Goal: Task Accomplishment & Management: Use online tool/utility

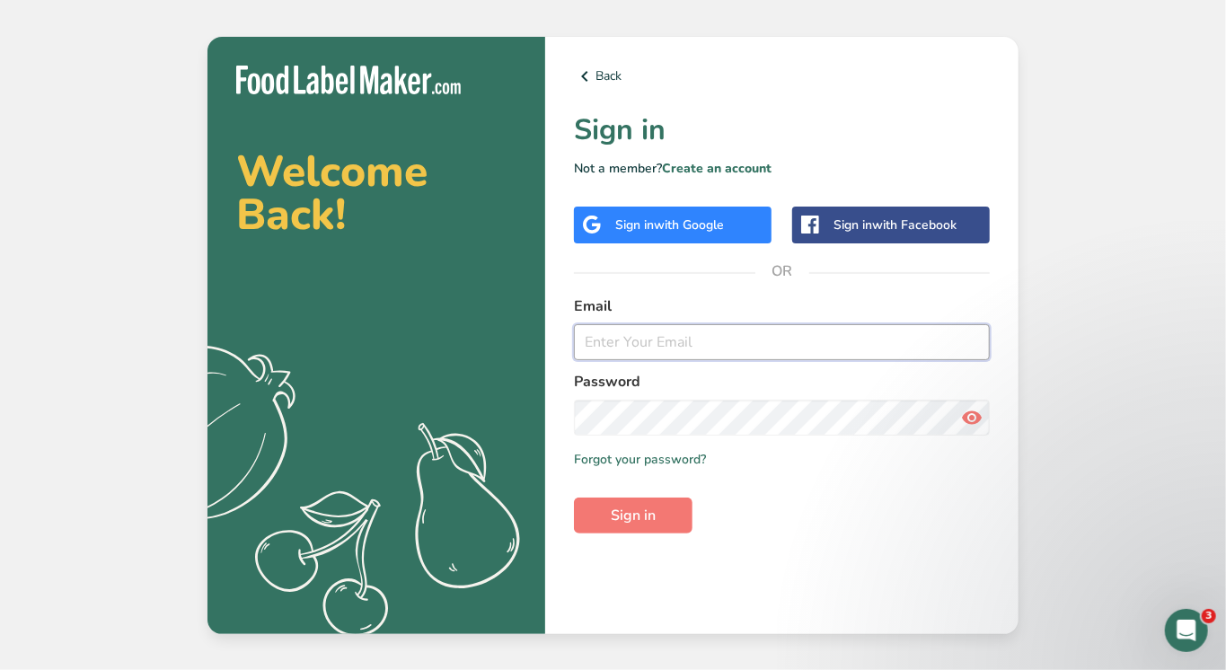
type input "[EMAIL_ADDRESS][DOMAIN_NAME]"
click at [626, 505] on span "Sign in" at bounding box center [633, 516] width 45 height 22
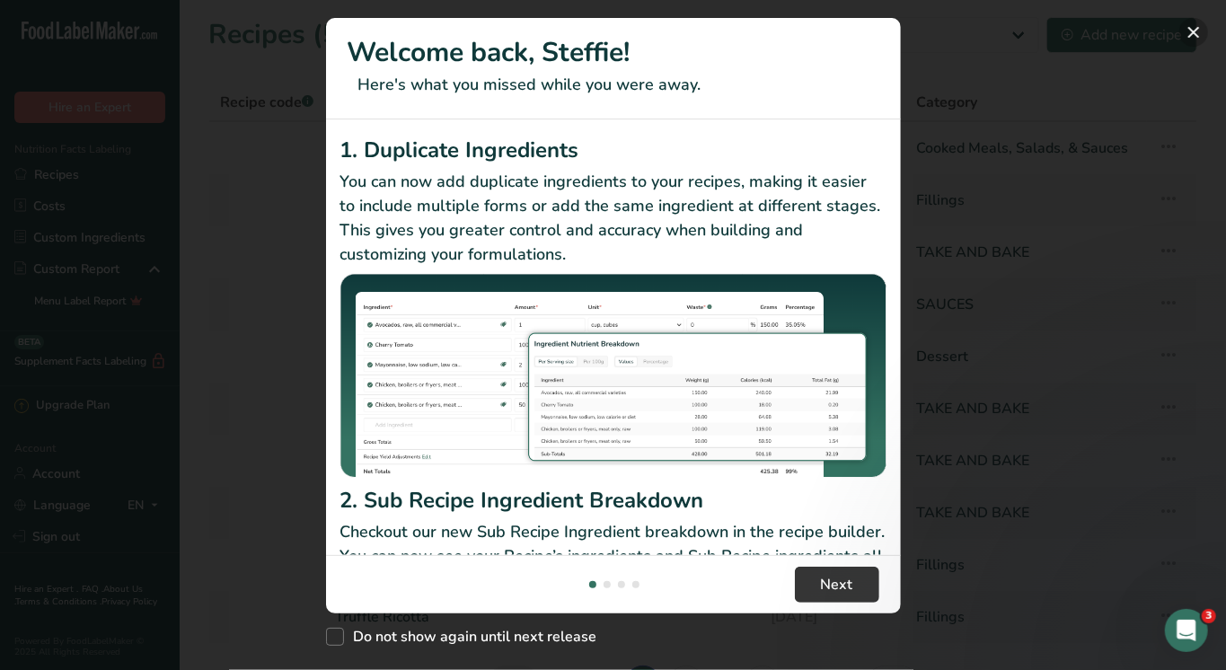
click at [1199, 40] on button "New Features" at bounding box center [1194, 32] width 29 height 29
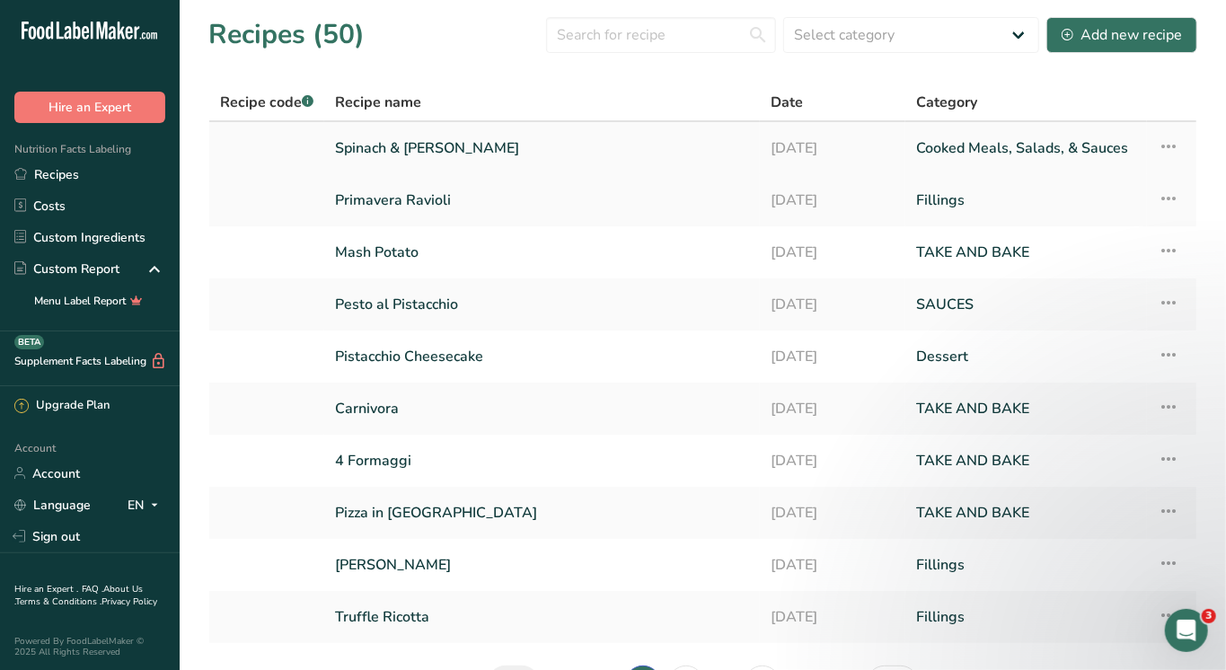
click at [433, 142] on link "Spinach & Ricotta Ravioli" at bounding box center [542, 148] width 414 height 38
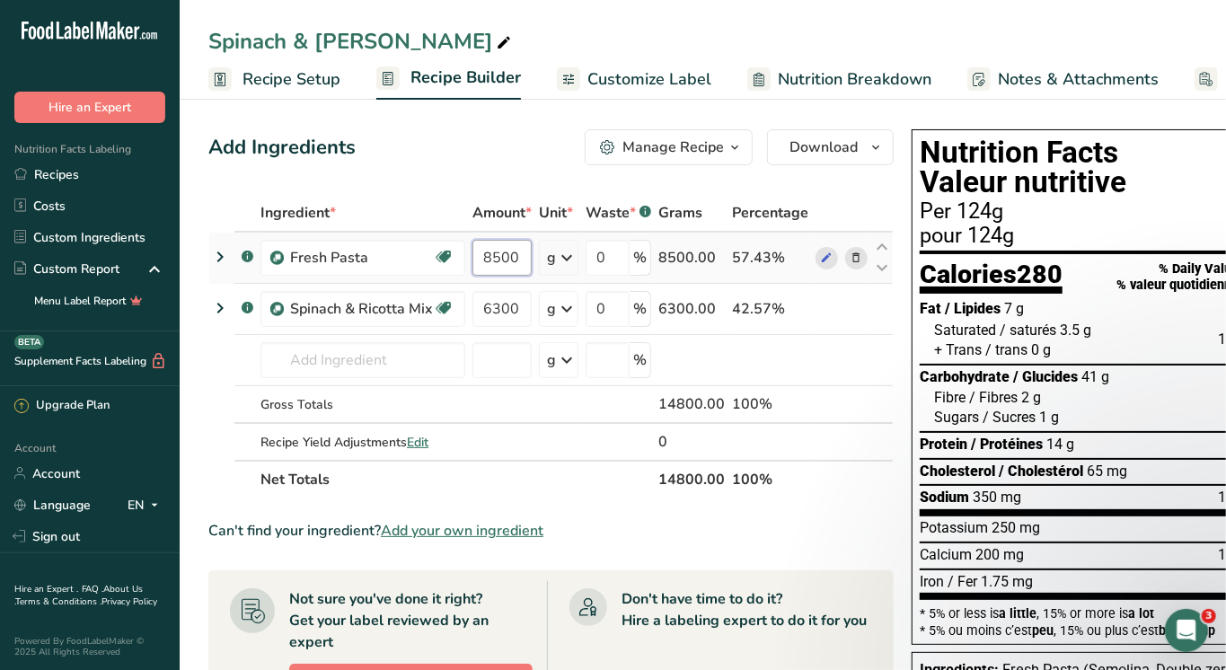
click at [510, 264] on input "8500" at bounding box center [502, 258] width 59 height 36
type input "8750"
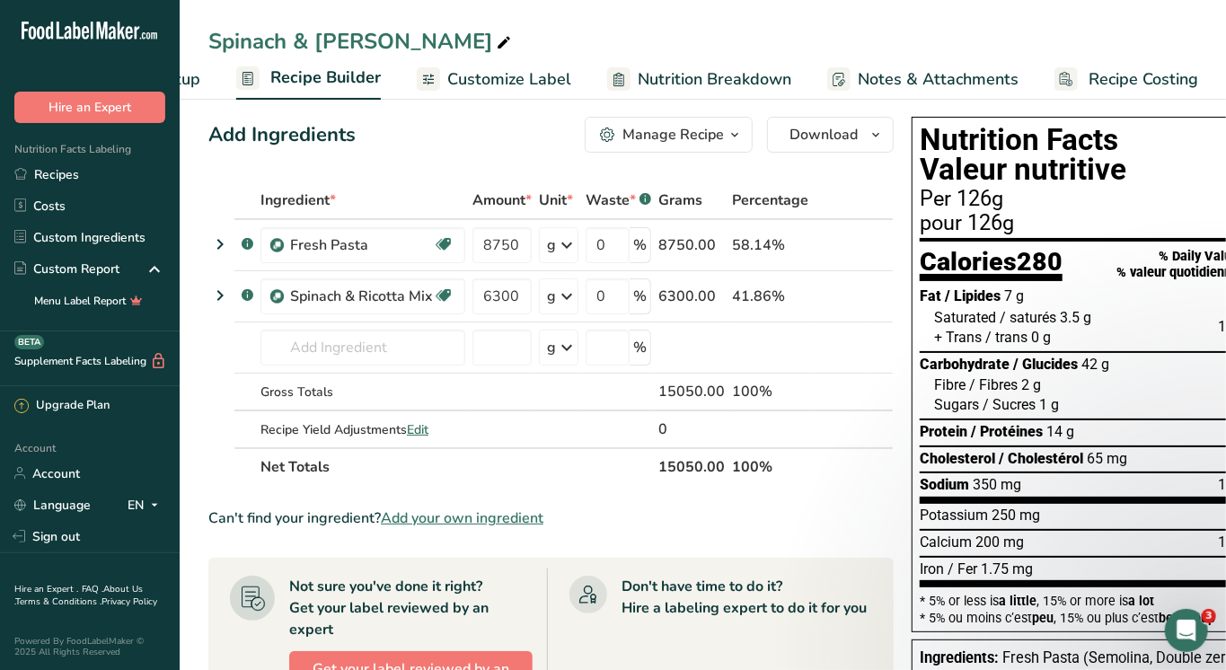
scroll to position [15, 0]
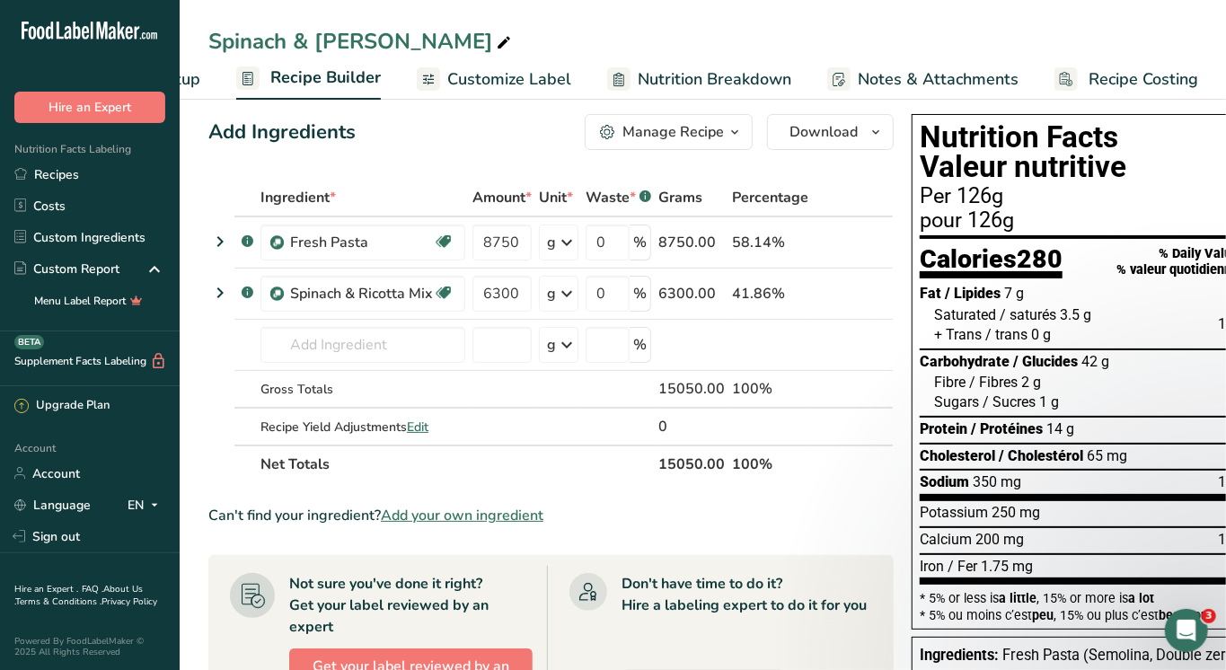
click at [1098, 70] on span "Recipe Costing" at bounding box center [1144, 79] width 110 height 24
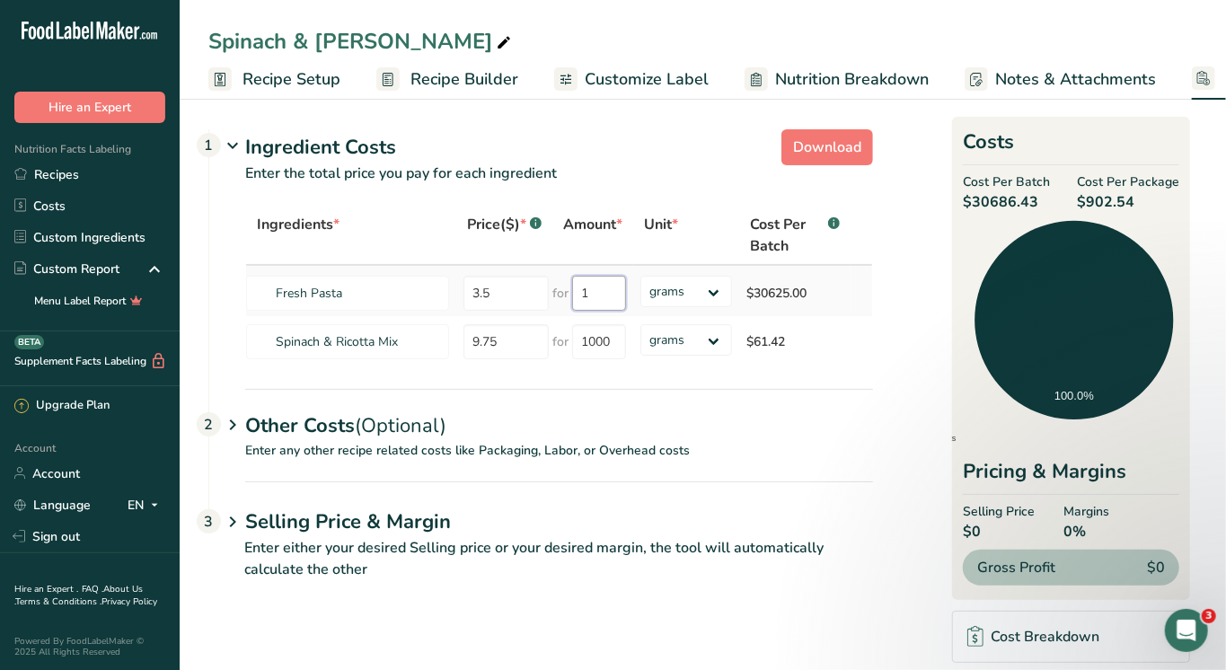
click at [594, 293] on input "1" at bounding box center [599, 293] width 54 height 35
click at [74, 181] on link "Recipes" at bounding box center [90, 174] width 180 height 31
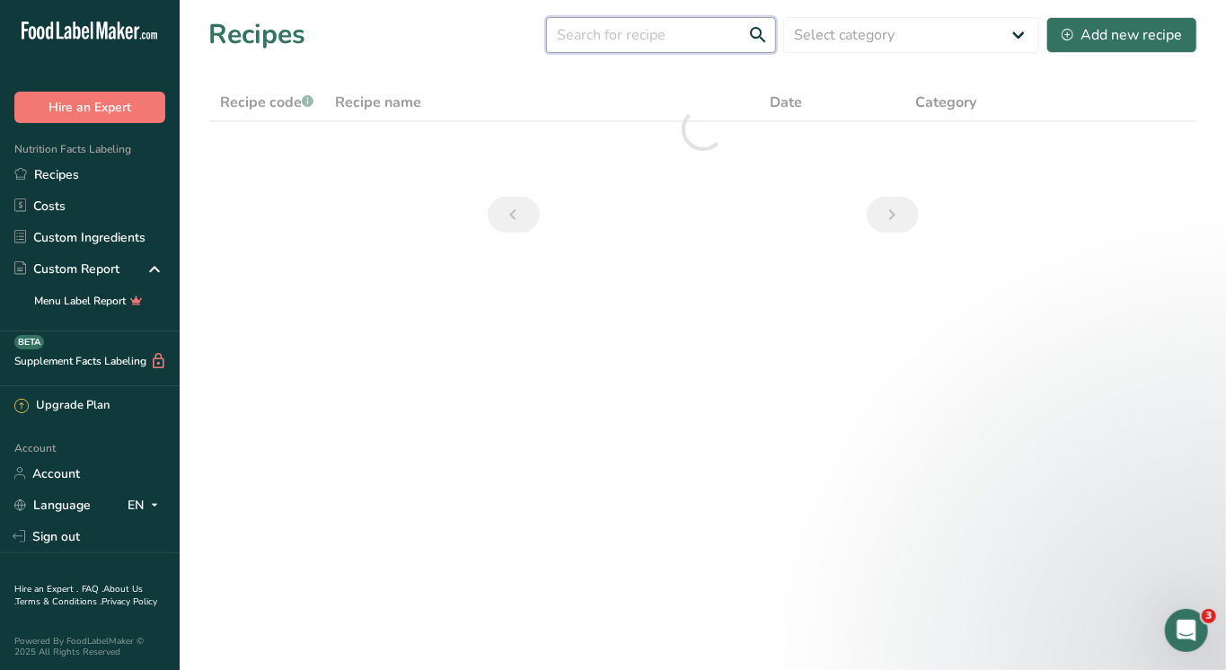
click at [633, 30] on input "text" at bounding box center [661, 35] width 230 height 36
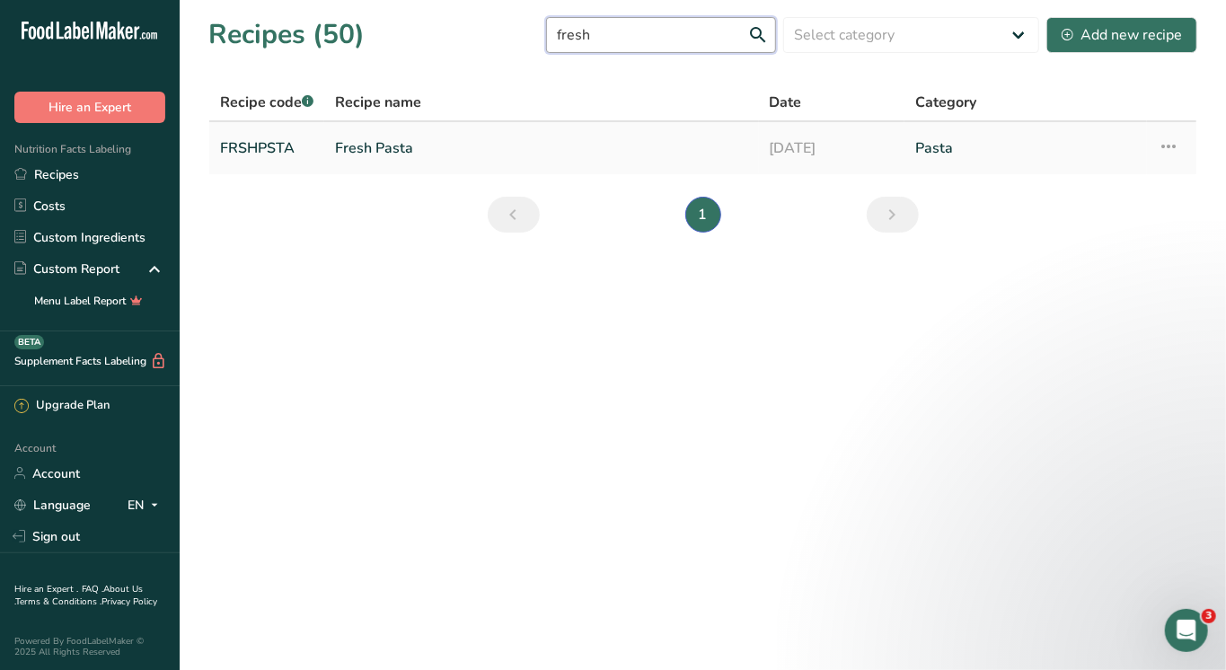
type input "fresh"
click at [392, 151] on link "Fresh Pasta" at bounding box center [541, 148] width 413 height 38
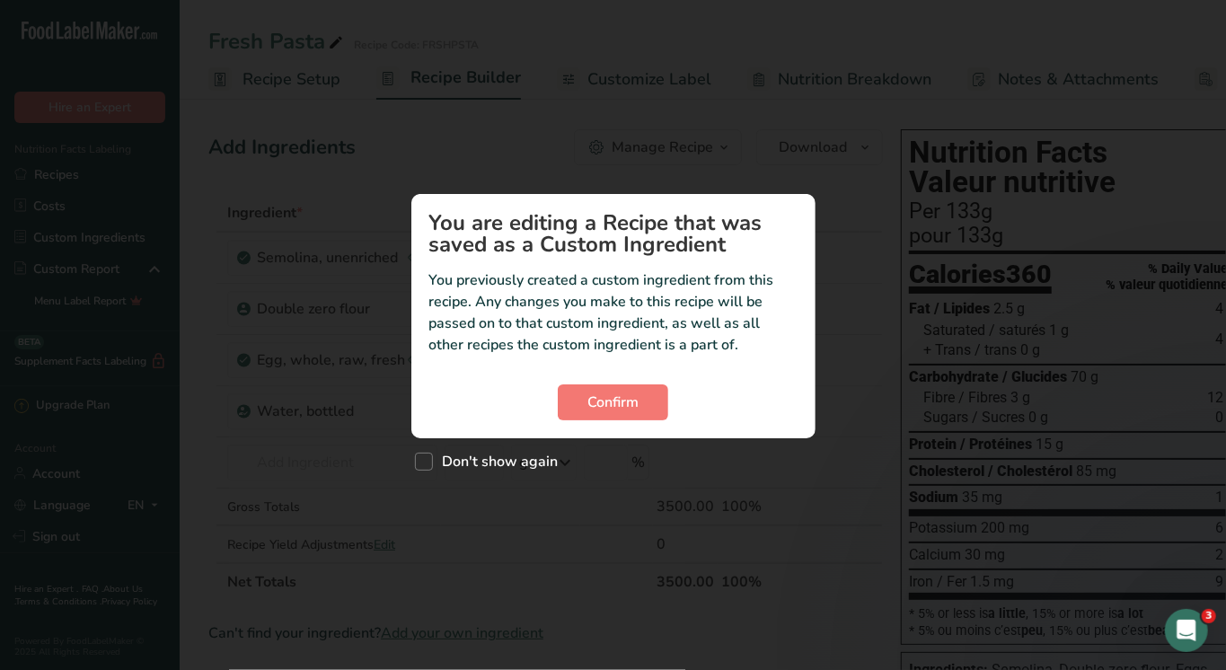
scroll to position [0, 140]
click at [562, 396] on button "Confirm" at bounding box center [613, 403] width 111 height 36
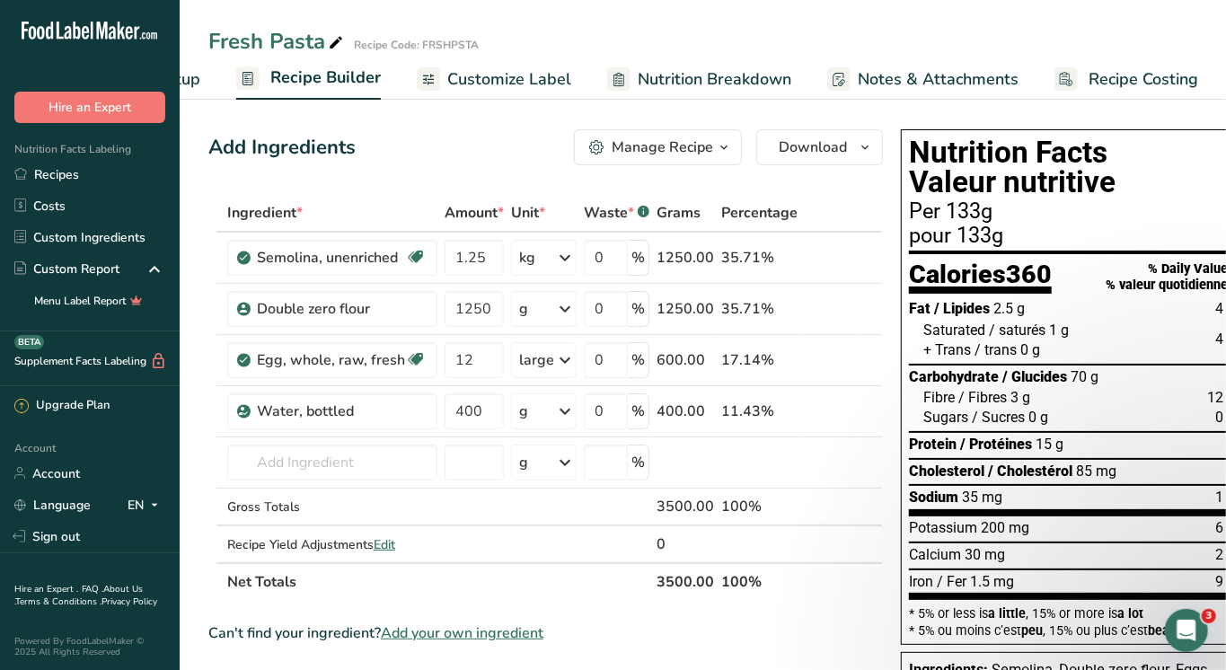
click at [1118, 67] on span "Recipe Costing" at bounding box center [1144, 79] width 110 height 24
select select "1"
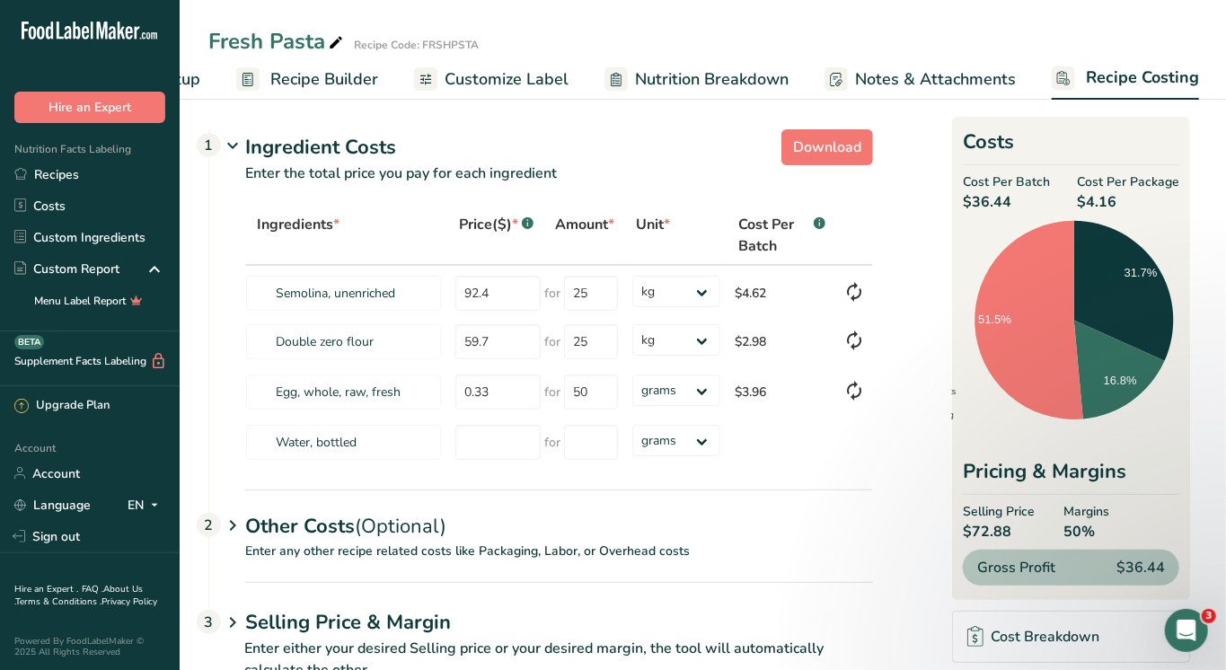
click at [478, 73] on span "Customize Label" at bounding box center [507, 79] width 124 height 24
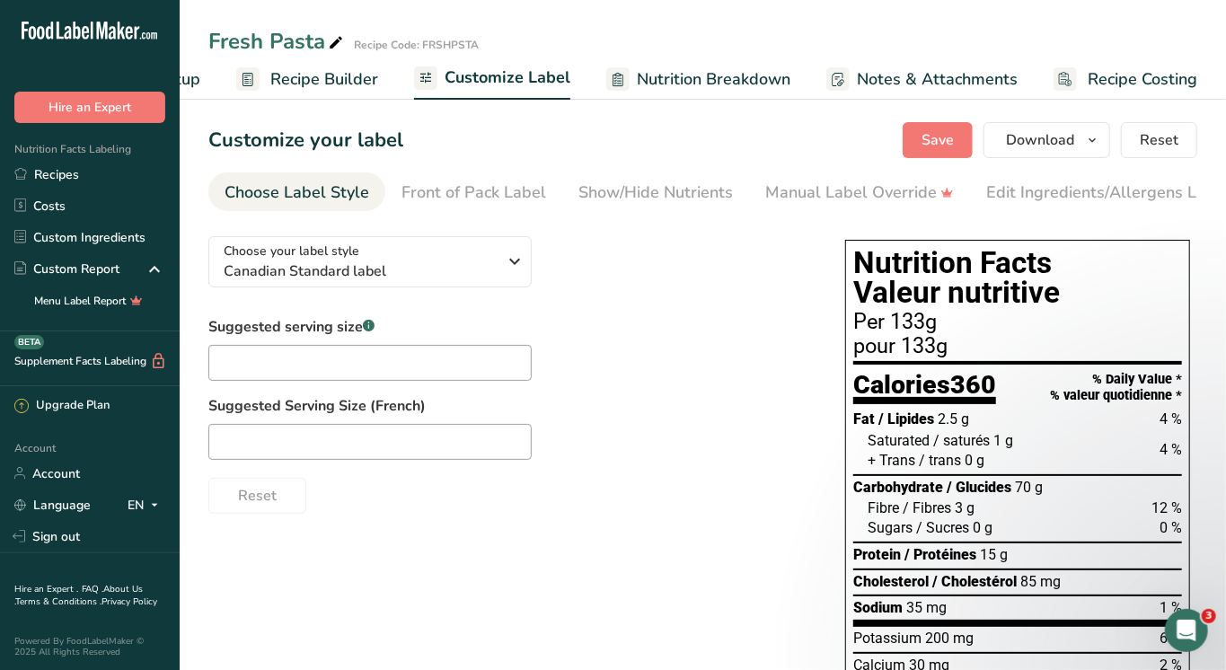
click at [350, 62] on link "Recipe Builder" at bounding box center [307, 79] width 142 height 40
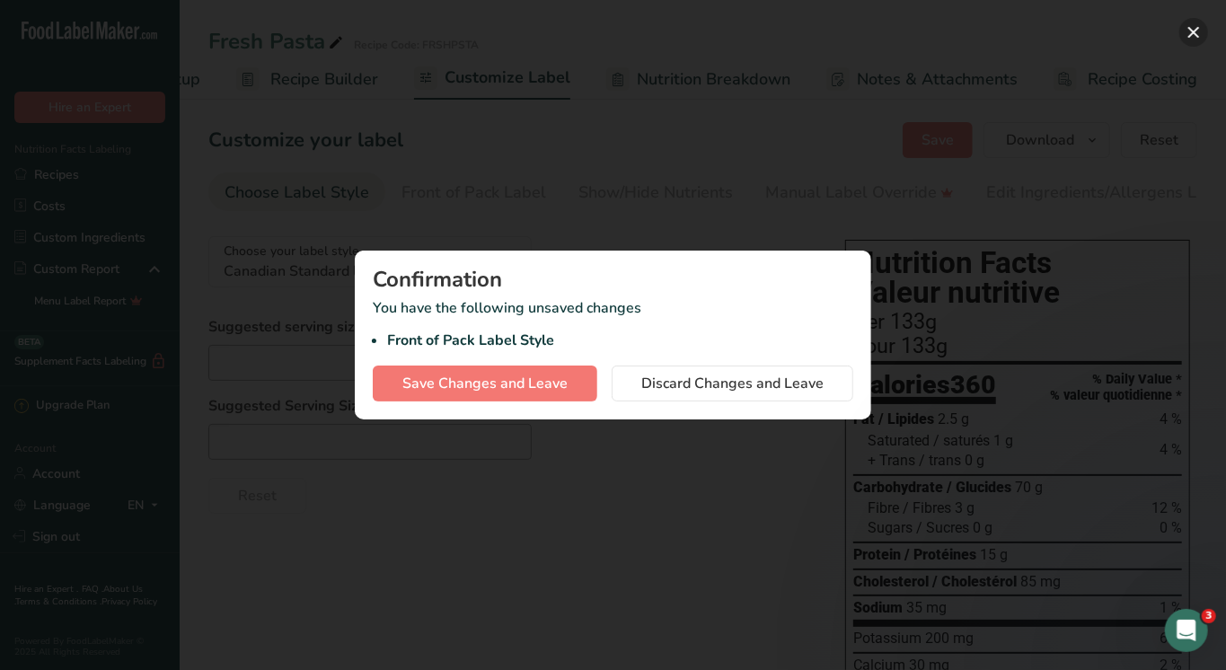
click at [1200, 33] on button "button" at bounding box center [1194, 32] width 29 height 29
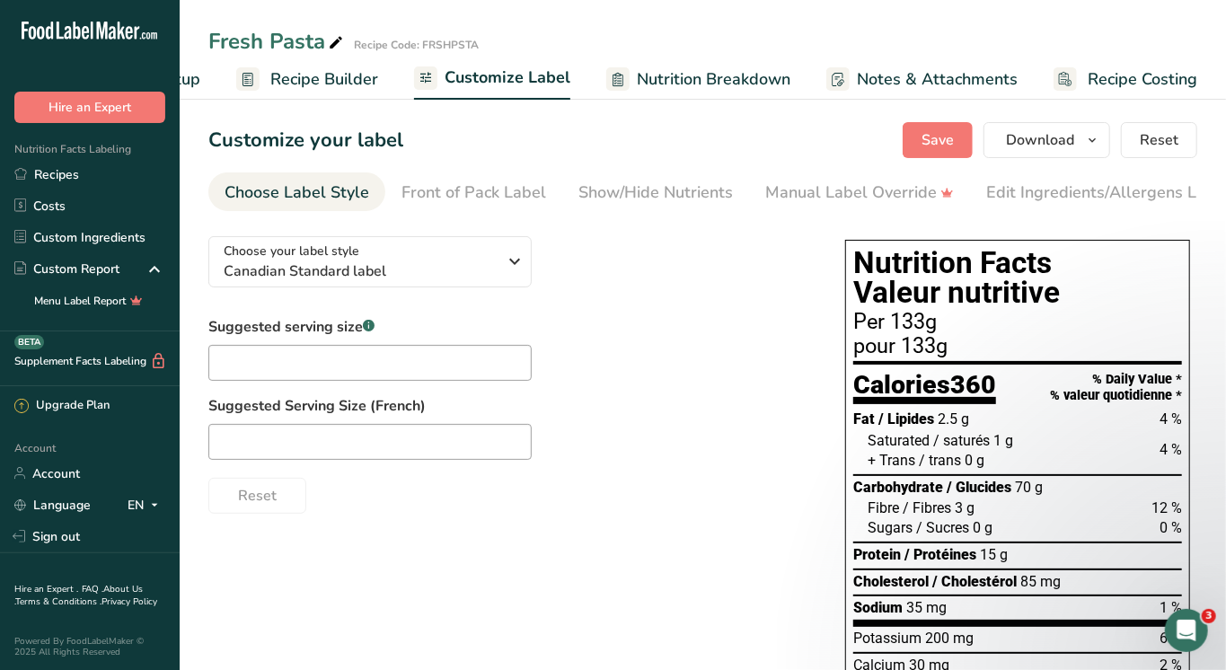
click at [1191, 37] on div "Fresh Pasta Recipe Code: FRSHPSTA" at bounding box center [703, 41] width 1047 height 32
click at [292, 74] on span "Recipe Builder" at bounding box center [324, 79] width 108 height 24
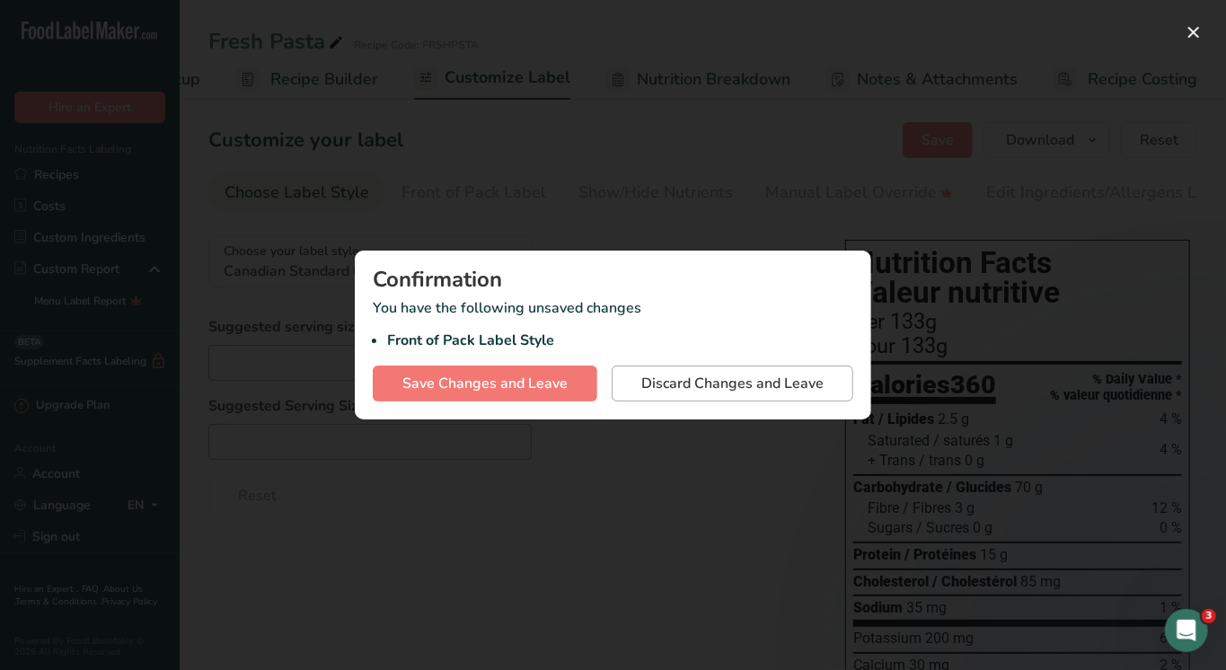
click at [677, 378] on span "Discard Changes and Leave" at bounding box center [733, 384] width 182 height 22
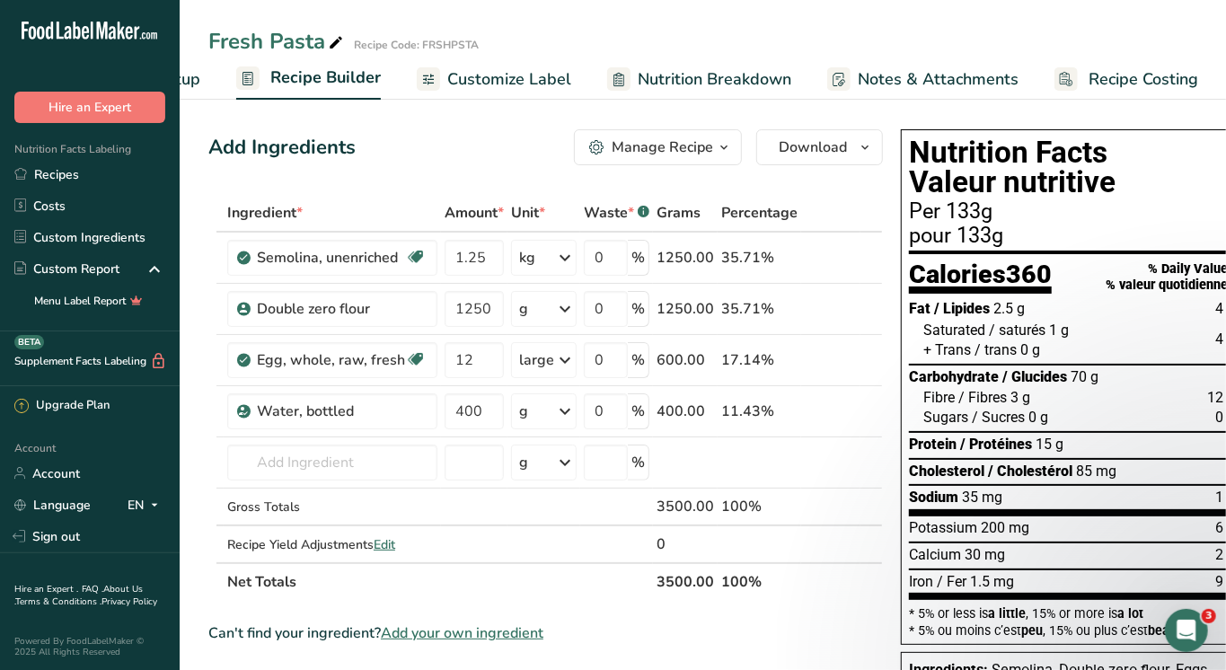
click at [1136, 75] on span "Recipe Costing" at bounding box center [1144, 79] width 110 height 24
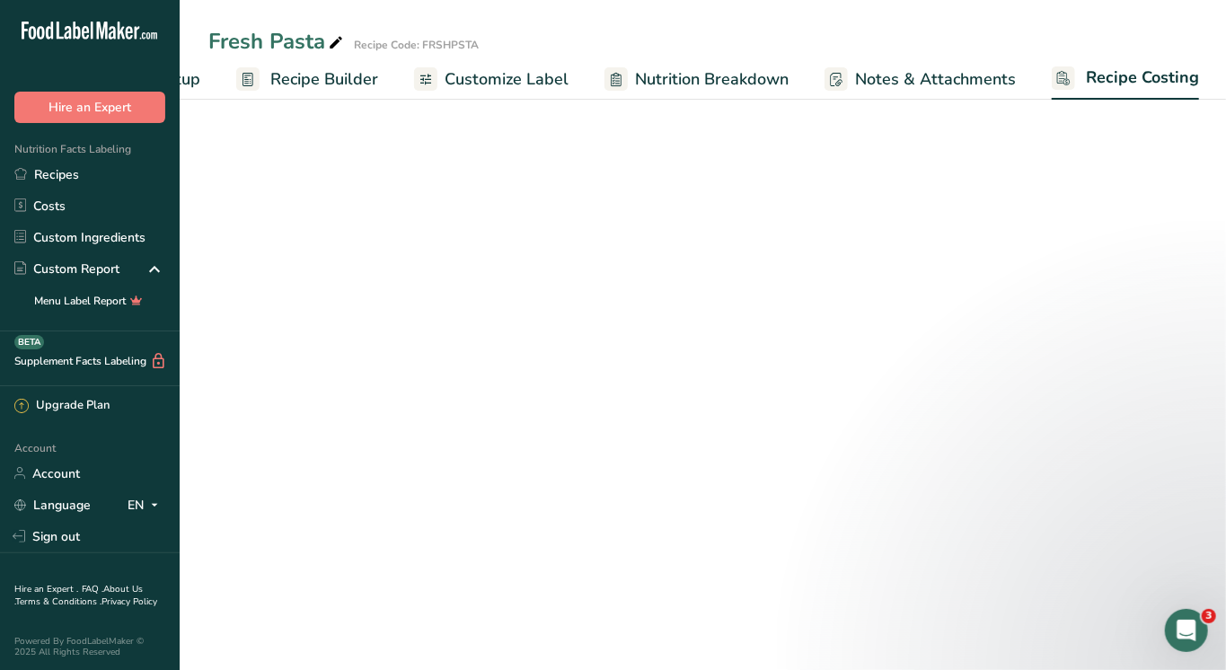
select select "1"
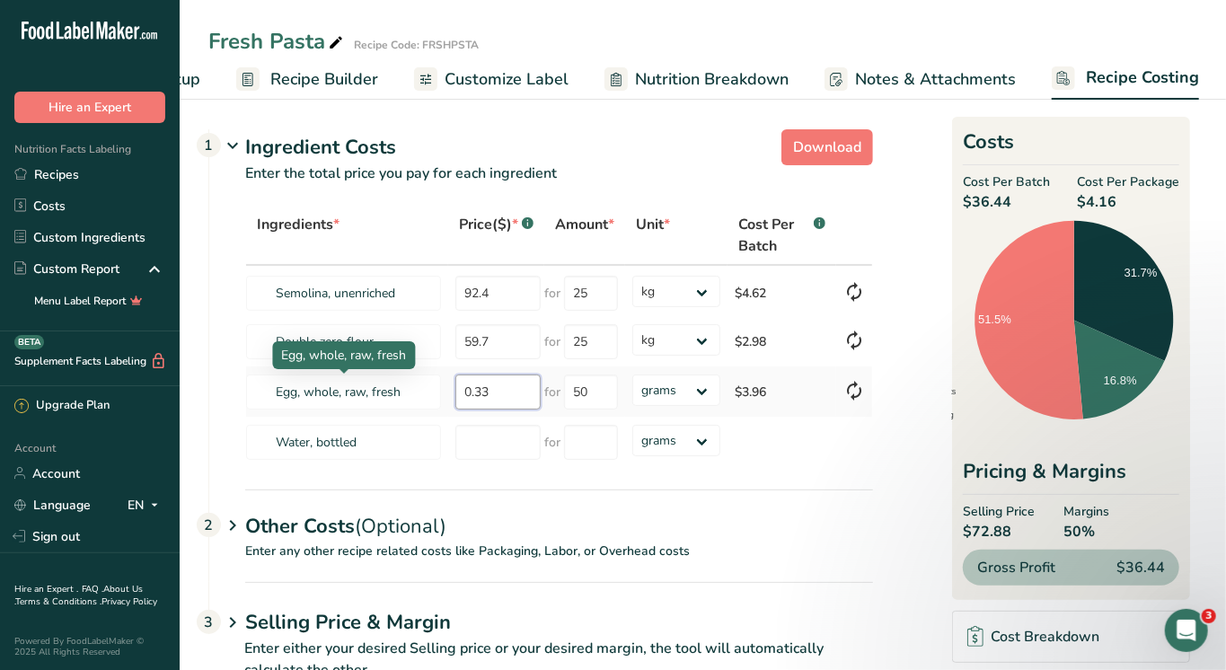
drag, startPoint x: 510, startPoint y: 396, endPoint x: 346, endPoint y: 413, distance: 165.3
click at [346, 413] on tr "Egg, whole, raw, fresh 0.33 for 50 grams kg mg mcg lb oz $3.96" at bounding box center [559, 392] width 626 height 50
type input "8.99"
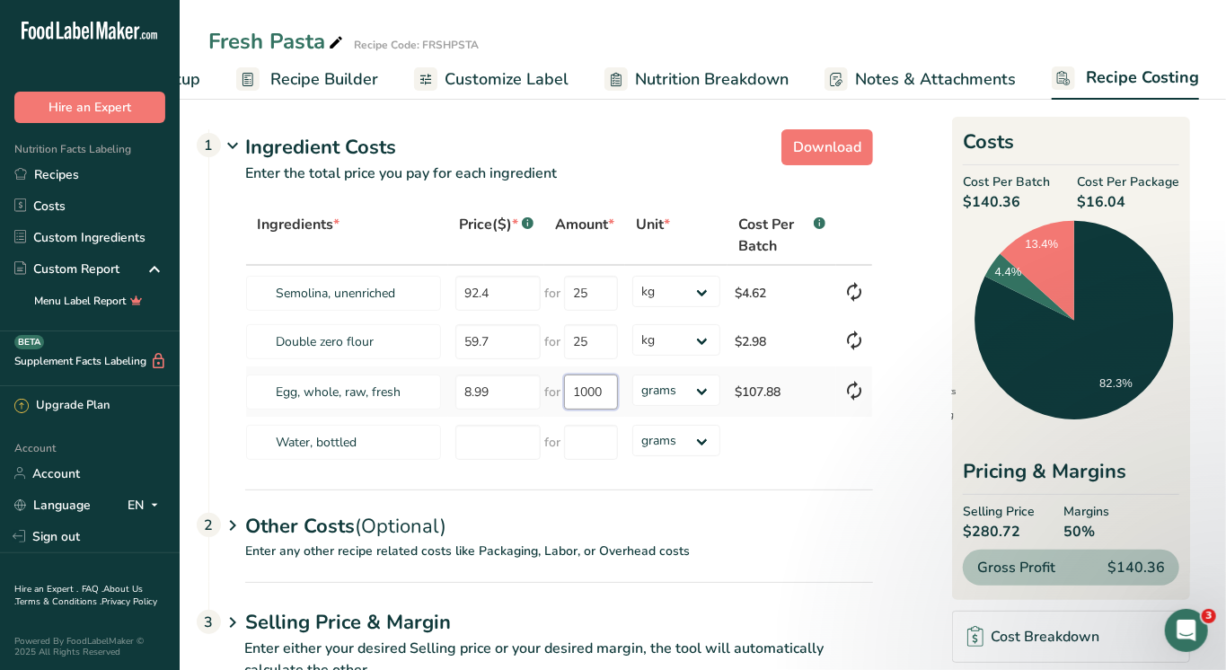
type input "1000"
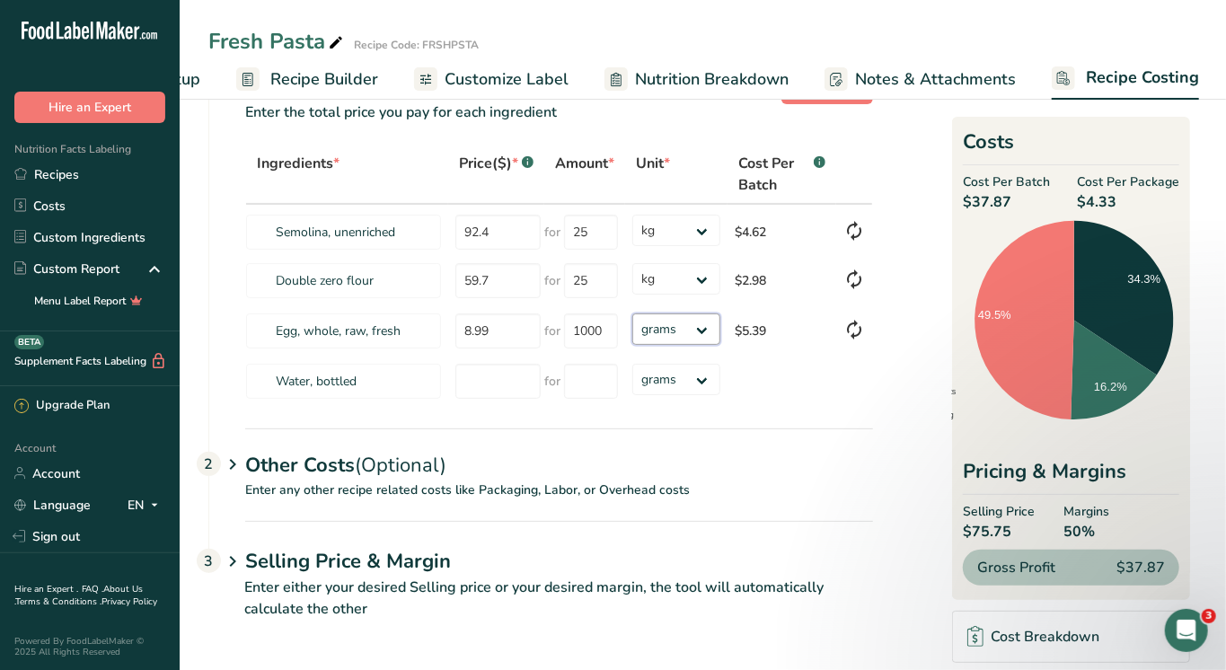
scroll to position [58, 0]
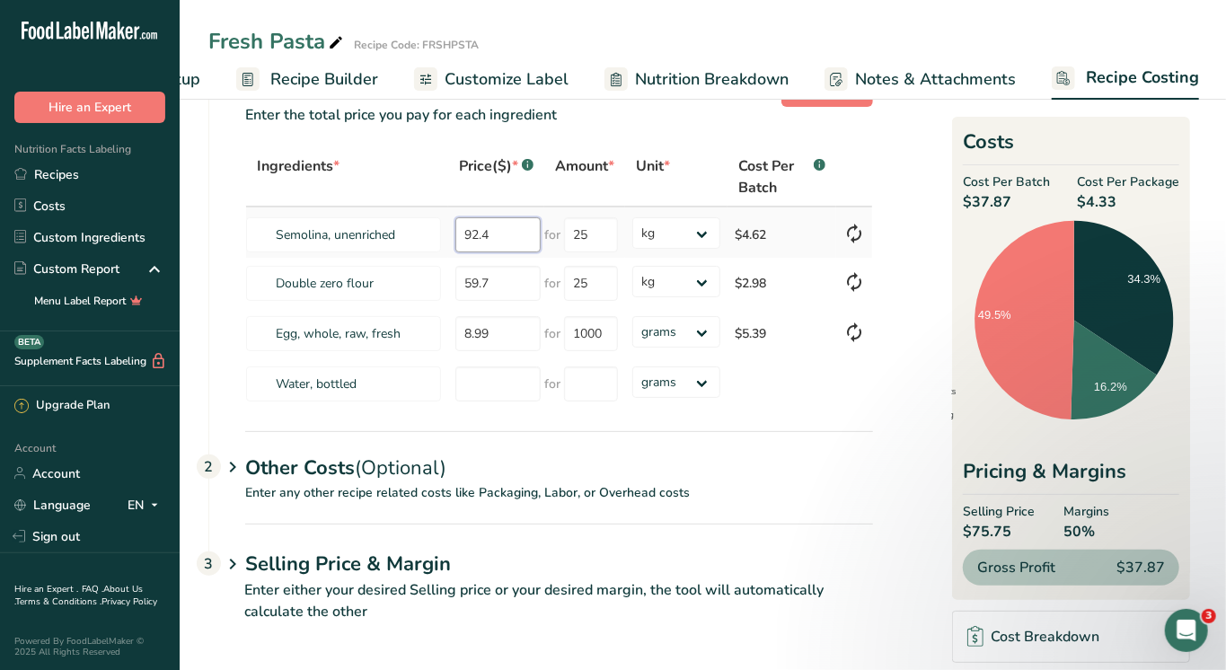
click at [349, 226] on tr "Semolina, unenriched 92.4 for 25 grams kg mg mcg lb oz $4.62" at bounding box center [559, 233] width 626 height 50
type input "15.5"
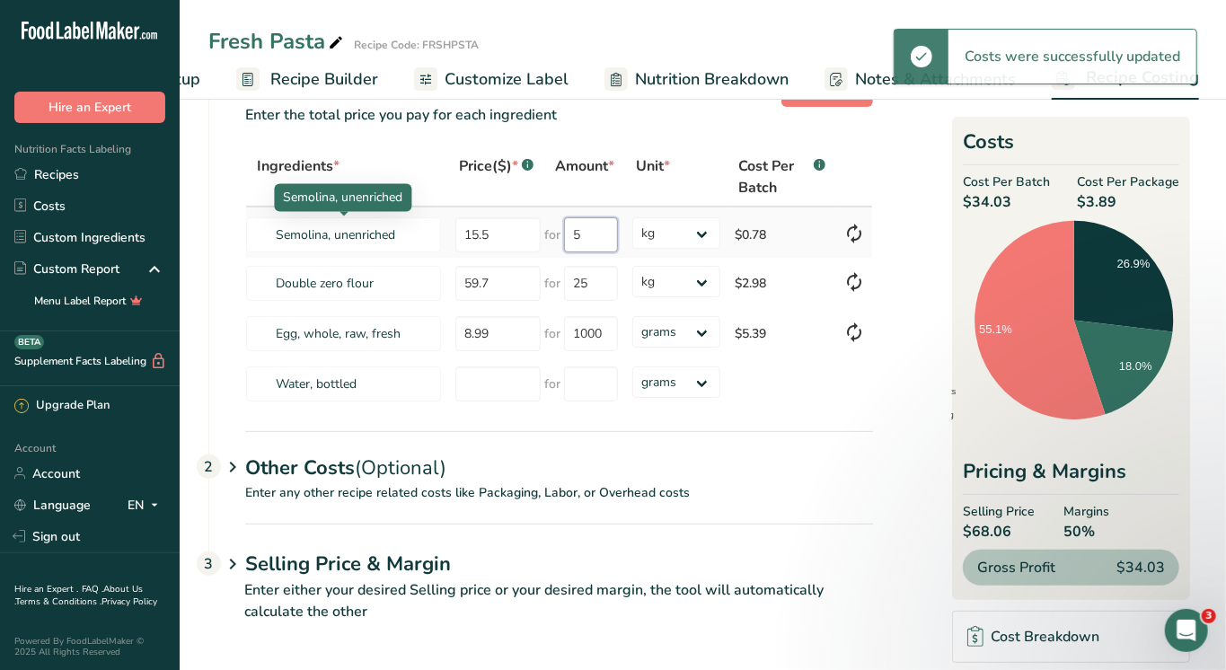
type input "5"
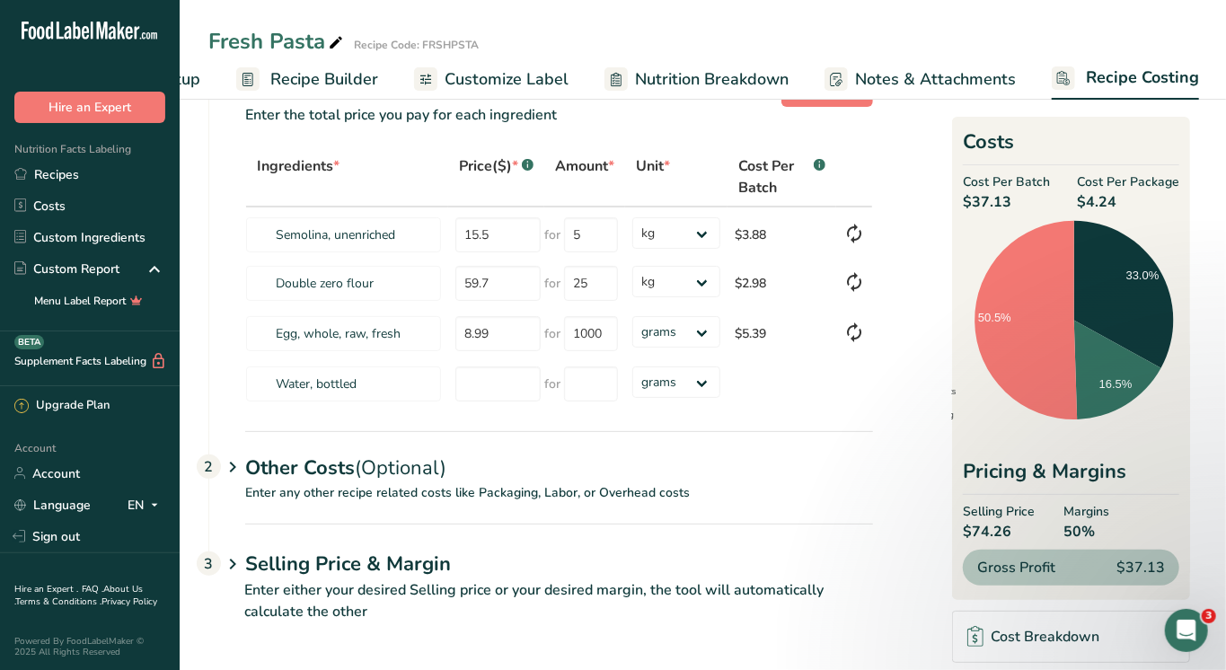
click at [313, 69] on span "Recipe Builder" at bounding box center [324, 79] width 108 height 24
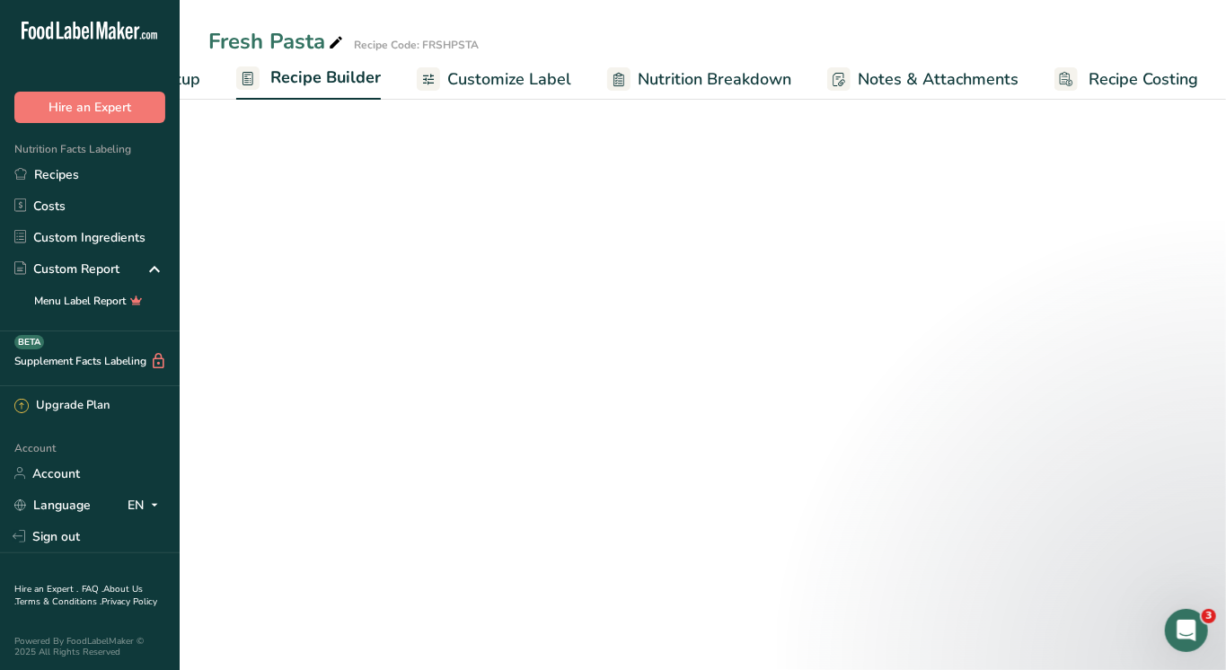
scroll to position [58, 0]
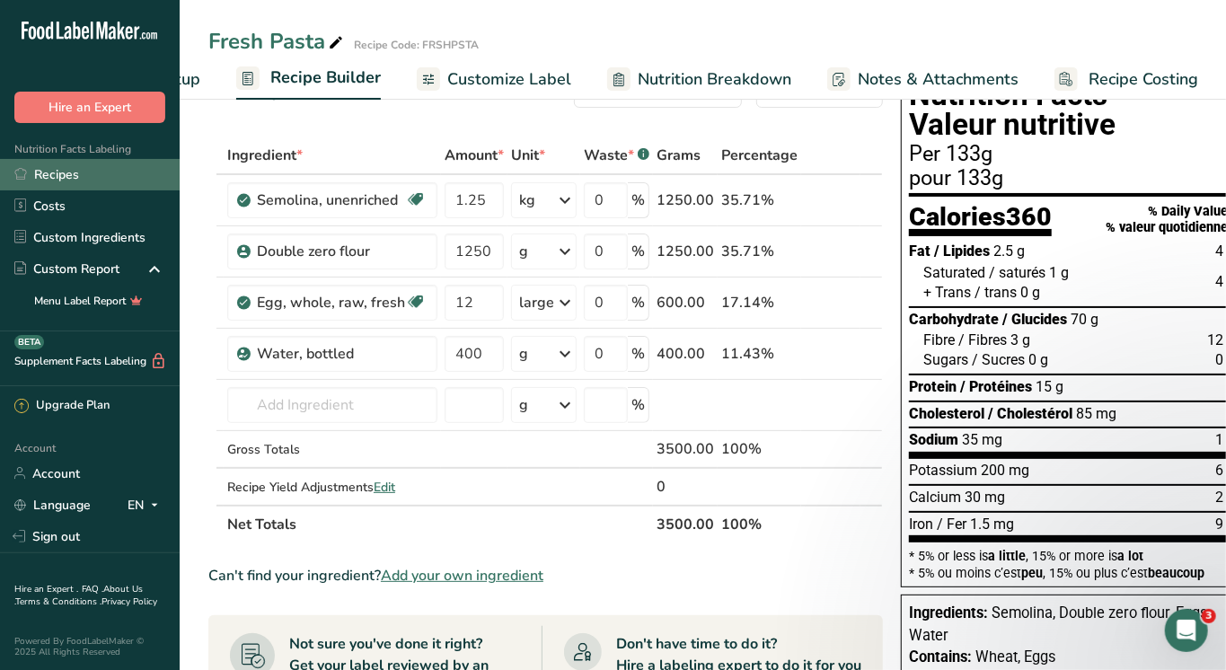
click at [54, 185] on link "Recipes" at bounding box center [90, 174] width 180 height 31
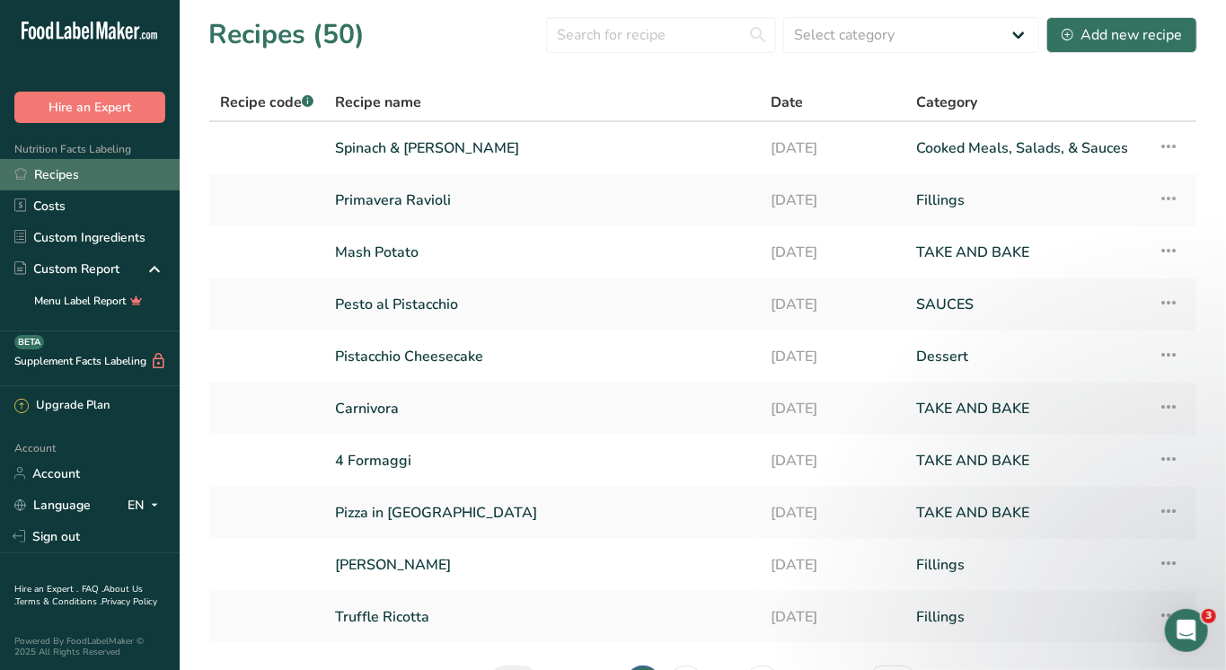
click at [117, 167] on link "Recipes" at bounding box center [90, 174] width 180 height 31
click at [658, 37] on input "text" at bounding box center [661, 35] width 230 height 36
type input "pasta"
click at [386, 155] on link "Spinach & Ricotta Ravioli" at bounding box center [542, 148] width 414 height 38
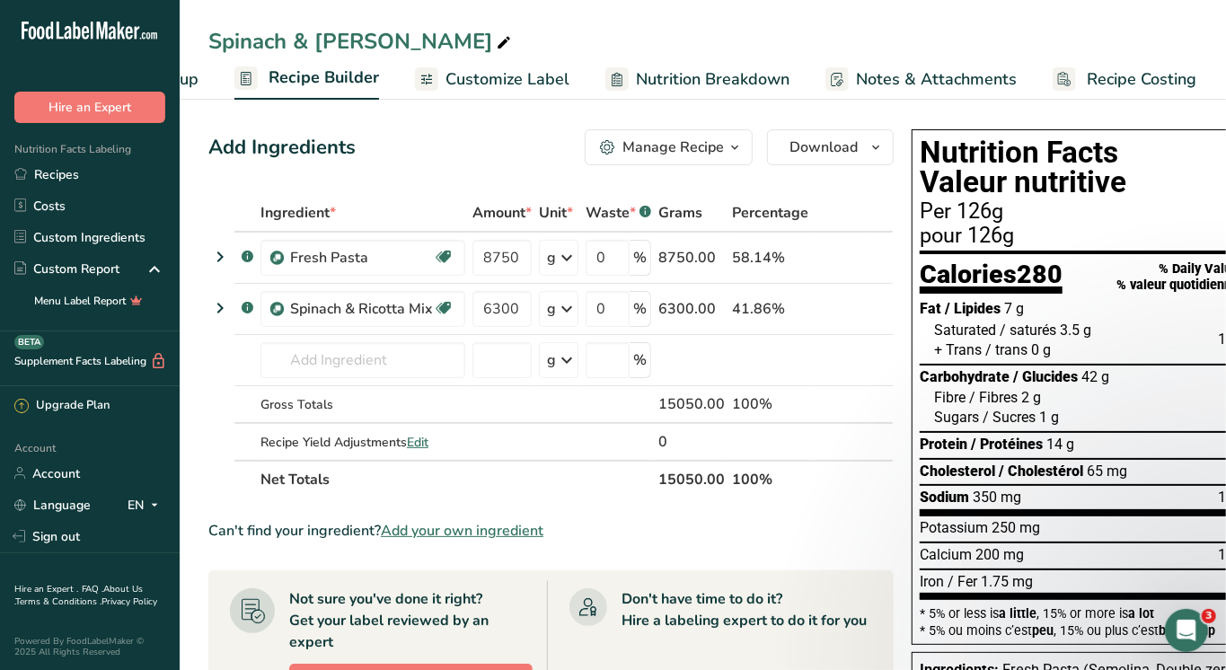
scroll to position [0, 140]
click at [1134, 68] on span "Recipe Costing" at bounding box center [1144, 79] width 110 height 24
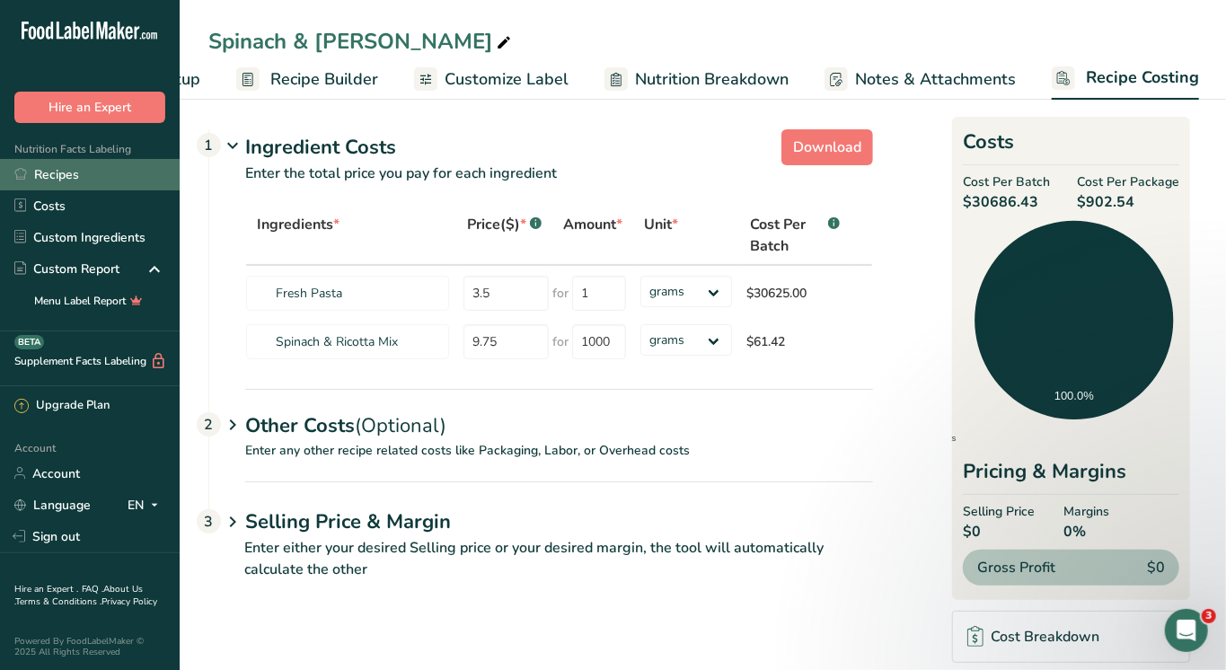
click at [56, 188] on link "Recipes" at bounding box center [90, 174] width 180 height 31
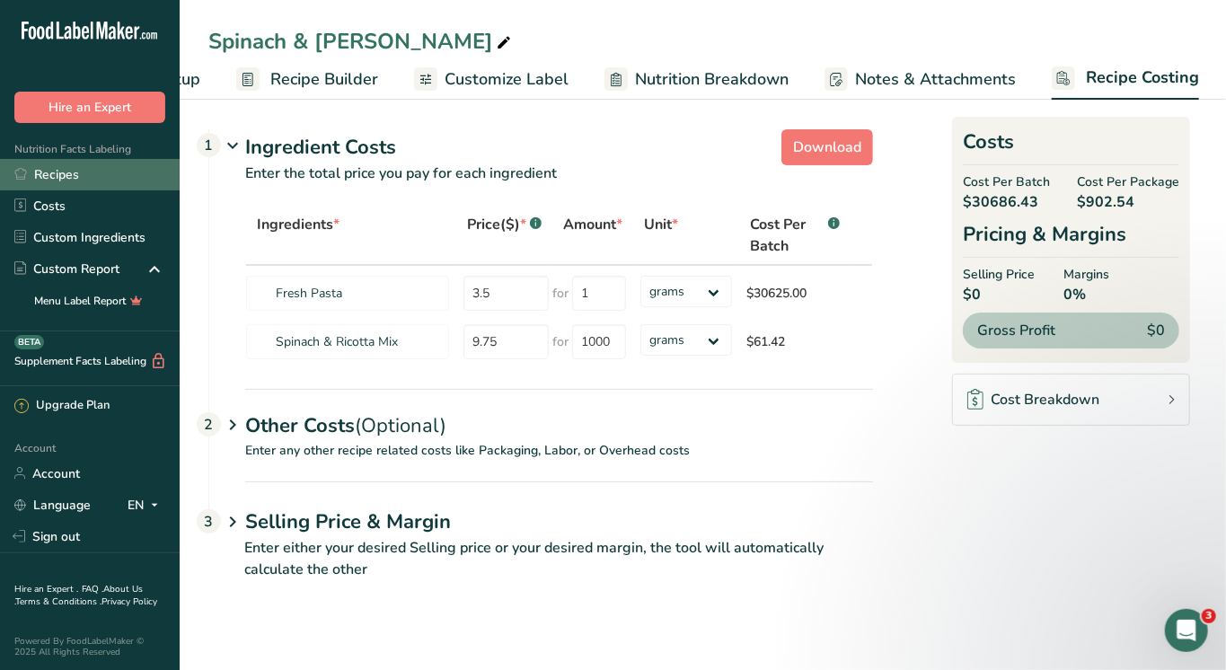
click at [56, 188] on link "Recipes" at bounding box center [90, 174] width 180 height 31
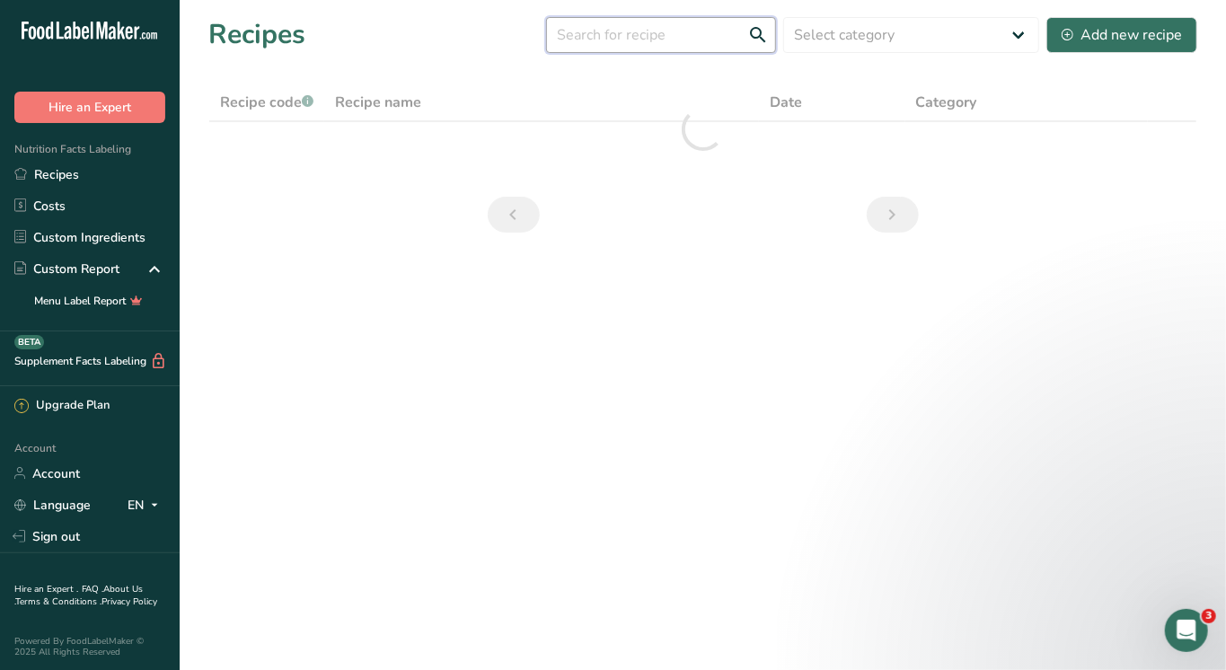
click at [627, 33] on input "text" at bounding box center [661, 35] width 230 height 36
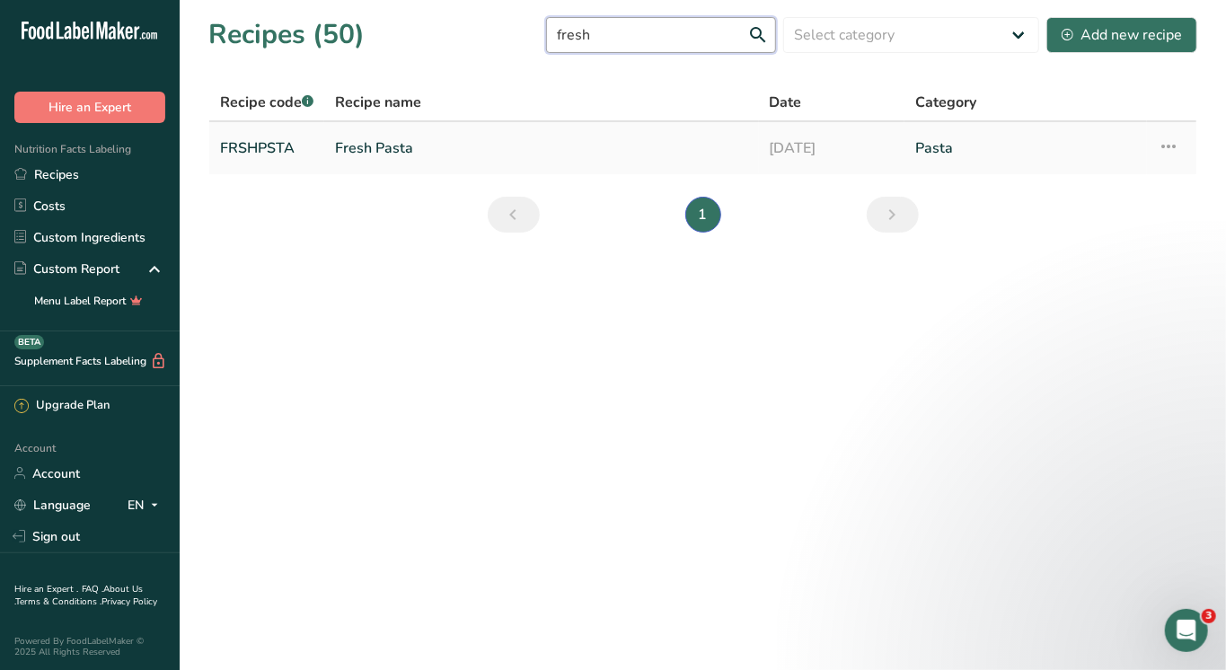
type input "fresh"
click at [399, 144] on link "Fresh Pasta" at bounding box center [541, 148] width 413 height 38
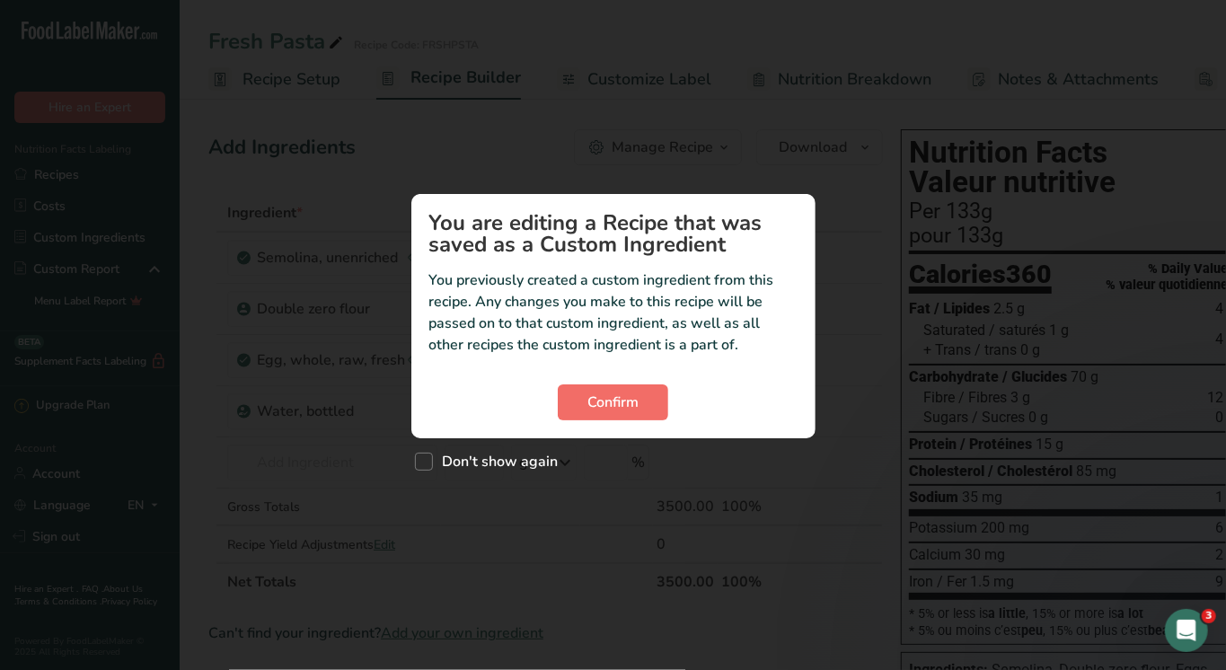
click at [627, 403] on span "Confirm" at bounding box center [613, 403] width 51 height 22
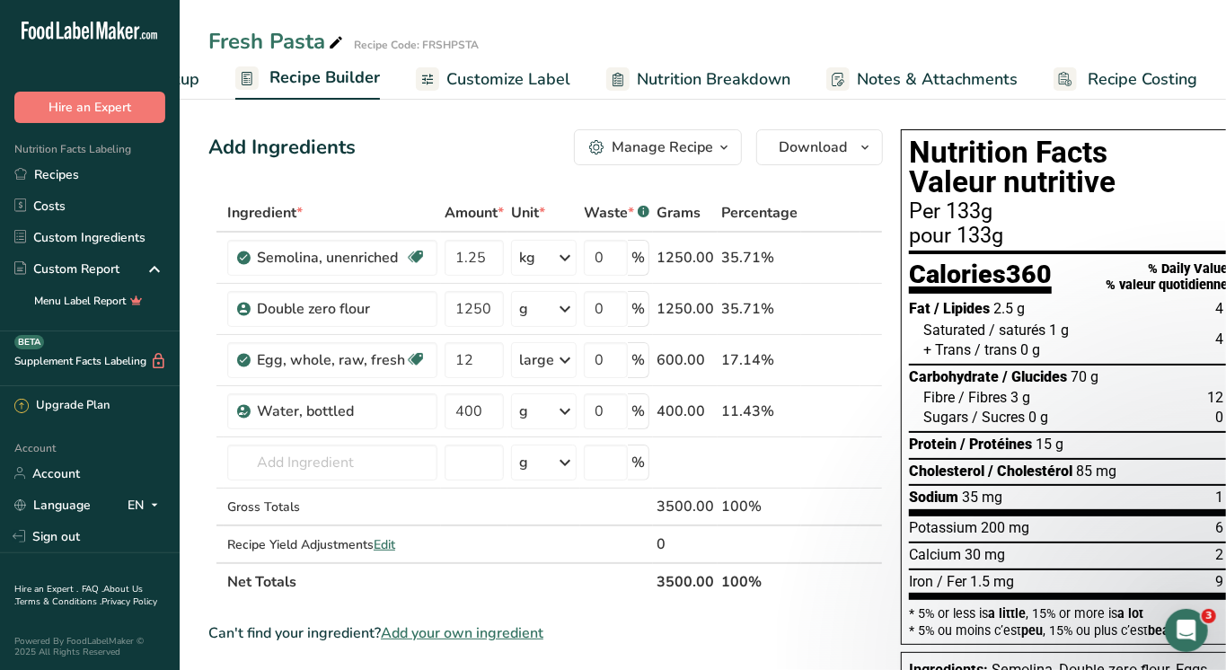
scroll to position [0, 140]
click at [1112, 70] on span "Recipe Costing" at bounding box center [1144, 79] width 110 height 24
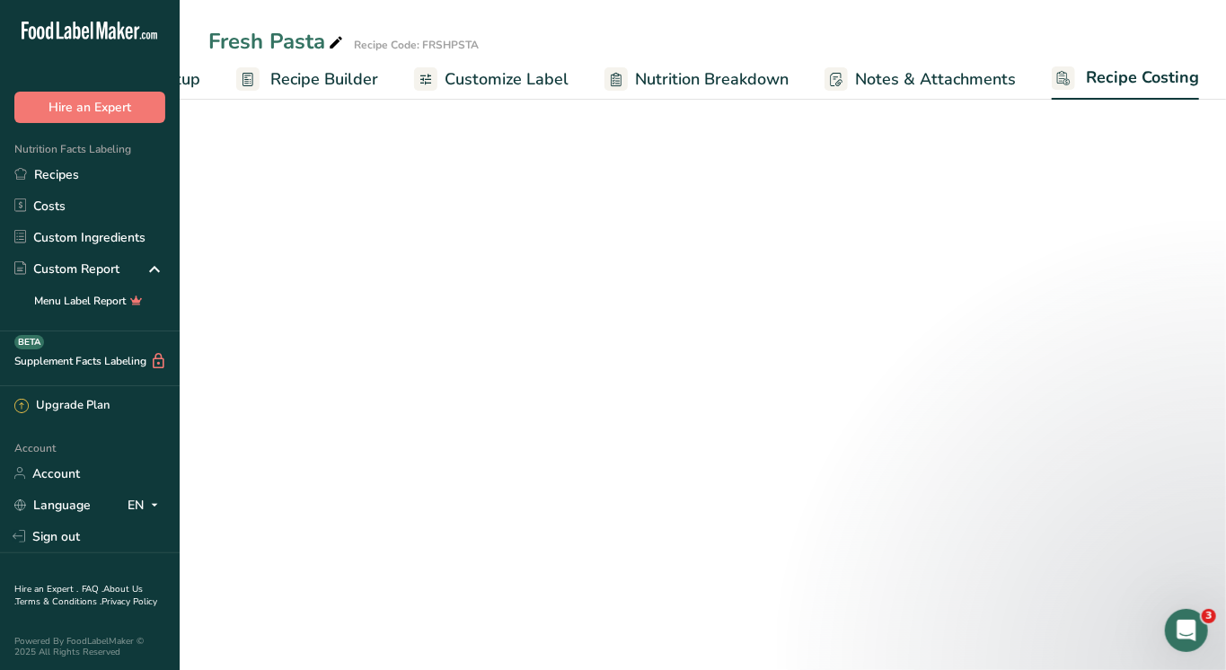
select select "1"
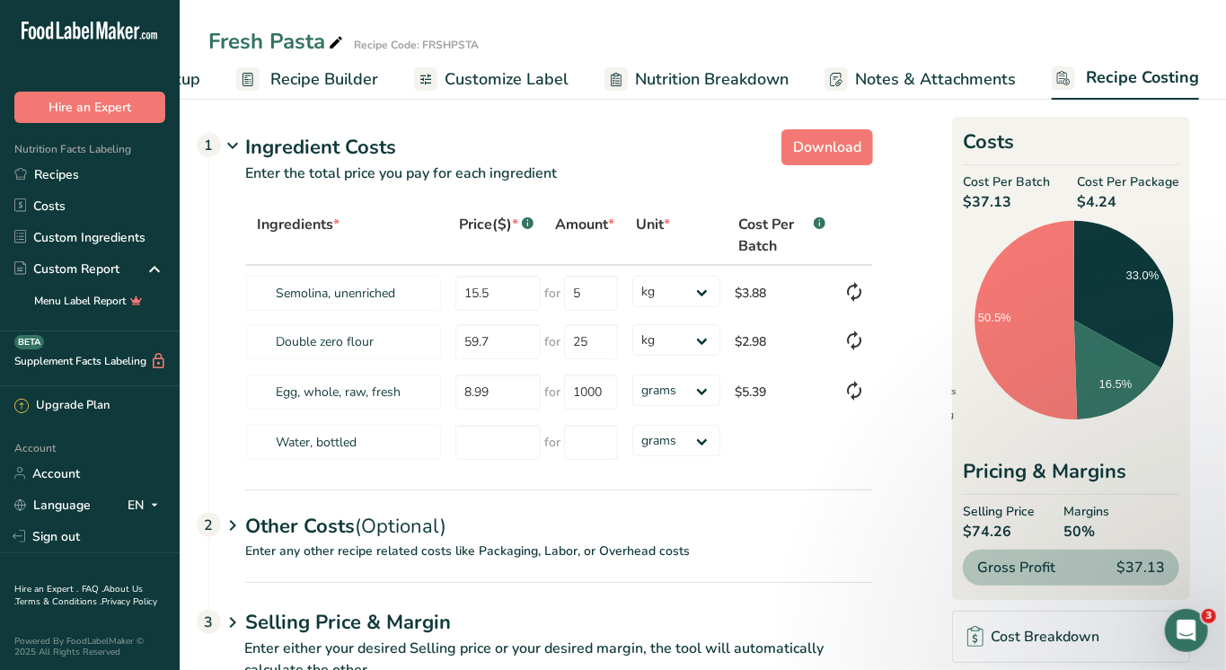
click at [429, 540] on div "Other Costs (Optional) 2" at bounding box center [559, 516] width 628 height 52
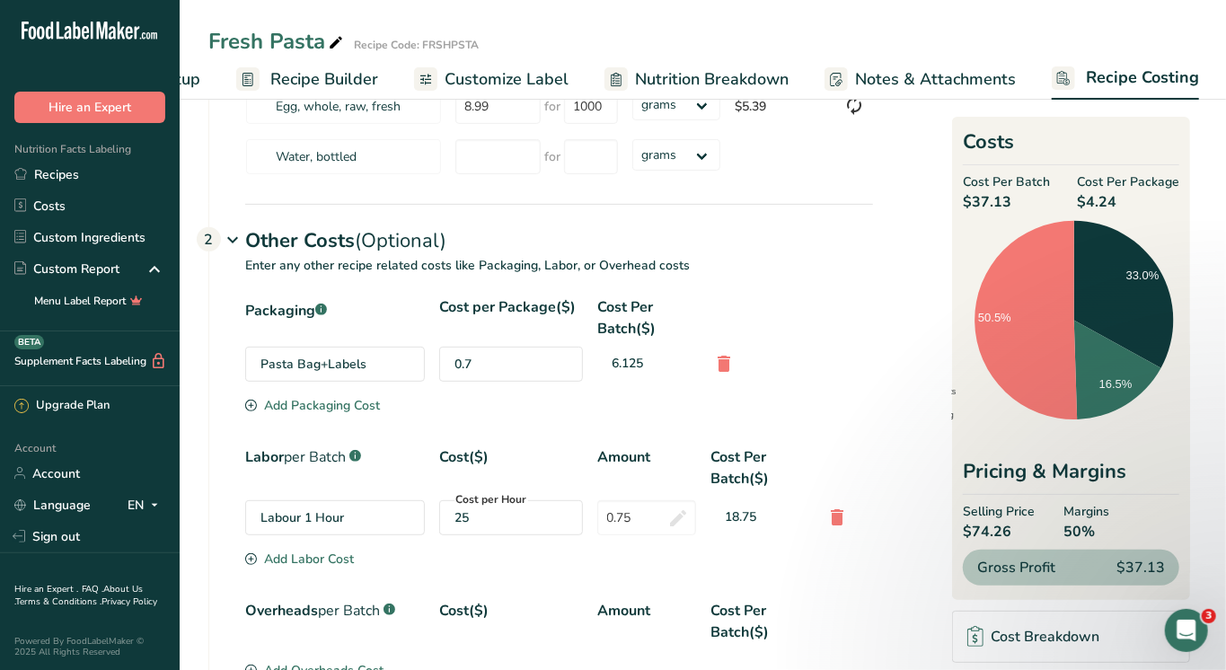
scroll to position [289, 0]
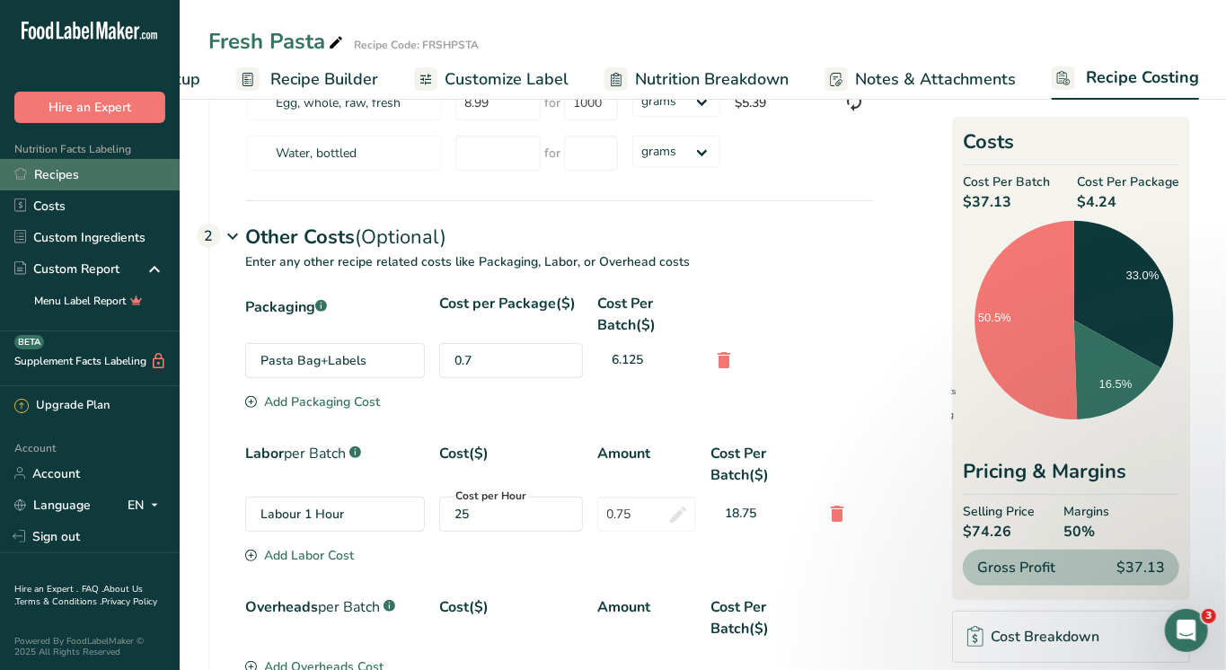
click at [75, 167] on link "Recipes" at bounding box center [90, 174] width 180 height 31
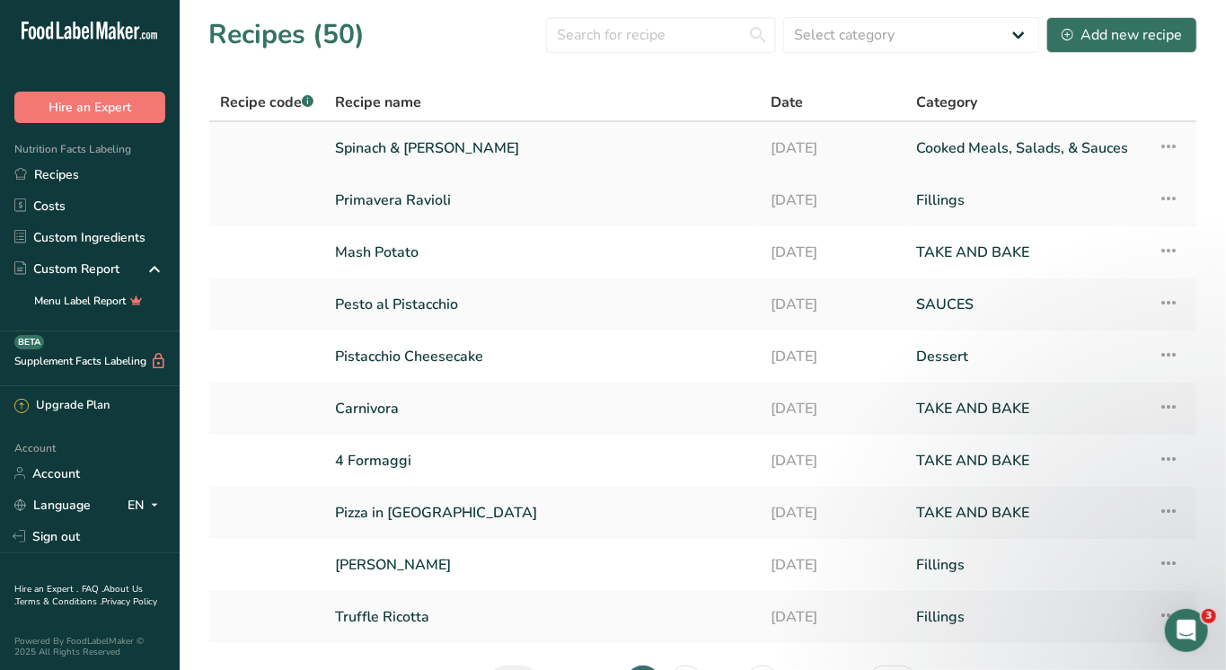
click at [385, 152] on link "Spinach & Ricotta Ravioli" at bounding box center [542, 148] width 414 height 38
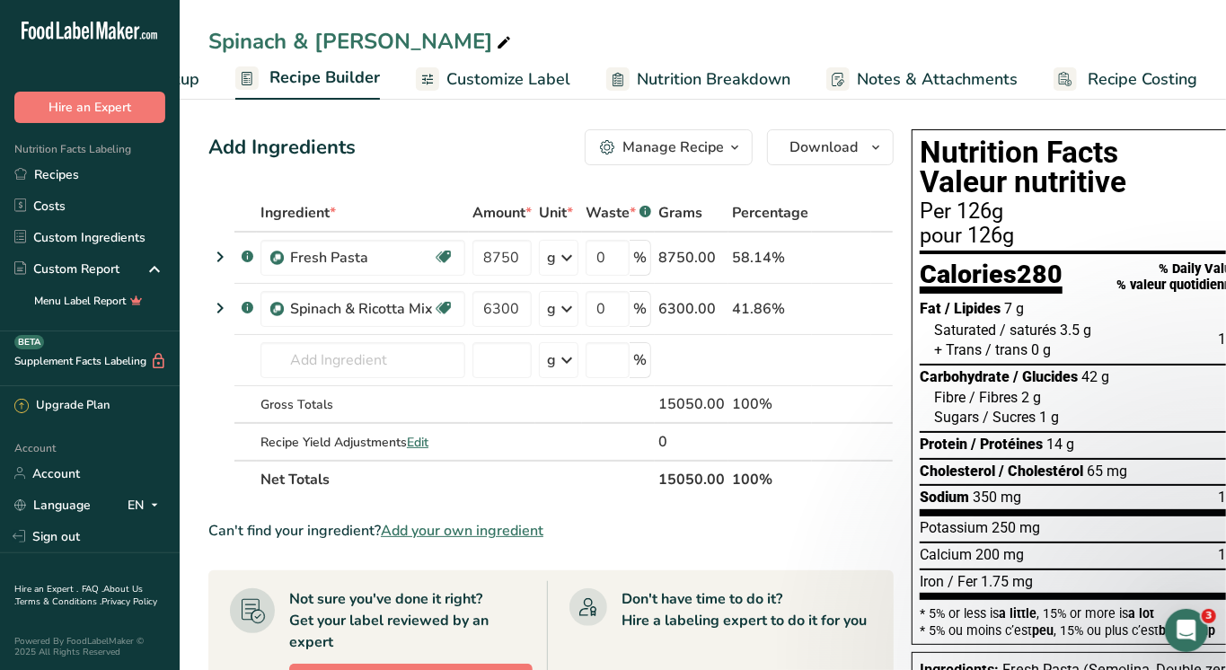
scroll to position [0, 140]
click at [1126, 73] on span "Recipe Costing" at bounding box center [1144, 79] width 110 height 24
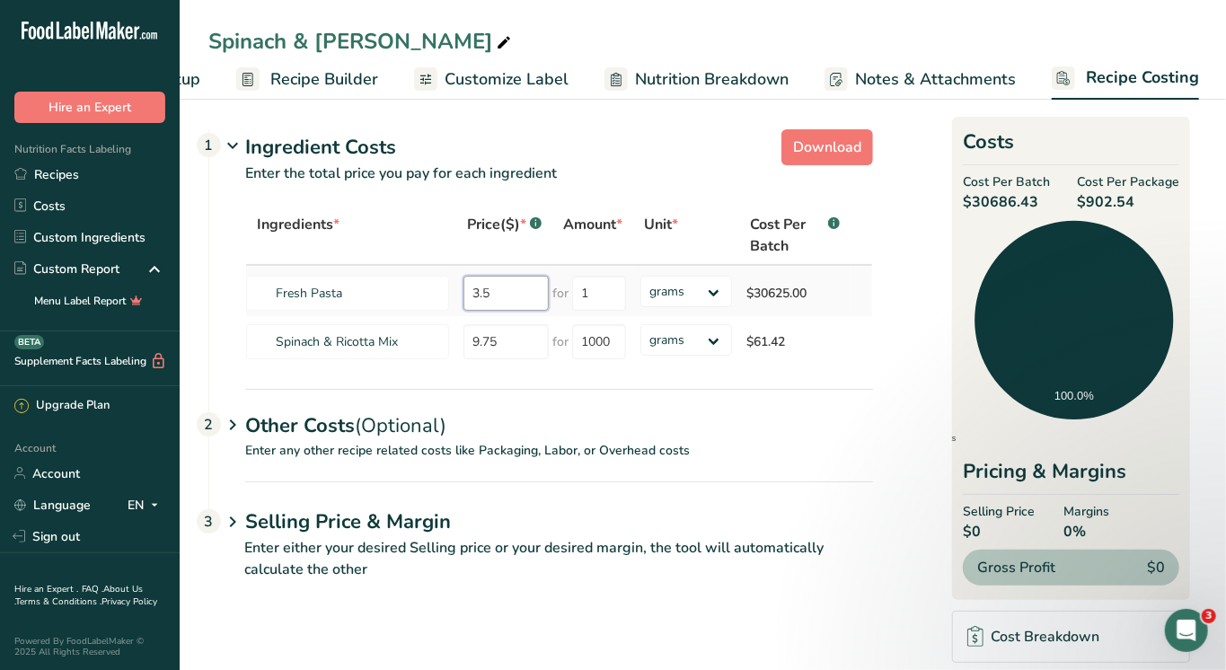
click at [331, 289] on tr "Fresh Pasta 3.5 for 1 grams kg mg mcg lb oz $30625.00" at bounding box center [559, 291] width 626 height 50
click at [518, 345] on input "9.75" at bounding box center [506, 341] width 85 height 35
click at [444, 293] on tr "Fresh Pasta 3.5 for 1 grams kg mg mcg lb oz $30625.00" at bounding box center [559, 291] width 626 height 50
type input "31"
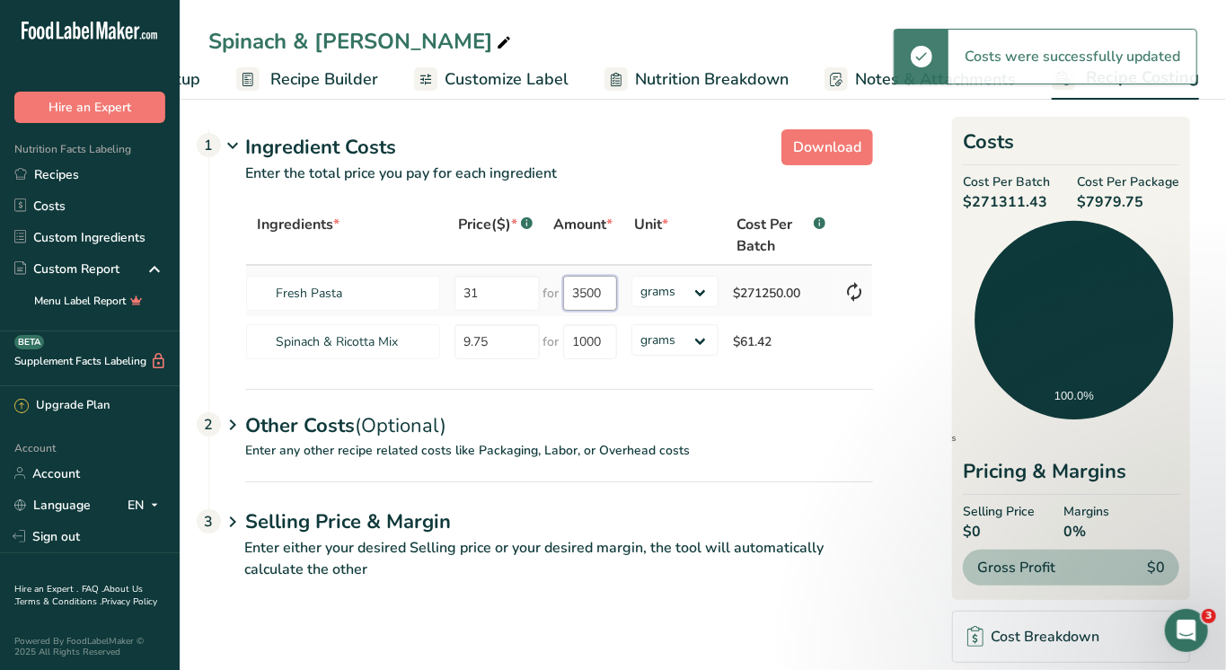
type input "1"
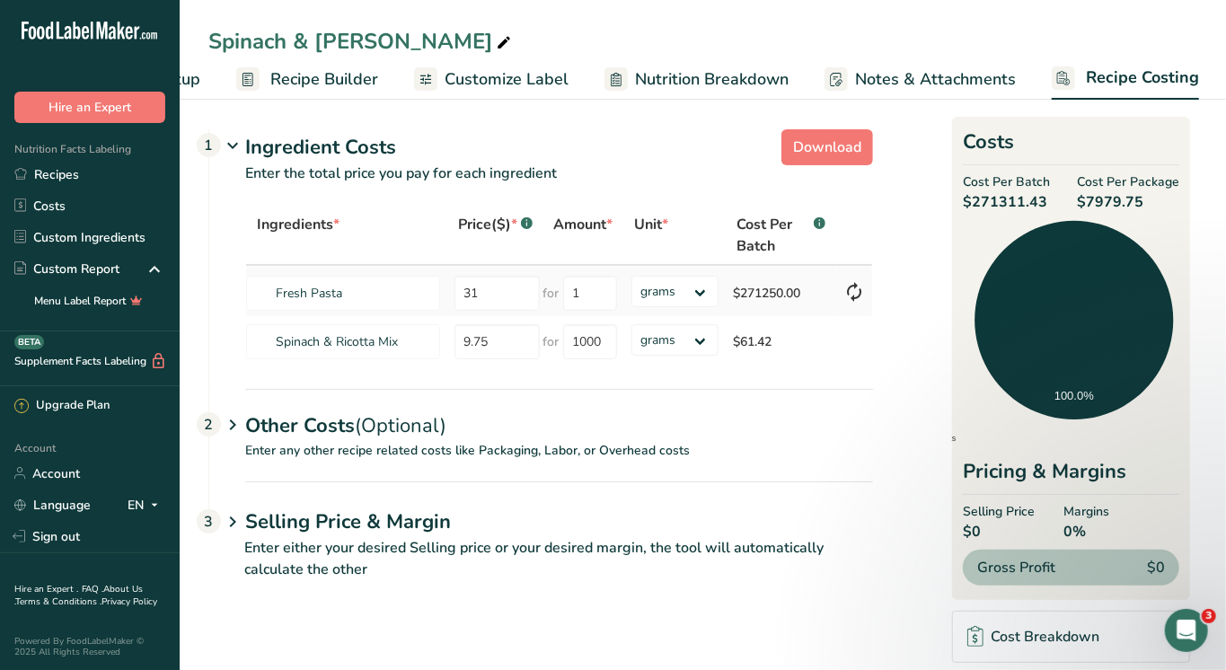
click at [620, 292] on td "for 1" at bounding box center [584, 291] width 81 height 50
click at [594, 292] on input "1" at bounding box center [590, 293] width 54 height 35
type input "3500"
click at [51, 170] on link "Recipes" at bounding box center [90, 174] width 180 height 31
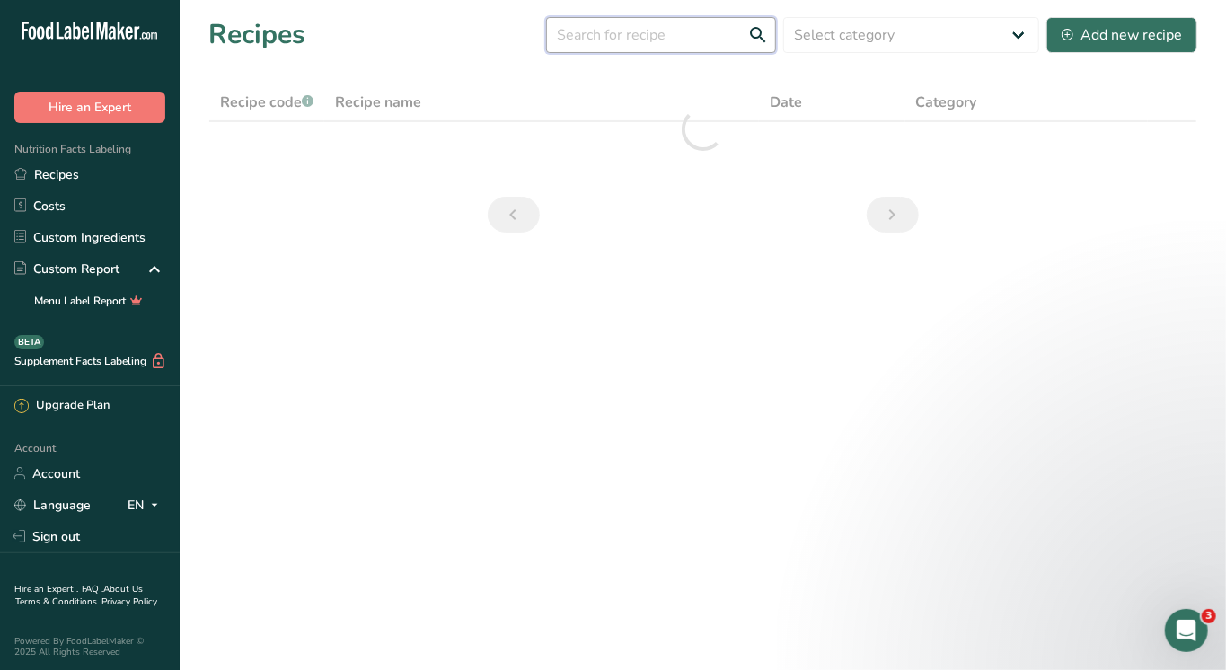
click at [672, 32] on input "text" at bounding box center [661, 35] width 230 height 36
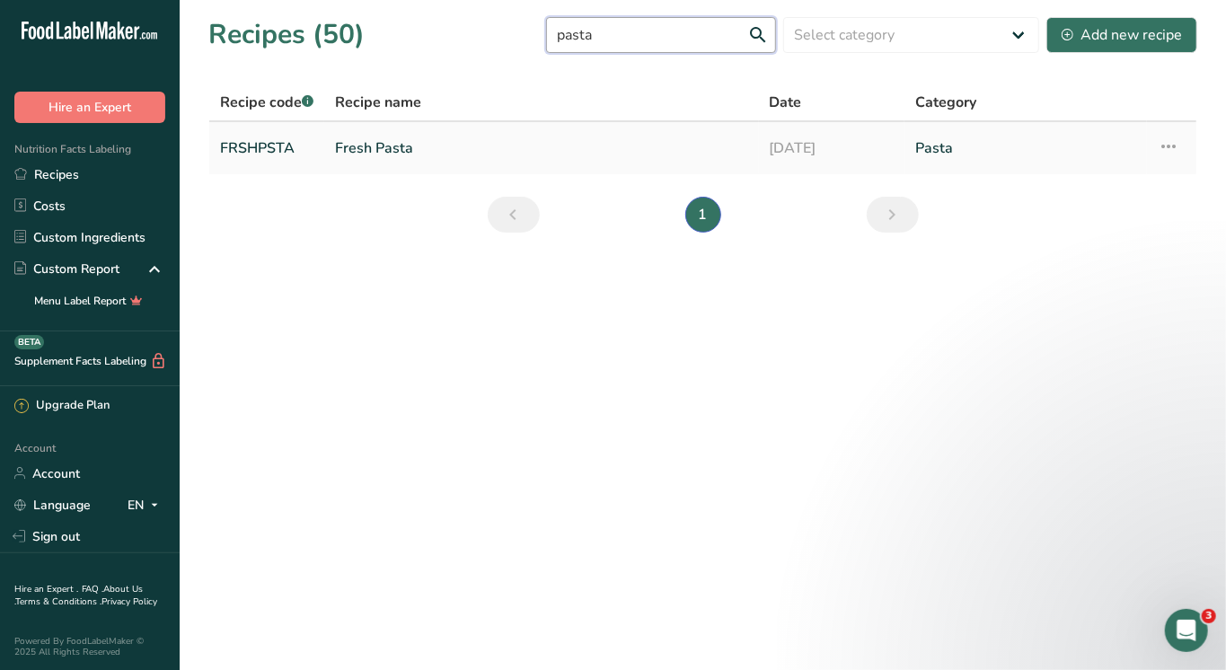
type input "pasta"
click at [393, 151] on link "Fresh Pasta" at bounding box center [541, 148] width 413 height 38
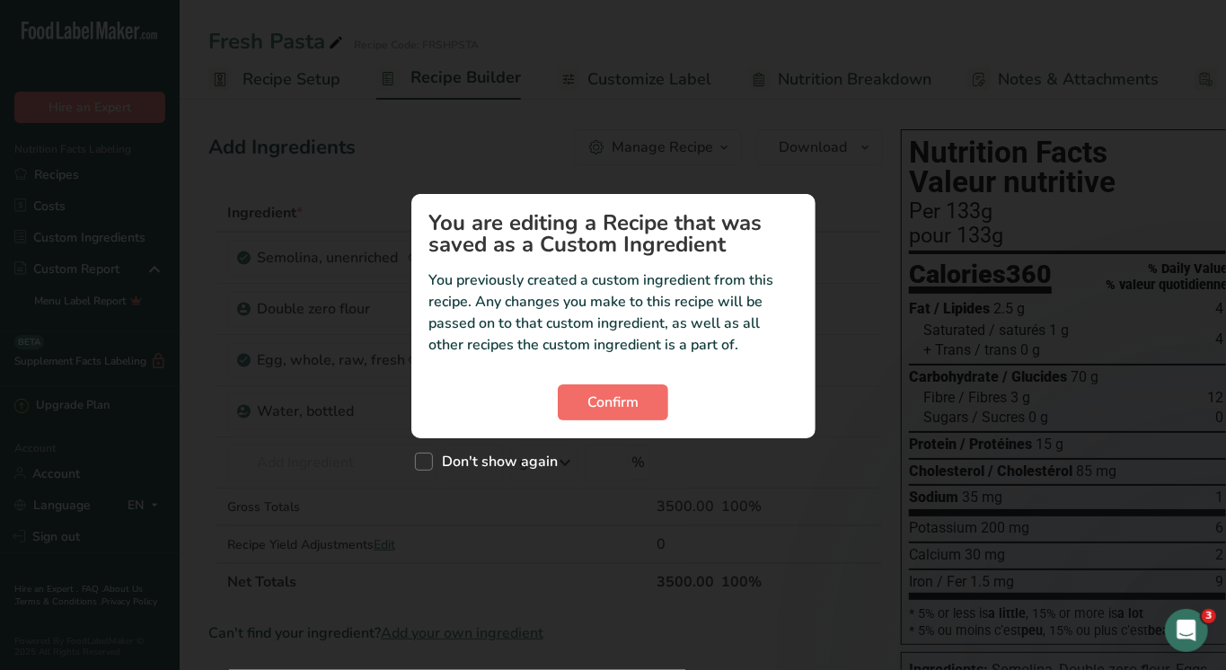
click at [601, 403] on span "Confirm" at bounding box center [613, 403] width 51 height 22
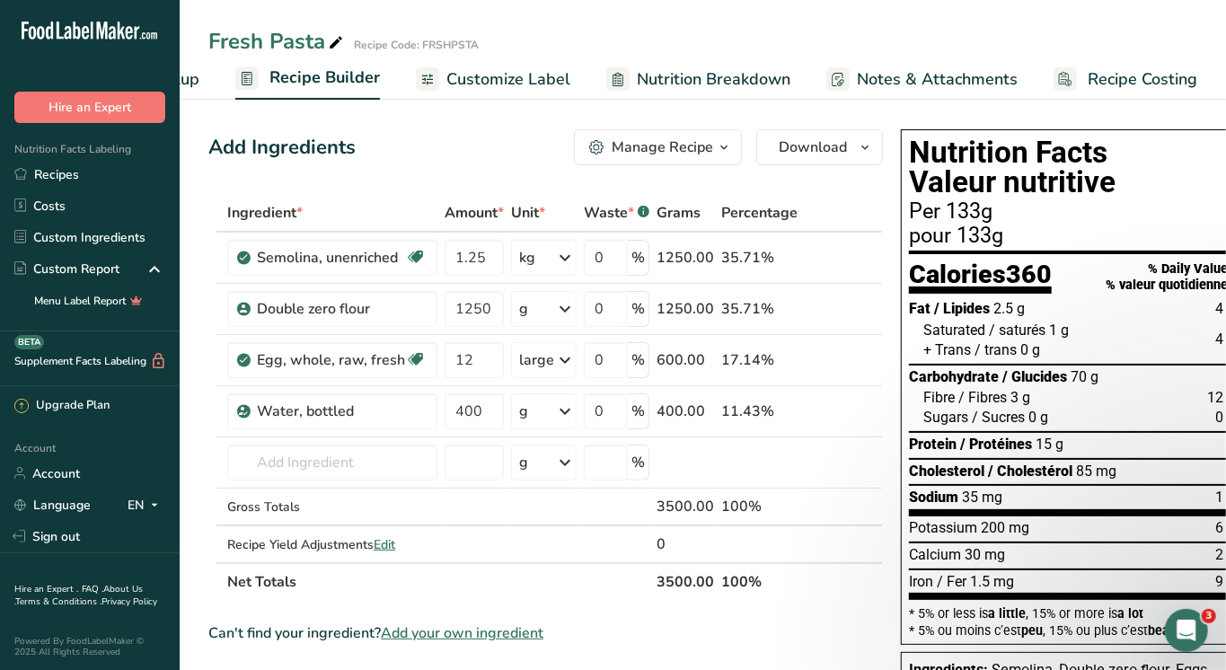
scroll to position [0, 140]
click at [1065, 67] on rect at bounding box center [1066, 78] width 23 height 23
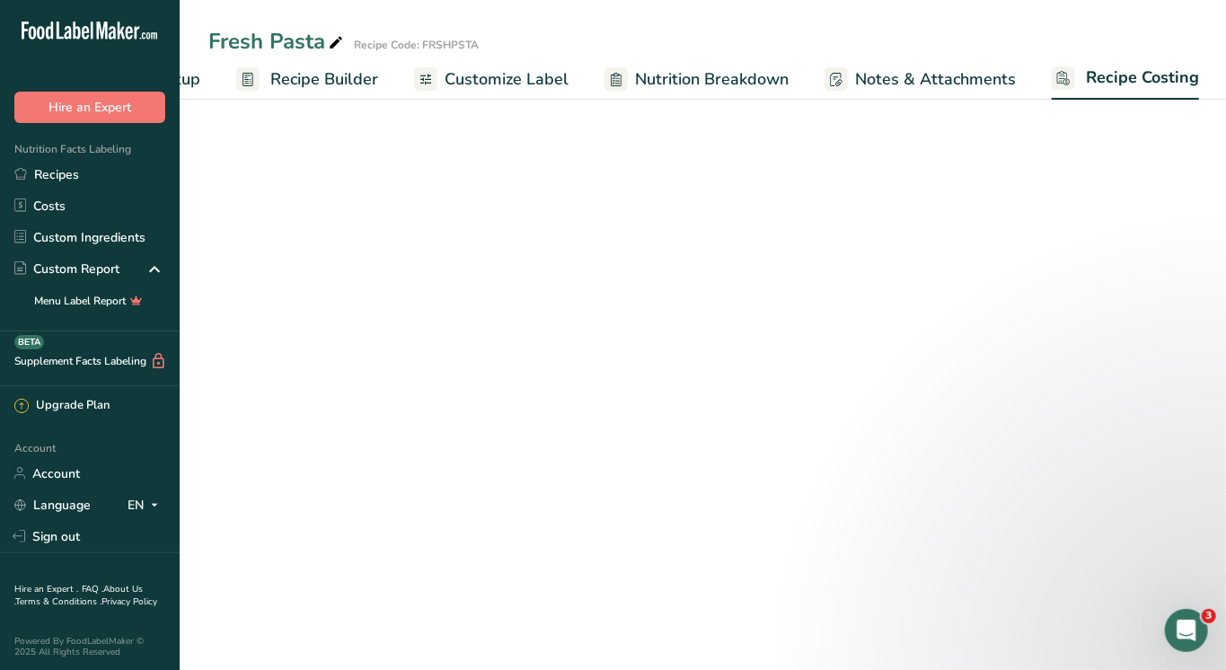
select select "1"
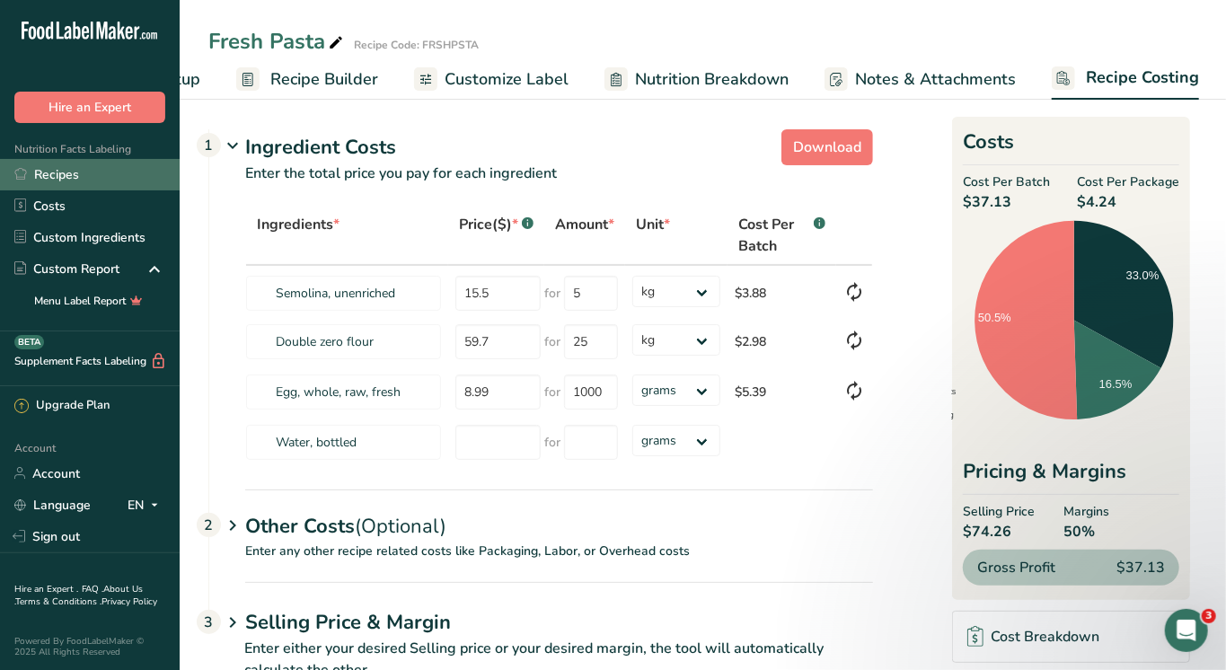
click at [45, 167] on link "Recipes" at bounding box center [90, 174] width 180 height 31
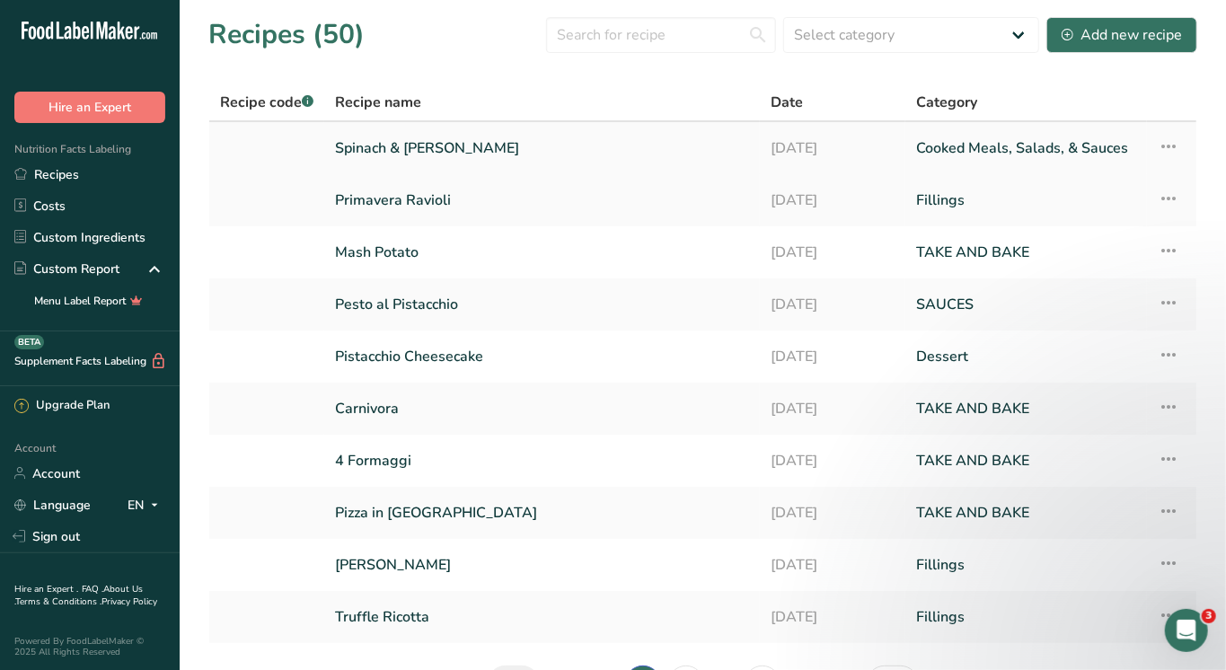
click at [413, 140] on link "Spinach & Ricotta Ravioli" at bounding box center [542, 148] width 414 height 38
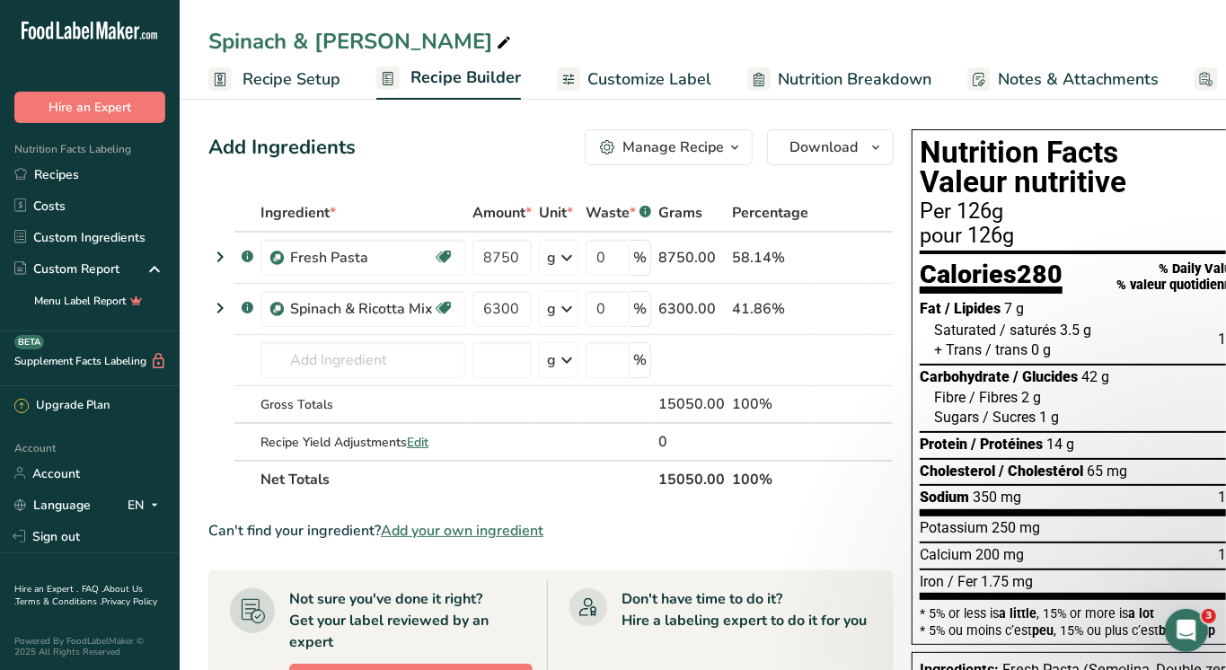
click at [322, 70] on span "Recipe Setup" at bounding box center [292, 79] width 98 height 24
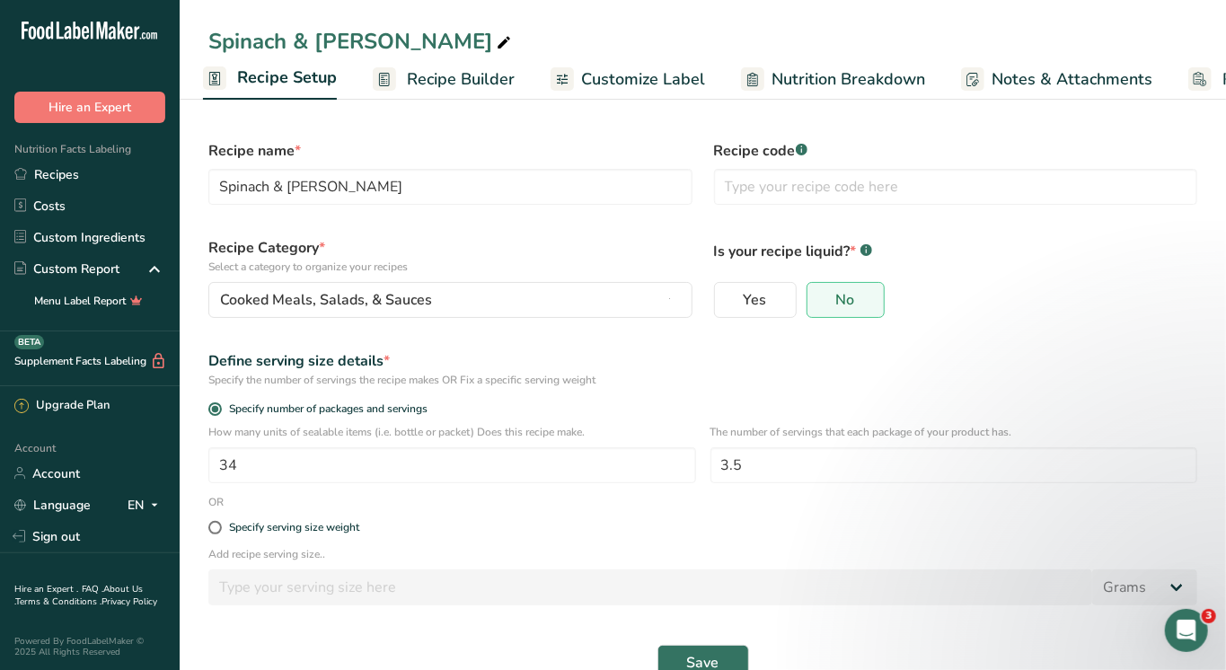
click at [573, 62] on link "Customize Label" at bounding box center [628, 79] width 155 height 40
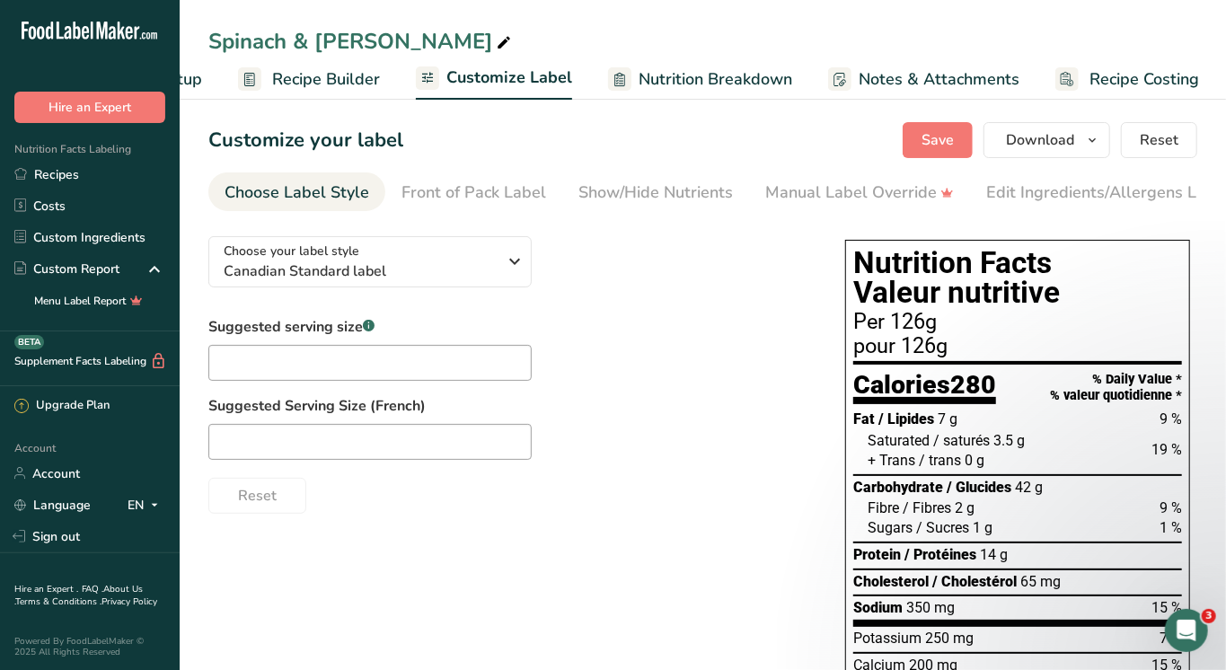
scroll to position [0, 140]
click at [1140, 77] on span "Recipe Costing" at bounding box center [1143, 79] width 110 height 24
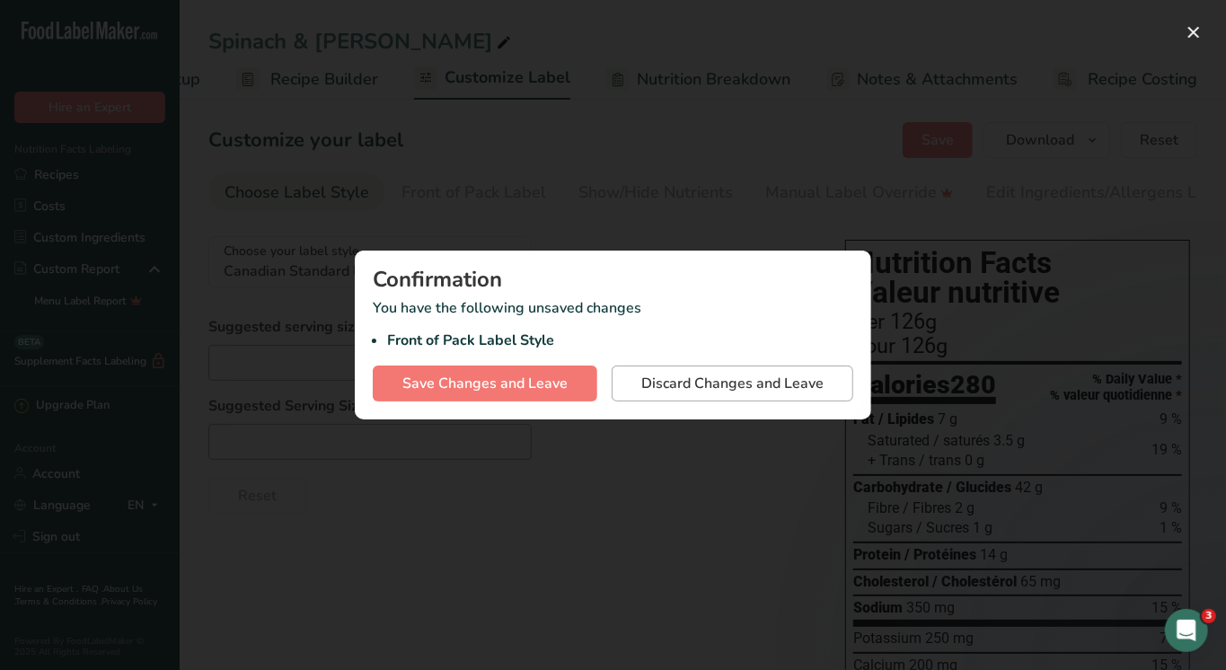
click at [651, 379] on span "Discard Changes and Leave" at bounding box center [733, 384] width 182 height 22
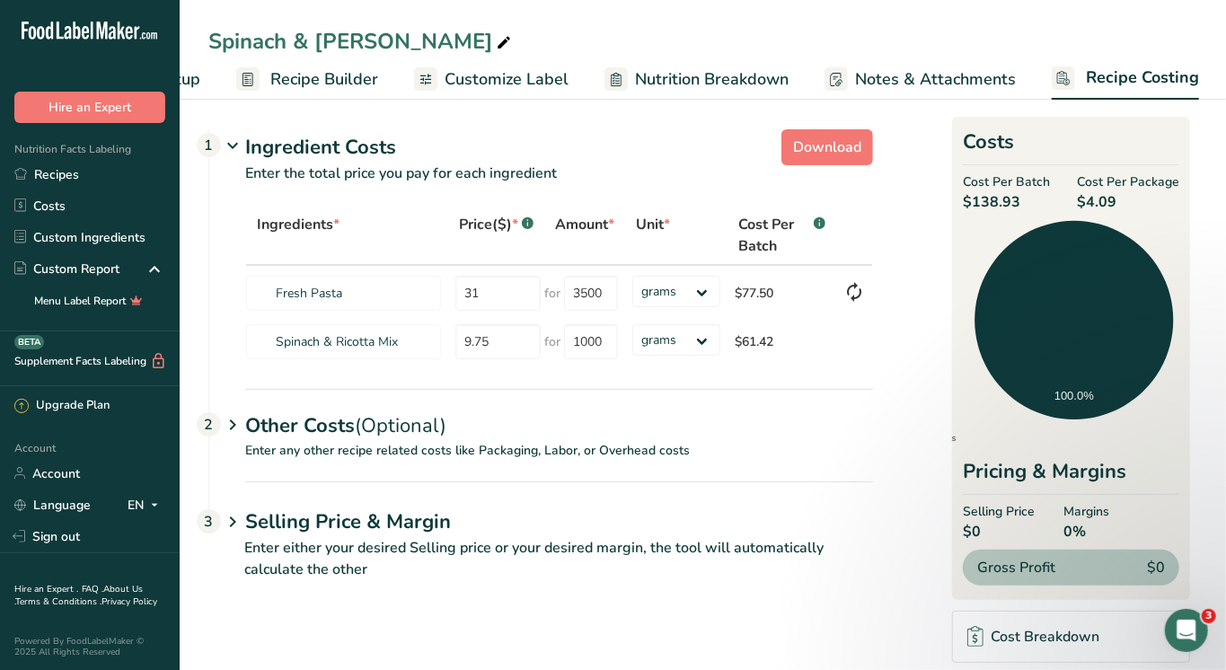
click at [296, 472] on p "Enter any other recipe related costs like Packaging, Labor, or Overhead costs" at bounding box center [541, 461] width 664 height 40
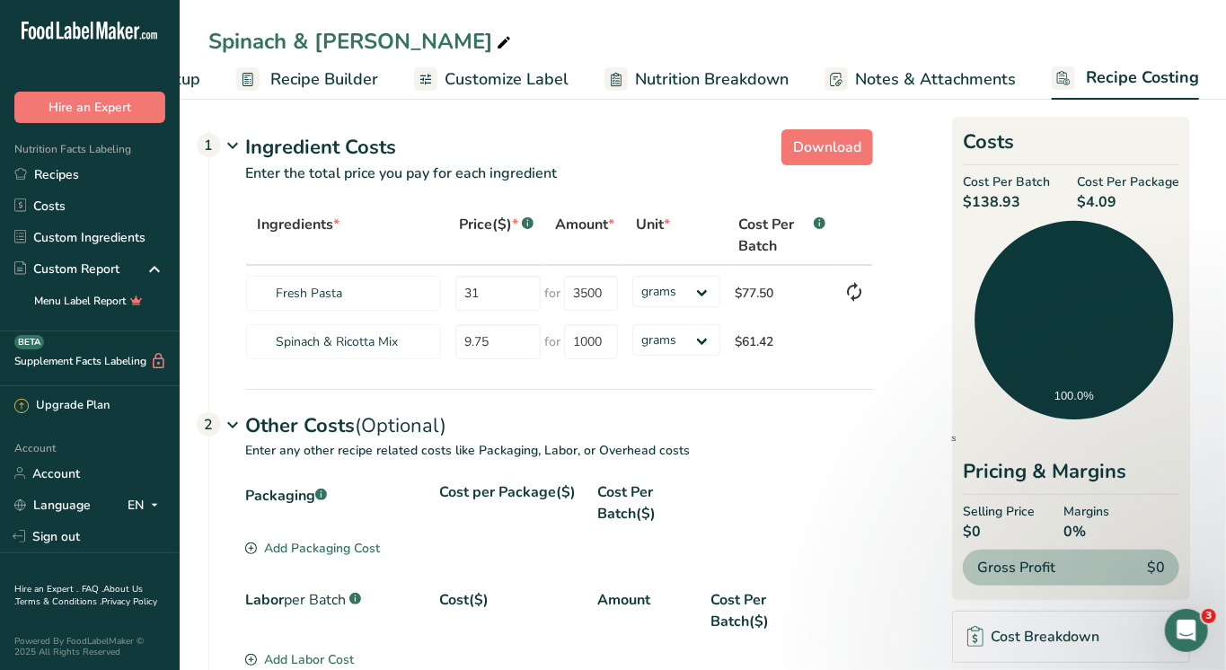
scroll to position [81, 0]
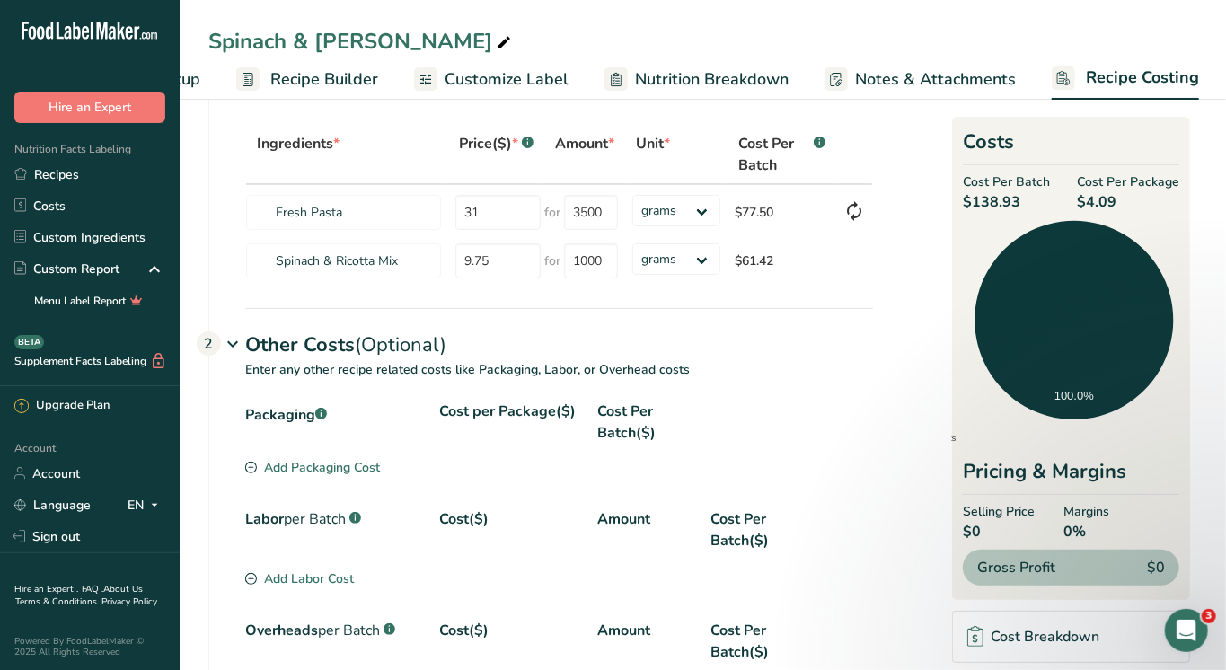
click at [346, 465] on div "Add Packaging Cost" at bounding box center [312, 467] width 135 height 19
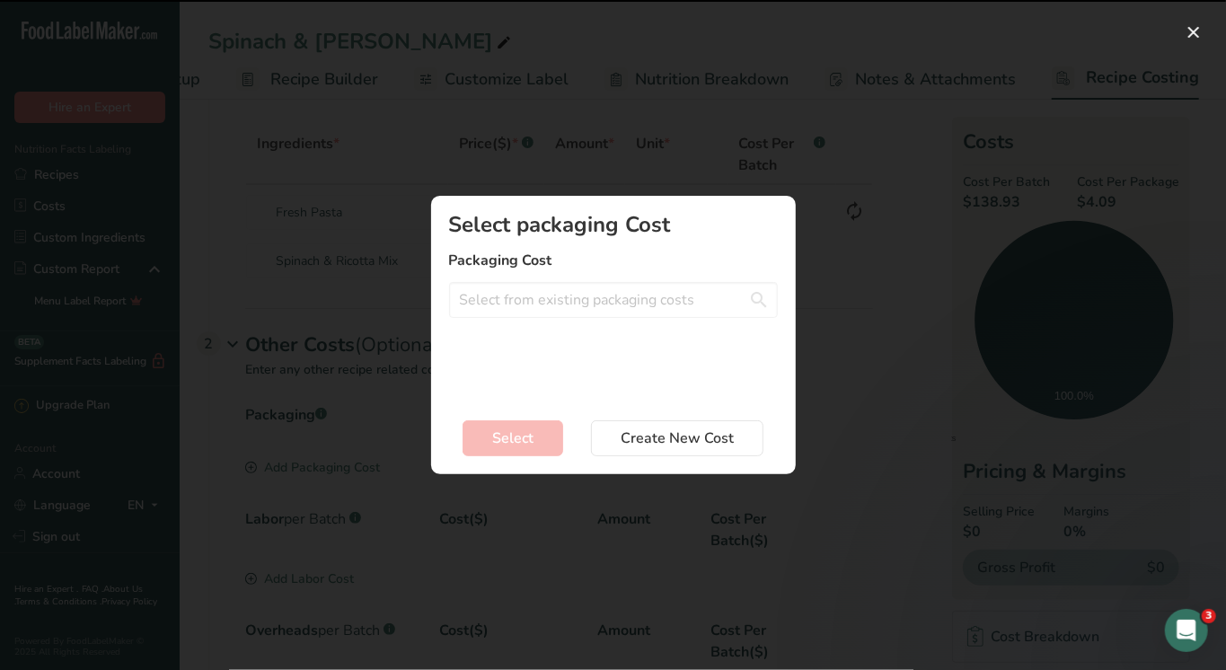
click at [564, 323] on div "Select packaging Cost Packaging Cost LRG ALM + LABEL - 0.9$ T&B + LABEL - 0.5$ …" at bounding box center [613, 306] width 329 height 185
click at [564, 307] on input "Add New Recipe Cost Modal" at bounding box center [613, 300] width 329 height 36
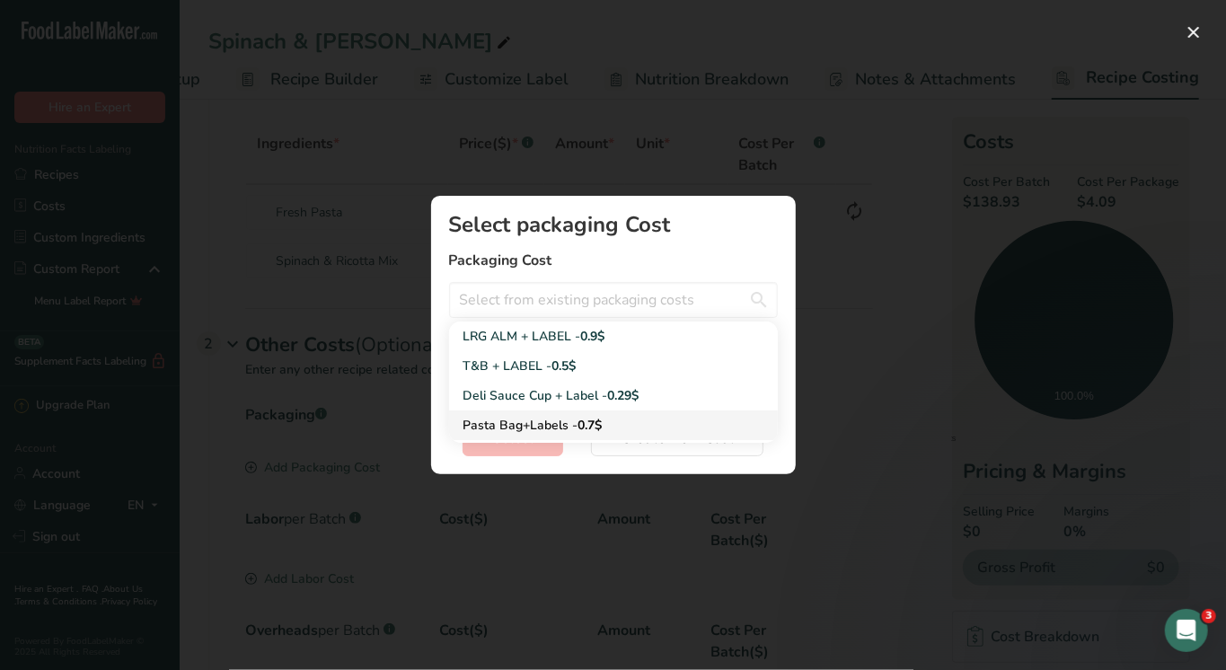
click at [533, 423] on div "Pasta Bag+Labels - 0.7$" at bounding box center [599, 425] width 271 height 19
type input "Pasta Bag+Labels - 0.7$"
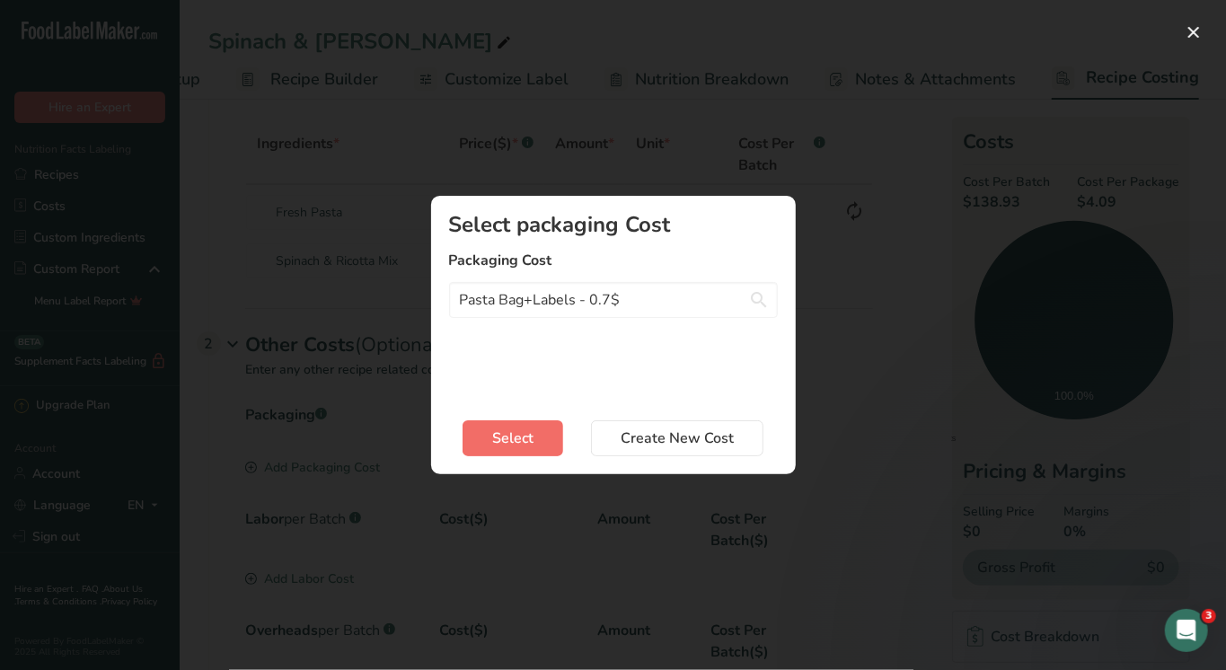
click at [528, 443] on span "Select" at bounding box center [512, 439] width 41 height 22
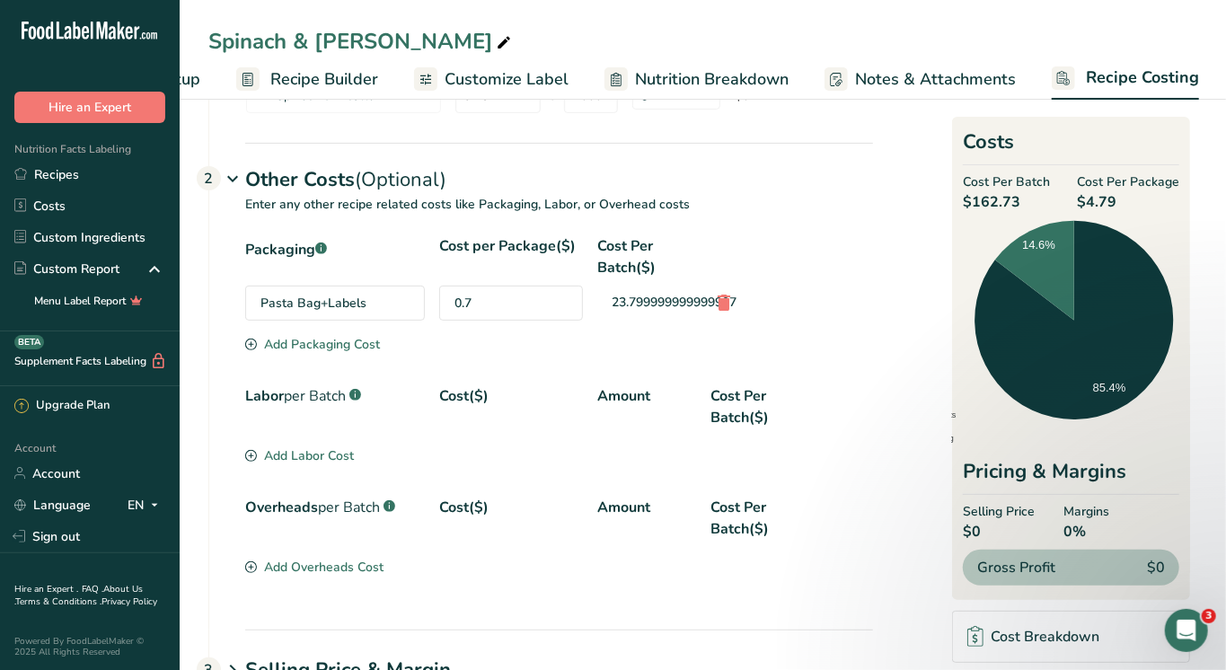
scroll to position [245, 0]
click at [309, 461] on div "Add Labor Cost" at bounding box center [299, 456] width 109 height 19
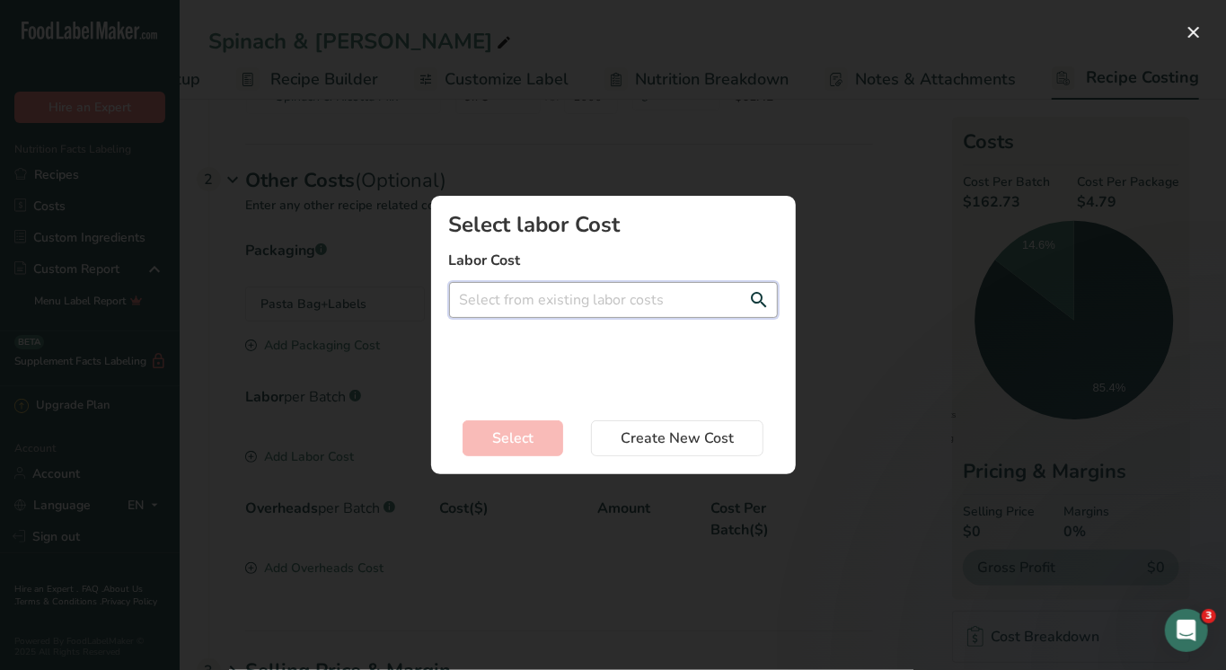
click at [571, 293] on input "Add New Recipe Cost Modal" at bounding box center [613, 300] width 329 height 36
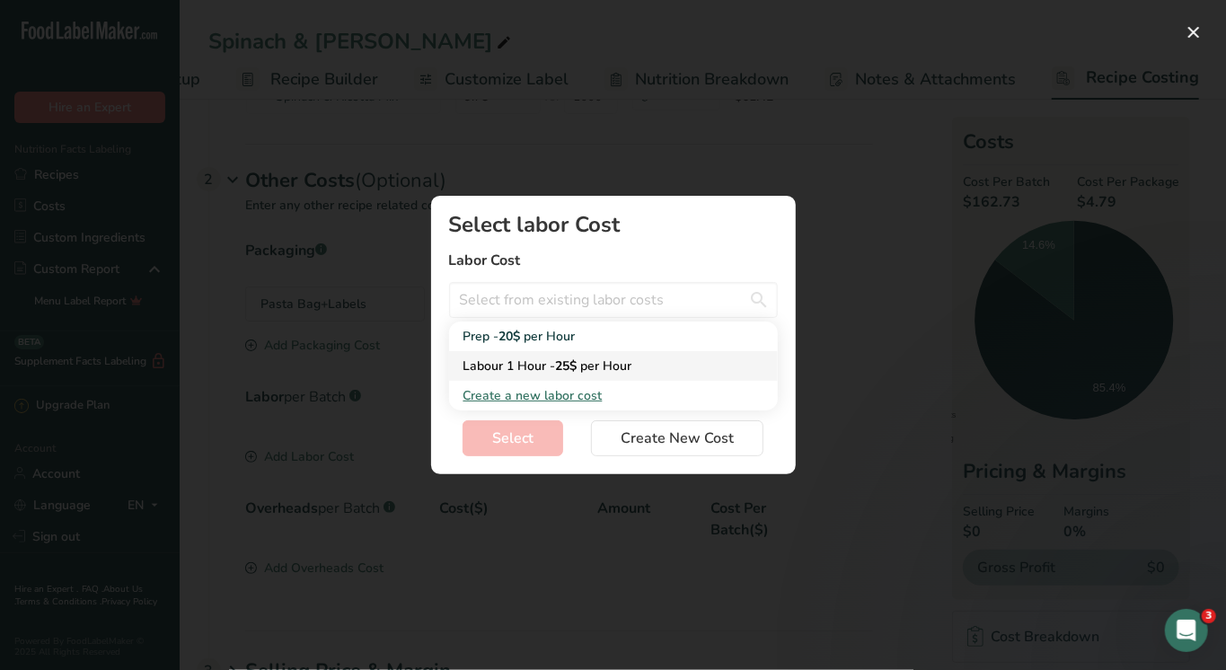
click at [595, 360] on span "per Hour" at bounding box center [606, 366] width 51 height 17
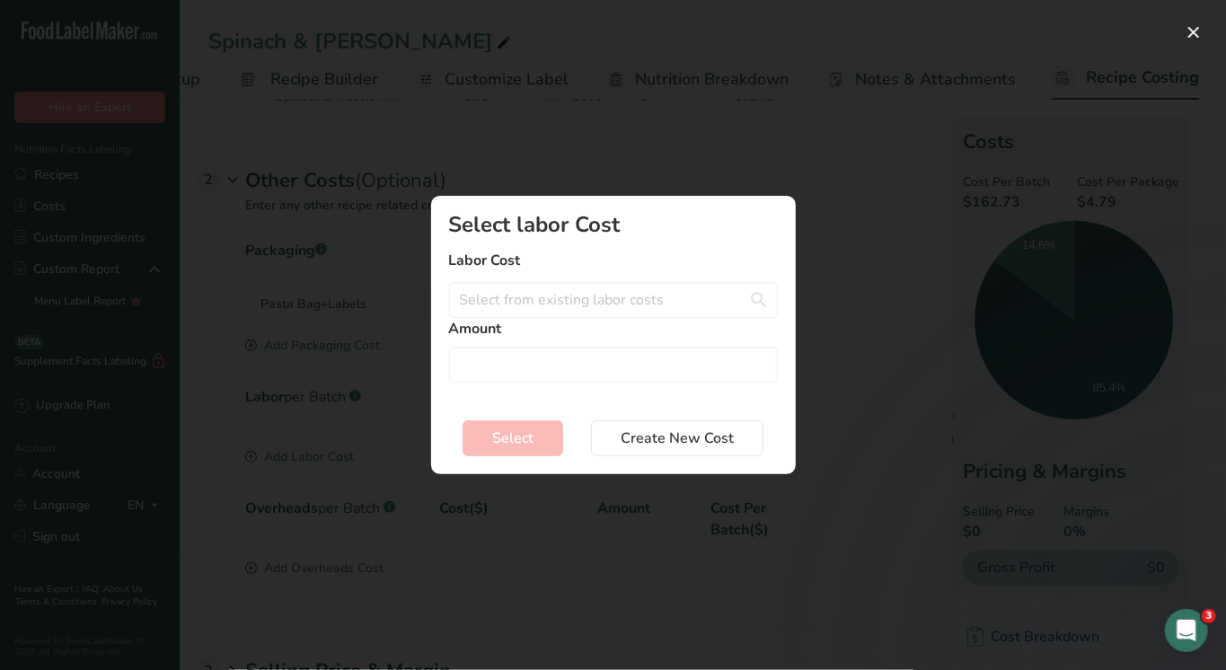
type input "Labour 1 Hour - 25$ per Hour"
click at [571, 360] on input "Add New Recipe Cost Modal" at bounding box center [613, 365] width 329 height 36
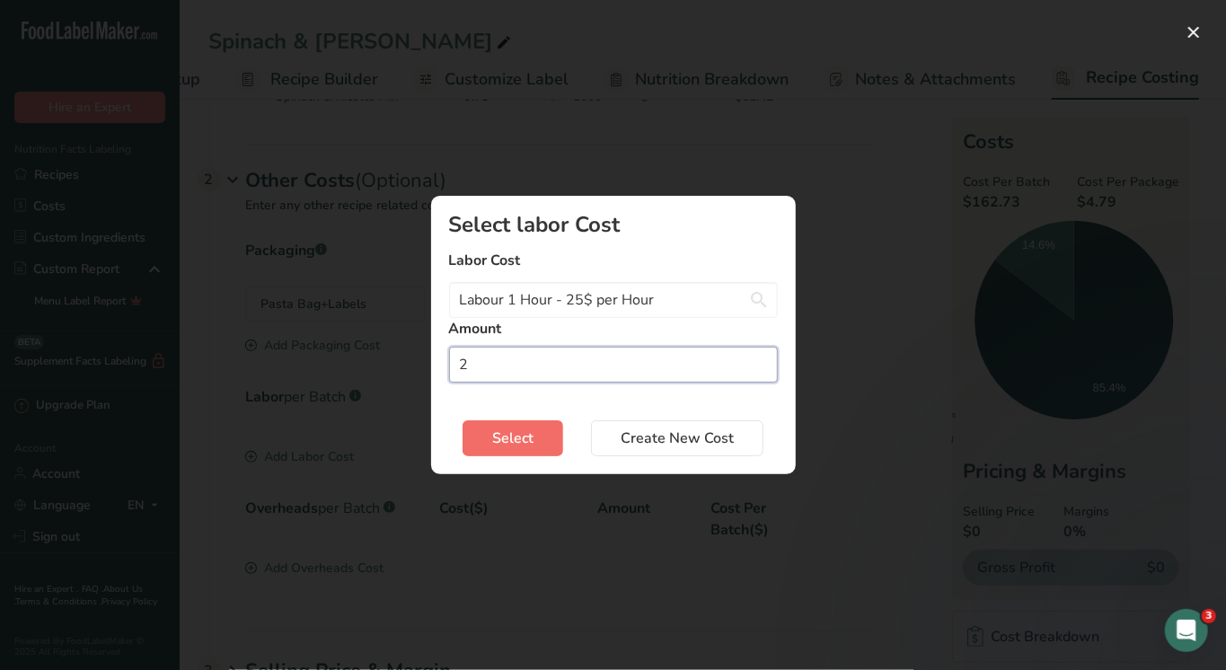
type input "2"
click at [544, 443] on button "Select" at bounding box center [513, 438] width 101 height 36
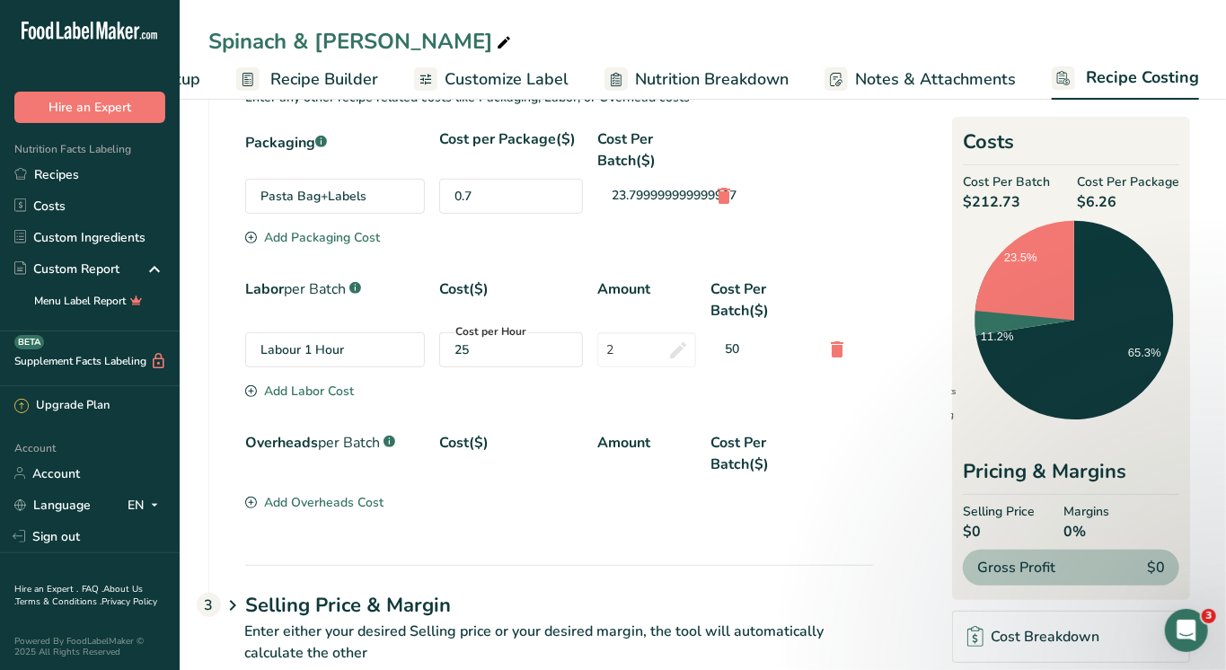
scroll to position [352, 0]
click at [52, 173] on link "Recipes" at bounding box center [90, 174] width 180 height 31
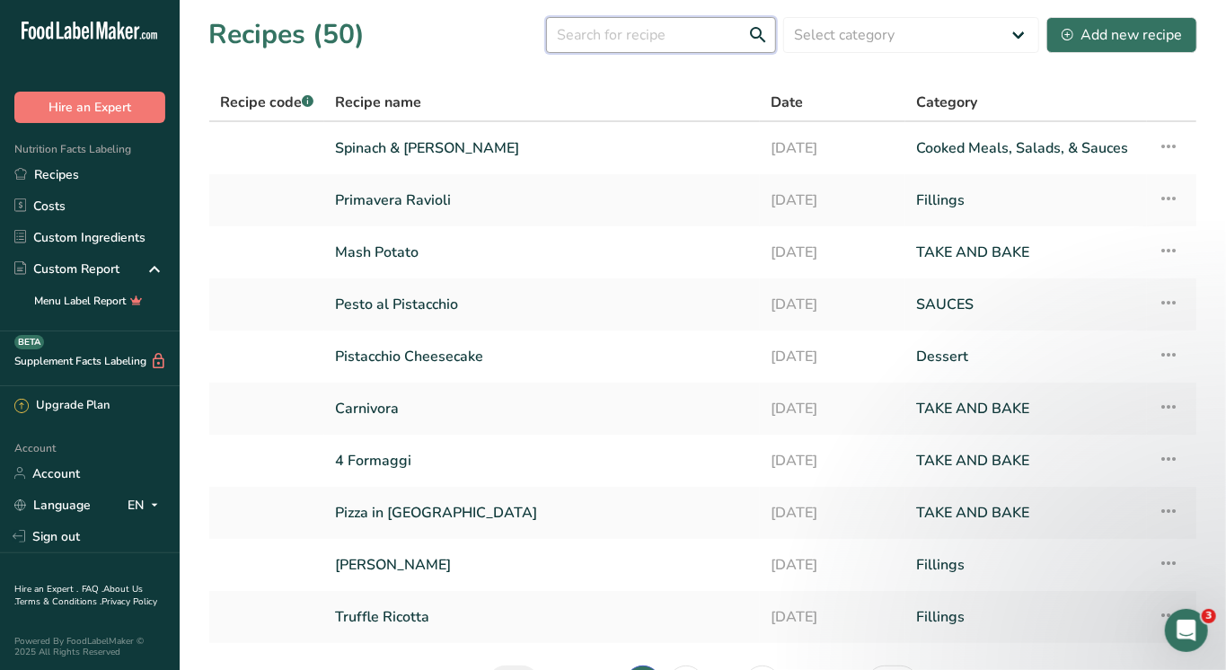
click at [615, 27] on input "text" at bounding box center [661, 35] width 230 height 36
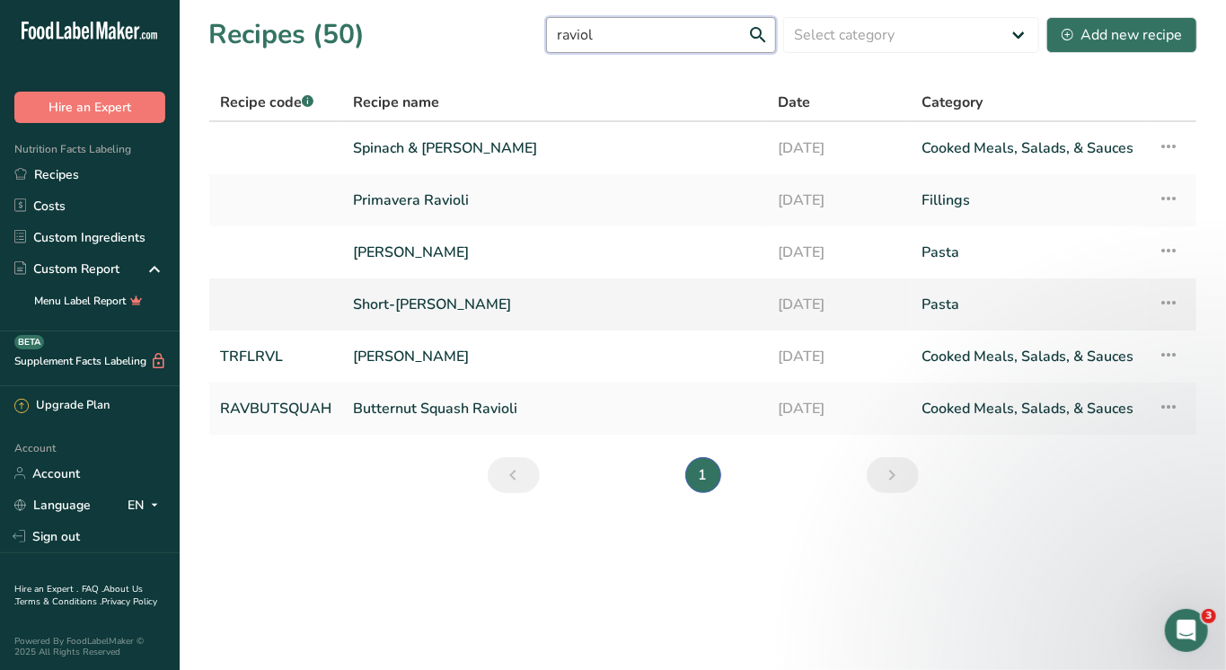
type input "raviol"
click at [417, 307] on link "Short-Ribs Ravioli" at bounding box center [555, 305] width 404 height 38
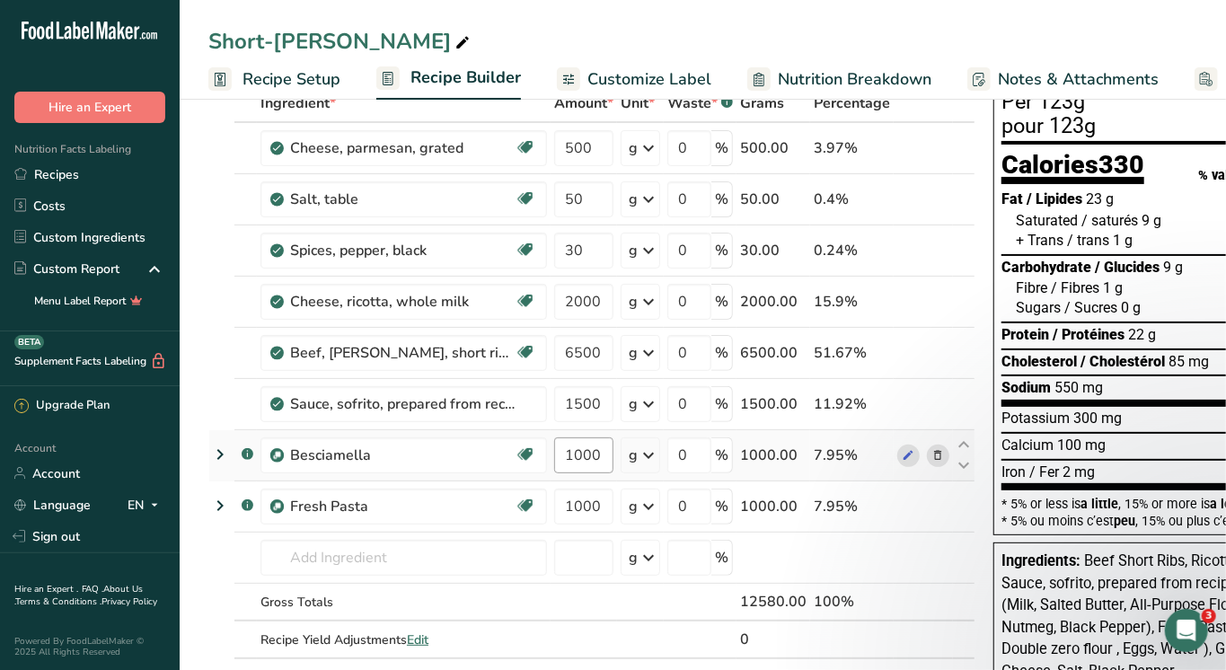
scroll to position [149, 0]
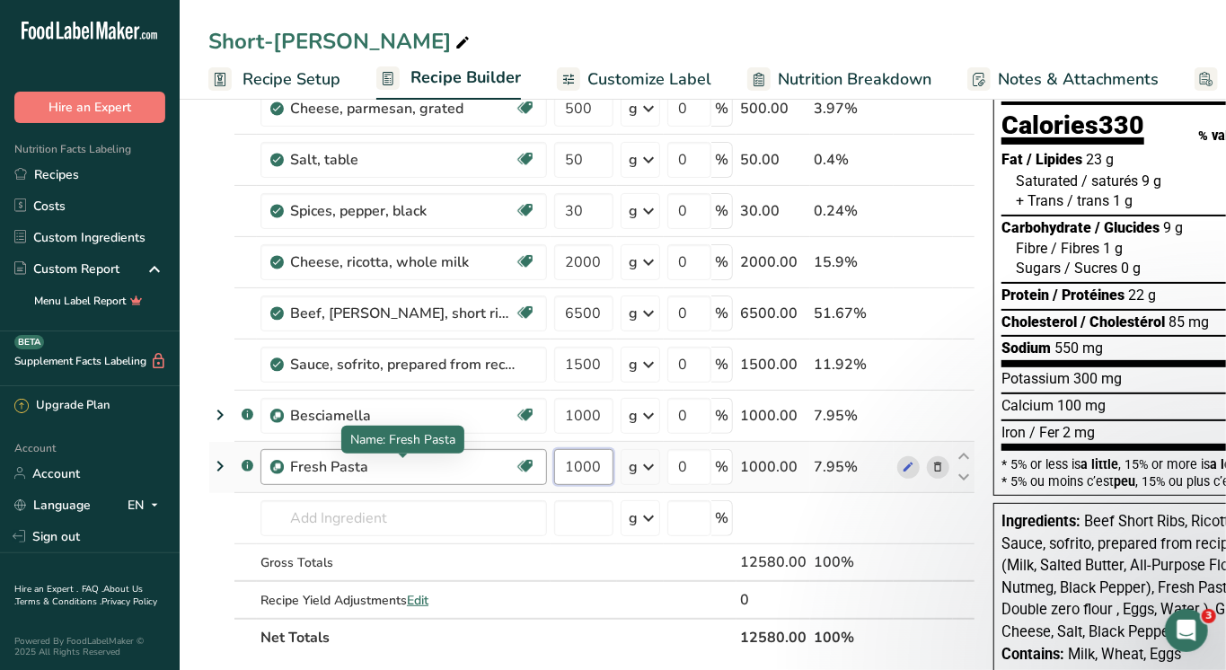
drag, startPoint x: 608, startPoint y: 465, endPoint x: 421, endPoint y: 461, distance: 186.9
click at [421, 461] on tr ".a-a{fill:#347362;}.b-a{fill:#fff;} Fresh Pasta Dairy free Gluten free Vegan Ve…" at bounding box center [591, 467] width 765 height 51
type input "12250"
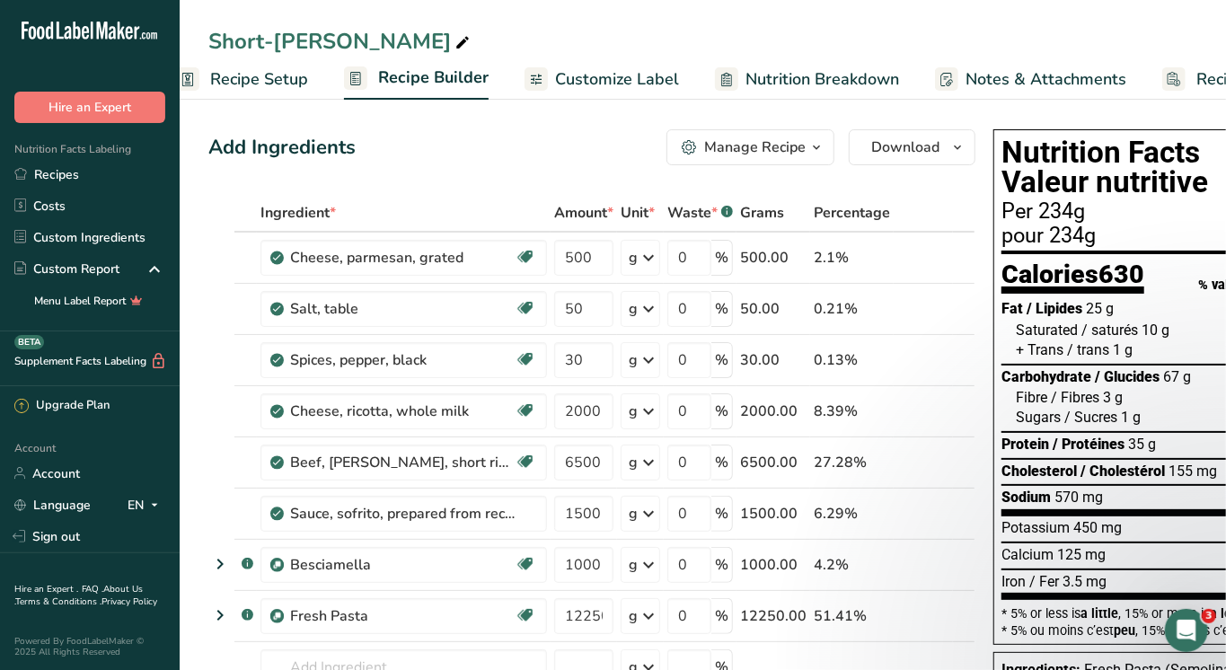
scroll to position [0, 0]
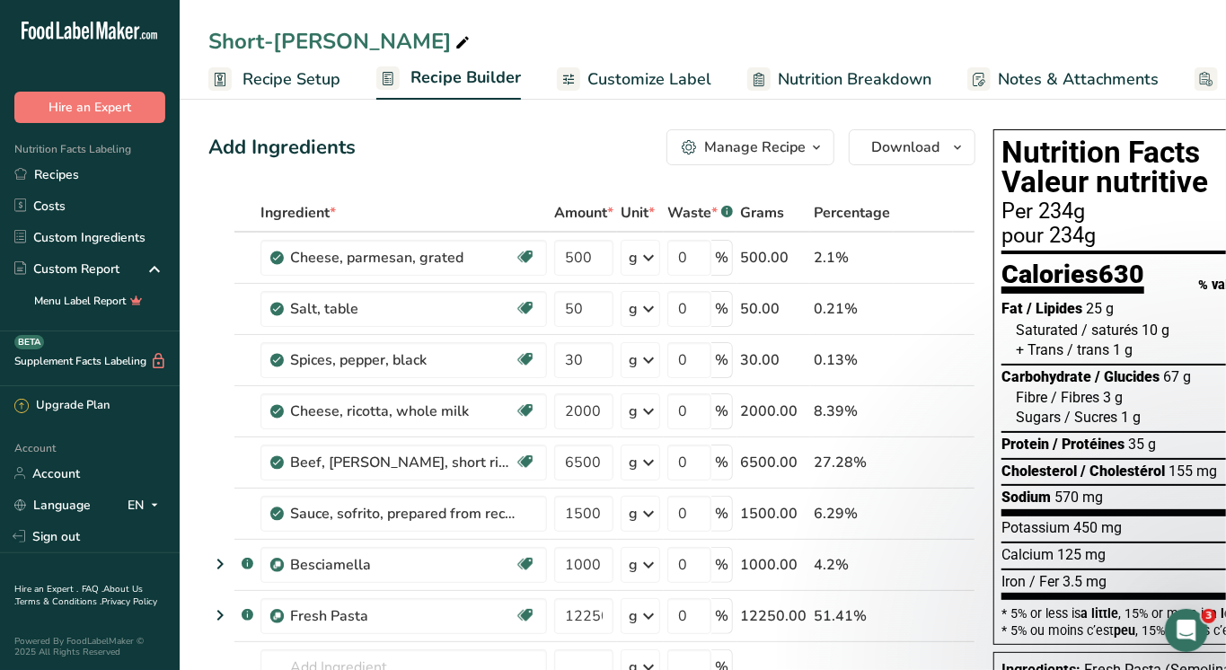
click at [234, 69] on link "Recipe Setup" at bounding box center [274, 79] width 132 height 40
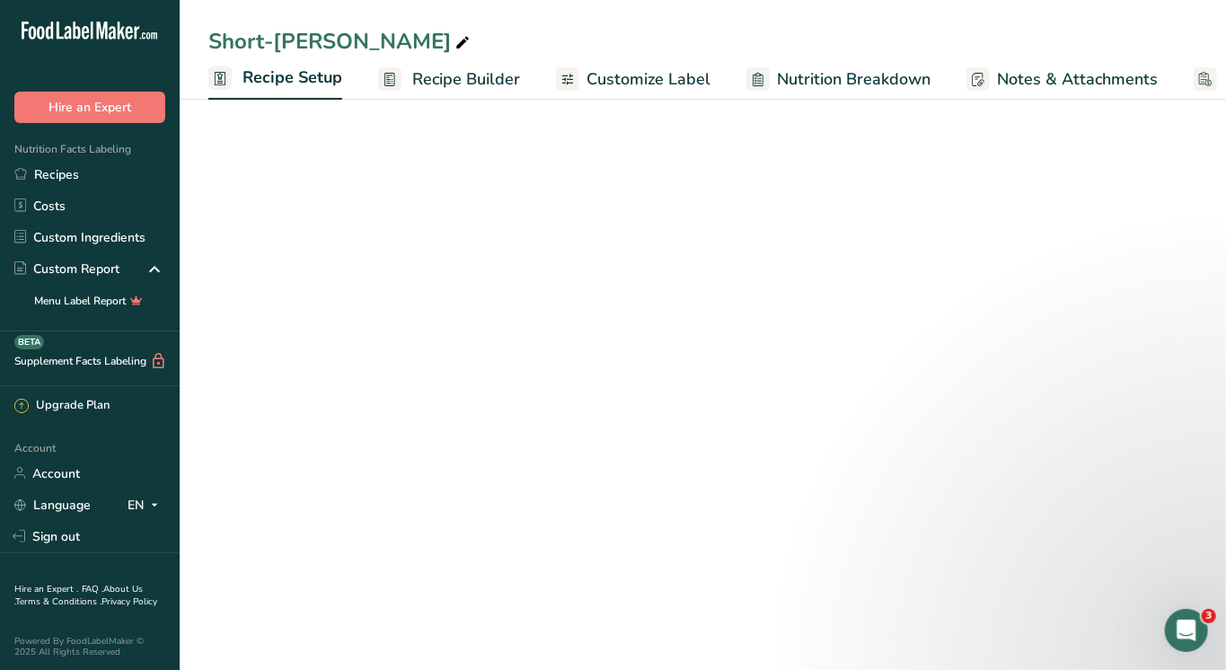
scroll to position [0, 5]
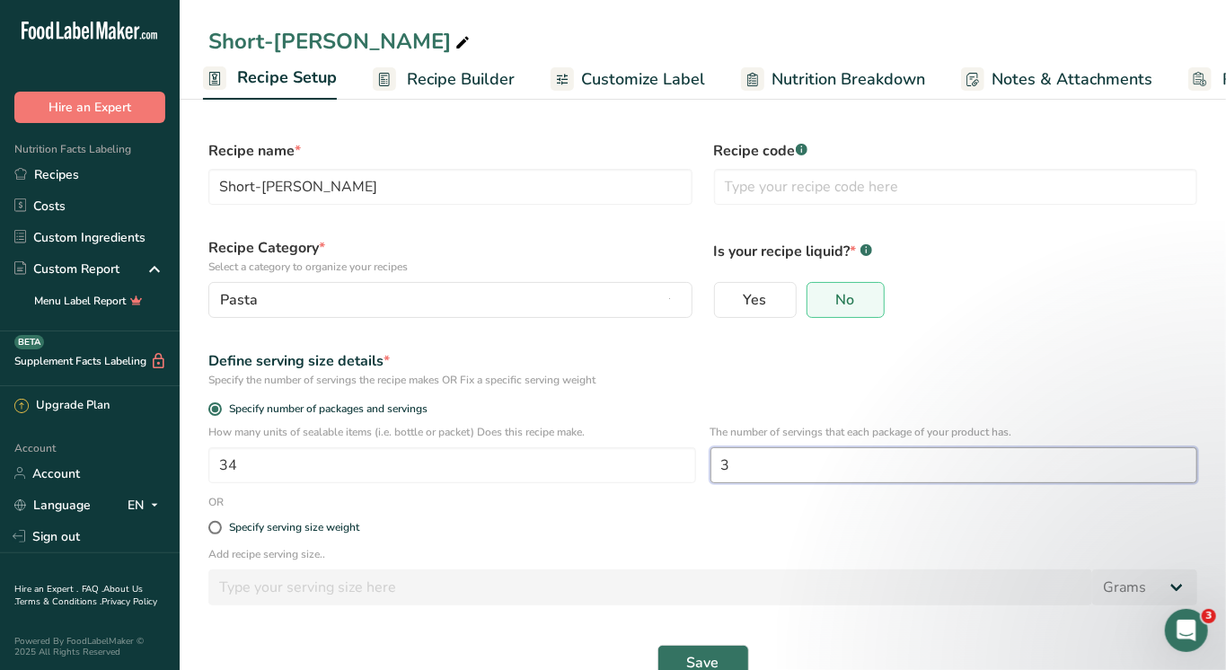
click at [742, 456] on input "3" at bounding box center [955, 465] width 488 height 36
click at [703, 649] on button "Save" at bounding box center [704, 663] width 92 height 36
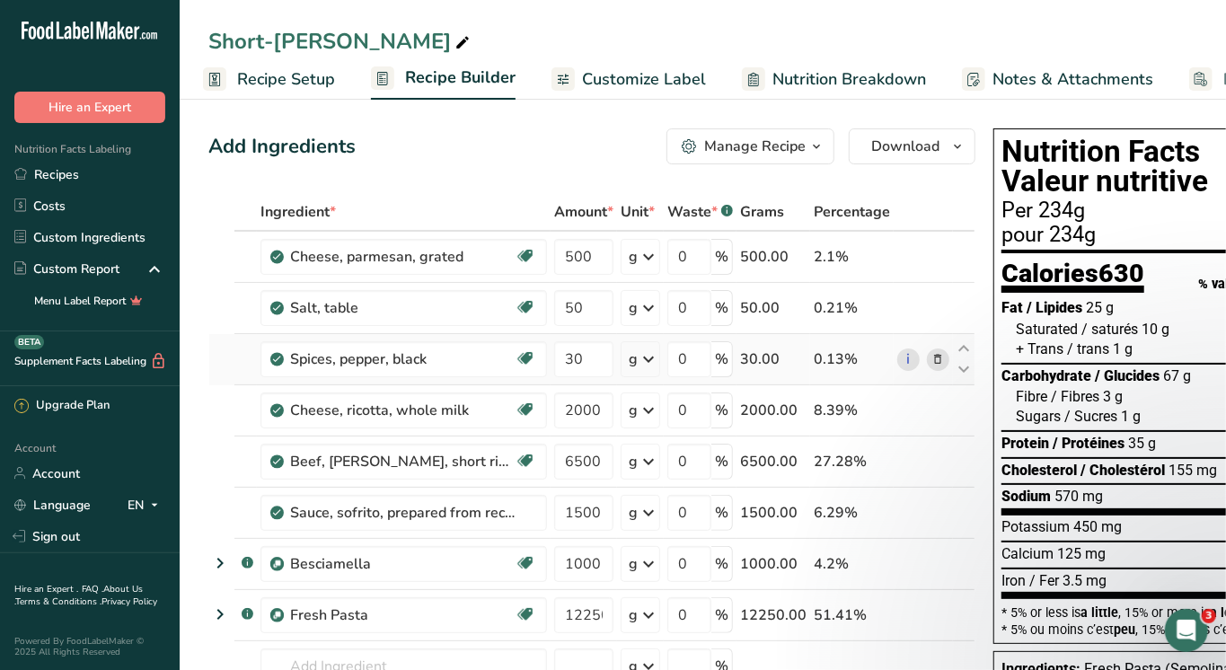
scroll to position [1, 0]
click at [70, 166] on link "Recipes" at bounding box center [90, 174] width 180 height 31
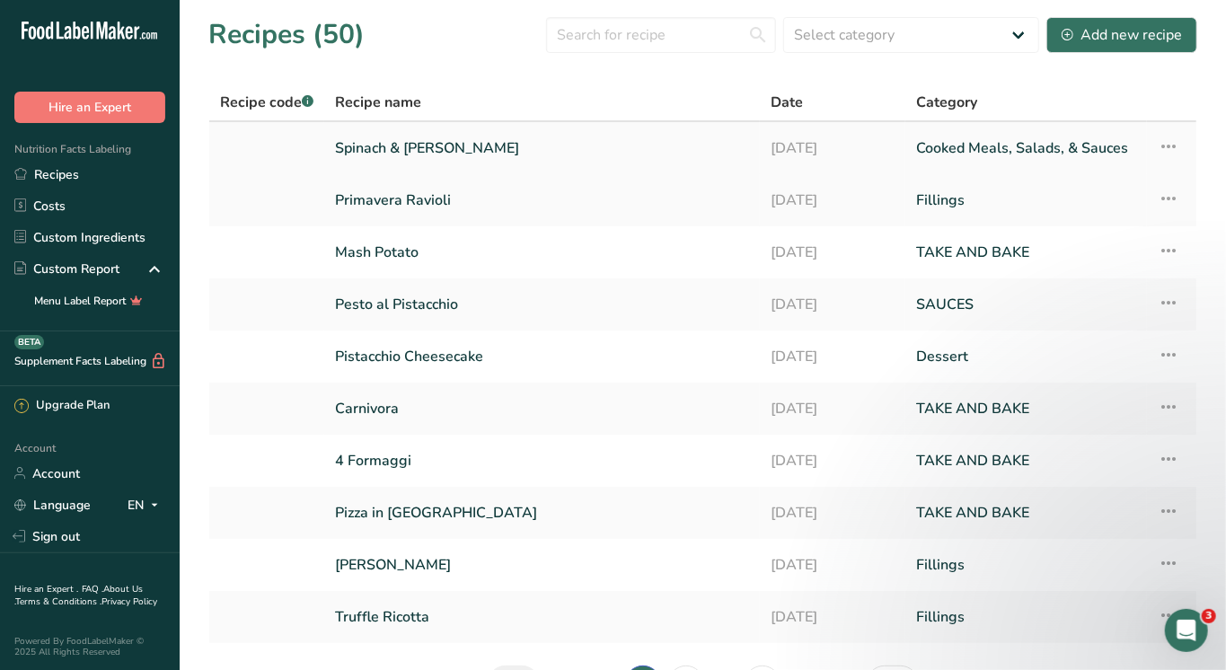
click at [388, 149] on link "Spinach & Ricotta Ravioli" at bounding box center [542, 148] width 414 height 38
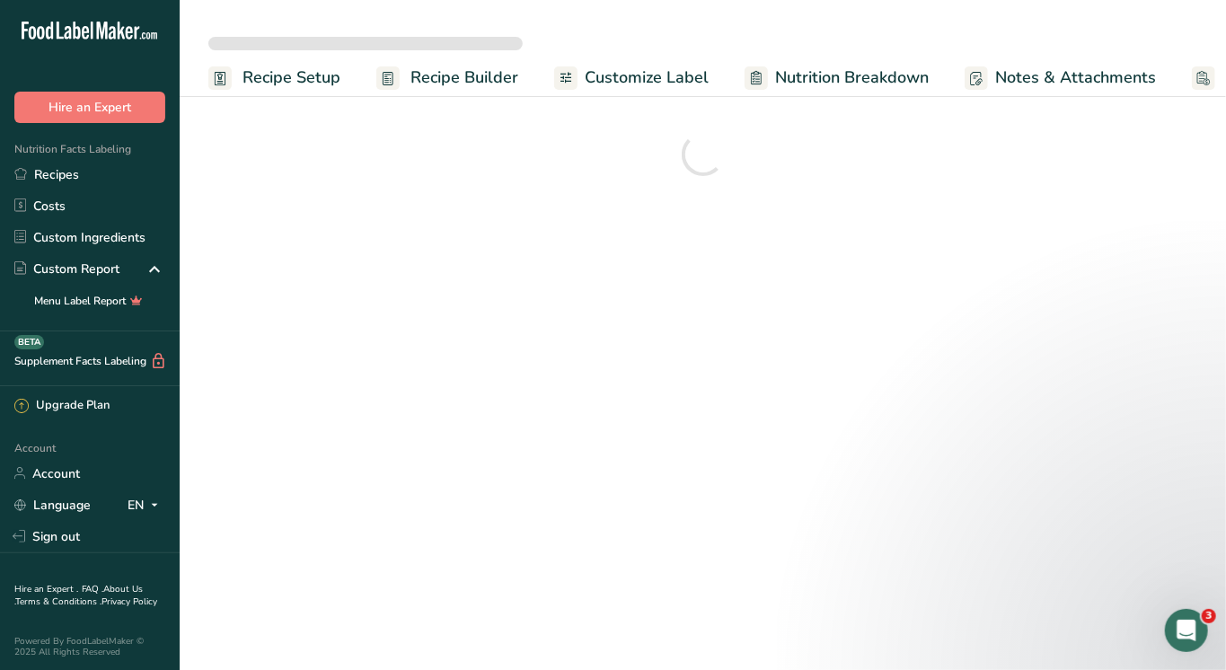
click at [270, 73] on span "Recipe Setup" at bounding box center [292, 78] width 98 height 24
select select
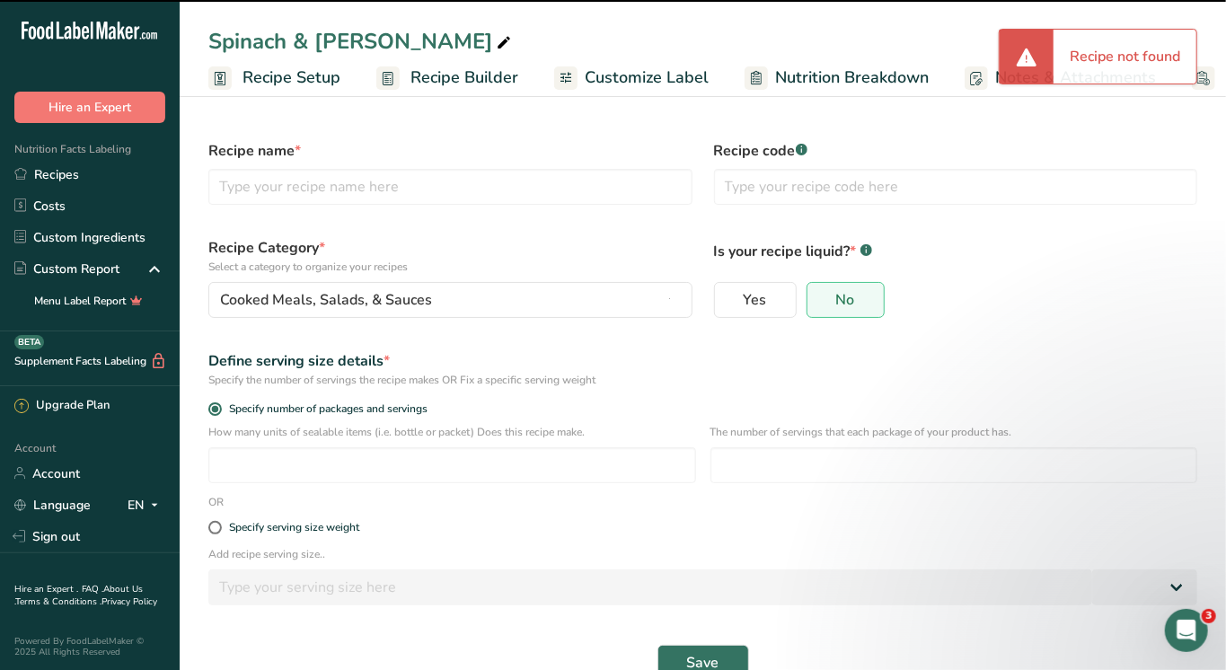
type input "Spinach & Ricotta Ravioli"
radio input "true"
type input "34"
type input "3.5"
select select "0"
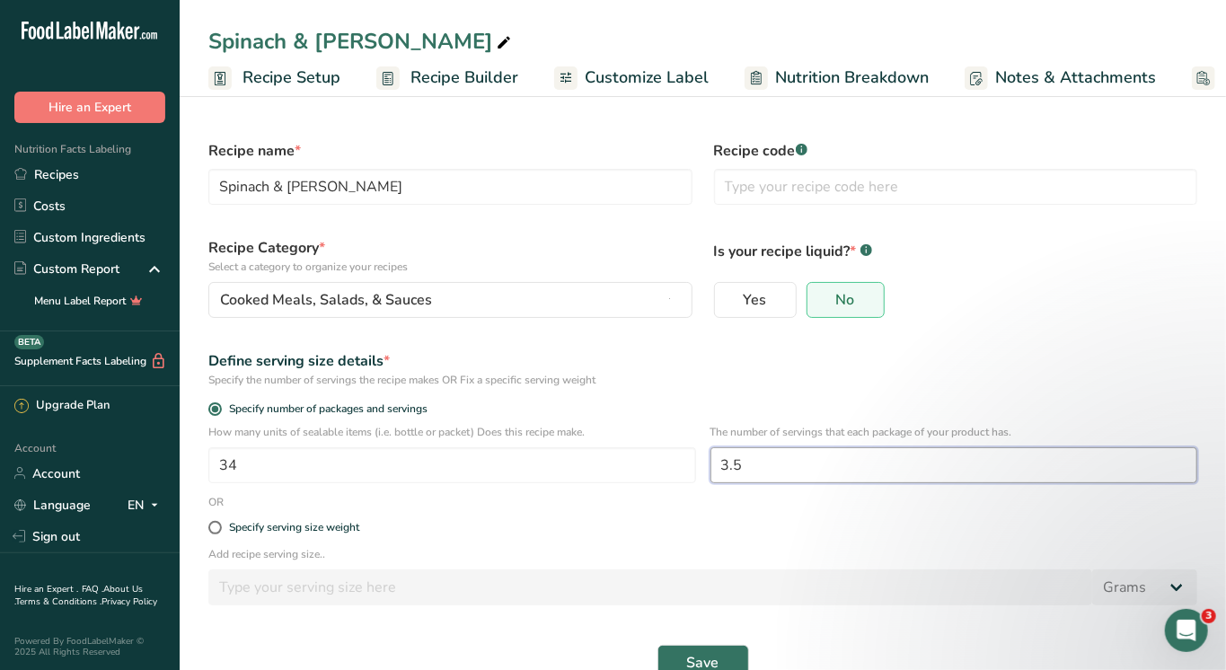
click at [780, 465] on input "3.5" at bounding box center [955, 465] width 488 height 36
type input "3"
click at [701, 652] on span "Save" at bounding box center [703, 663] width 32 height 22
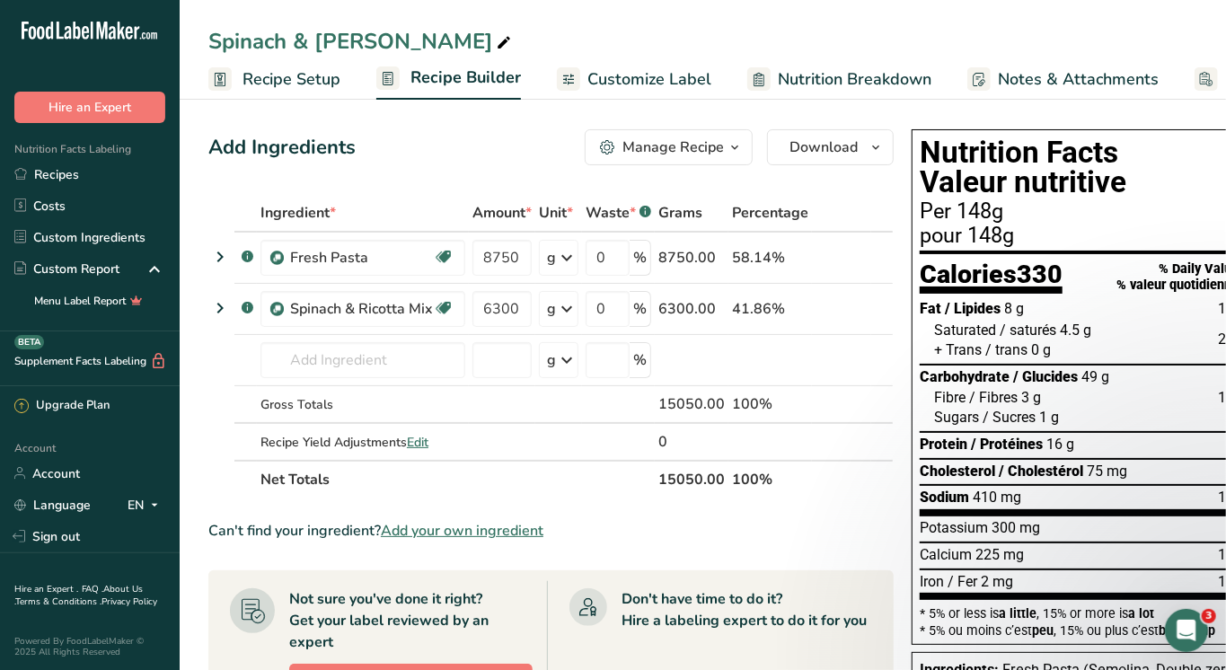
click at [275, 67] on span "Recipe Setup" at bounding box center [292, 79] width 98 height 24
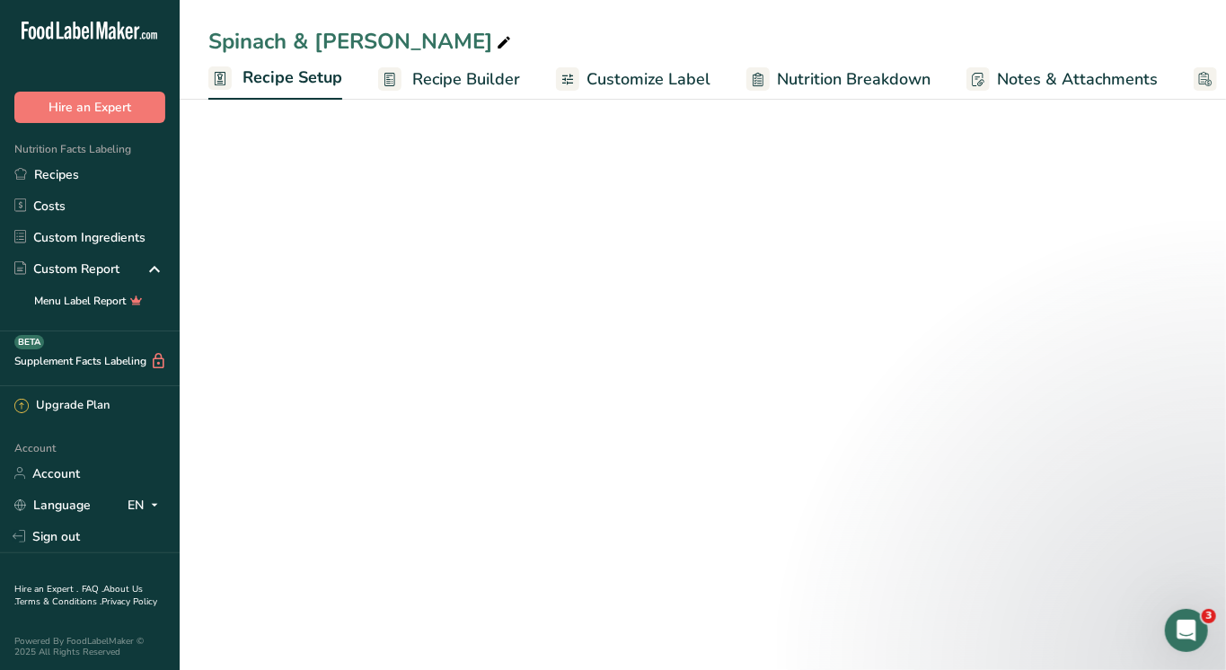
scroll to position [0, 5]
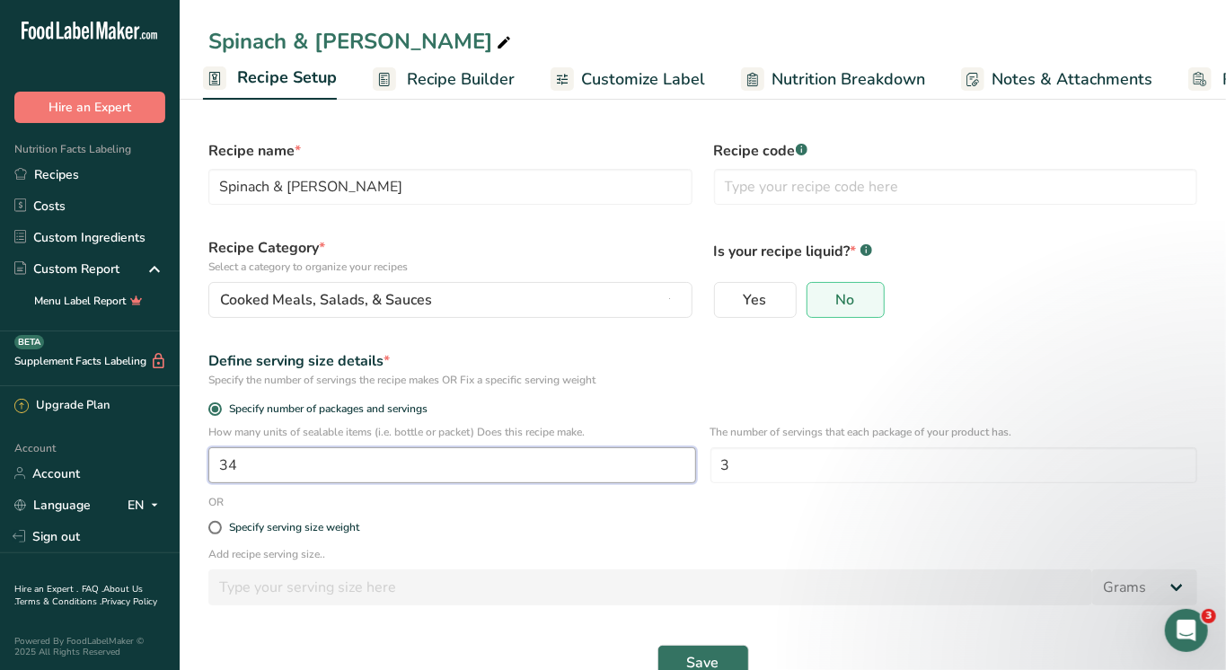
click at [346, 454] on input "34" at bounding box center [452, 465] width 488 height 36
click at [324, 476] on input "34" at bounding box center [452, 465] width 488 height 36
click at [314, 461] on input "34" at bounding box center [452, 465] width 488 height 36
type input "36"
click at [706, 652] on span "Save" at bounding box center [703, 663] width 32 height 22
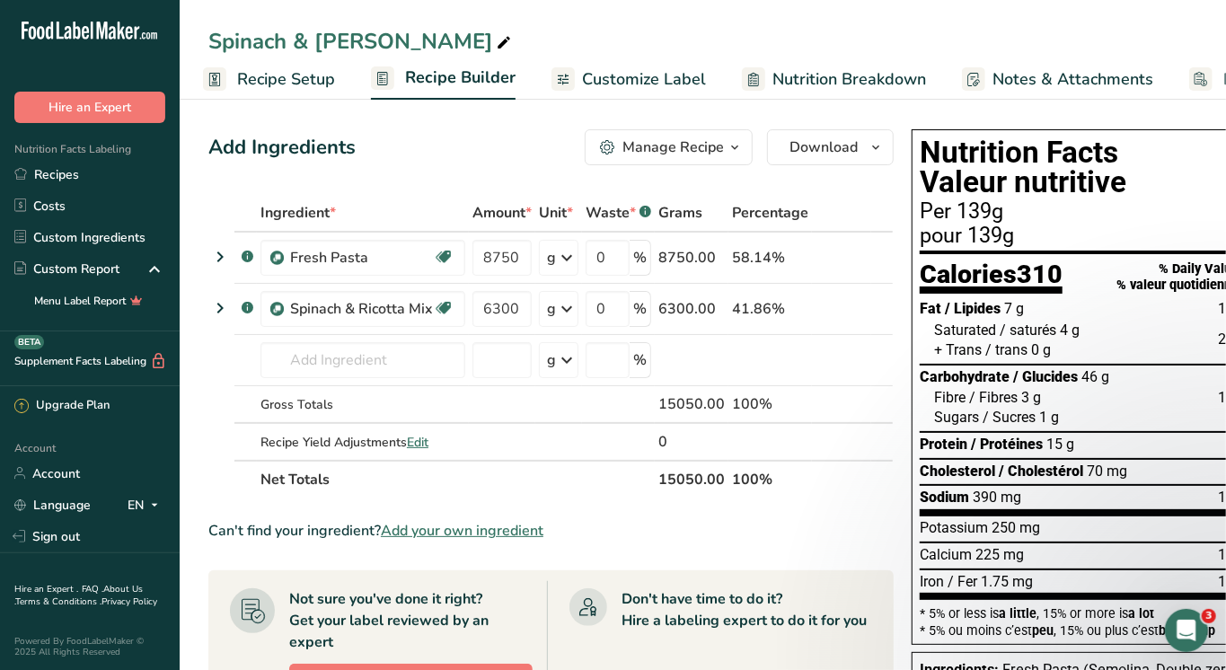
click at [285, 67] on span "Recipe Setup" at bounding box center [286, 79] width 98 height 24
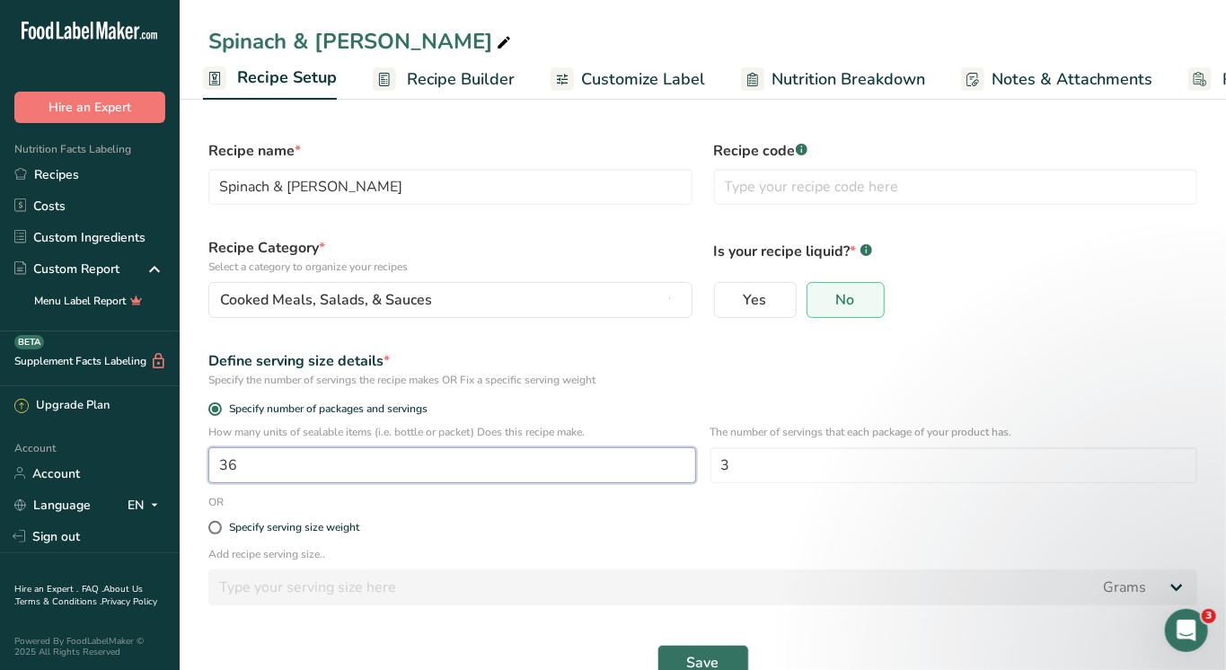
click at [266, 472] on input "36" at bounding box center [452, 465] width 488 height 36
type input "37"
click at [705, 652] on span "Save" at bounding box center [703, 663] width 32 height 22
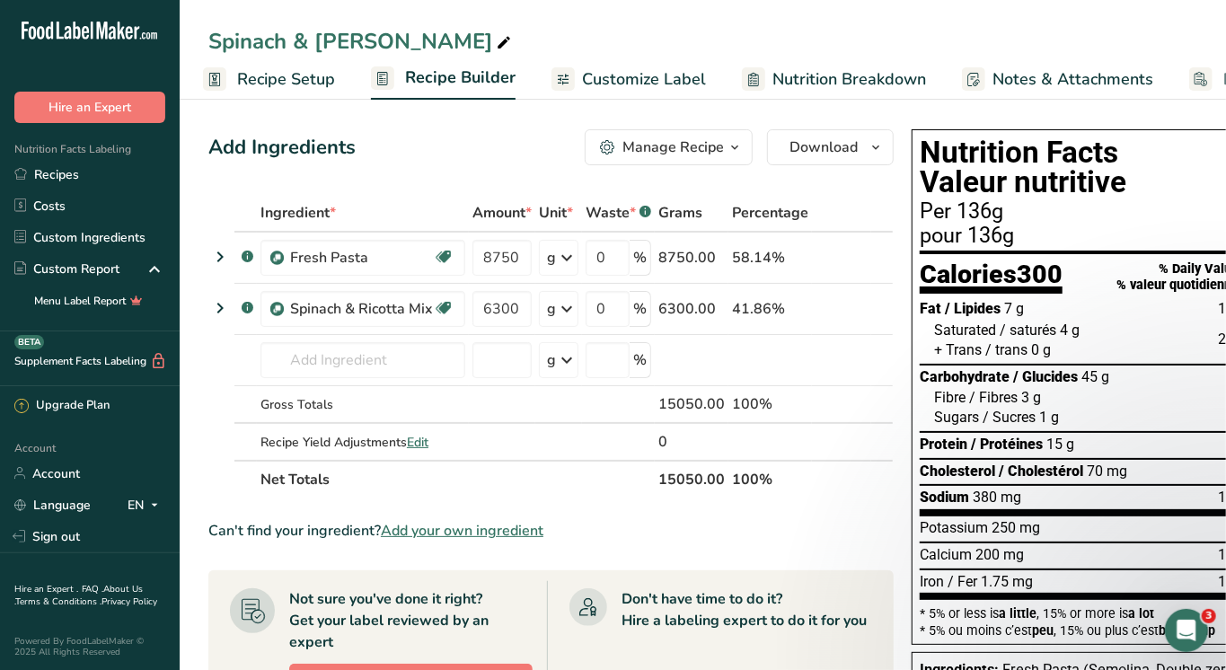
click at [307, 73] on span "Recipe Setup" at bounding box center [286, 79] width 98 height 24
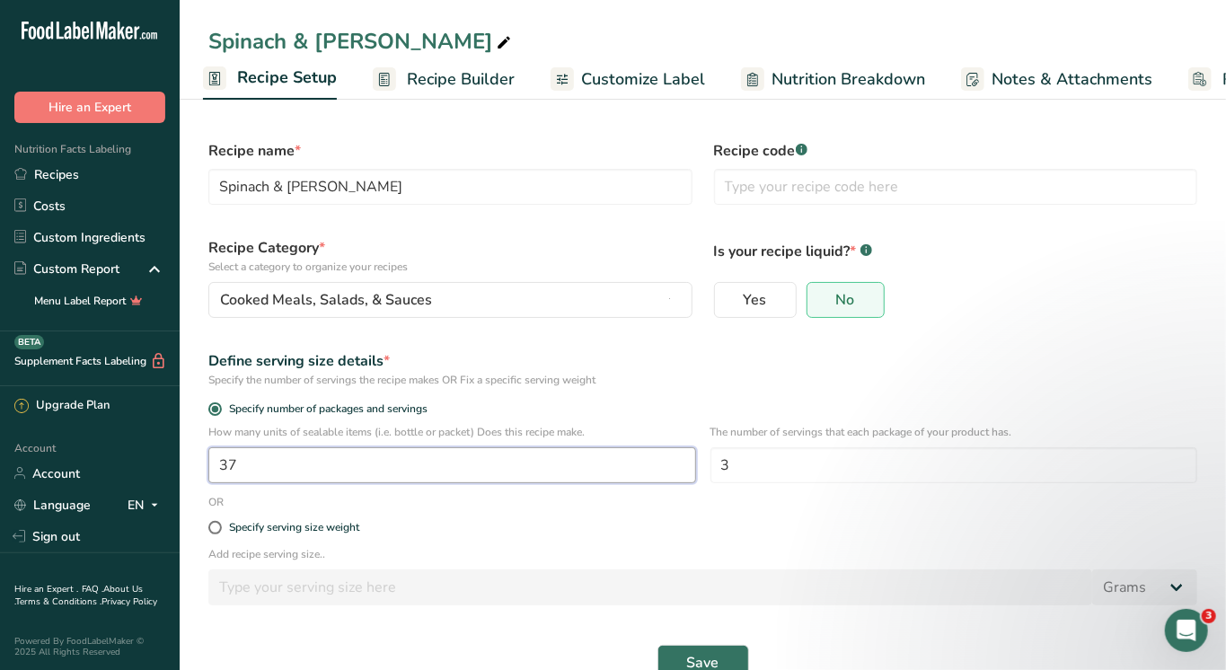
click at [376, 465] on input "37" at bounding box center [452, 465] width 488 height 36
type input "38"
click at [716, 661] on span "Save" at bounding box center [703, 663] width 32 height 22
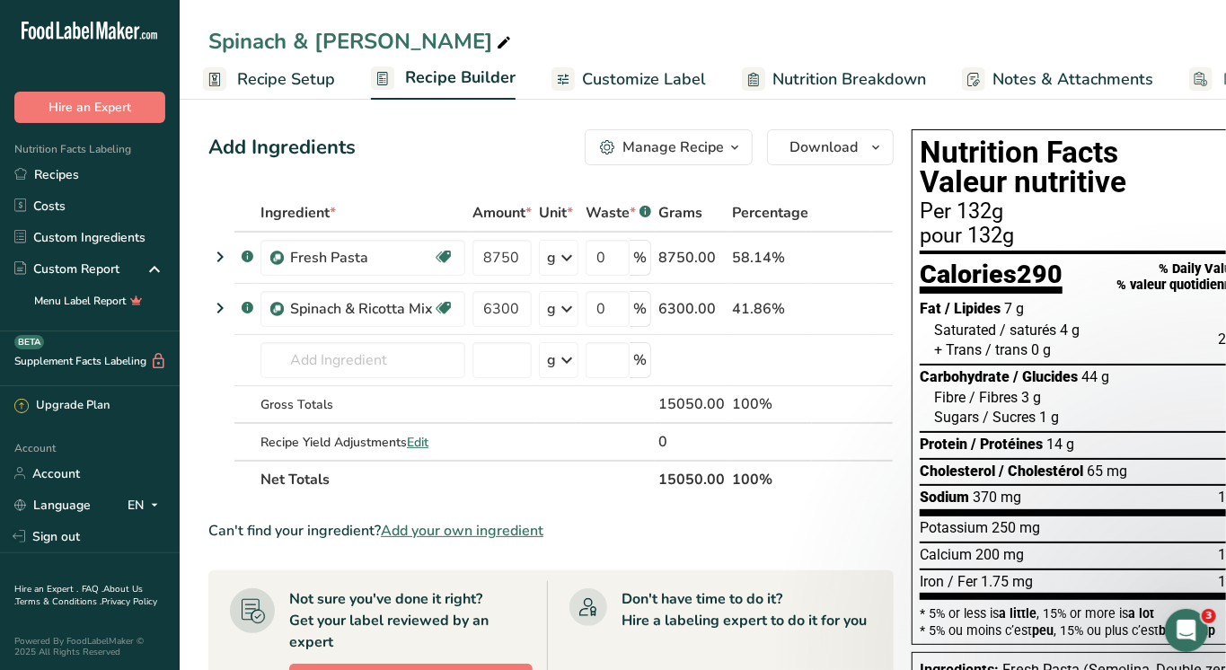
click at [284, 75] on span "Recipe Setup" at bounding box center [286, 79] width 98 height 24
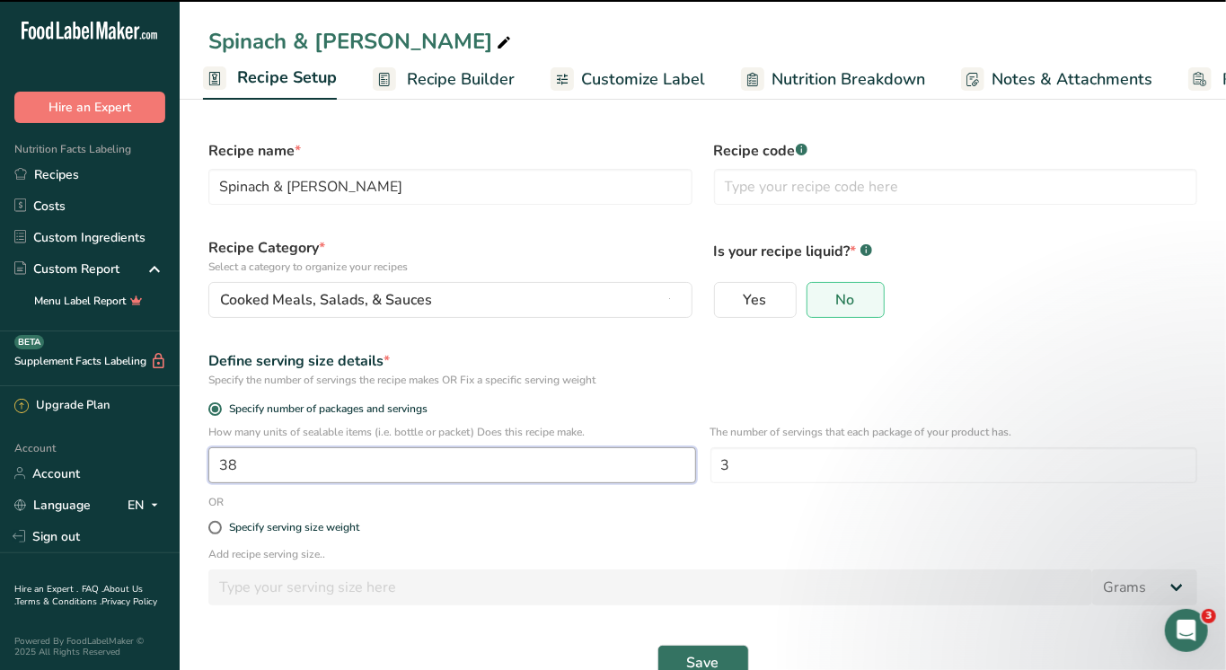
drag, startPoint x: 268, startPoint y: 456, endPoint x: 199, endPoint y: 454, distance: 69.2
click at [199, 454] on div "How many units of sealable items (i.e. bottle or packet) Does this recipe make.…" at bounding box center [703, 459] width 1011 height 70
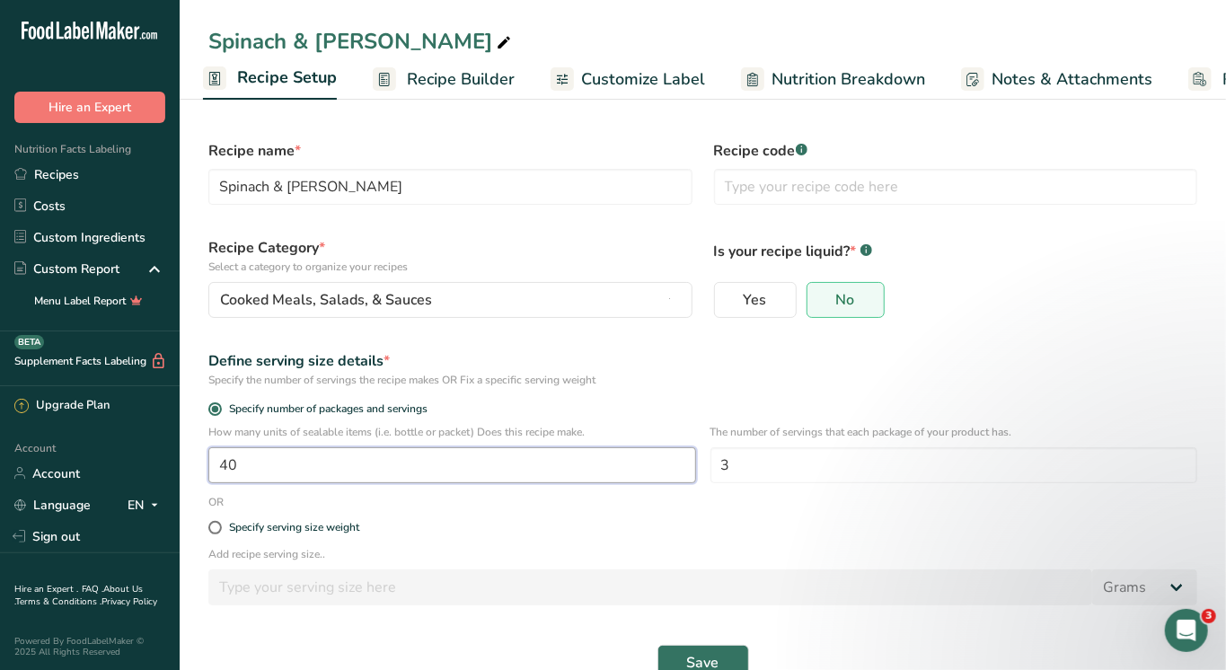
type input "40"
click at [690, 646] on div "Save" at bounding box center [703, 663] width 1011 height 58
click at [698, 651] on div "Save" at bounding box center [703, 663] width 1011 height 58
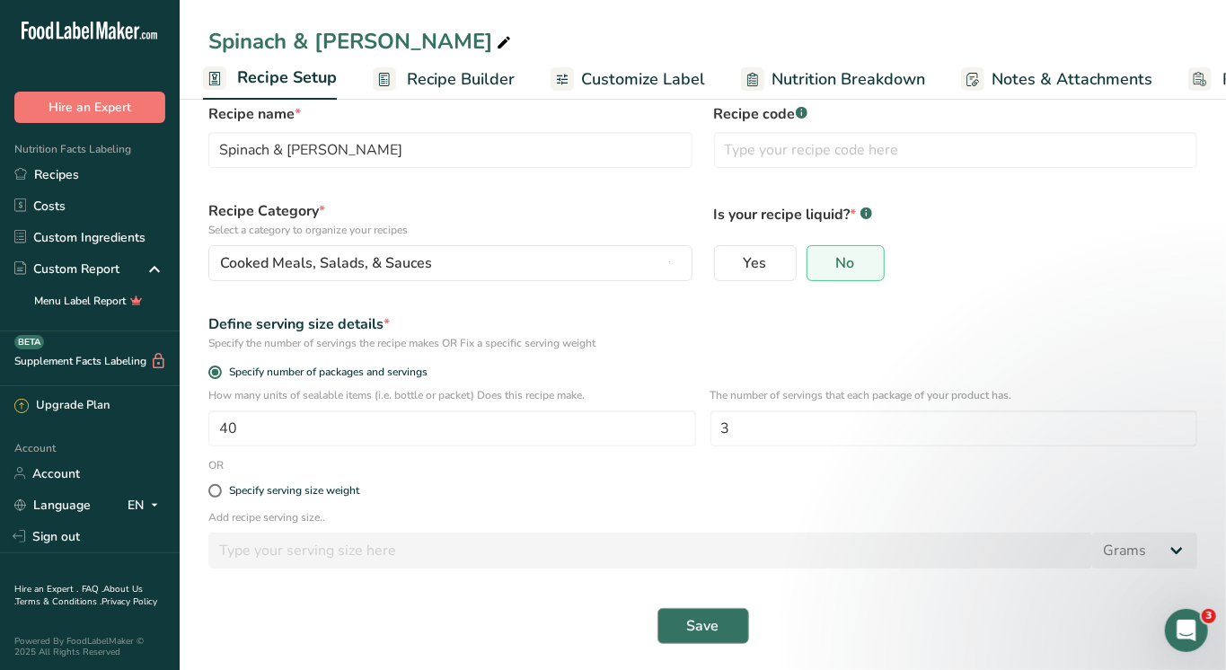
click at [698, 615] on span "Save" at bounding box center [703, 626] width 32 height 22
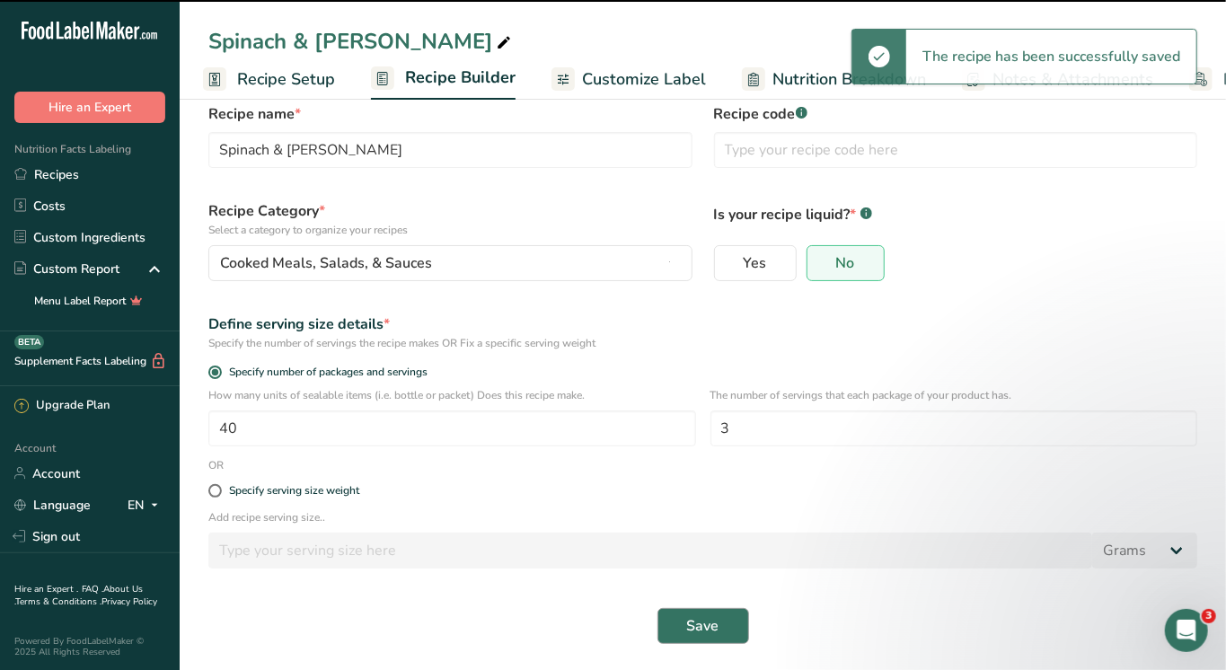
scroll to position [36, 0]
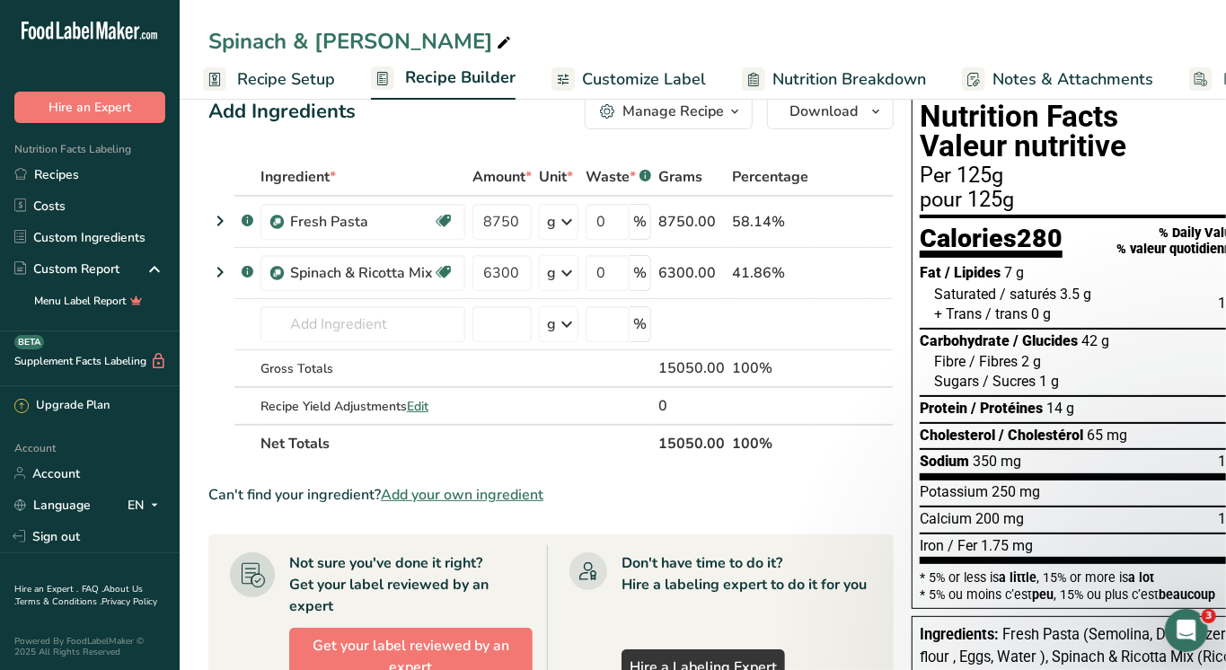
click at [296, 67] on span "Recipe Setup" at bounding box center [286, 79] width 98 height 24
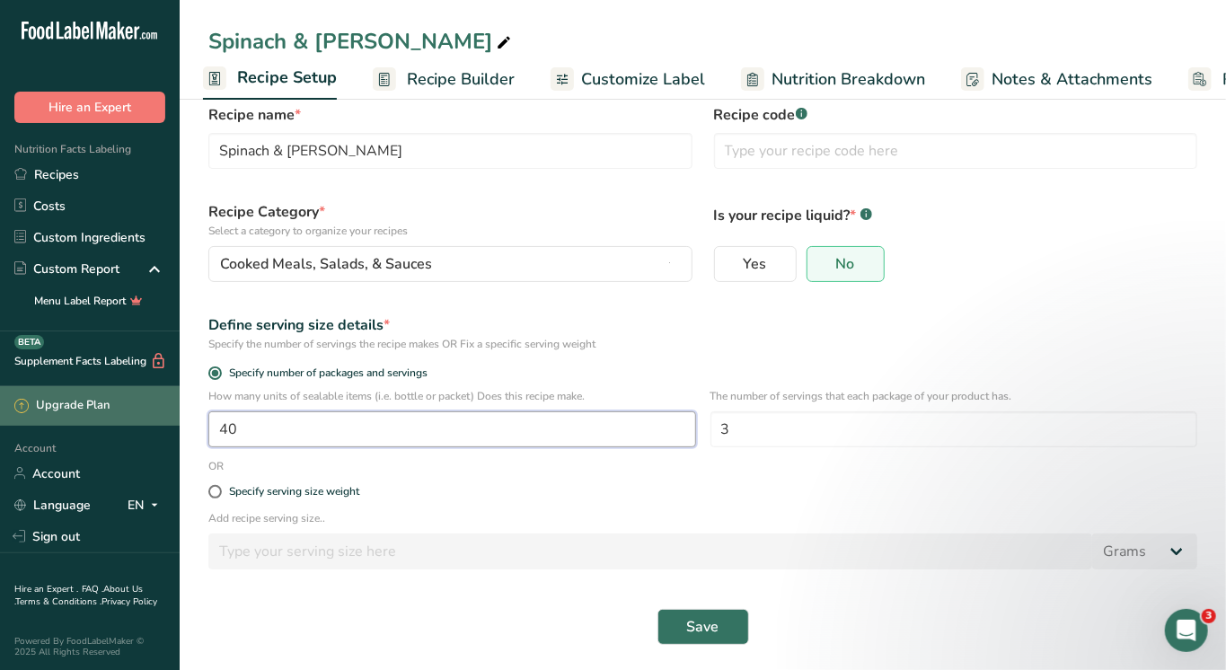
drag, startPoint x: 375, startPoint y: 420, endPoint x: 133, endPoint y: 421, distance: 241.7
click at [140, 420] on div ".a-20{fill:#fff;} Hire an Expert Nutrition Facts Labeling Recipes Costs Custom …" at bounding box center [613, 319] width 1226 height 710
type input "42"
click at [712, 625] on span "Save" at bounding box center [703, 627] width 32 height 22
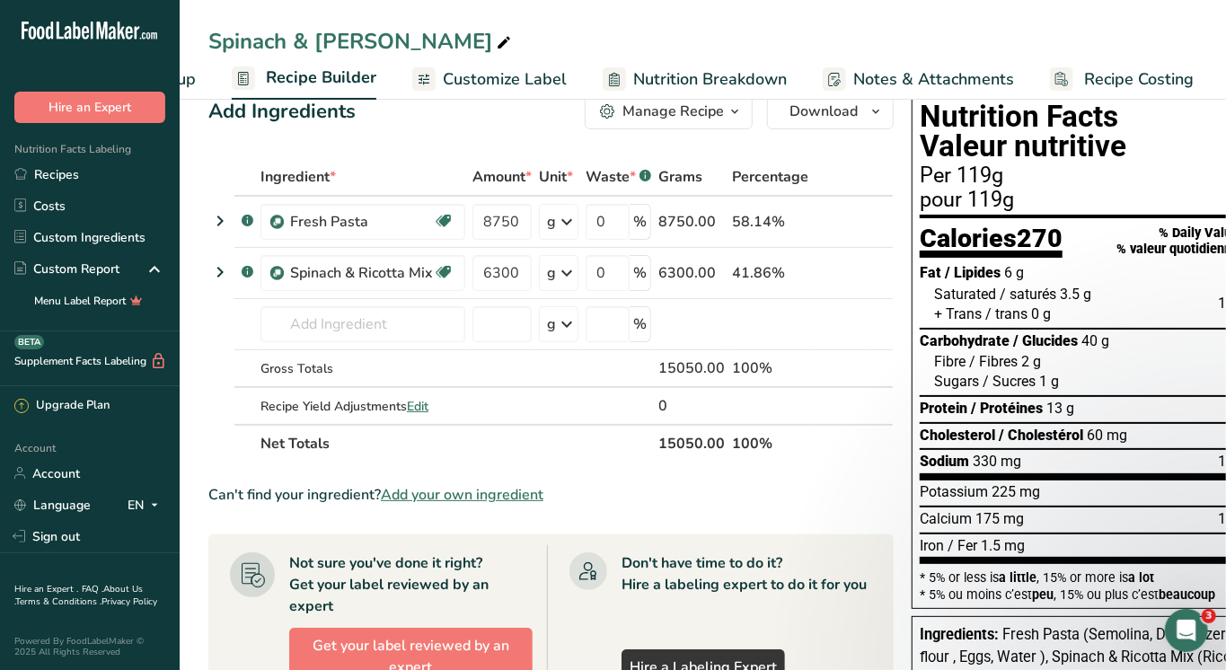
scroll to position [0, 140]
click at [1107, 70] on span "Recipe Costing" at bounding box center [1144, 79] width 110 height 24
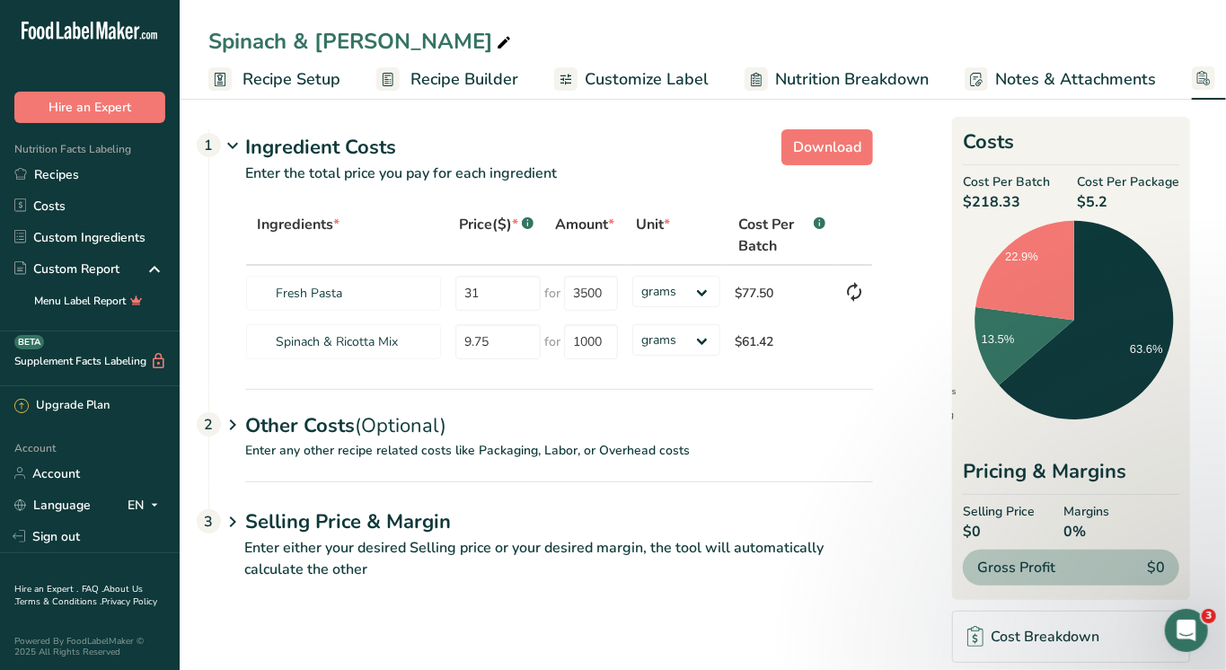
click at [293, 75] on span "Recipe Setup" at bounding box center [292, 79] width 98 height 24
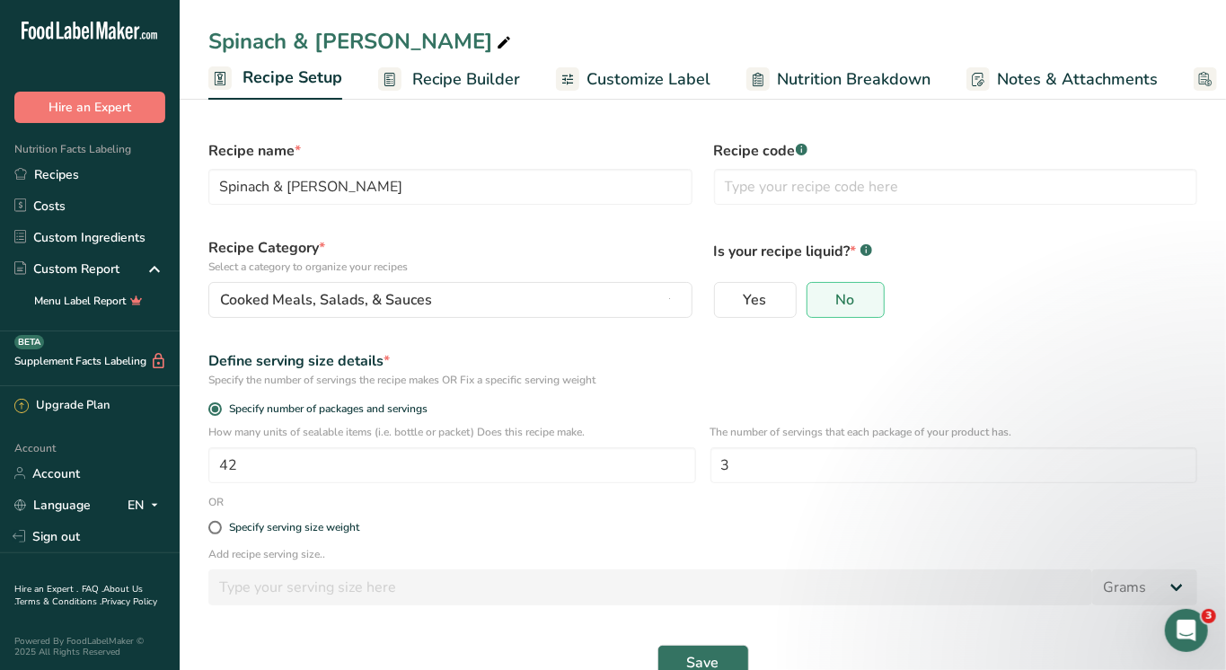
scroll to position [0, 5]
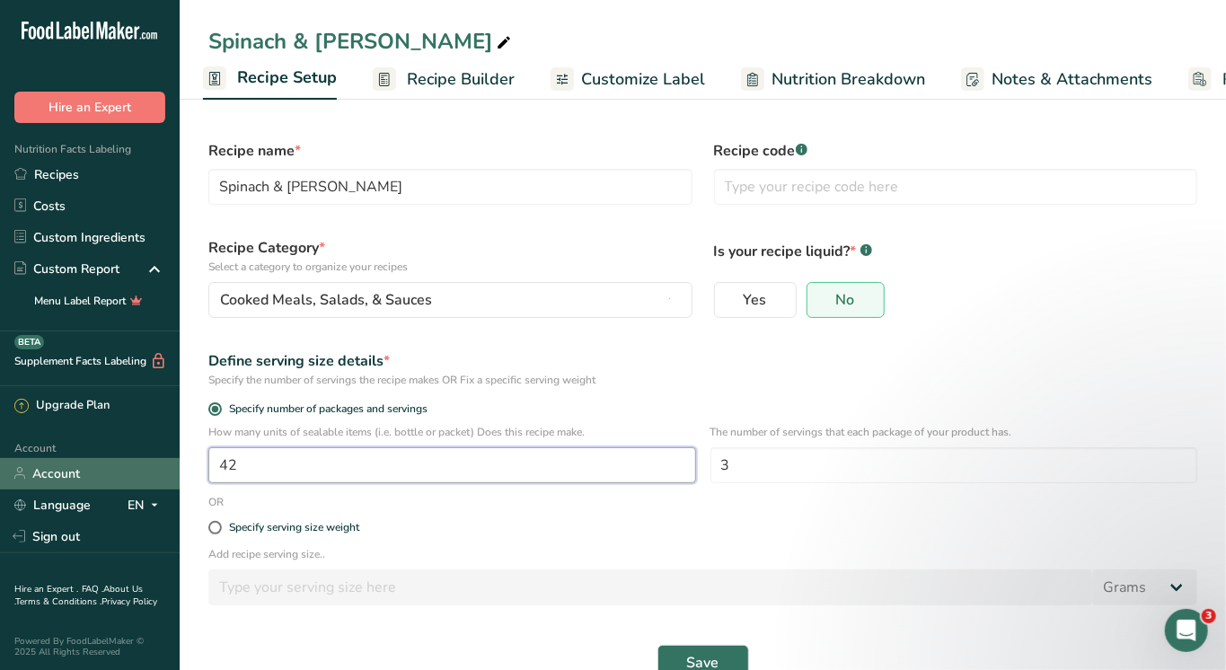
drag, startPoint x: 288, startPoint y: 464, endPoint x: 153, endPoint y: 465, distance: 135.7
click at [153, 465] on div ".a-20{fill:#fff;} Hire an Expert Nutrition Facts Labeling Recipes Costs Custom …" at bounding box center [613, 355] width 1226 height 710
type input "29"
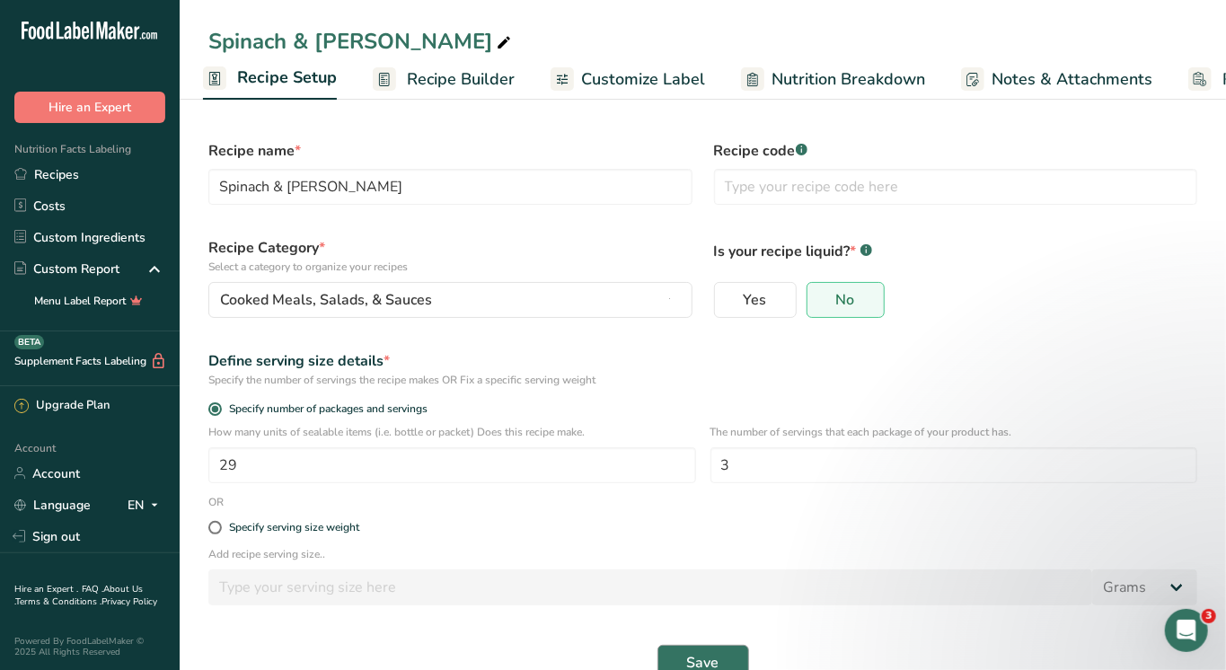
click at [708, 652] on span "Save" at bounding box center [703, 663] width 32 height 22
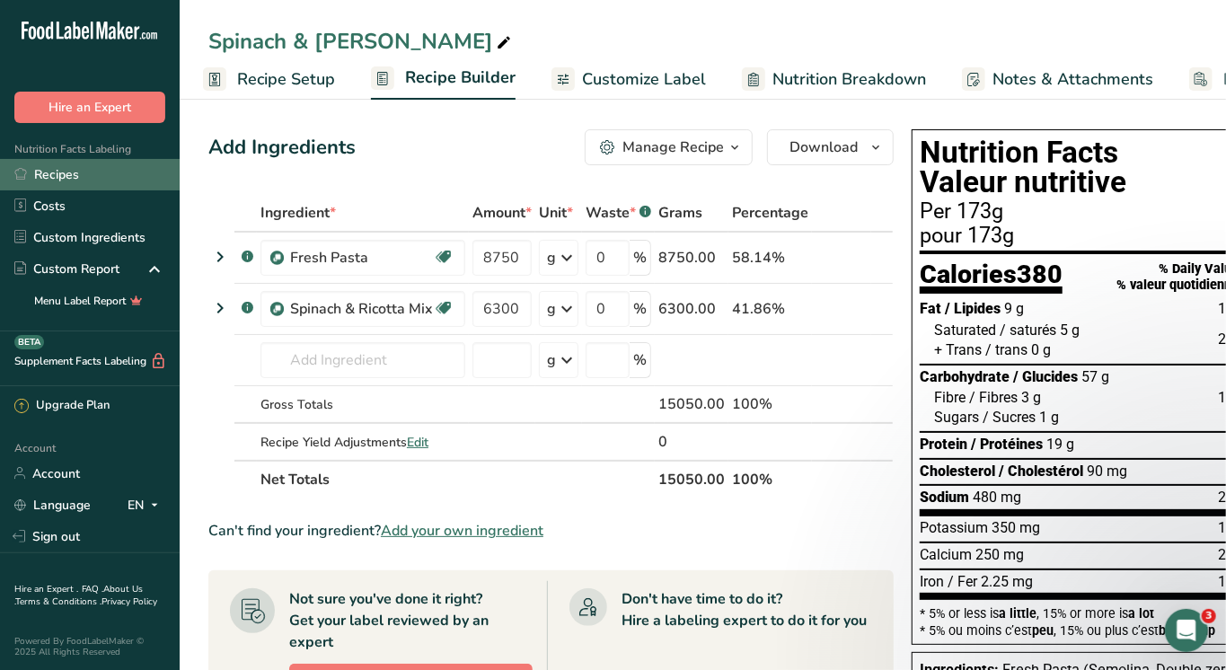
click at [58, 181] on link "Recipes" at bounding box center [90, 174] width 180 height 31
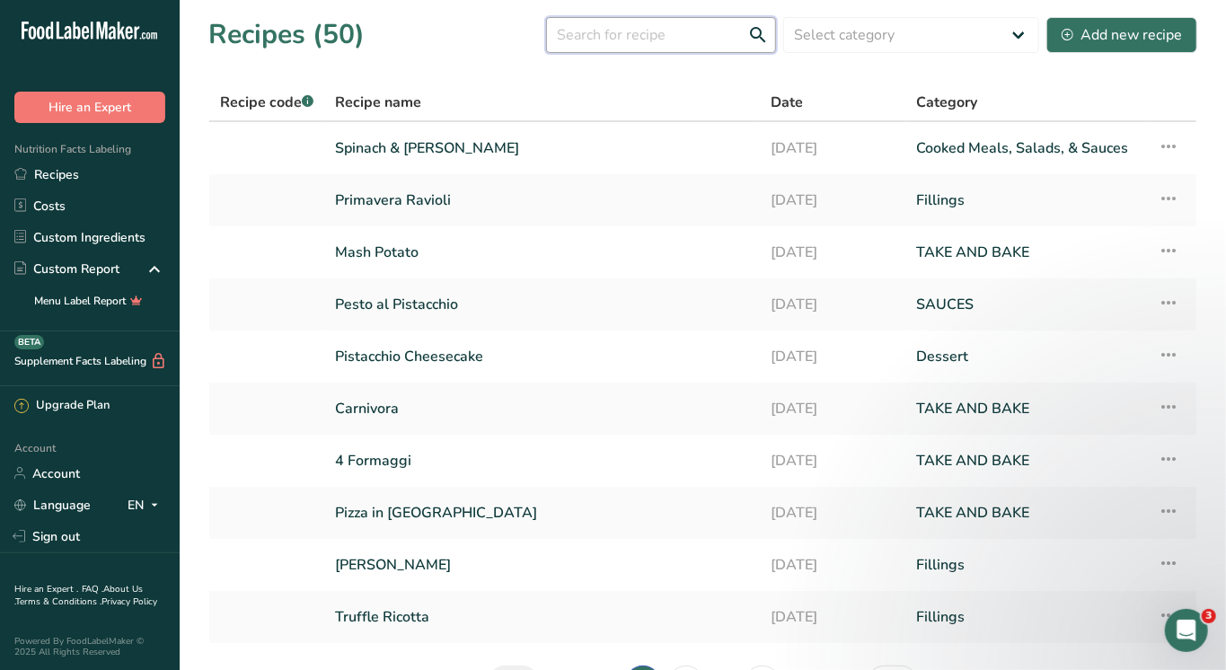
click at [591, 43] on input "text" at bounding box center [661, 35] width 230 height 36
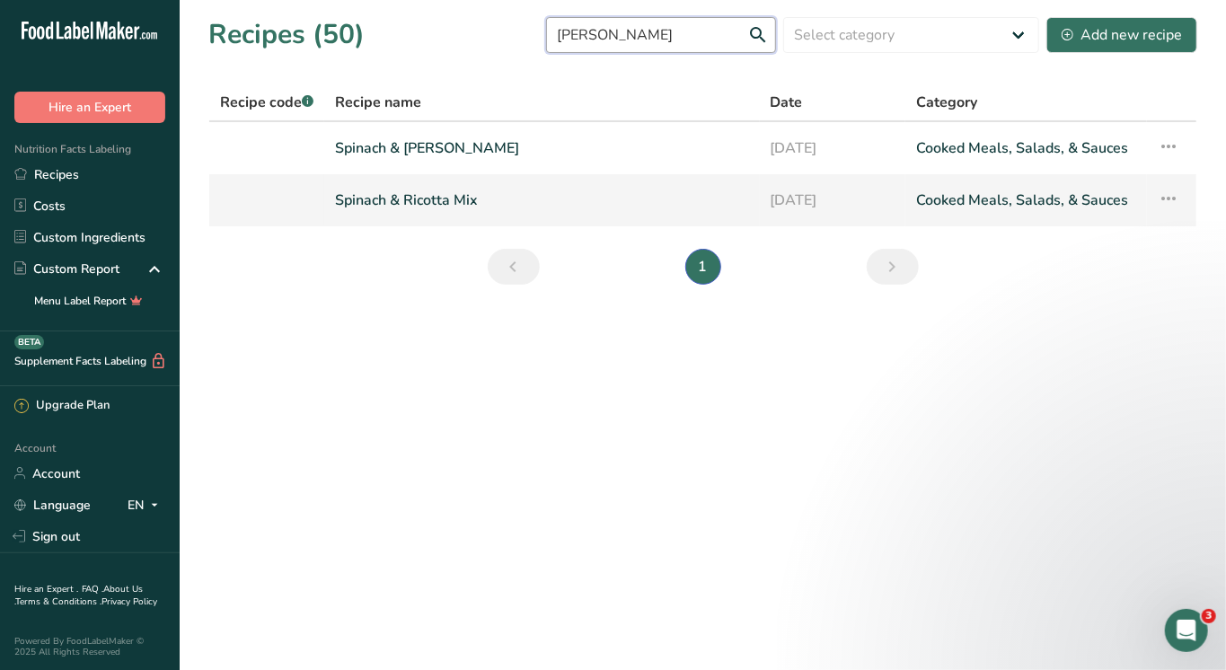
type input "spina"
click at [406, 183] on link "Spinach & Ricotta Mix" at bounding box center [542, 200] width 414 height 38
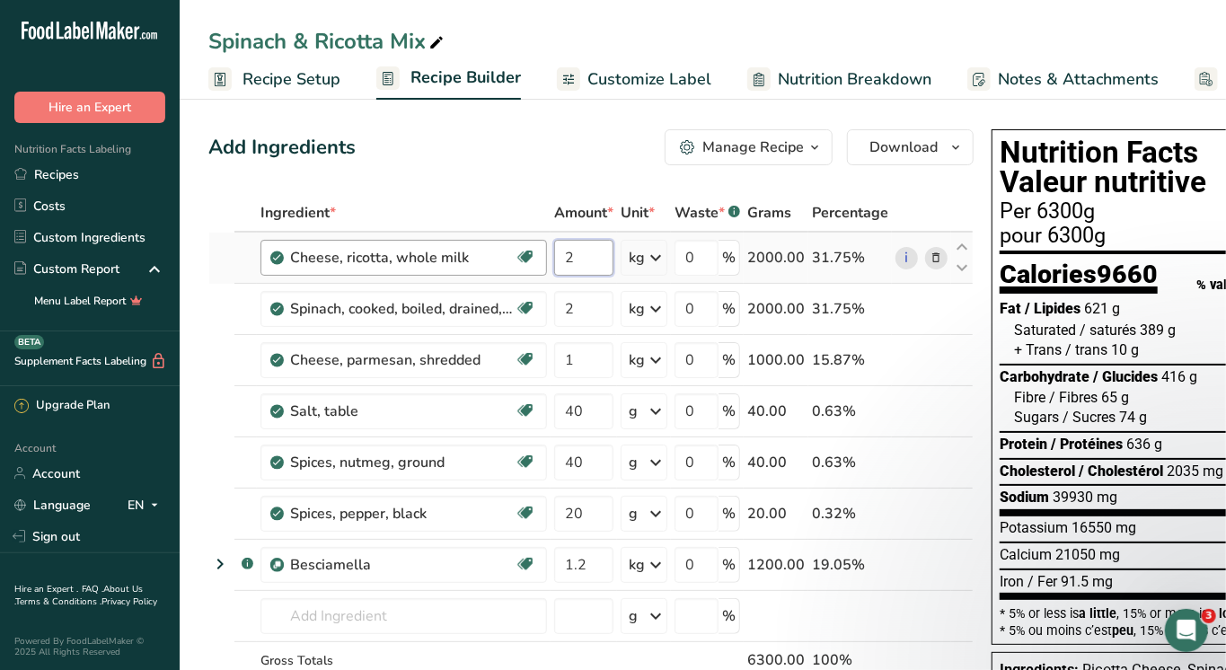
drag, startPoint x: 588, startPoint y: 262, endPoint x: 485, endPoint y: 257, distance: 102.6
click at [485, 257] on tr "Cheese, ricotta, whole milk Gluten free Vegetarian Soy free 2 kg Portions 0.5 c…" at bounding box center [591, 258] width 764 height 51
type input "4"
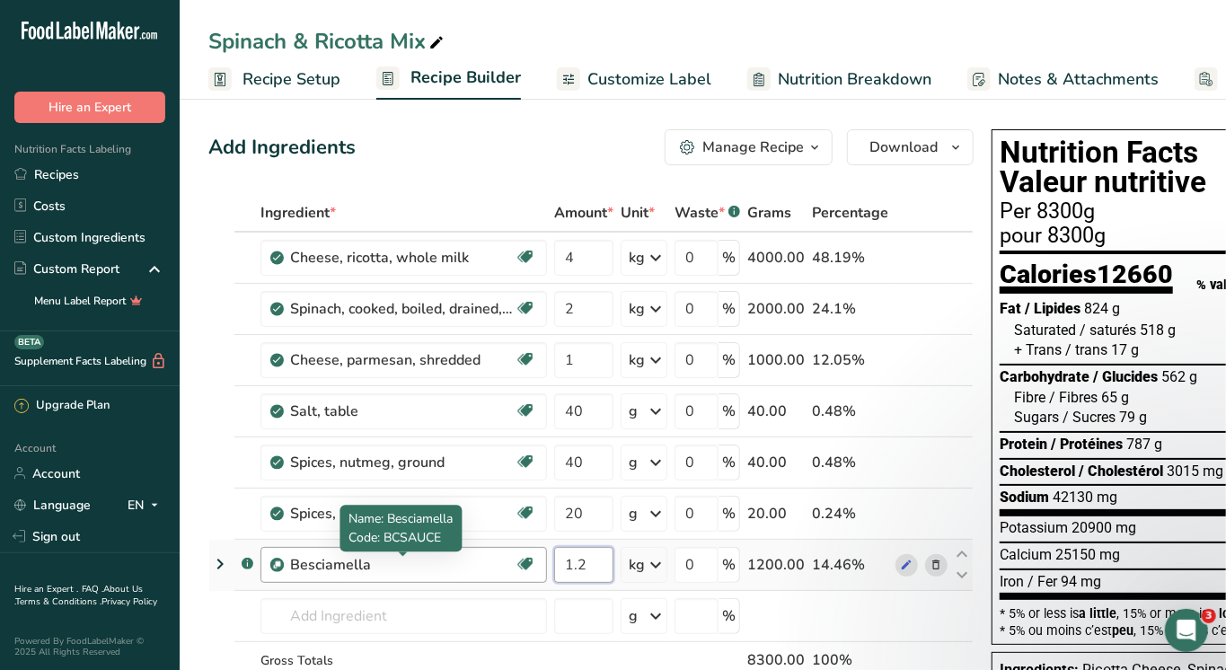
drag, startPoint x: 593, startPoint y: 568, endPoint x: 505, endPoint y: 568, distance: 88.0
click at [505, 568] on tr ".a-a{fill:#347362;}.b-a{fill:#fff;} Besciamella Source of Antioxidants Dairy fr…" at bounding box center [591, 565] width 764 height 51
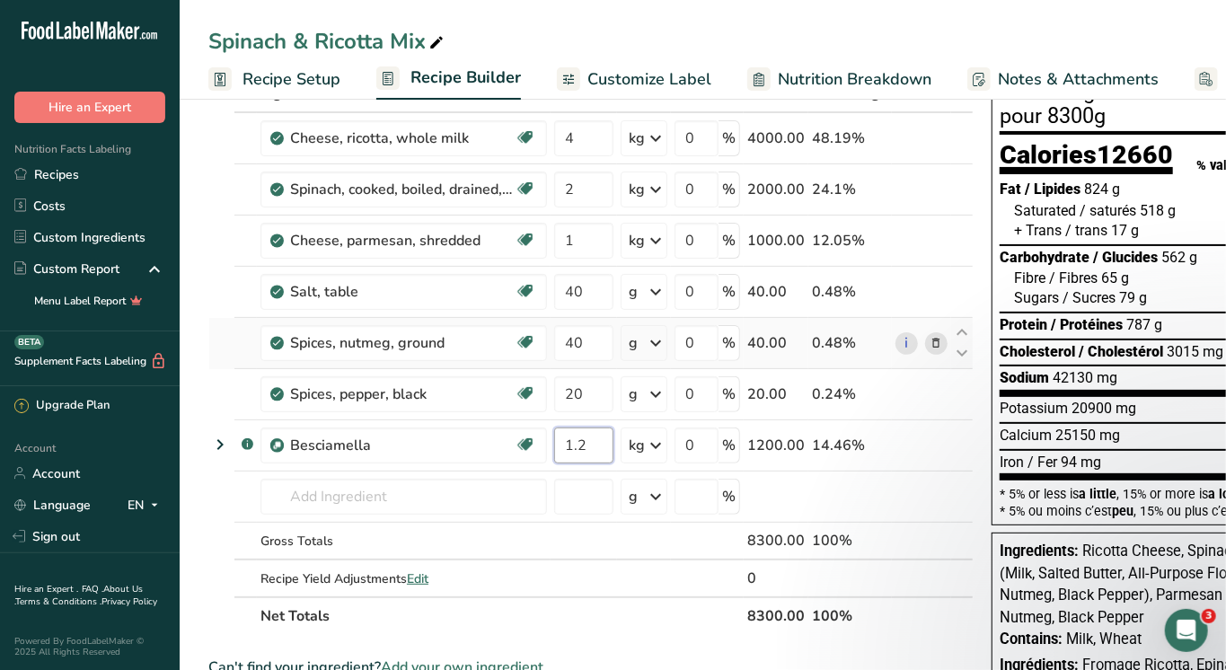
scroll to position [111, 0]
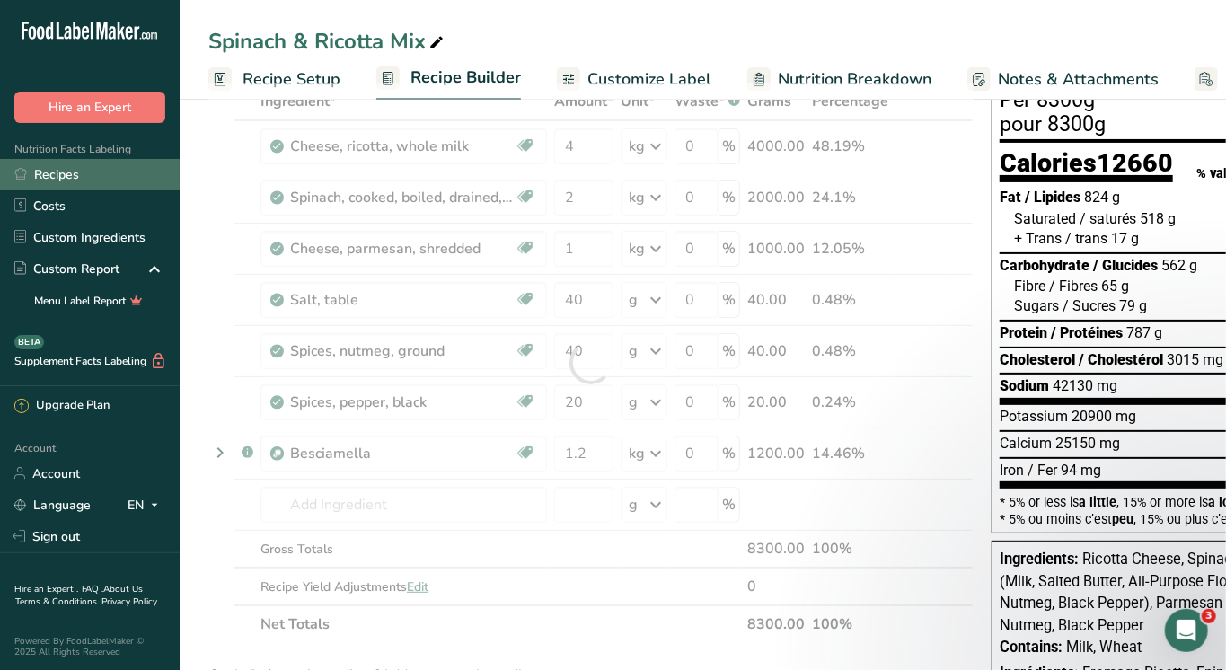
click at [72, 173] on link "Recipes" at bounding box center [90, 174] width 180 height 31
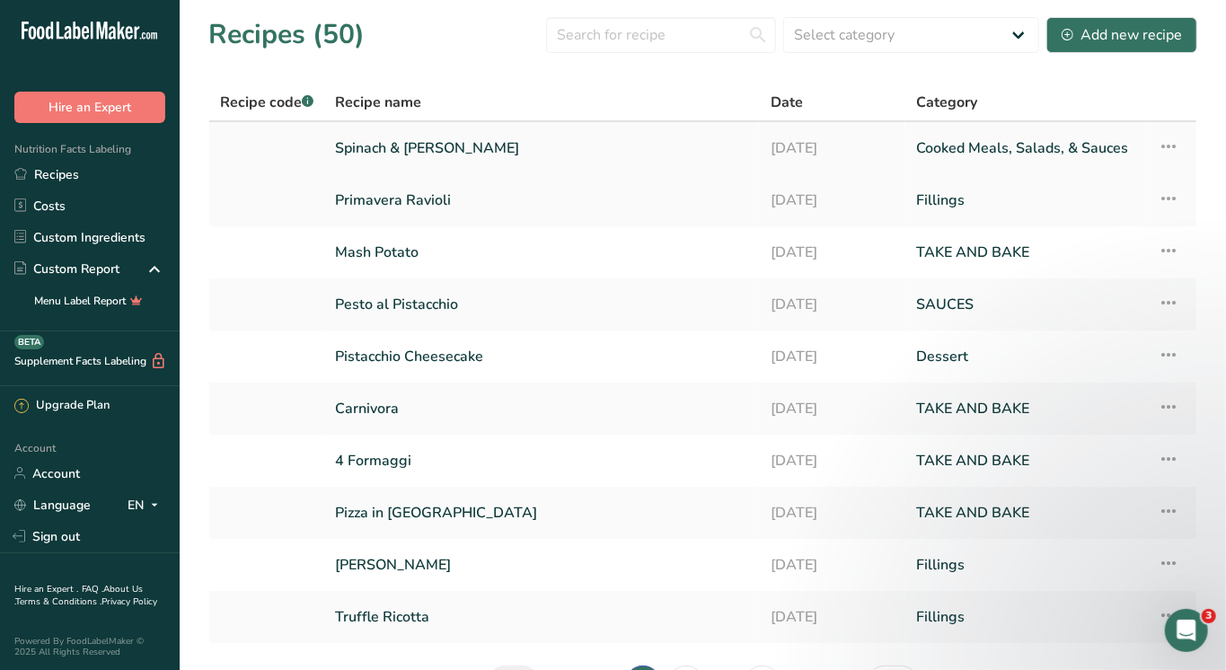
click at [437, 140] on link "Spinach & Ricotta Ravioli" at bounding box center [542, 148] width 414 height 38
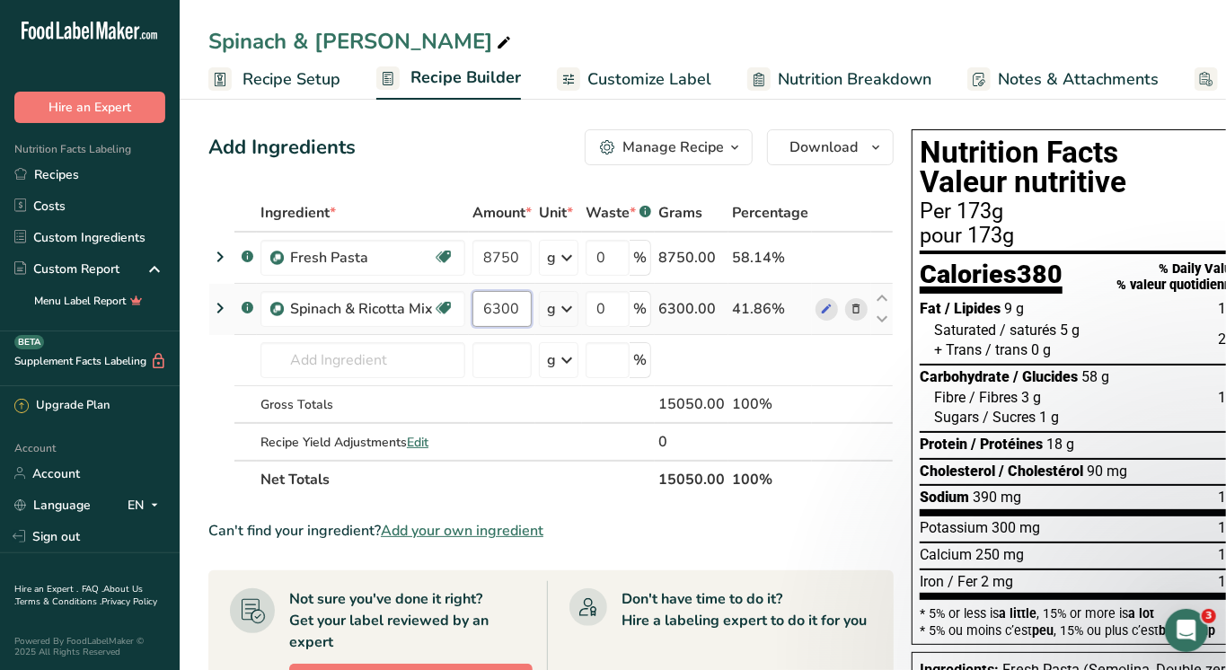
click at [494, 309] on input "6300" at bounding box center [502, 309] width 59 height 36
type input "8300"
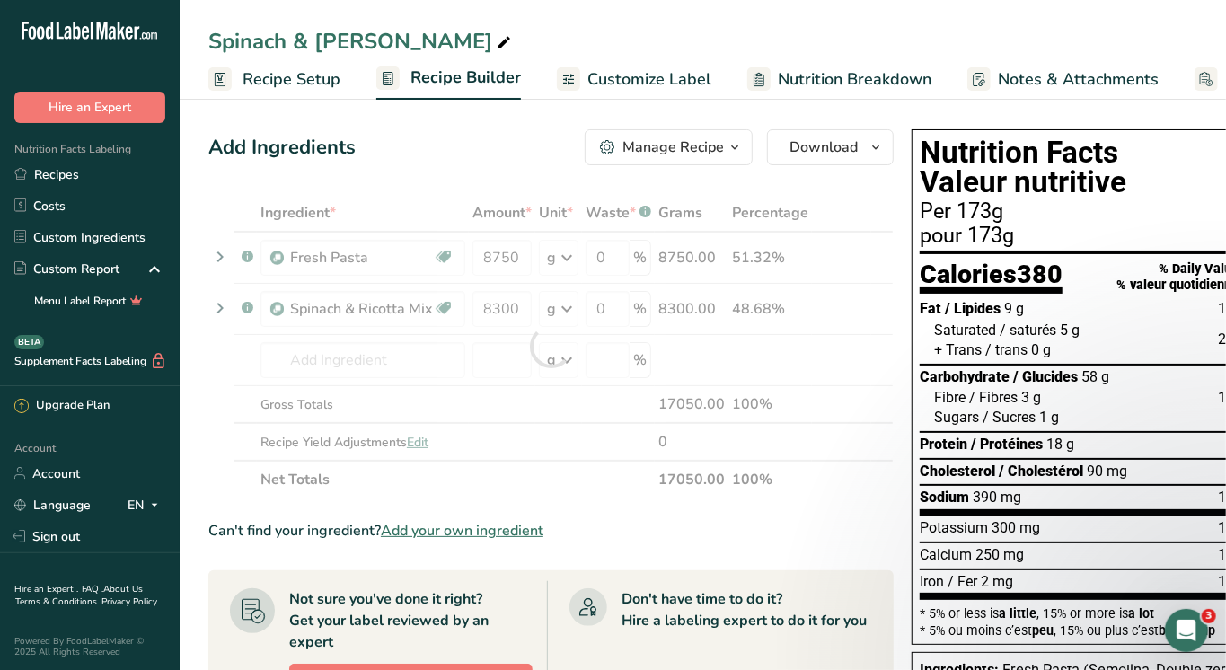
click at [473, 155] on div "Add Ingredients Manage Recipe Delete Recipe Duplicate Recipe Scale Recipe Save …" at bounding box center [551, 147] width 686 height 36
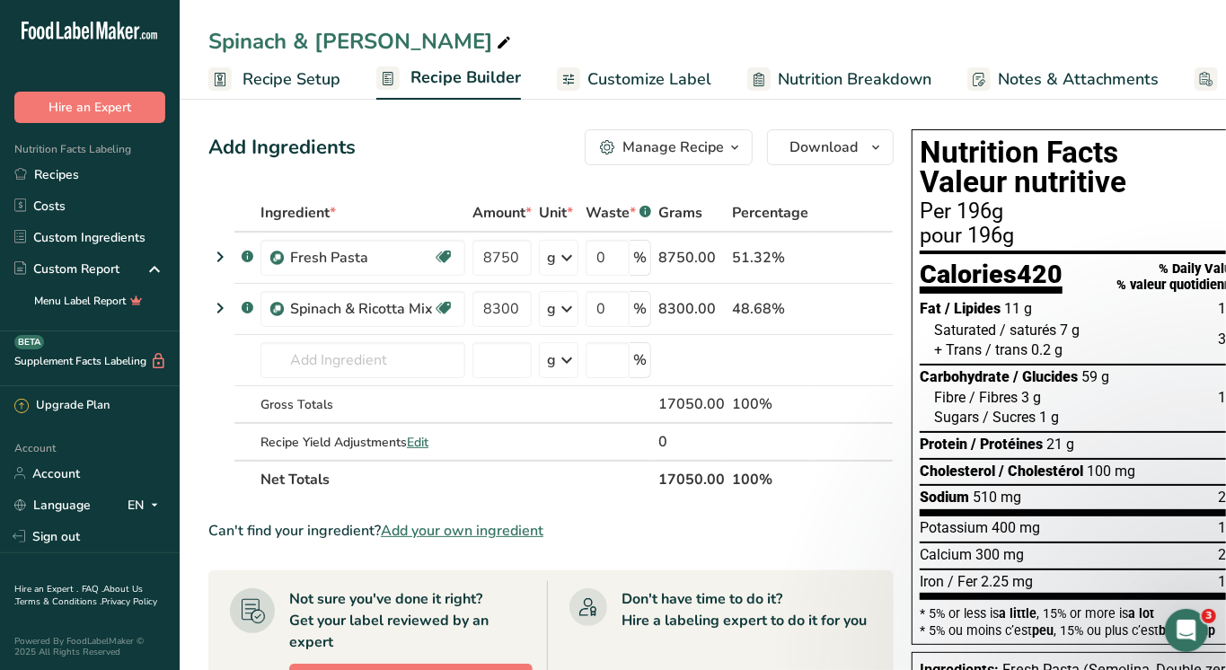
click at [285, 73] on span "Recipe Setup" at bounding box center [292, 79] width 98 height 24
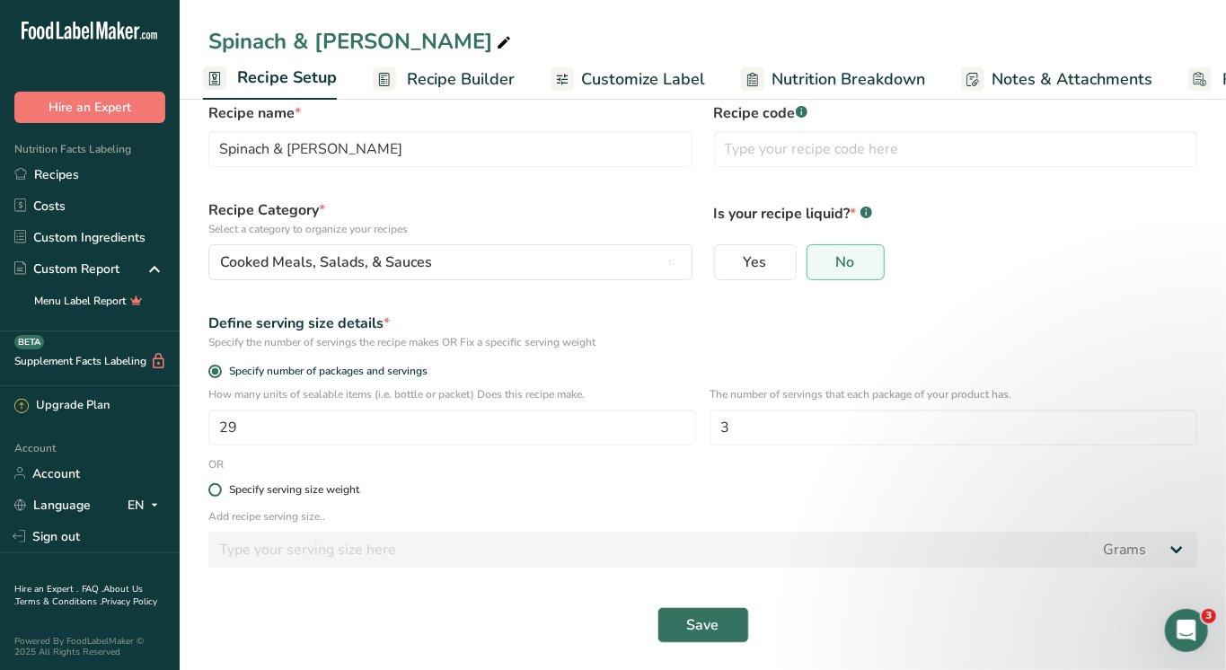
scroll to position [37, 0]
click at [274, 484] on div "Specify serving size weight" at bounding box center [294, 490] width 130 height 13
click at [220, 485] on input "Specify serving size weight" at bounding box center [214, 491] width 12 height 12
radio input "true"
radio input "false"
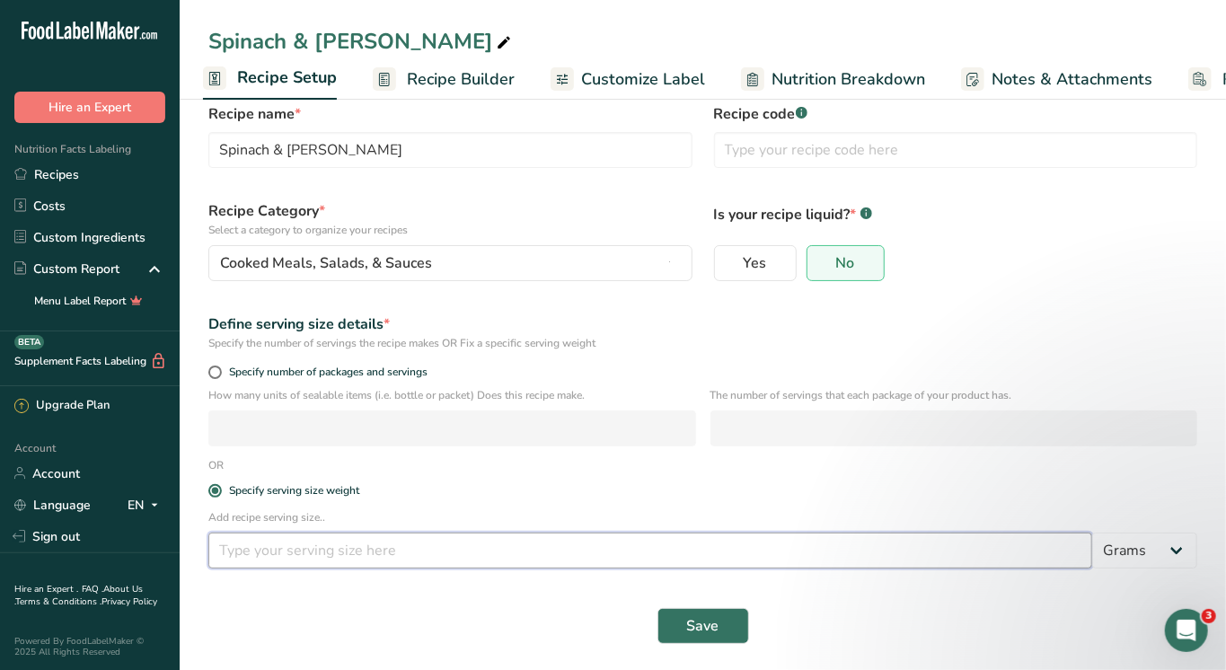
click at [249, 552] on input "number" at bounding box center [650, 551] width 884 height 36
type input "116"
click at [694, 634] on button "Save" at bounding box center [704, 626] width 92 height 36
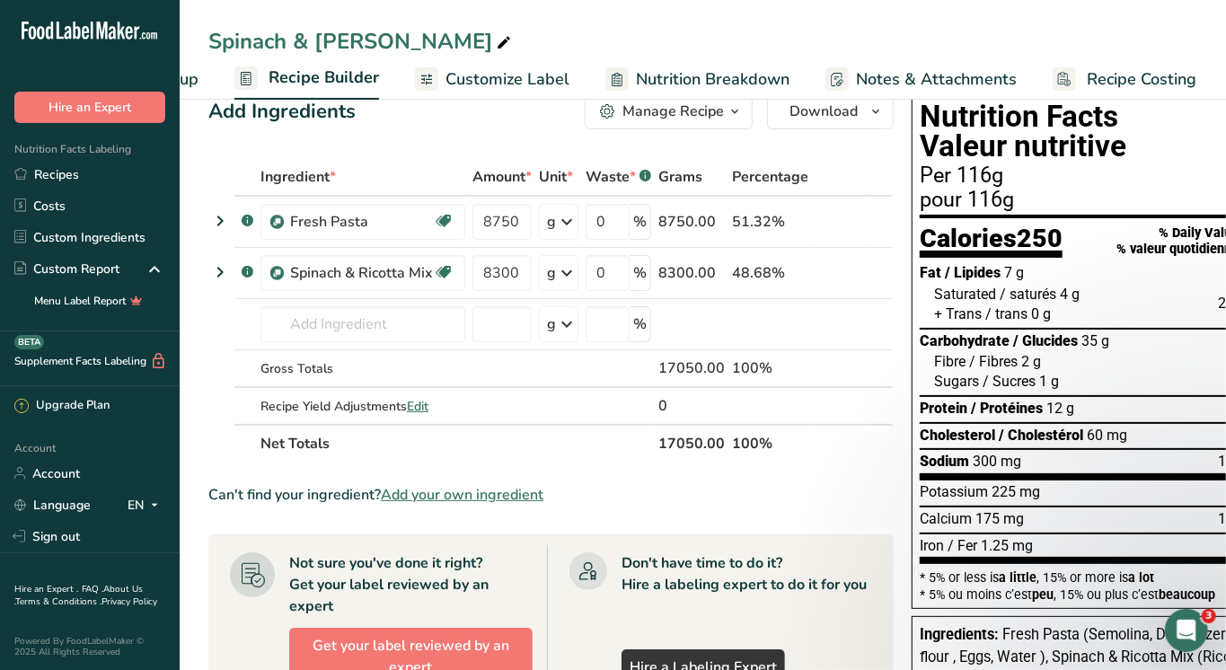
scroll to position [0, 140]
click at [1119, 69] on span "Recipe Costing" at bounding box center [1144, 79] width 110 height 24
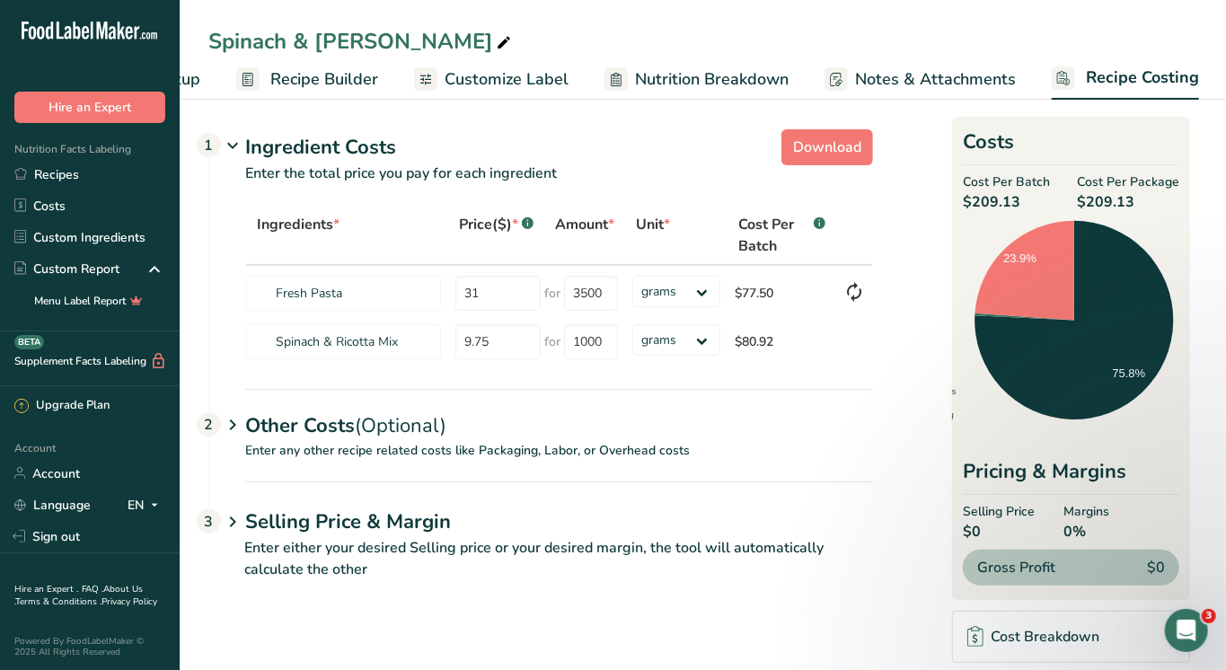
click at [325, 433] on div "Other Costs (Optional) 2" at bounding box center [559, 415] width 628 height 52
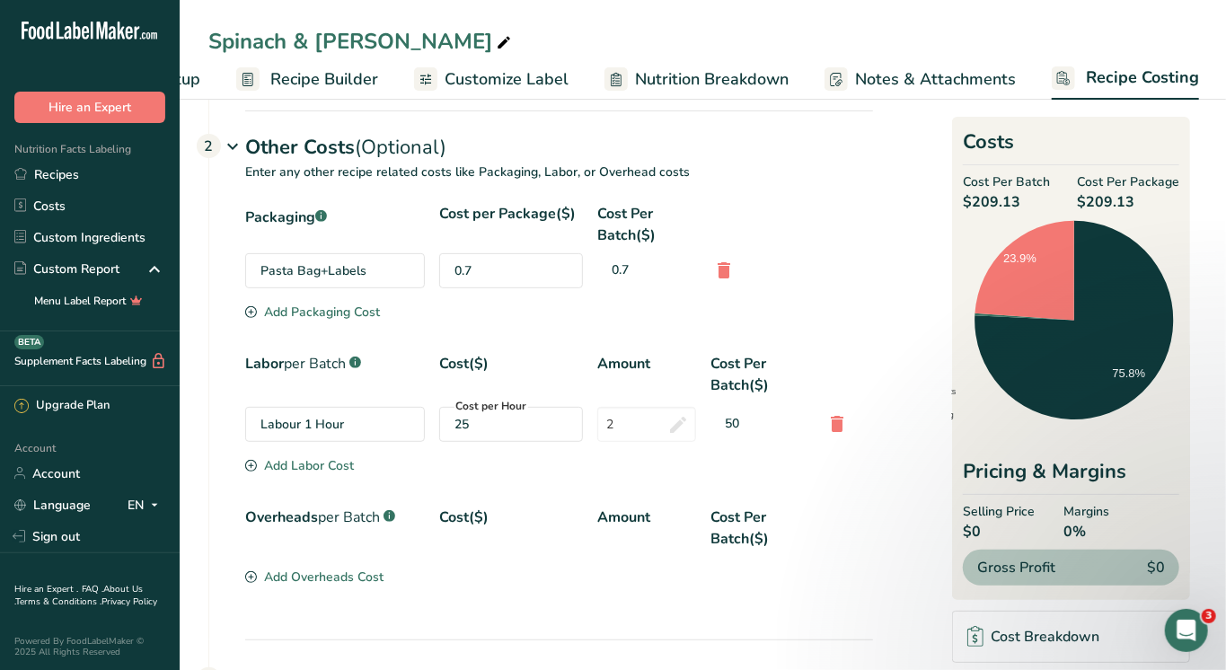
scroll to position [231, 0]
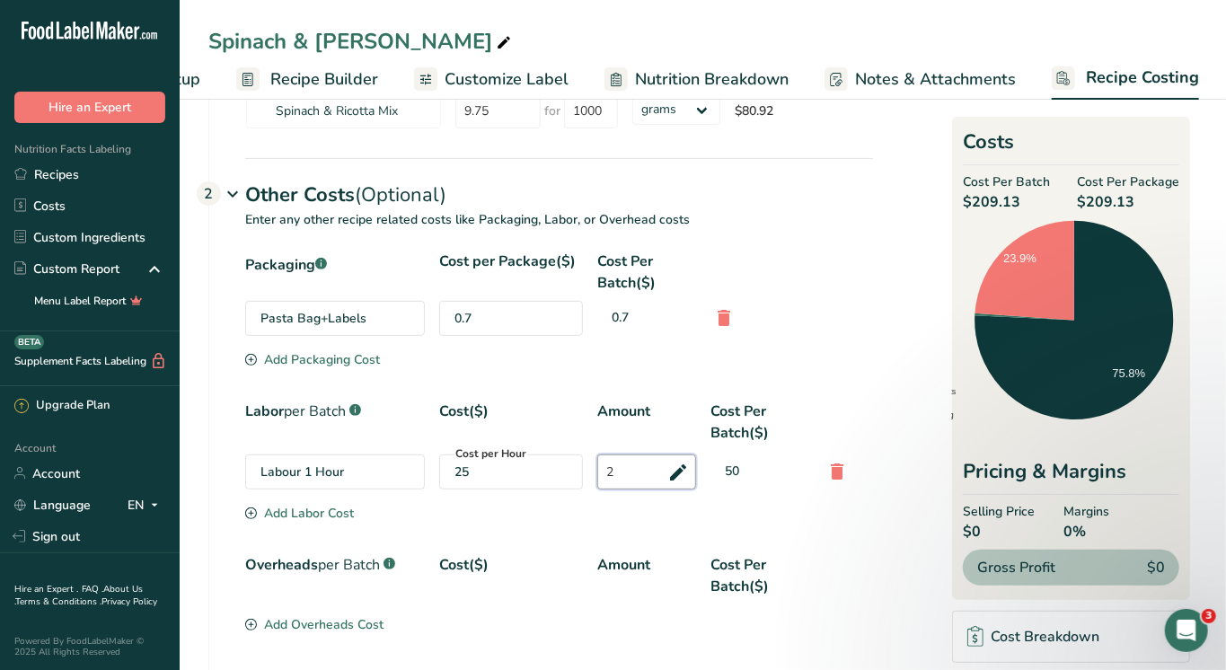
drag, startPoint x: 634, startPoint y: 473, endPoint x: 577, endPoint y: 473, distance: 57.5
click at [577, 473] on div "Labour 1 Hour Cost per Hour 25 2 50" at bounding box center [559, 472] width 628 height 35
type input "3"
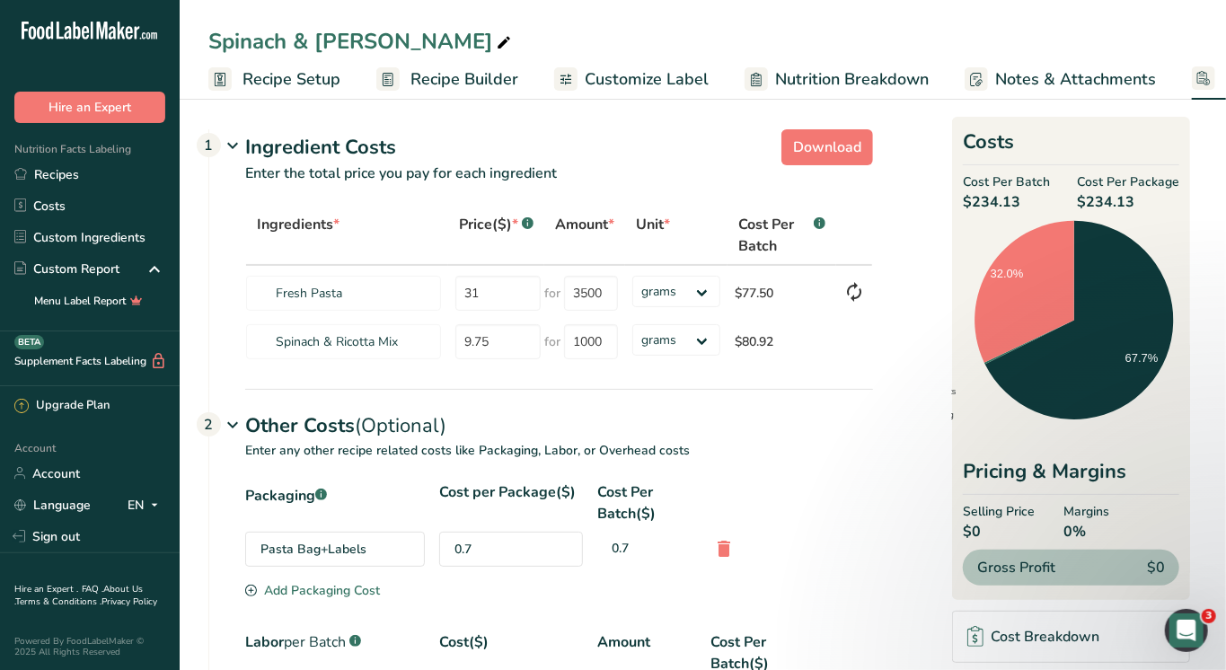
scroll to position [0, 0]
click at [271, 74] on span "Recipe Setup" at bounding box center [292, 79] width 98 height 24
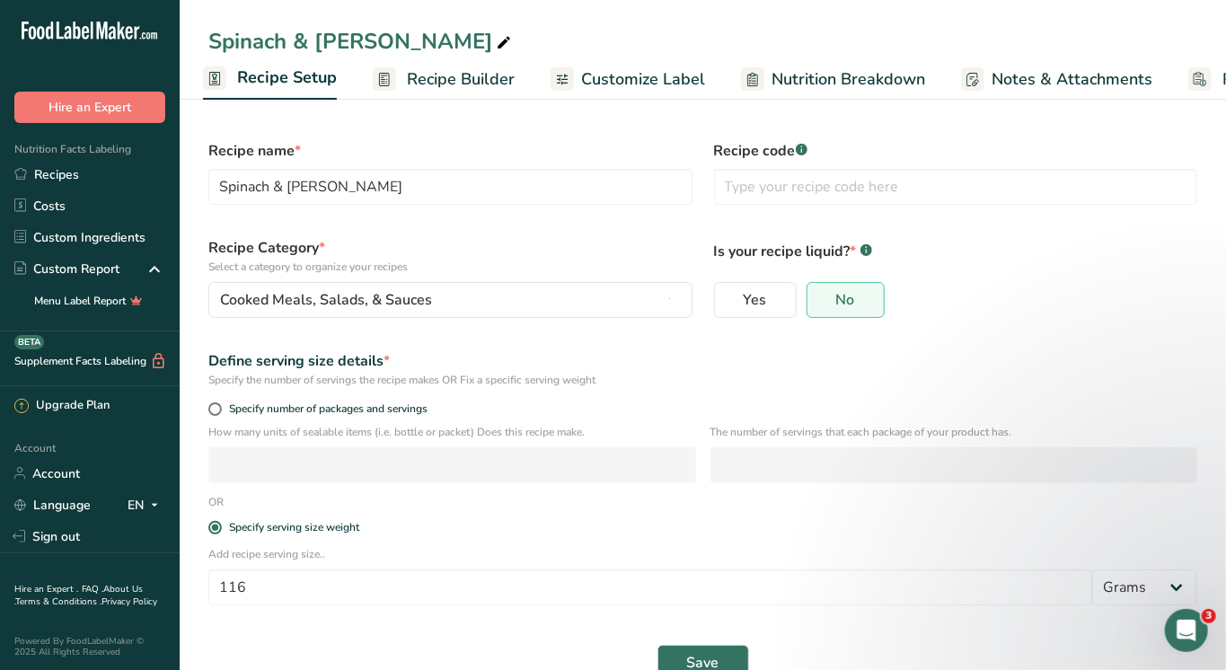
click at [457, 75] on span "Recipe Builder" at bounding box center [461, 79] width 108 height 24
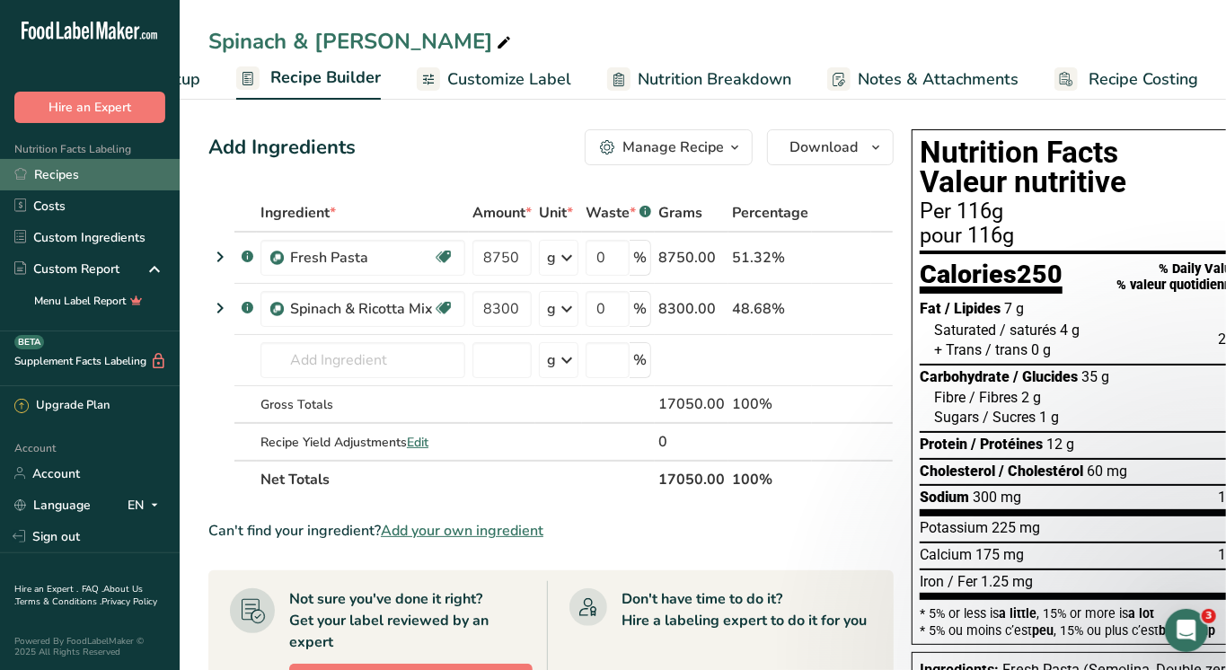
click at [49, 176] on link "Recipes" at bounding box center [90, 174] width 180 height 31
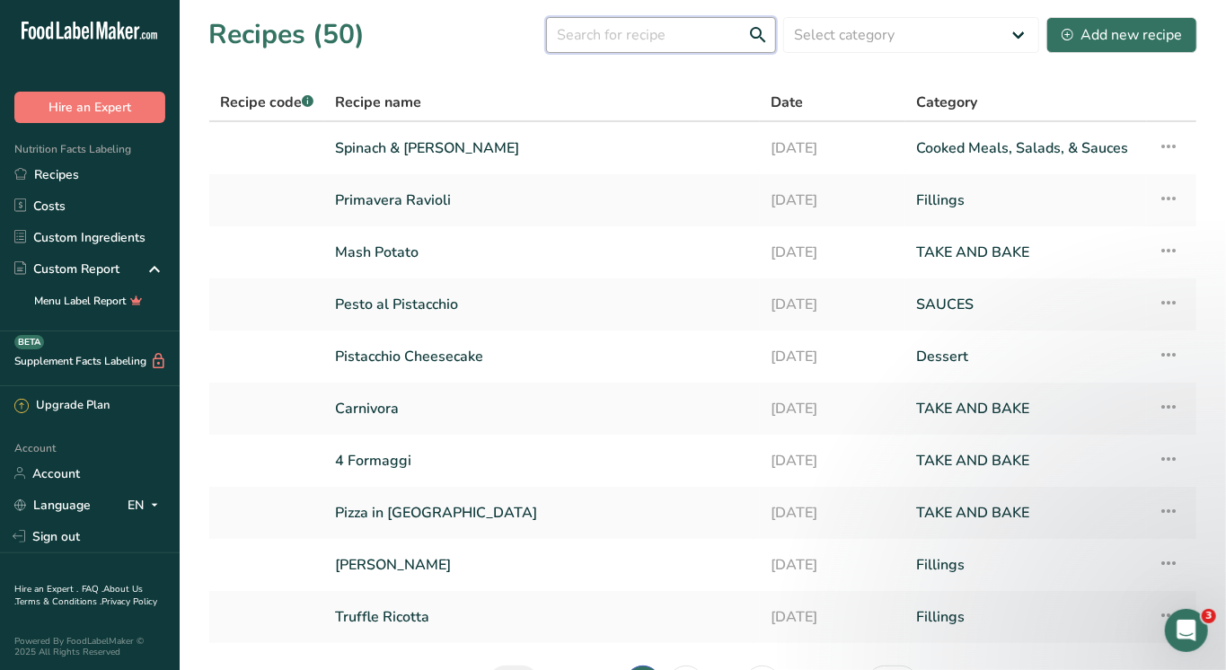
click at [658, 26] on input "text" at bounding box center [661, 35] width 230 height 36
type input "meat"
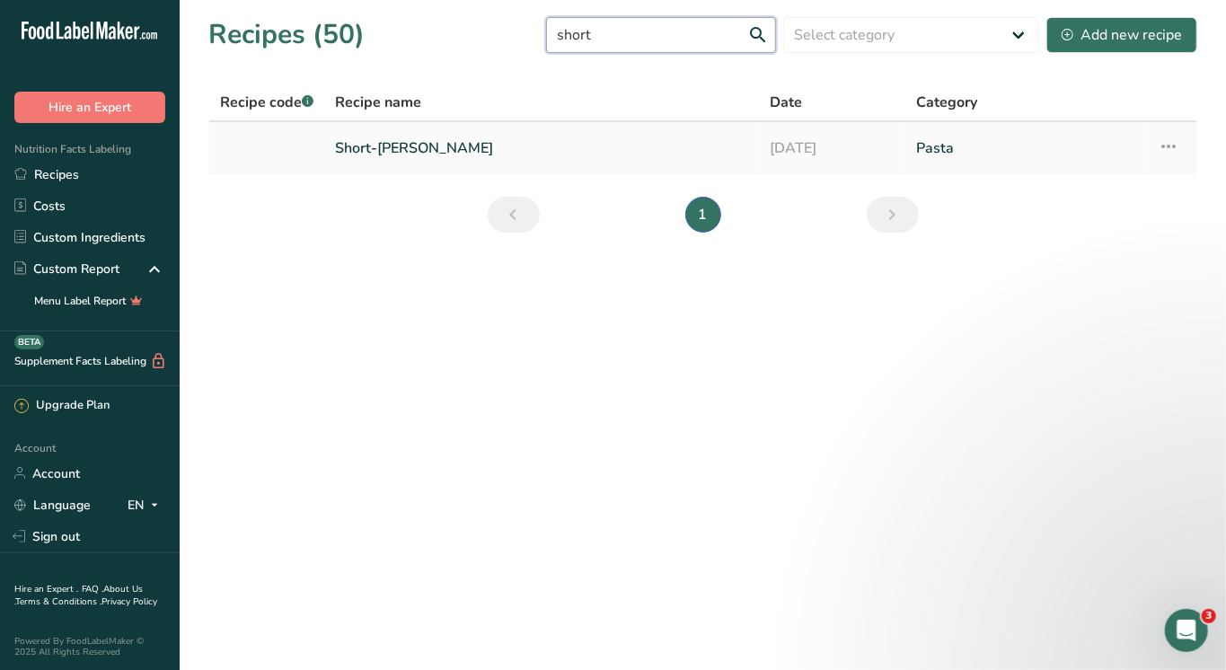
type input "short"
click at [419, 152] on link "Short-Ribs Ravioli" at bounding box center [542, 148] width 414 height 38
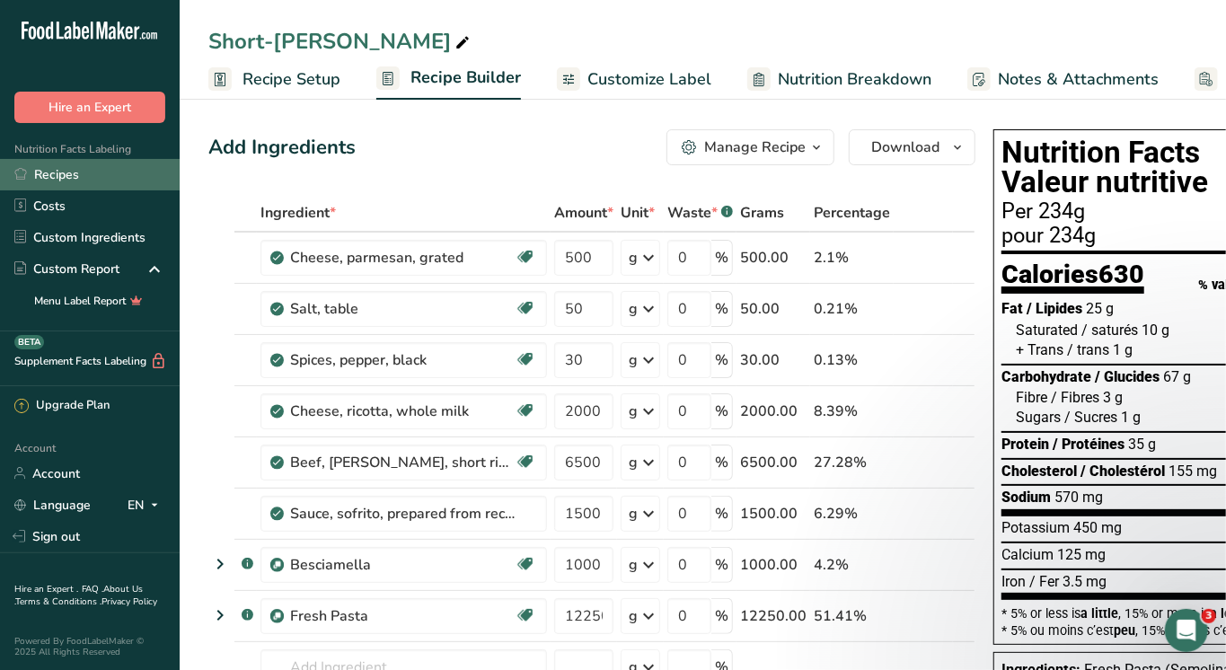
click at [51, 173] on link "Recipes" at bounding box center [90, 174] width 180 height 31
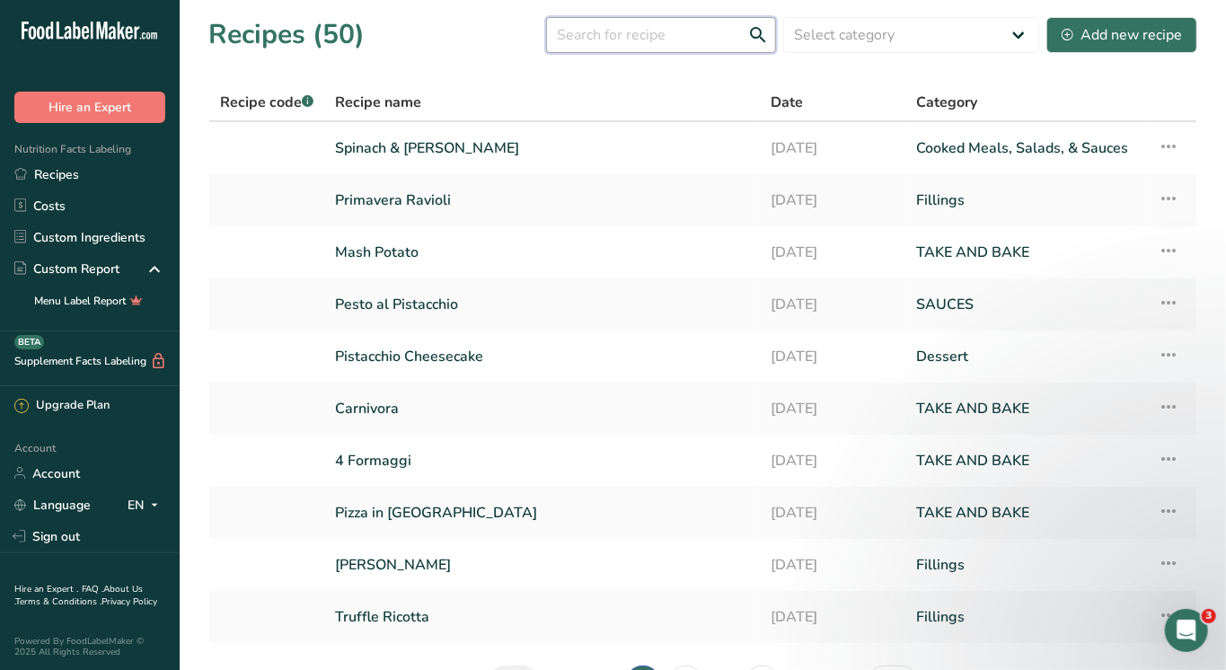
click at [611, 40] on input "text" at bounding box center [661, 35] width 230 height 36
type input "mix"
type input "filling"
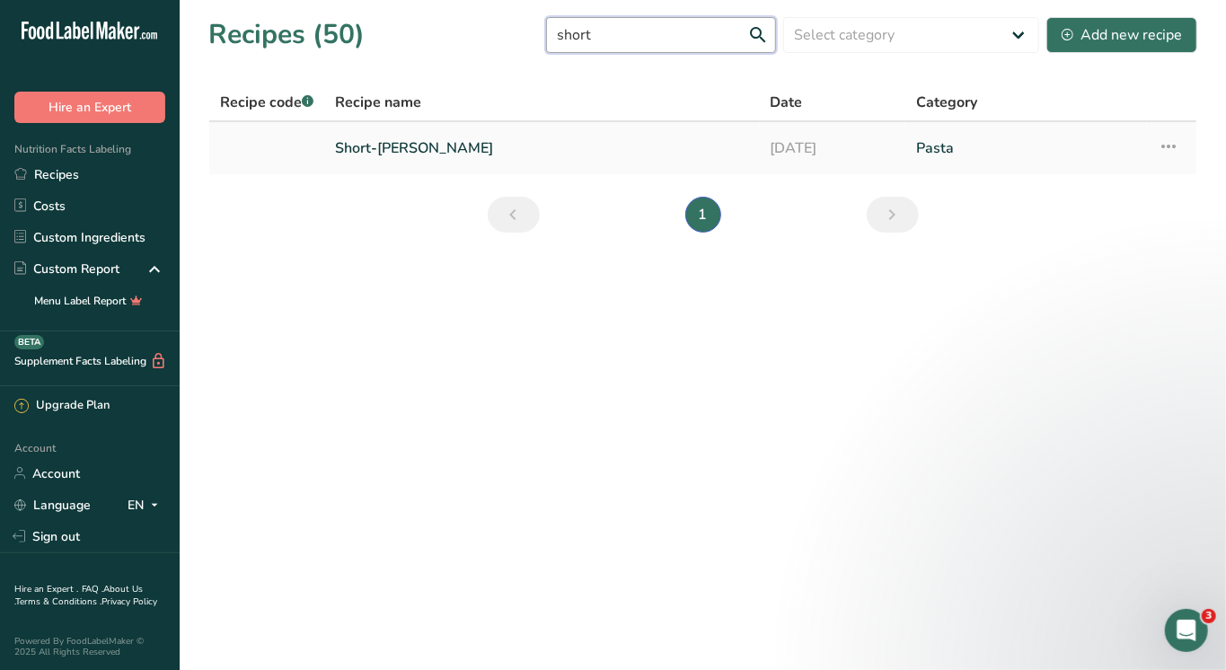
type input "short"
click at [367, 158] on link "Short-Ribs Ravioli" at bounding box center [542, 148] width 414 height 38
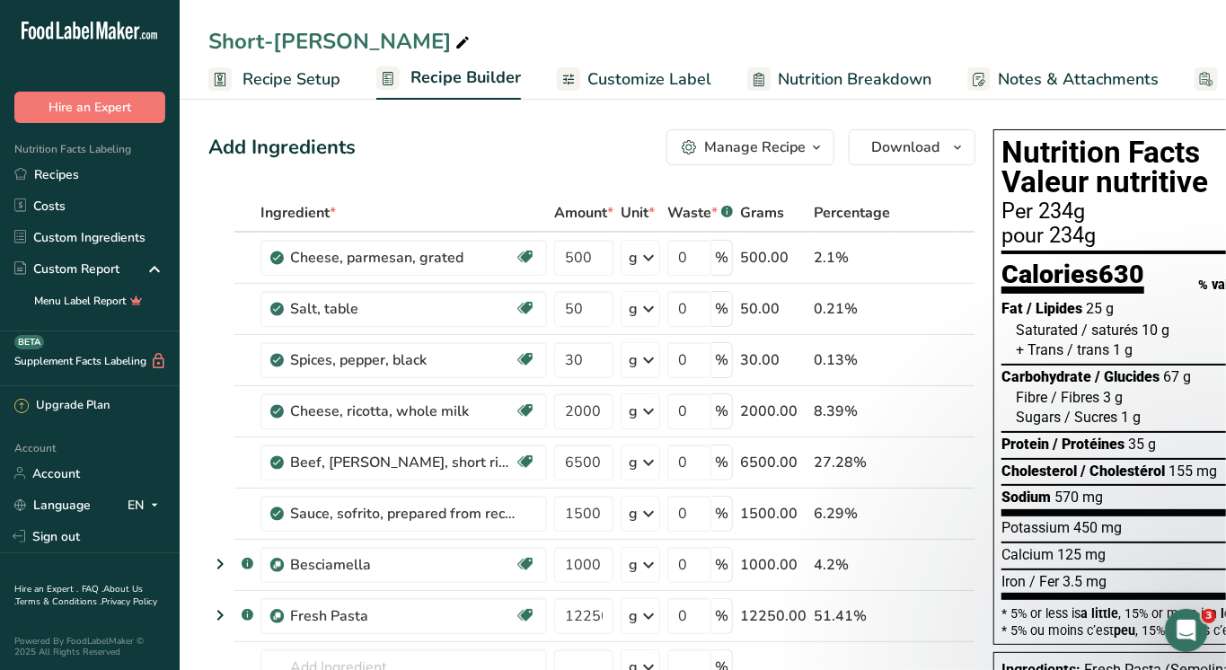
click at [304, 77] on span "Recipe Setup" at bounding box center [292, 79] width 98 height 24
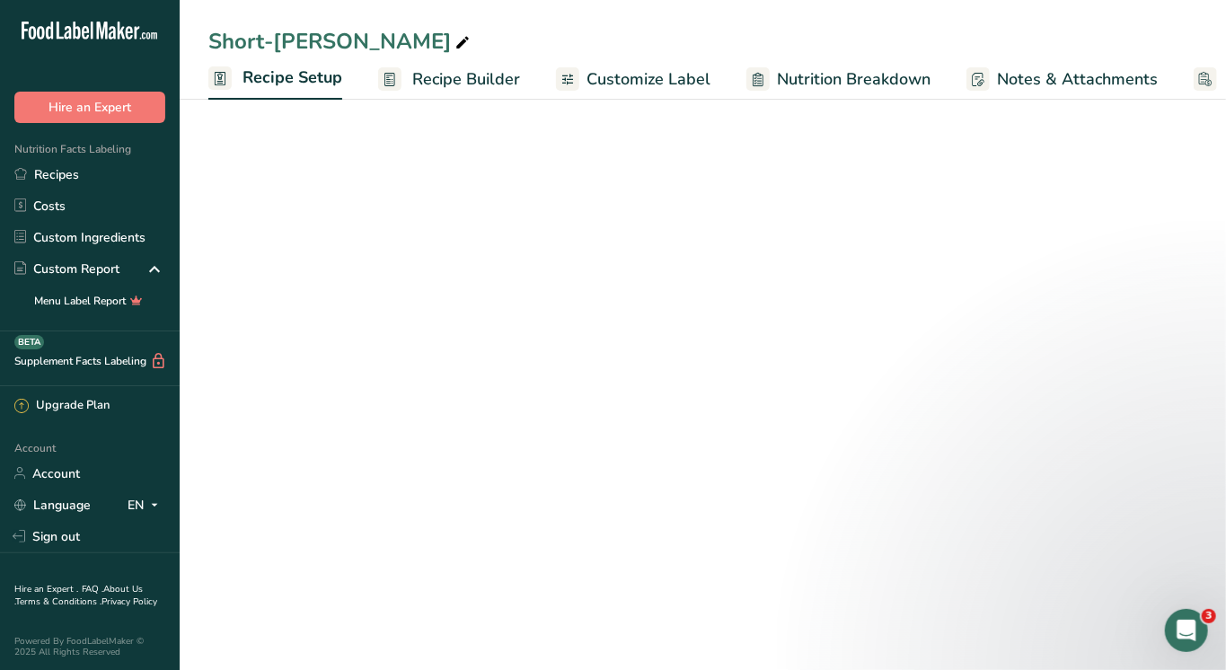
scroll to position [0, 5]
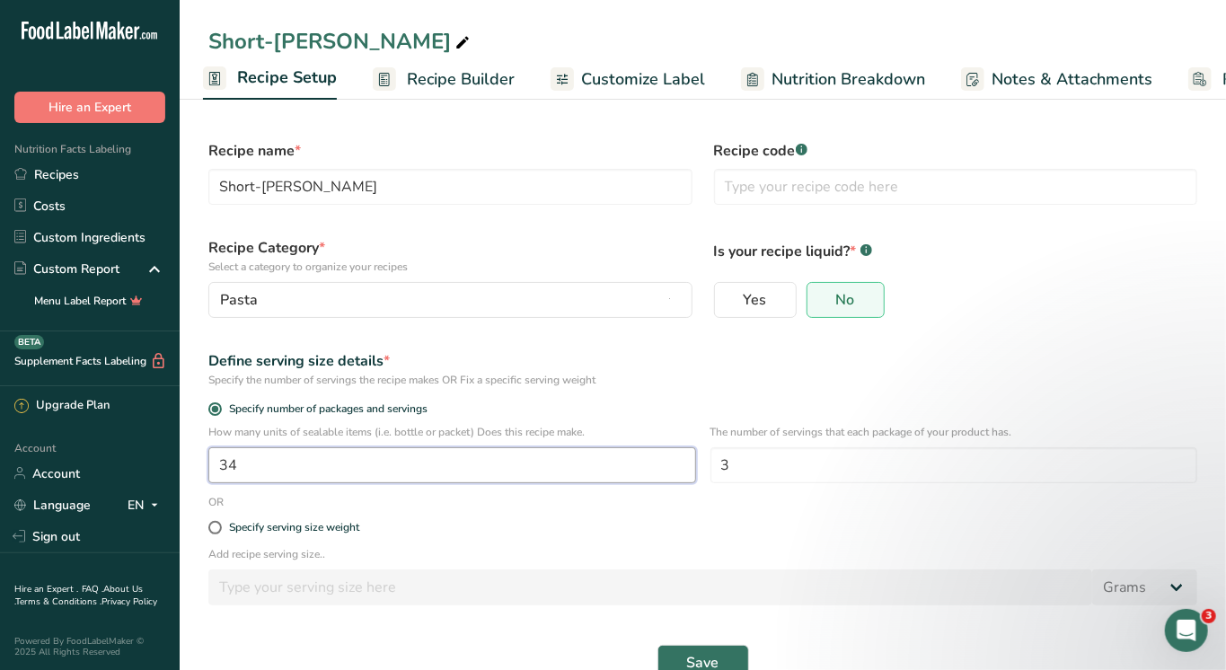
click at [284, 472] on input "34" at bounding box center [452, 465] width 488 height 36
click at [216, 530] on span at bounding box center [214, 527] width 13 height 13
click at [216, 530] on input "Specify serving size weight" at bounding box center [214, 528] width 12 height 12
radio input "true"
radio input "false"
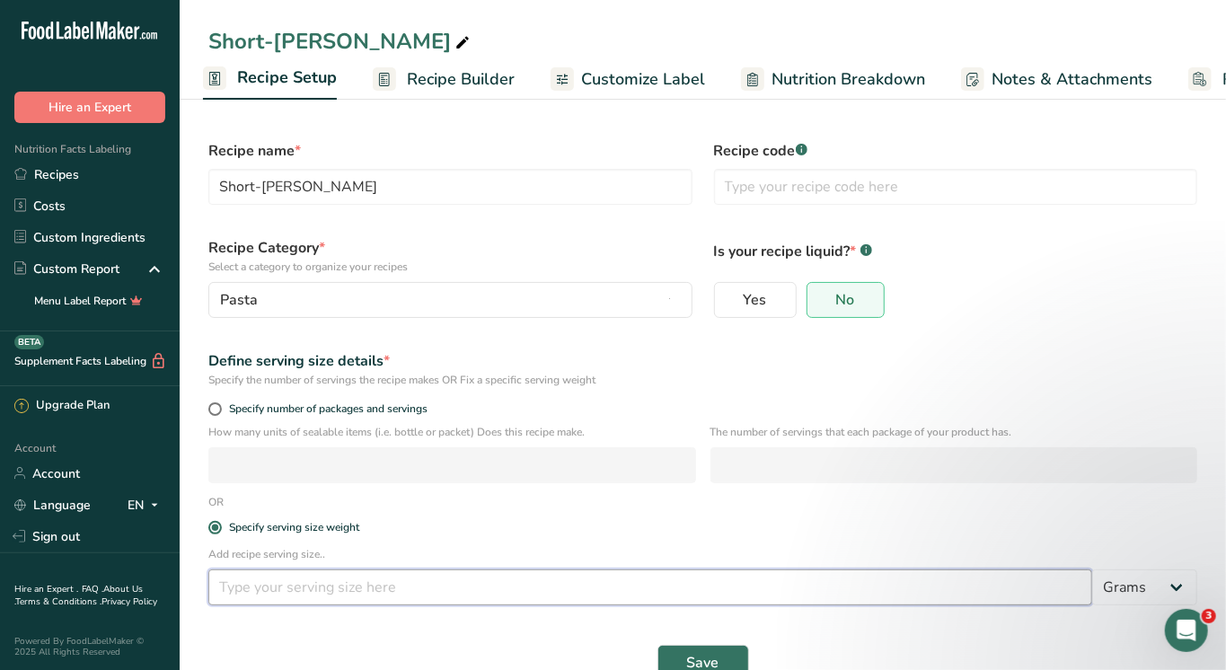
click at [277, 588] on input "number" at bounding box center [650, 588] width 884 height 36
type input "116"
click at [712, 652] on span "Save" at bounding box center [703, 663] width 32 height 22
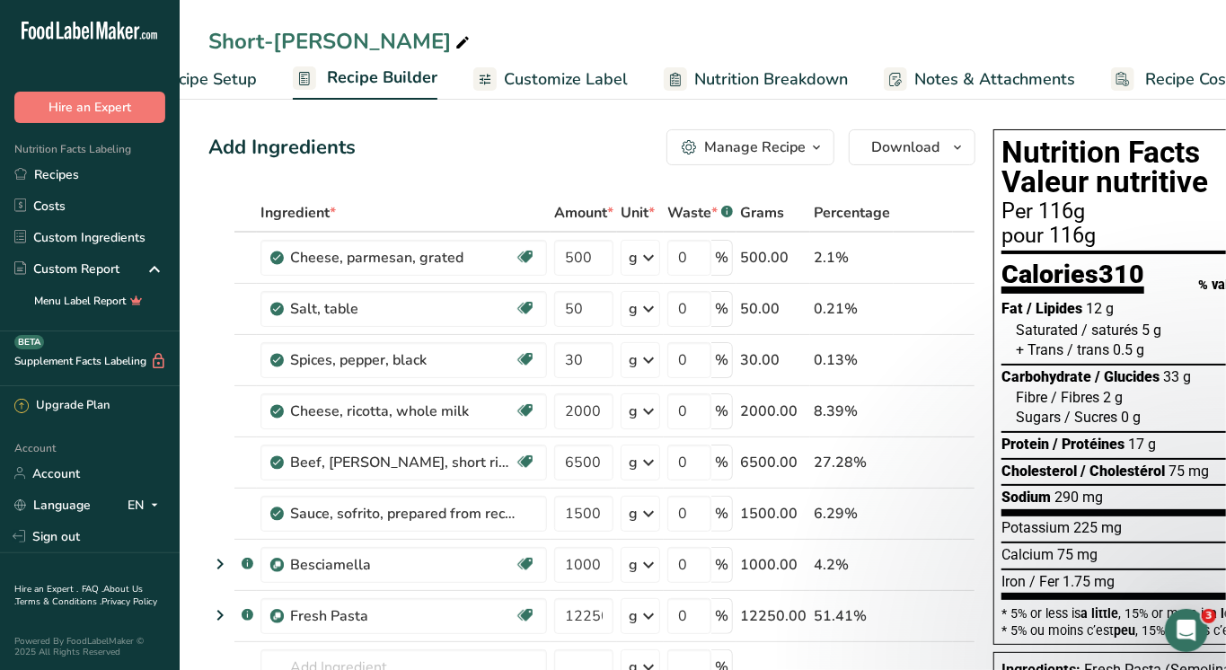
scroll to position [0, 140]
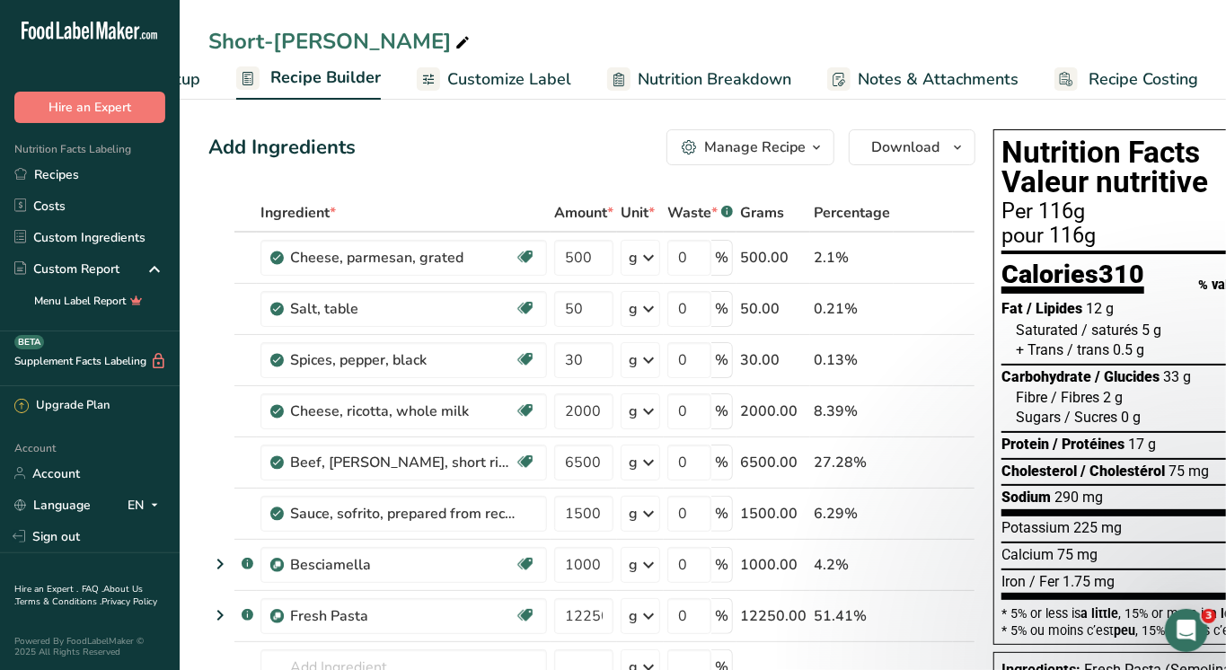
click at [1141, 68] on span "Recipe Costing" at bounding box center [1144, 79] width 110 height 24
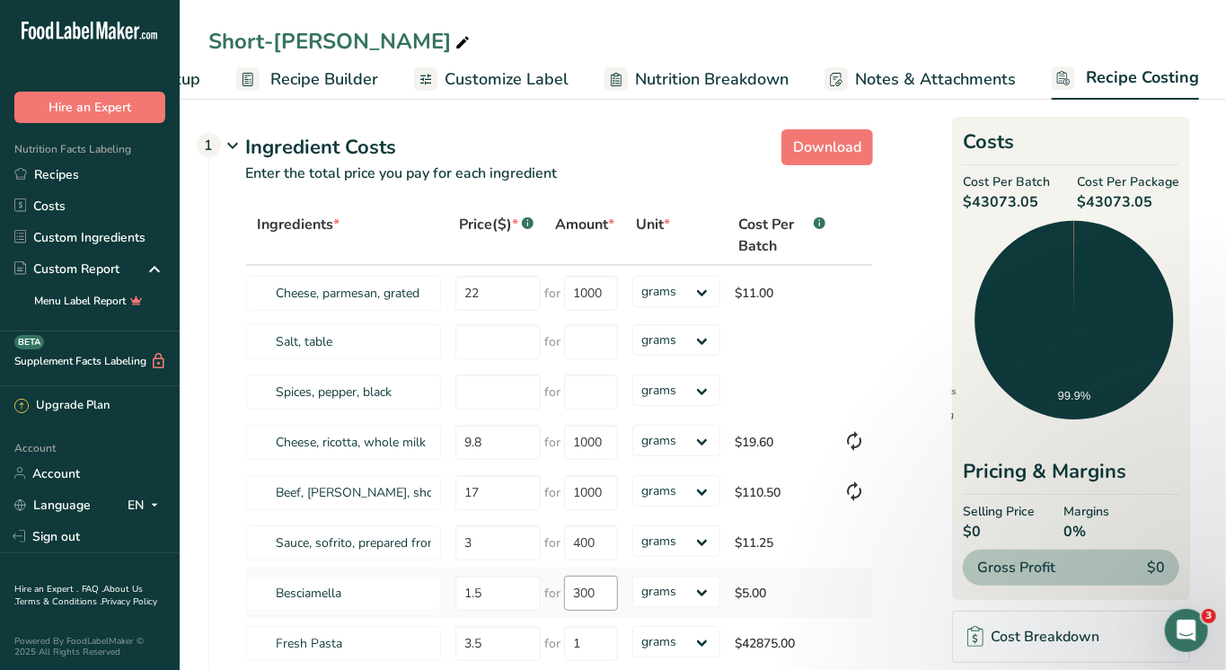
scroll to position [44, 0]
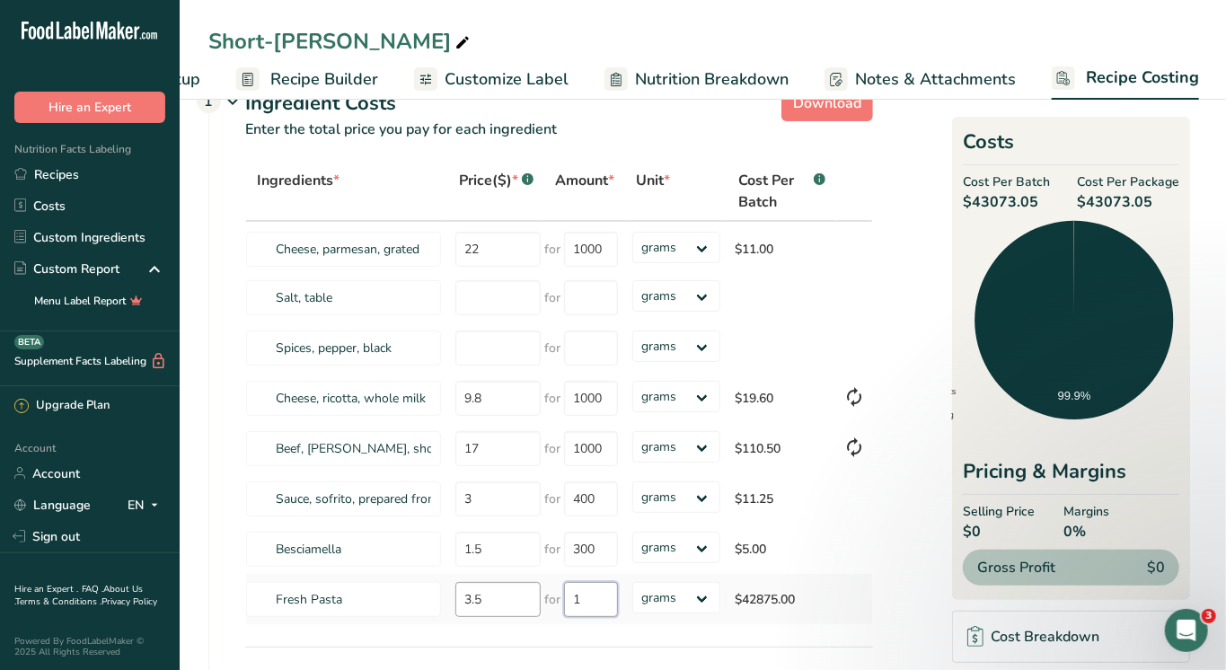
drag, startPoint x: 518, startPoint y: 605, endPoint x: 485, endPoint y: 605, distance: 33.2
click at [485, 605] on tr "Fresh Pasta 3.5 for 1 grams kg mg mcg lb oz $42875.00" at bounding box center [559, 599] width 626 height 50
click at [432, 590] on tr "Fresh Pasta 3.5 for 1 grams kg mg mcg lb oz $42875.00" at bounding box center [559, 599] width 626 height 50
type input "31"
type input "3500"
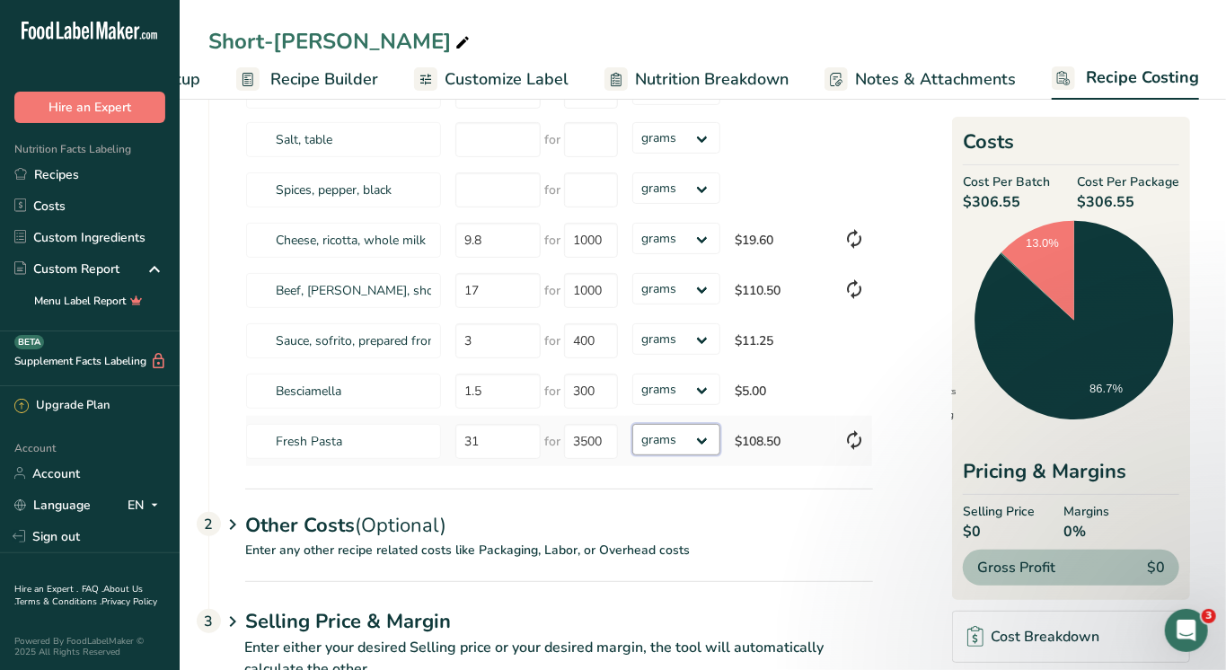
scroll to position [190, 0]
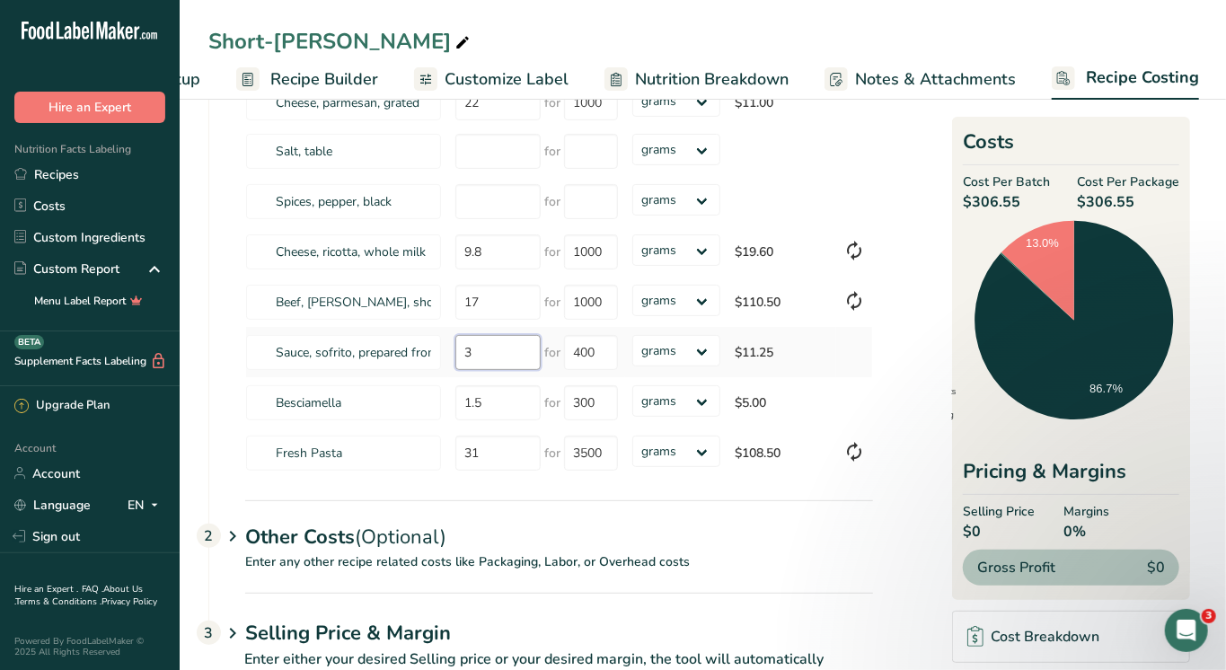
click at [314, 350] on tr "Sauce, sofrito, prepared from recipe 3 for 400 grams kg mg mcg lb oz $11.25" at bounding box center [559, 352] width 626 height 50
type input "12.5"
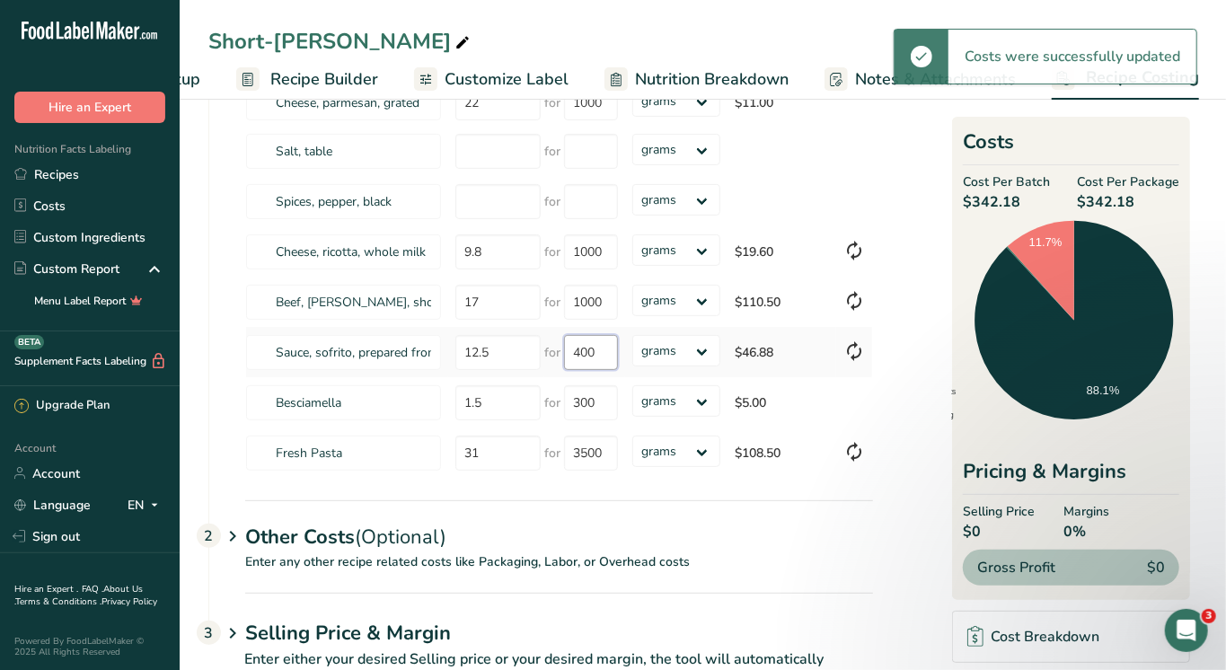
click at [404, 350] on tr "Sauce, sofrito, prepared from recipe 12.5 for 400 grams kg mg mcg lb oz $46.88" at bounding box center [559, 352] width 626 height 50
type input "200"
click at [607, 302] on input "1000" at bounding box center [591, 302] width 54 height 35
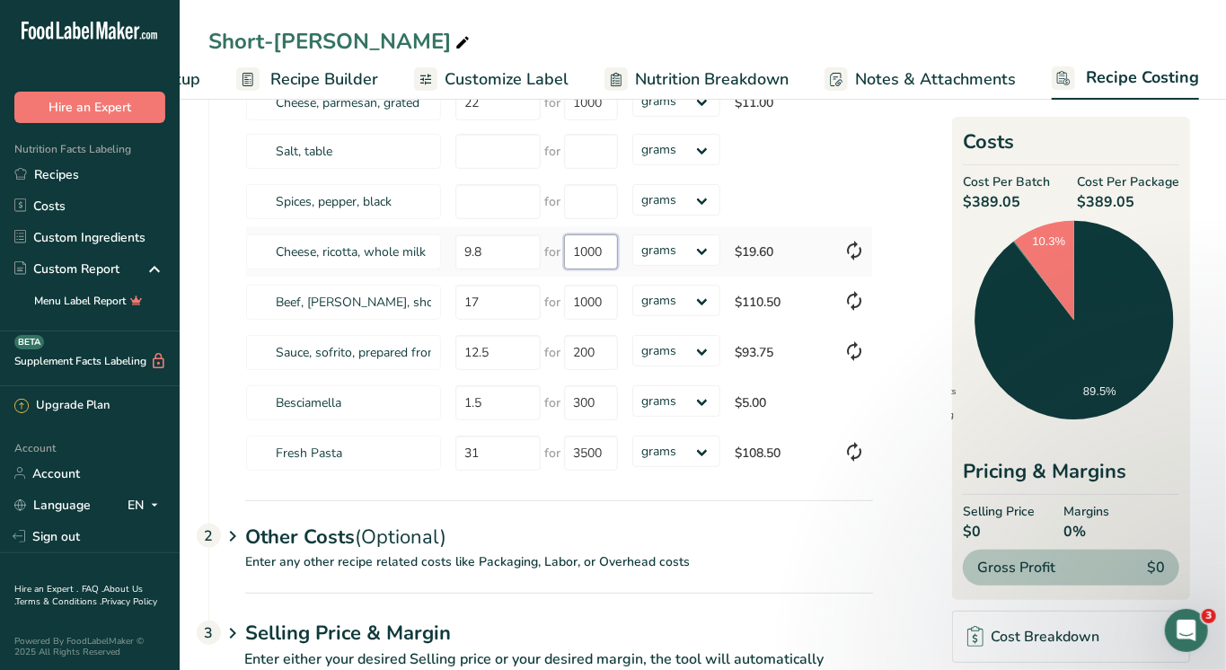
click at [594, 250] on input "1000" at bounding box center [591, 252] width 54 height 35
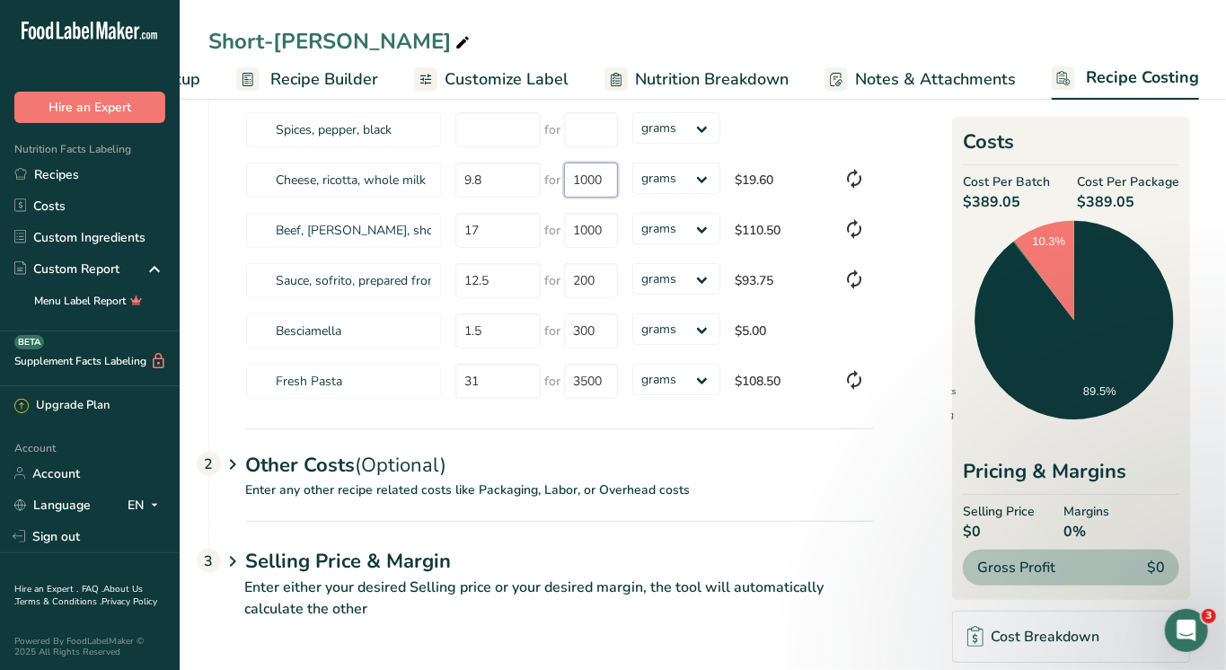
scroll to position [260, 0]
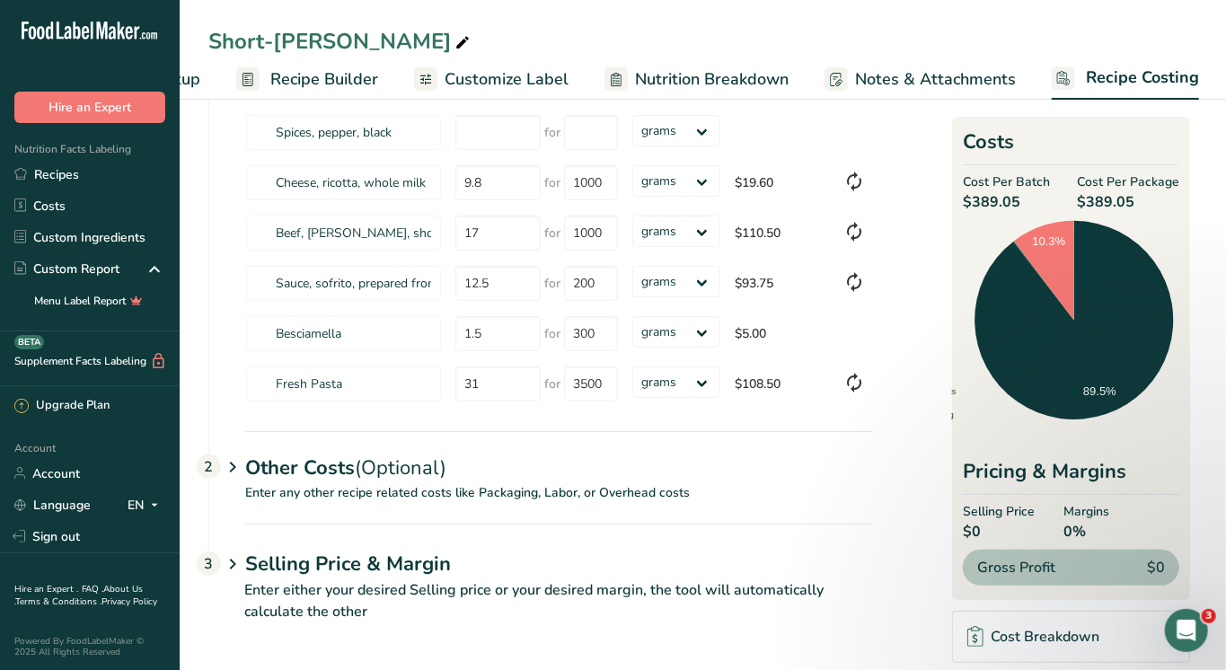
click at [389, 455] on span "(Optional)" at bounding box center [401, 468] width 92 height 27
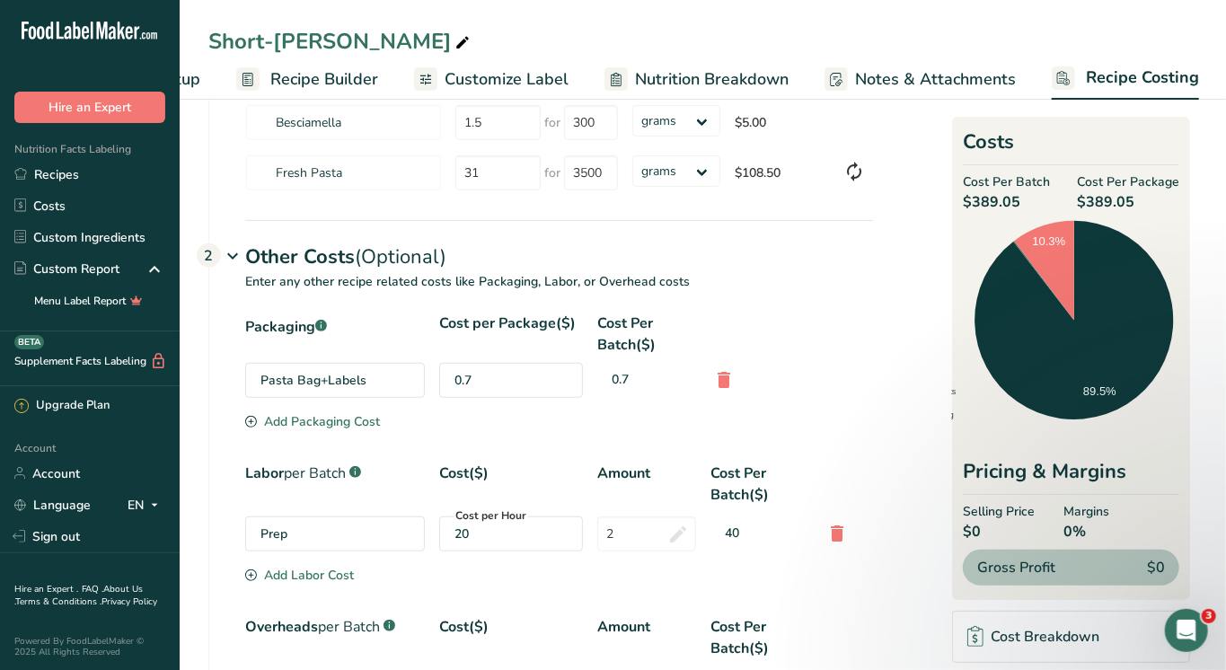
scroll to position [464, 0]
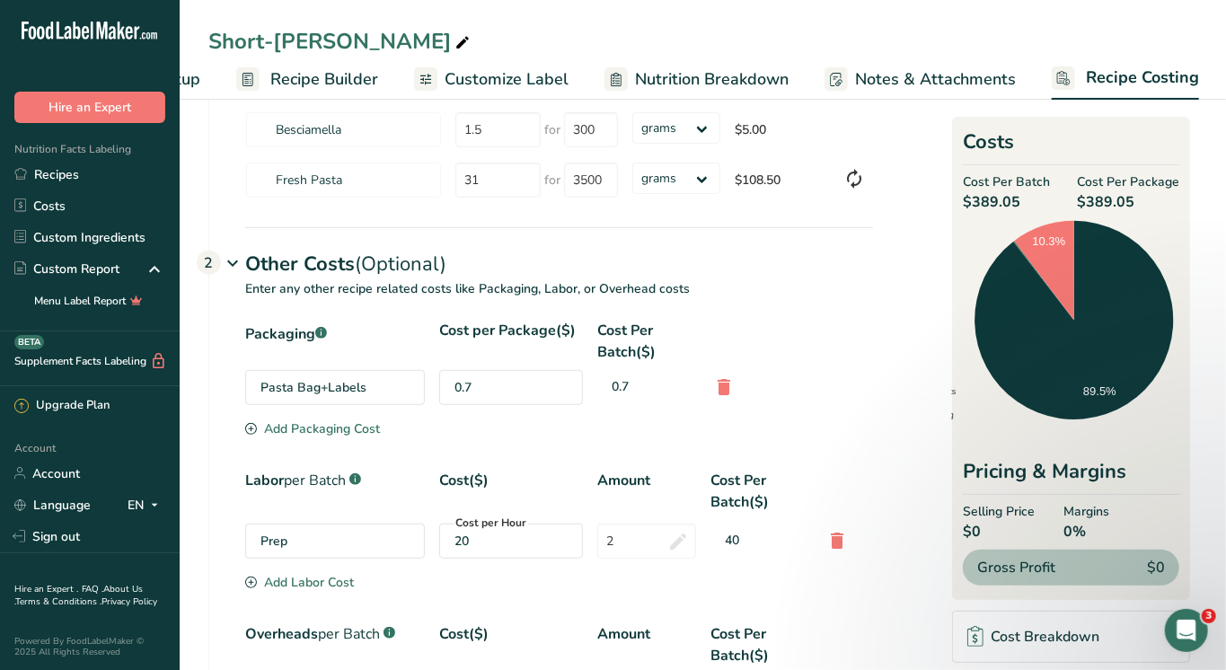
click at [503, 532] on div "20" at bounding box center [511, 541] width 113 height 19
click at [841, 552] on icon at bounding box center [838, 541] width 22 height 32
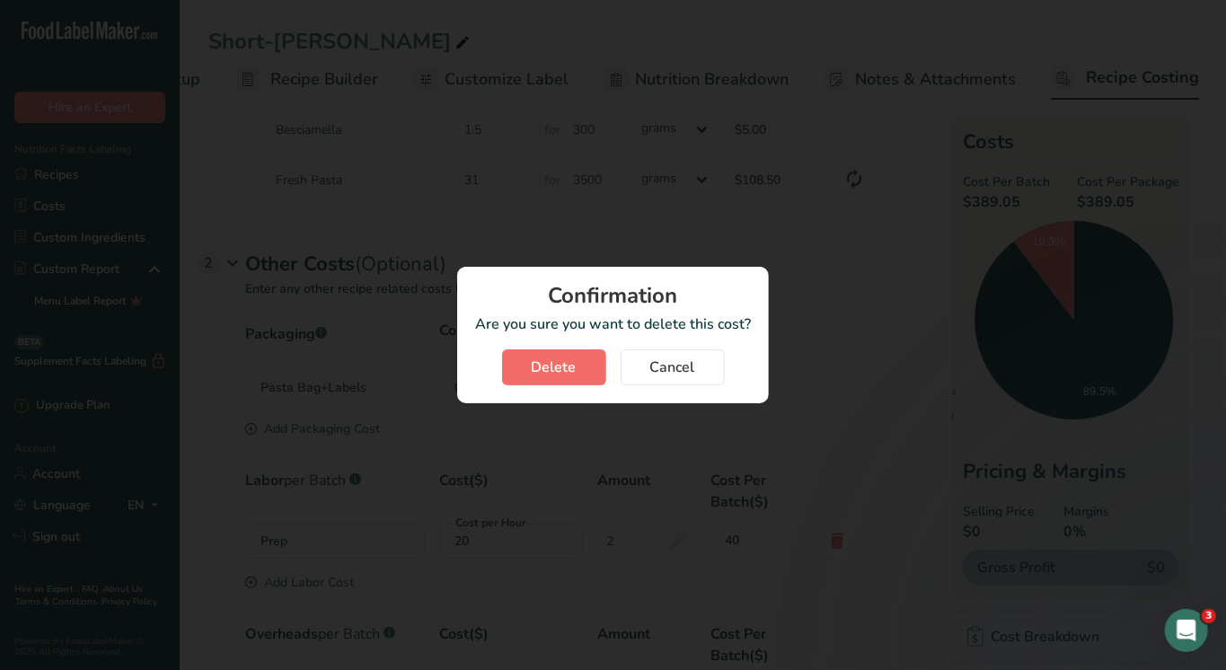
click at [577, 376] on button "Delete" at bounding box center [554, 368] width 104 height 36
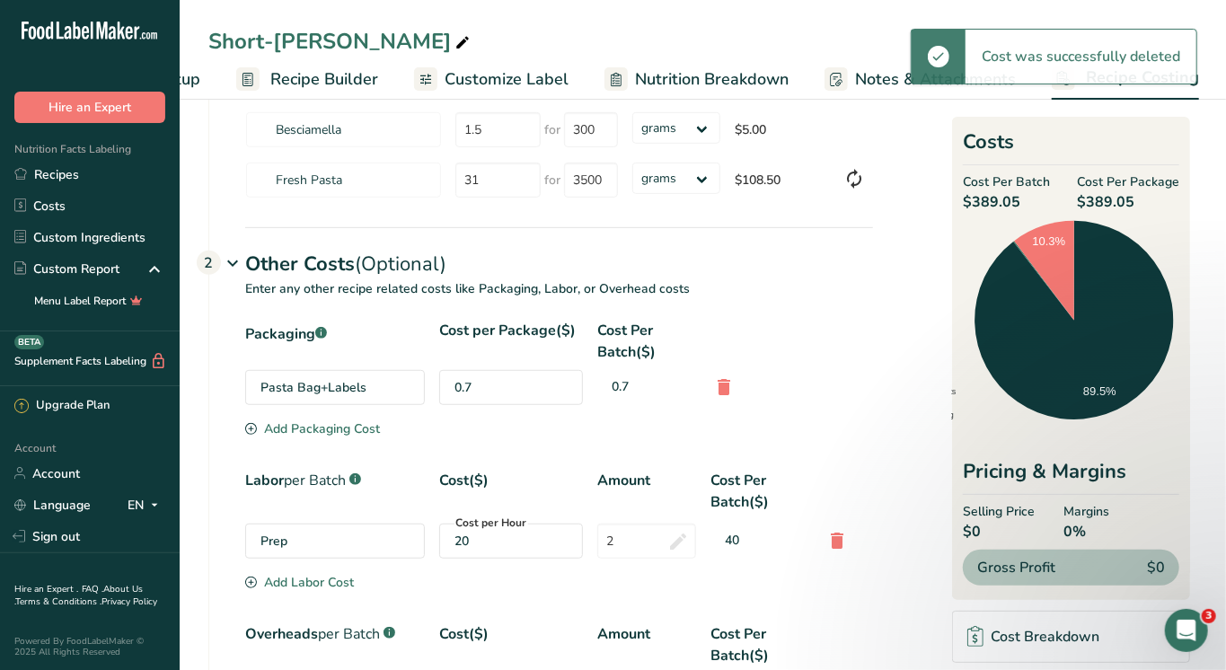
click at [286, 582] on div "Add Labor Cost" at bounding box center [299, 582] width 109 height 19
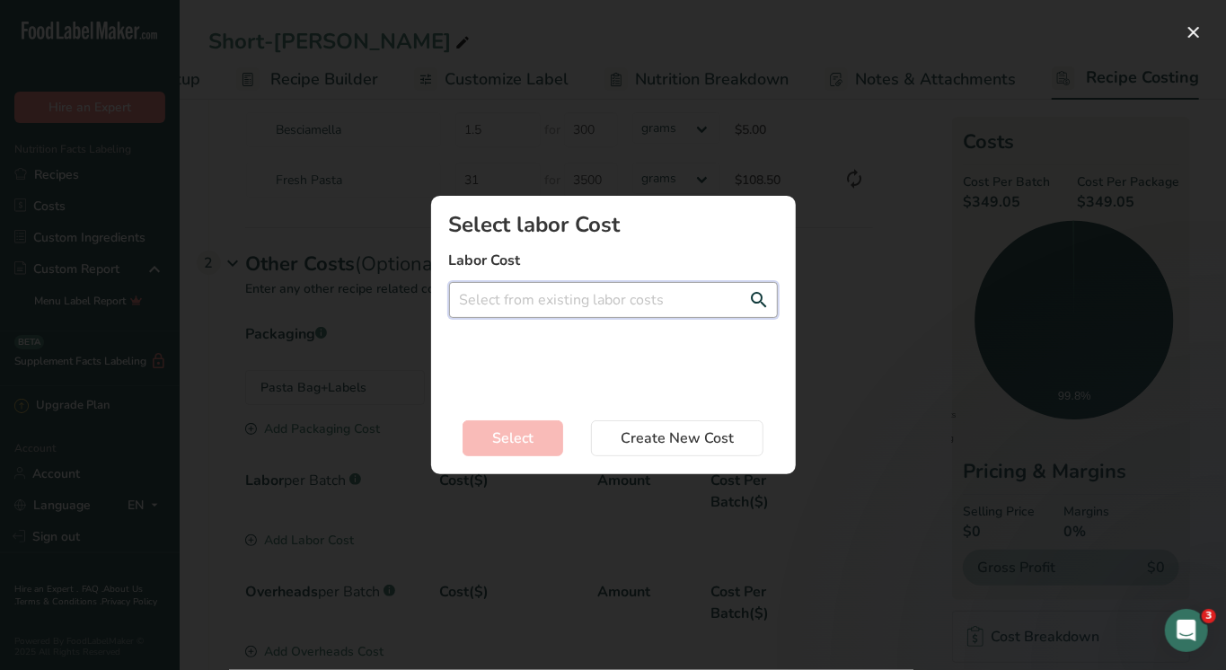
click at [609, 288] on input "Add New Recipe Cost Modal" at bounding box center [613, 300] width 329 height 36
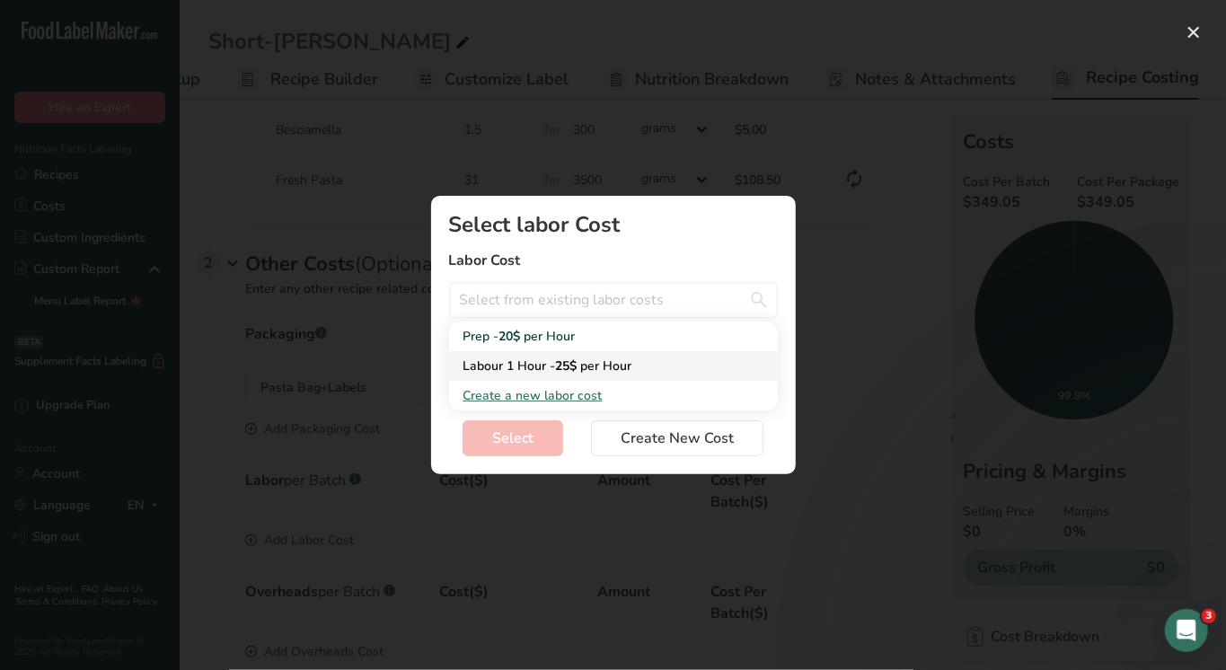
click at [501, 352] on link "Labour 1 Hour - 25$ per Hour" at bounding box center [613, 366] width 329 height 30
type input "Labour 1 Hour - 25$ per Hour"
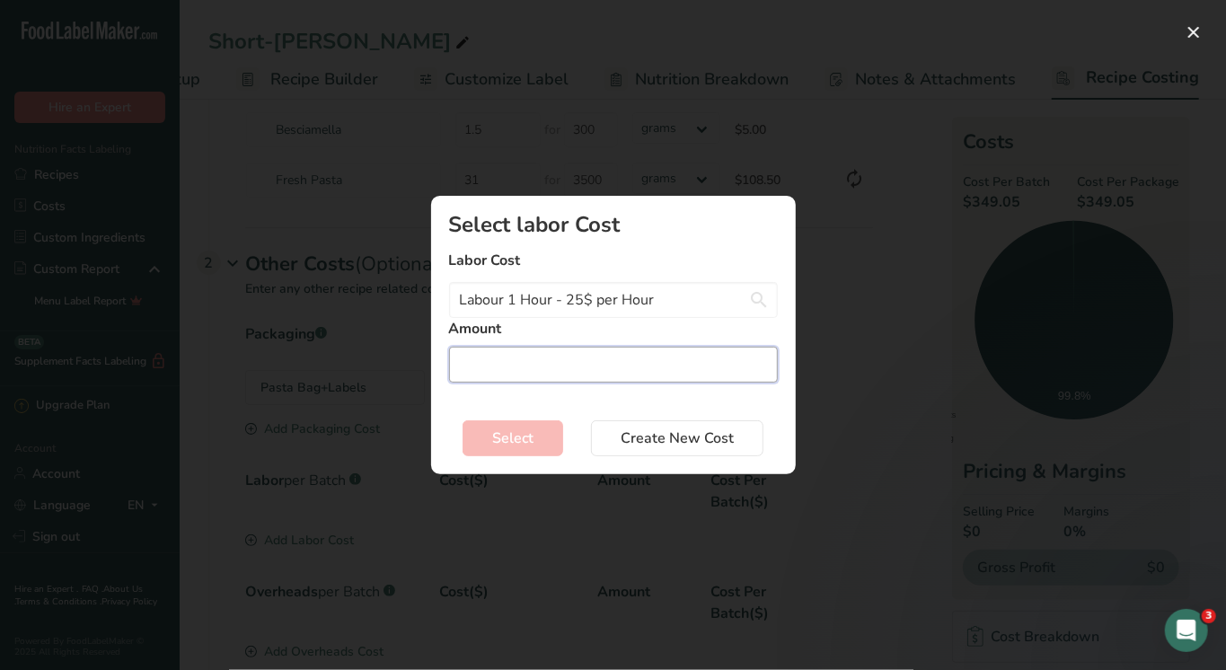
click at [503, 357] on input "Add New Recipe Cost Modal" at bounding box center [613, 365] width 329 height 36
type input "3"
click at [519, 435] on span "Select" at bounding box center [512, 439] width 41 height 22
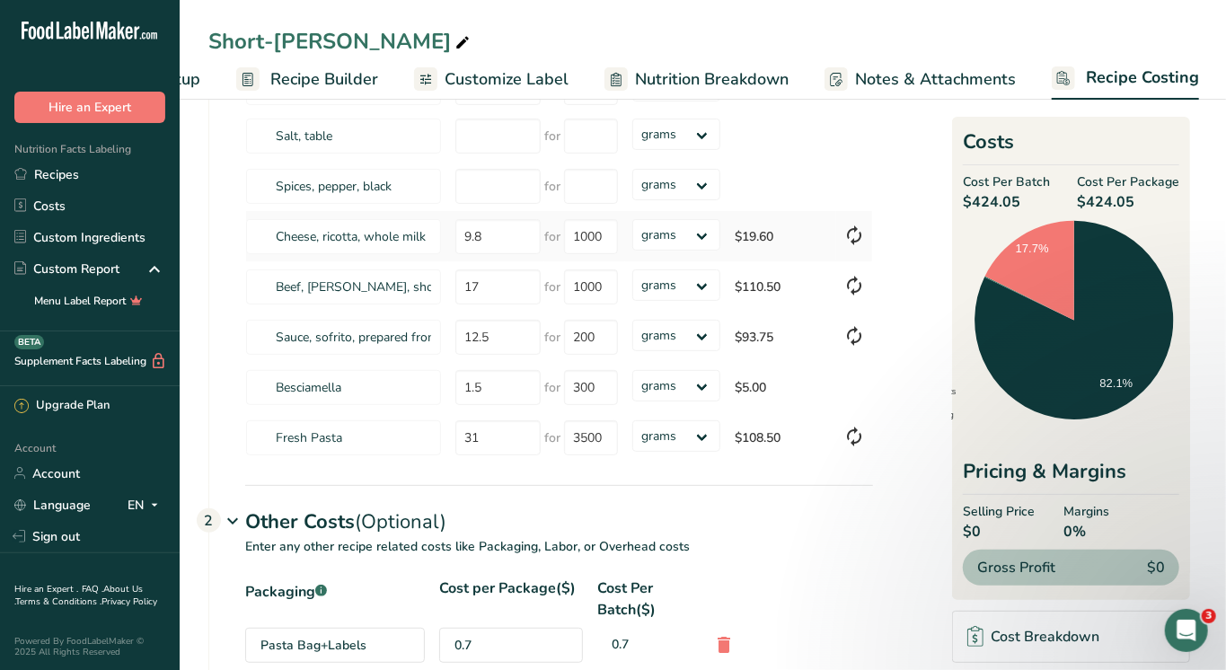
scroll to position [173, 0]
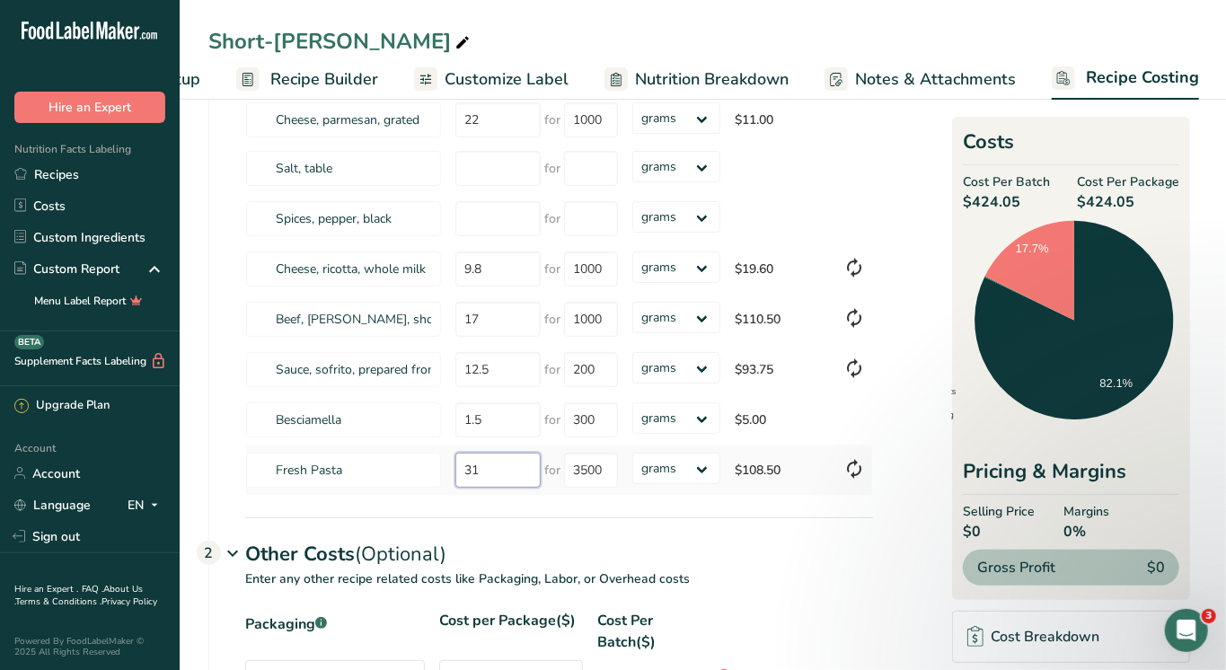
drag, startPoint x: 500, startPoint y: 481, endPoint x: 461, endPoint y: 481, distance: 39.5
click at [461, 481] on input "31" at bounding box center [498, 470] width 85 height 35
type input "3"
type input "25"
click at [595, 372] on input "200" at bounding box center [591, 369] width 54 height 35
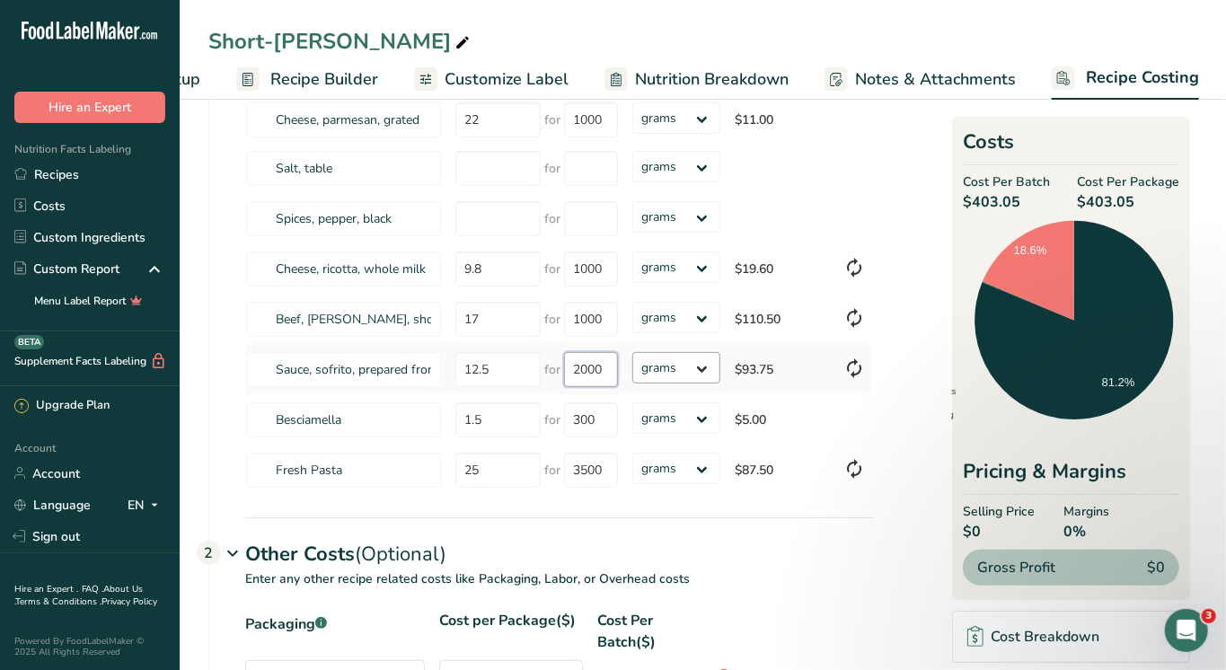
type input "2000"
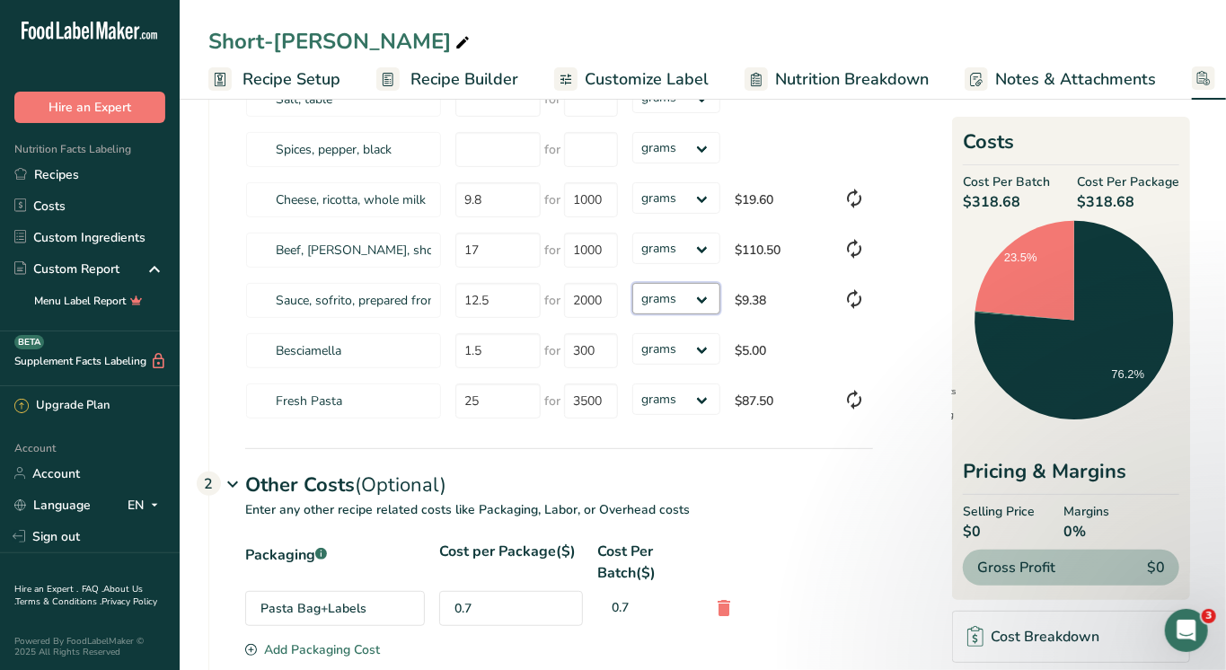
scroll to position [0, 0]
click at [306, 74] on span "Recipe Setup" at bounding box center [292, 79] width 98 height 24
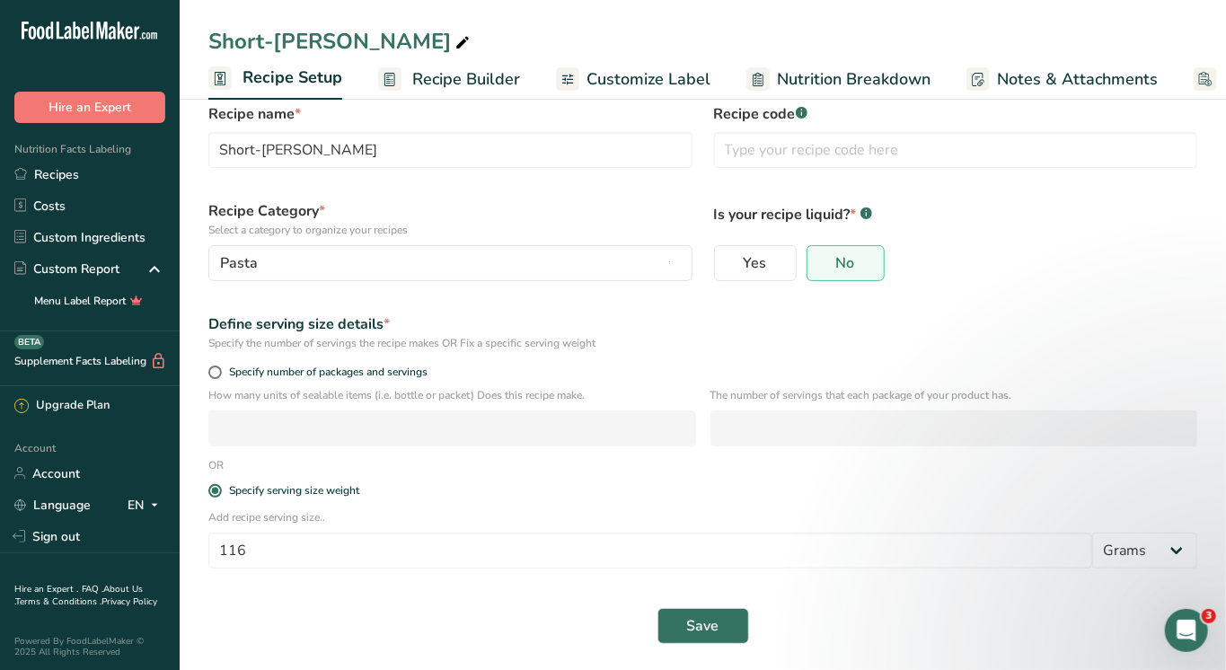
scroll to position [0, 5]
click at [429, 71] on span "Recipe Builder" at bounding box center [461, 79] width 108 height 24
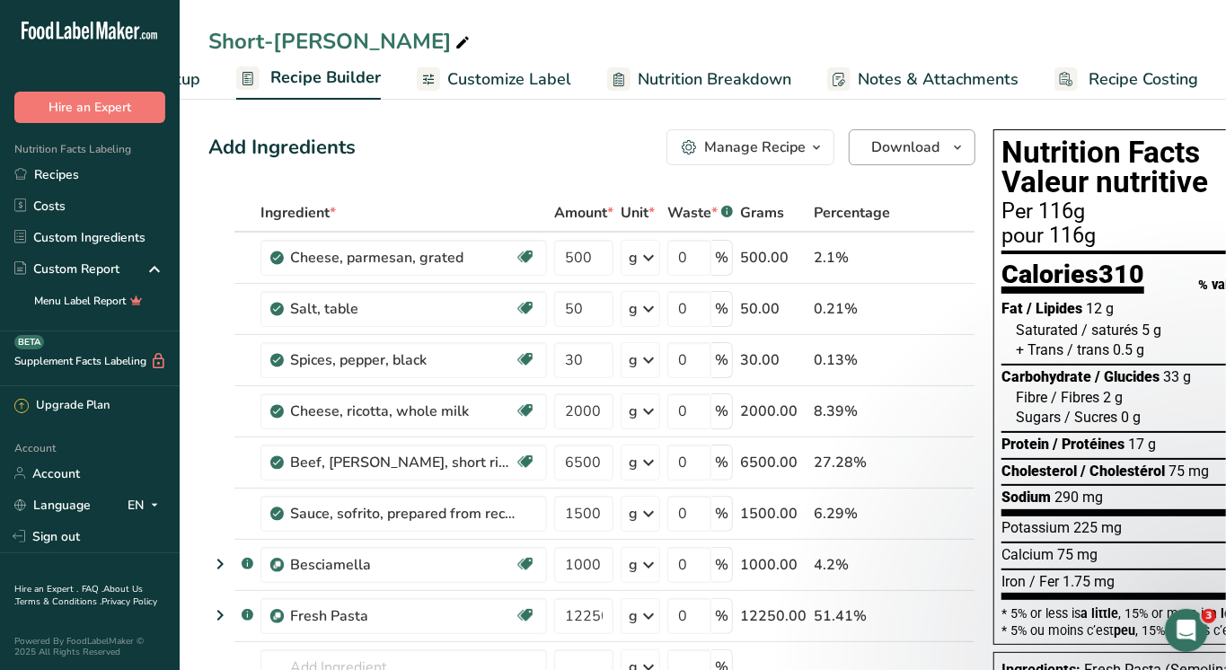
click at [933, 149] on span "Download" at bounding box center [906, 148] width 68 height 22
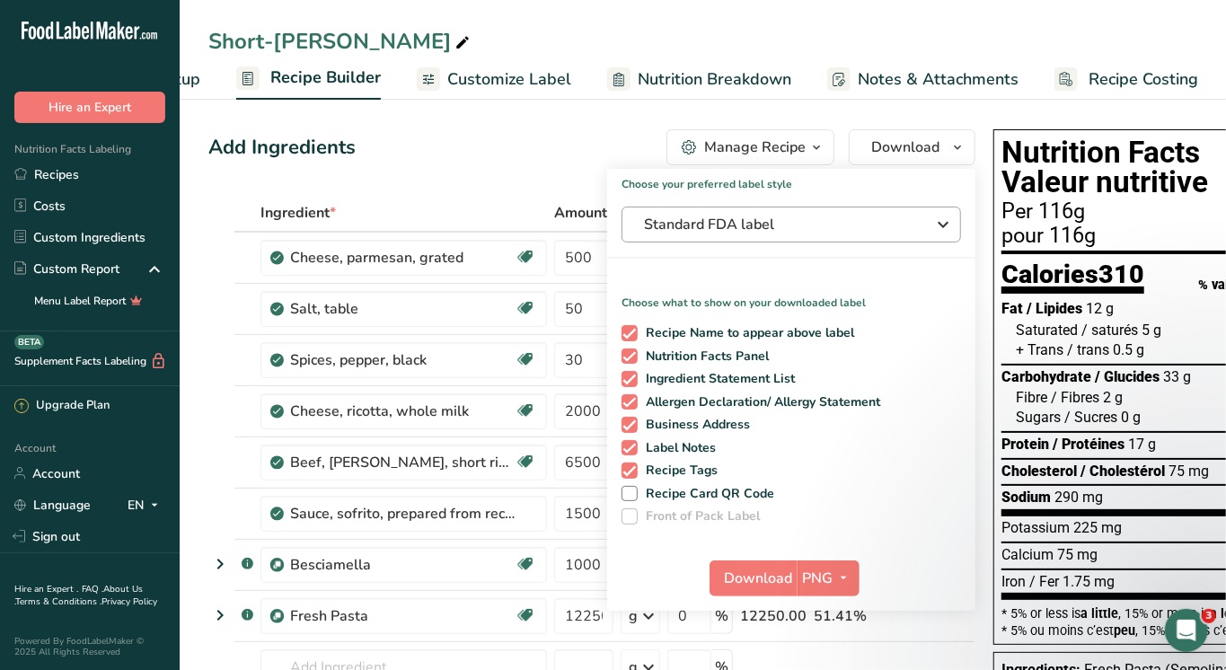
click at [782, 235] on button "Standard FDA label" at bounding box center [792, 225] width 340 height 36
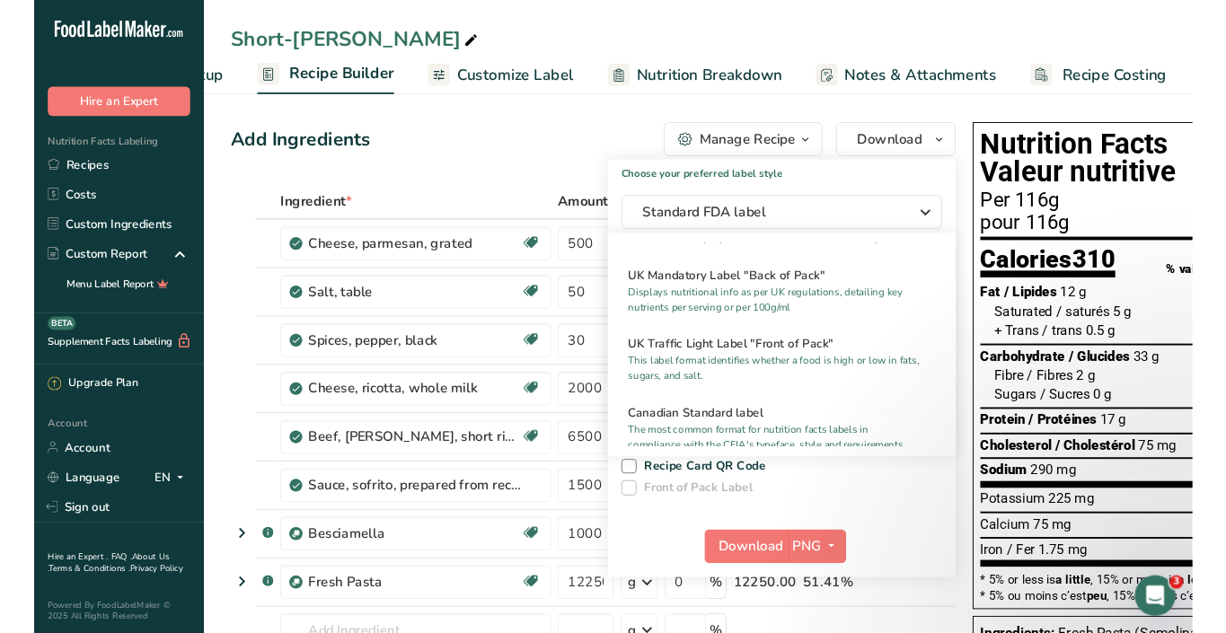
scroll to position [687, 0]
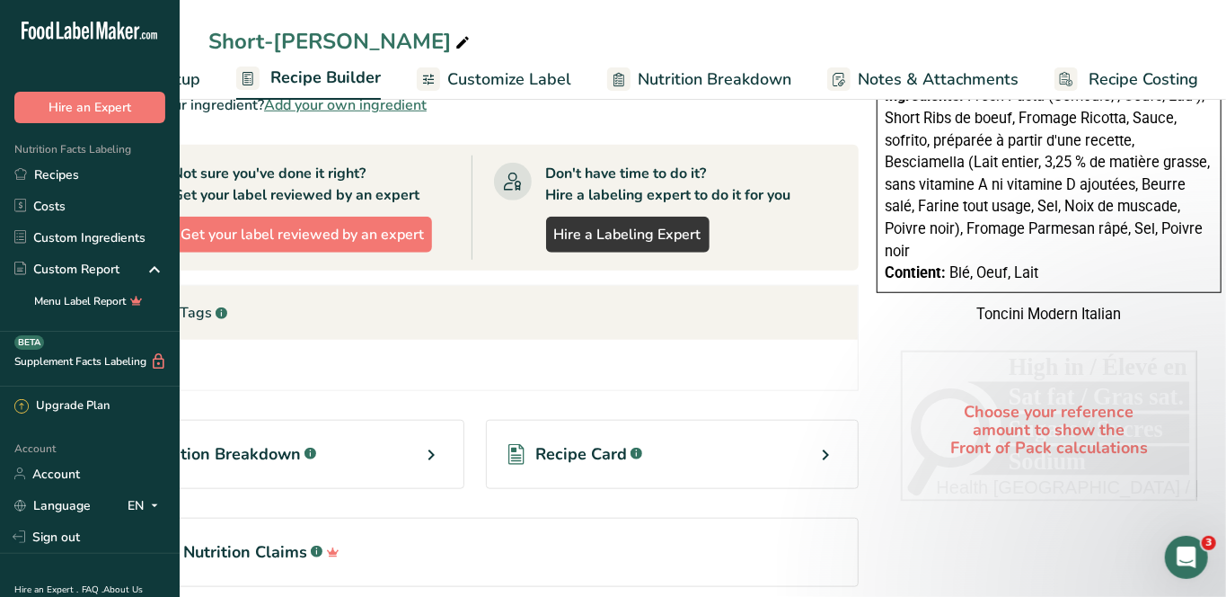
scroll to position [0, 0]
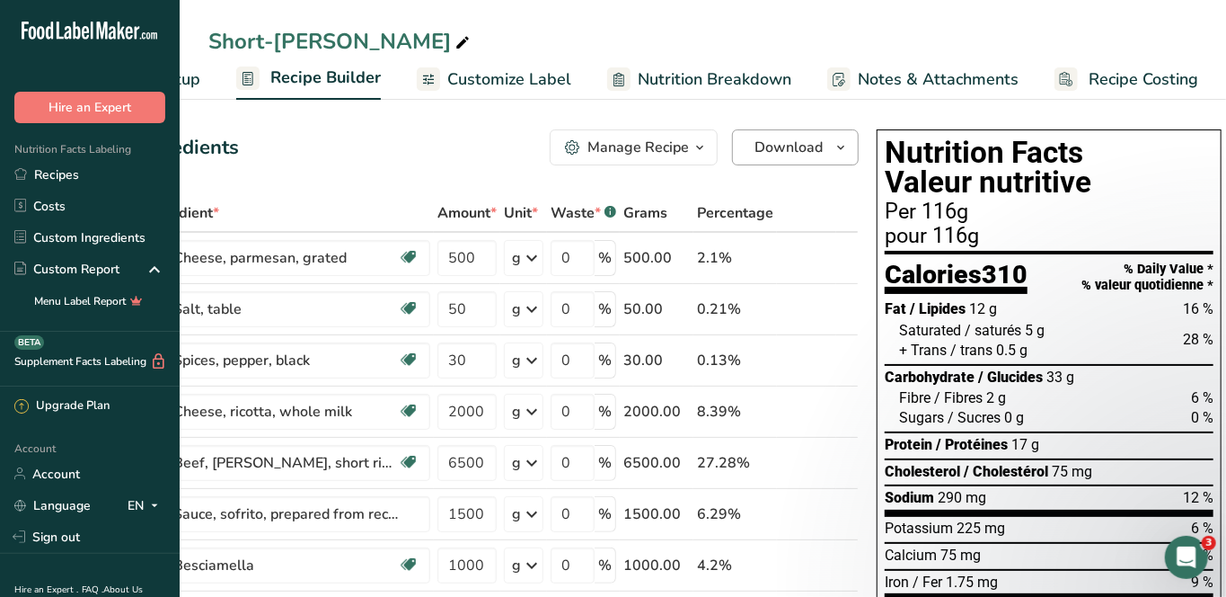
click at [841, 148] on icon "button" at bounding box center [841, 148] width 14 height 22
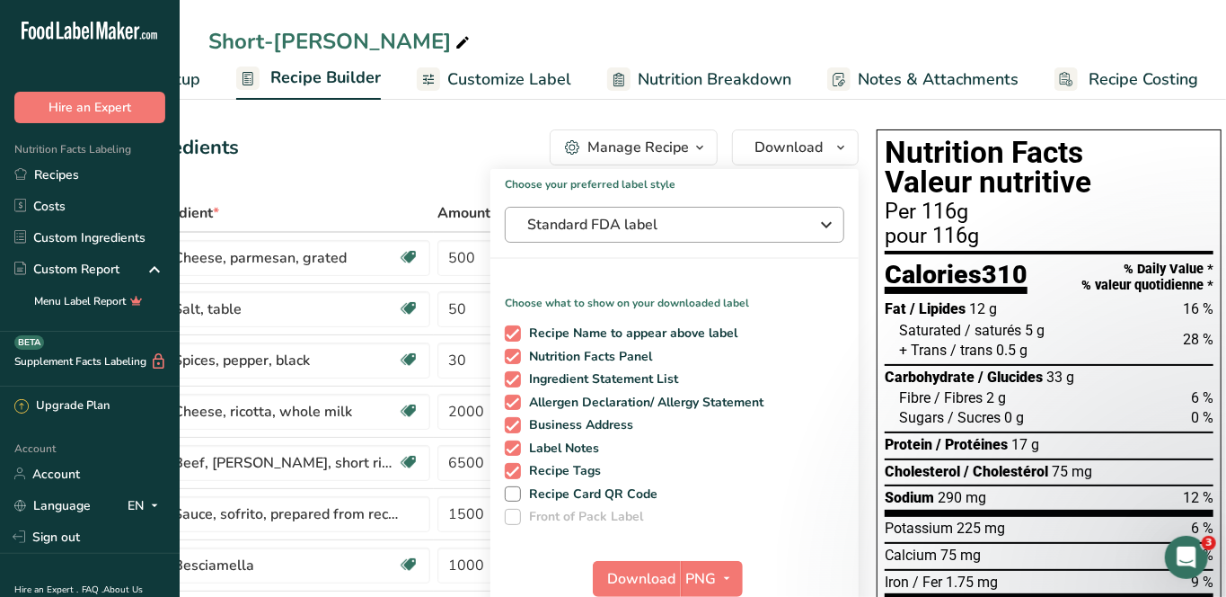
click at [721, 220] on span "Standard FDA label" at bounding box center [662, 225] width 270 height 22
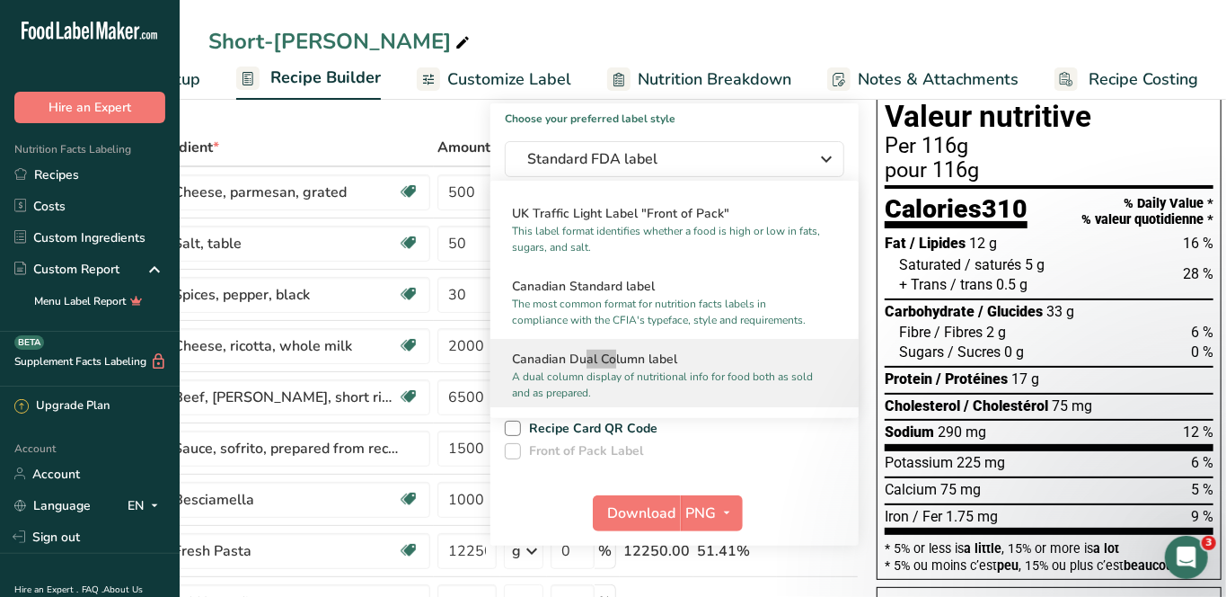
scroll to position [645, 0]
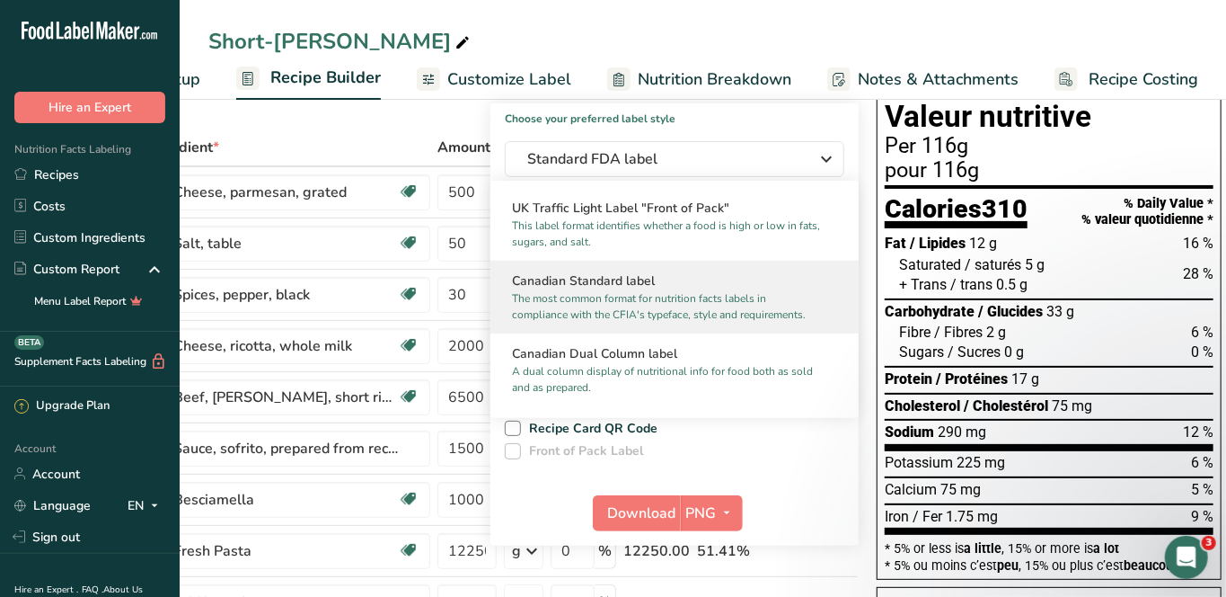
click at [620, 290] on p "The most common format for nutrition facts labels in compliance with the CFIA's…" at bounding box center [666, 306] width 309 height 32
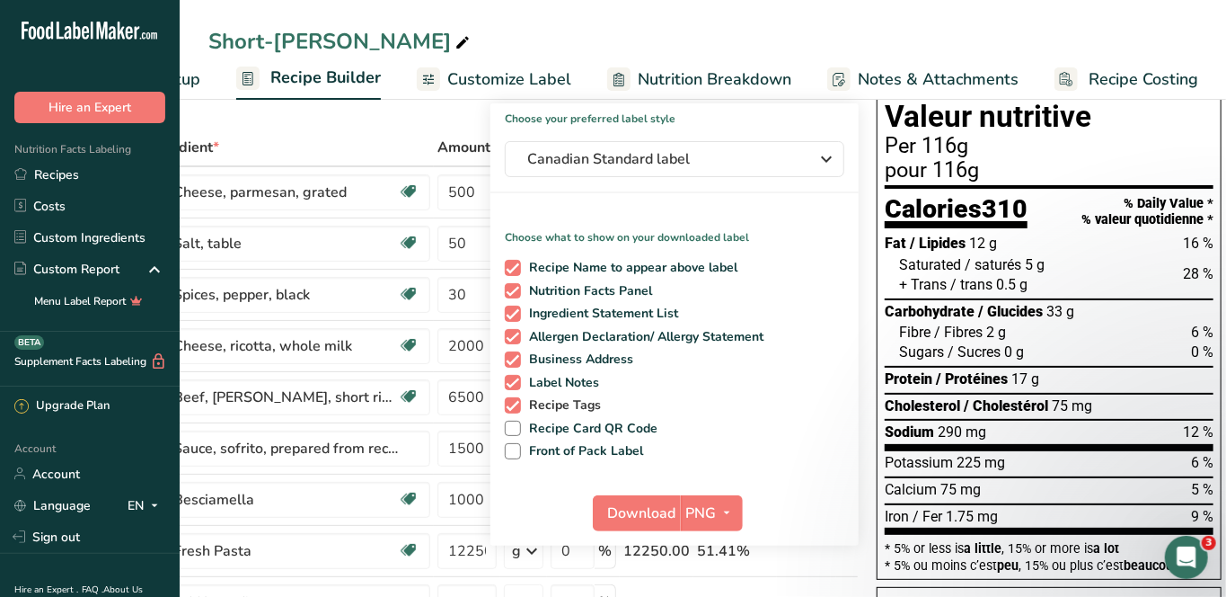
click at [537, 405] on span "Recipe Tags" at bounding box center [561, 405] width 81 height 16
click at [517, 405] on input "Recipe Tags" at bounding box center [511, 405] width 12 height 12
checkbox input "false"
click at [528, 375] on span "Label Notes" at bounding box center [560, 383] width 79 height 16
click at [517, 376] on input "Label Notes" at bounding box center [511, 382] width 12 height 12
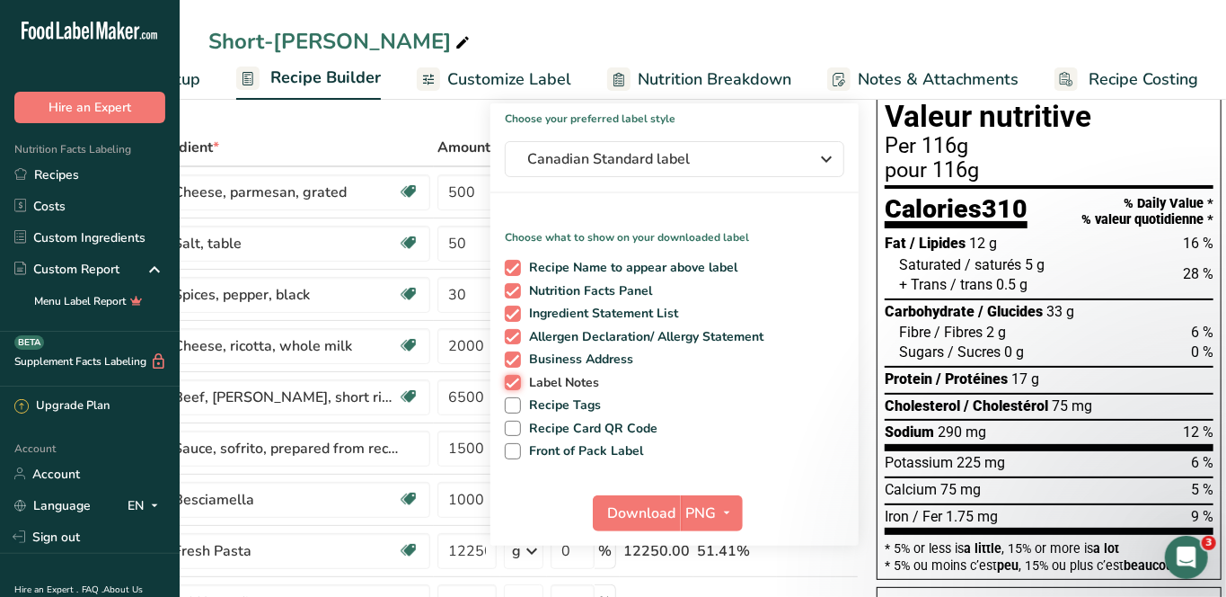
checkbox input "false"
click at [532, 351] on span "Business Address" at bounding box center [577, 359] width 113 height 16
click at [517, 353] on input "Business Address" at bounding box center [511, 359] width 12 height 12
checkbox input "false"
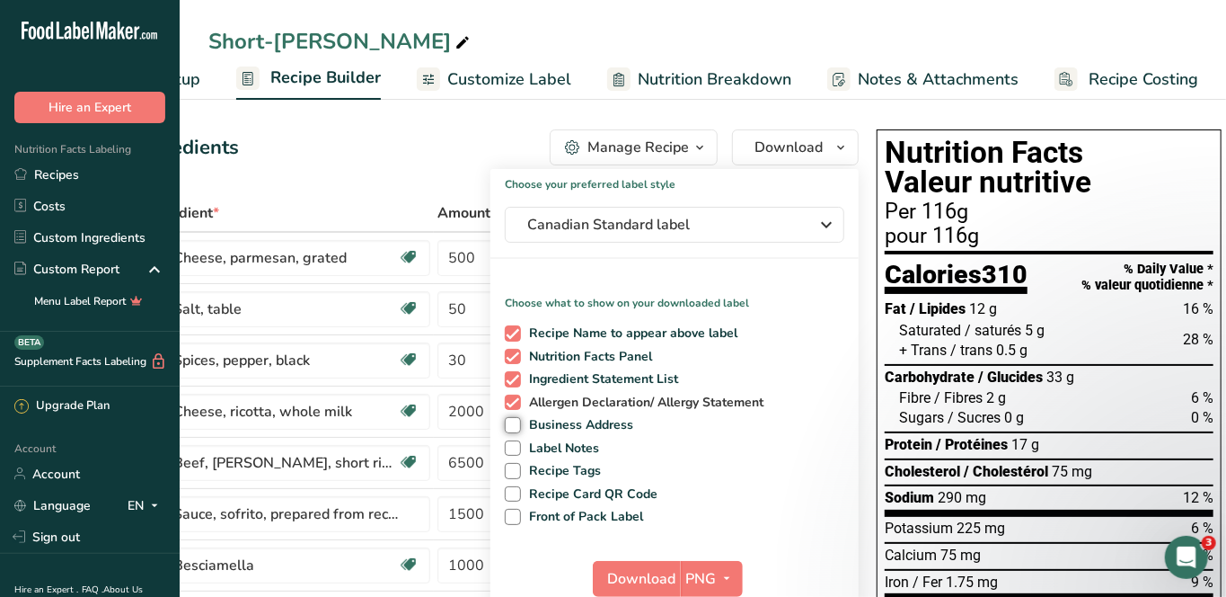
scroll to position [149, 0]
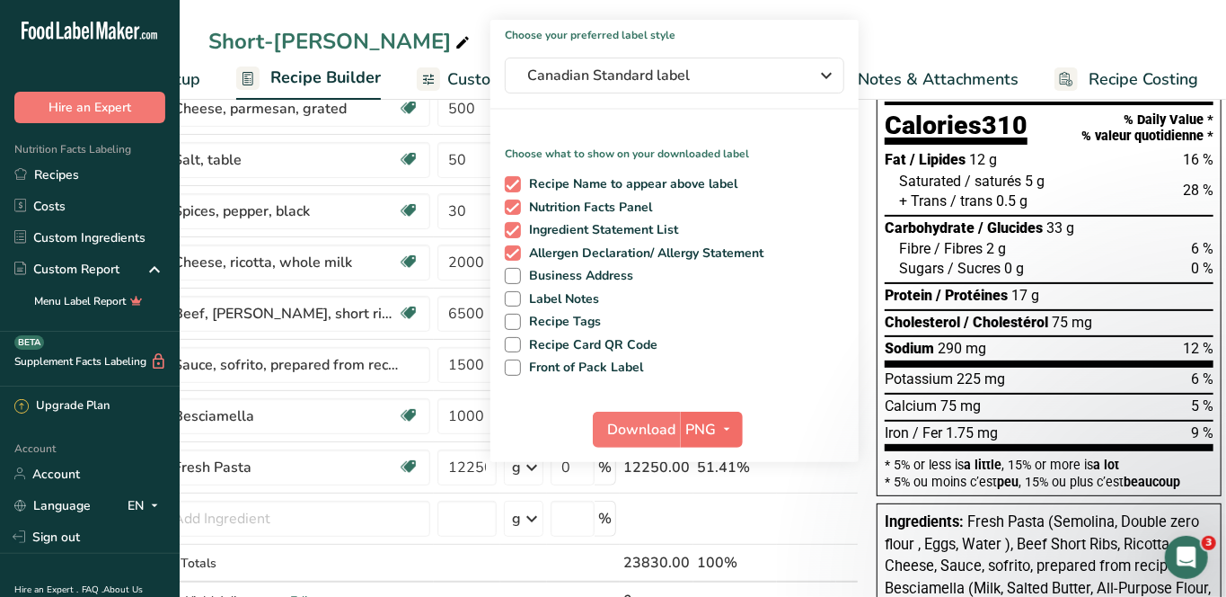
click at [717, 425] on span "button" at bounding box center [728, 430] width 22 height 22
click at [723, 544] on link "PDF" at bounding box center [715, 555] width 58 height 30
click at [647, 430] on span "Download" at bounding box center [643, 430] width 68 height 22
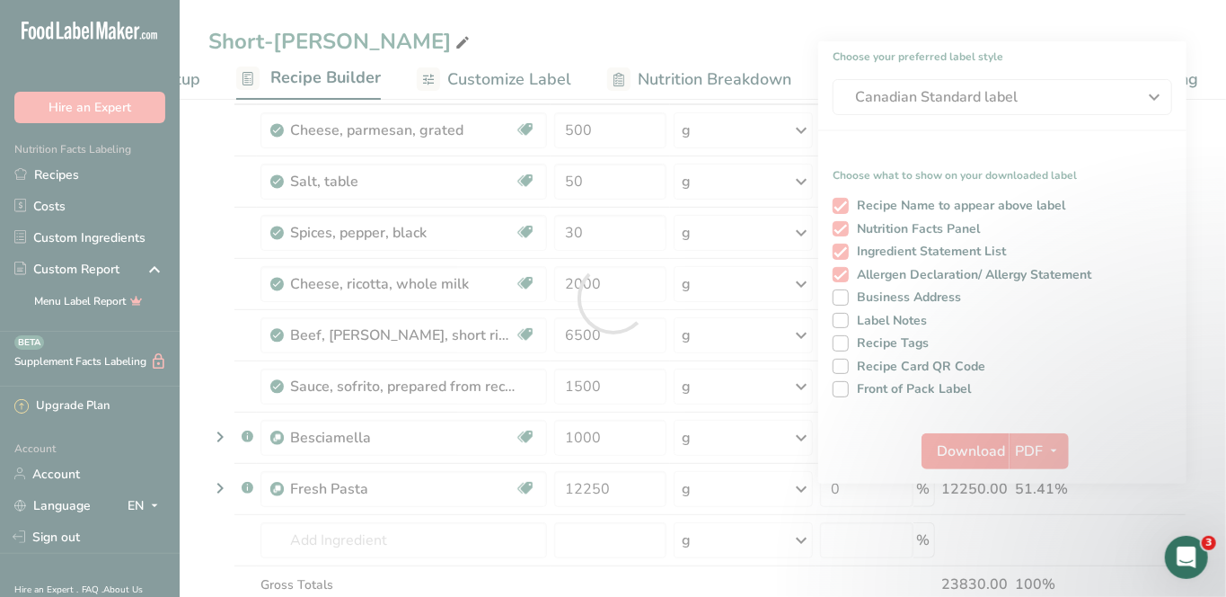
scroll to position [0, 0]
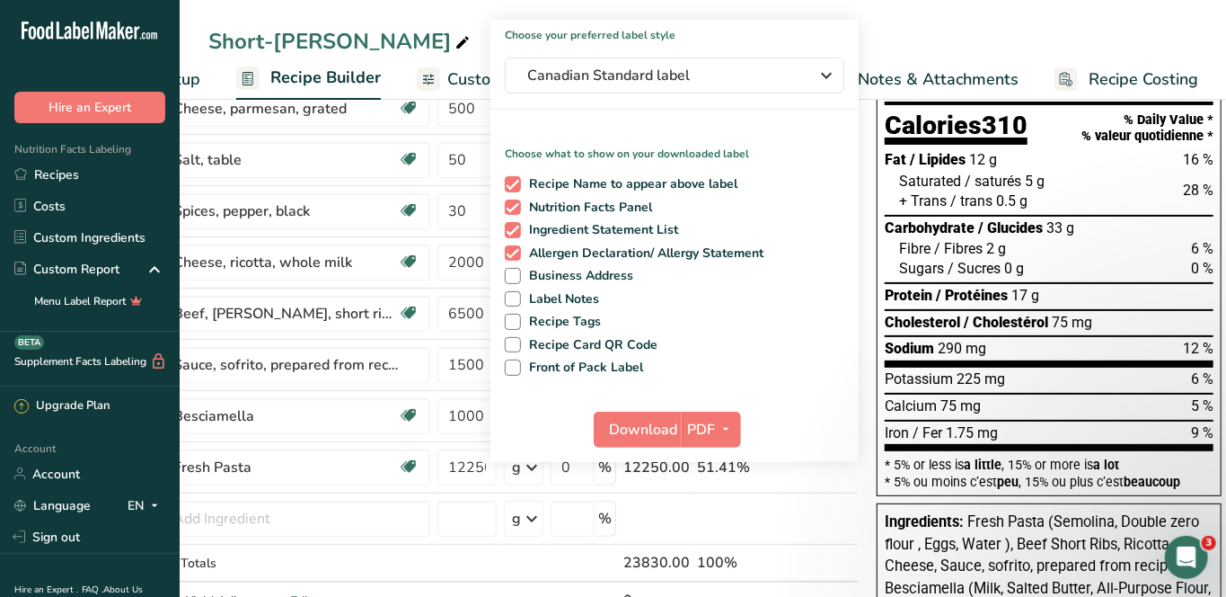
drag, startPoint x: 627, startPoint y: 429, endPoint x: 1164, endPoint y: 544, distance: 549.6
click at [627, 429] on span "Download" at bounding box center [643, 430] width 68 height 22
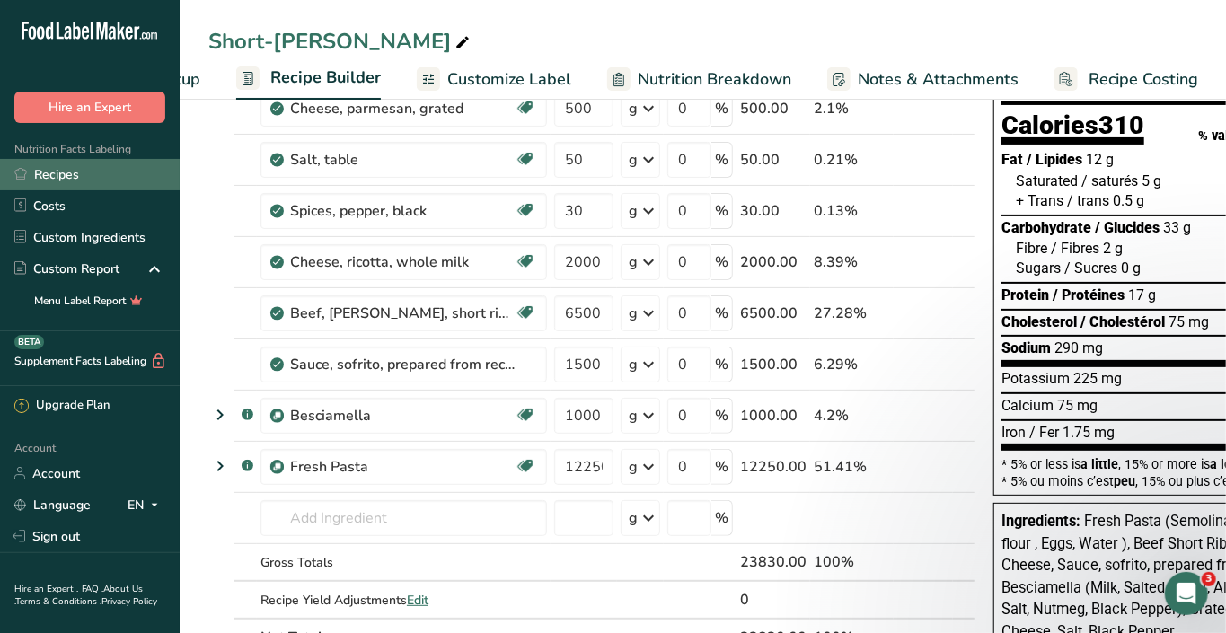
click at [61, 171] on link "Recipes" at bounding box center [90, 174] width 180 height 31
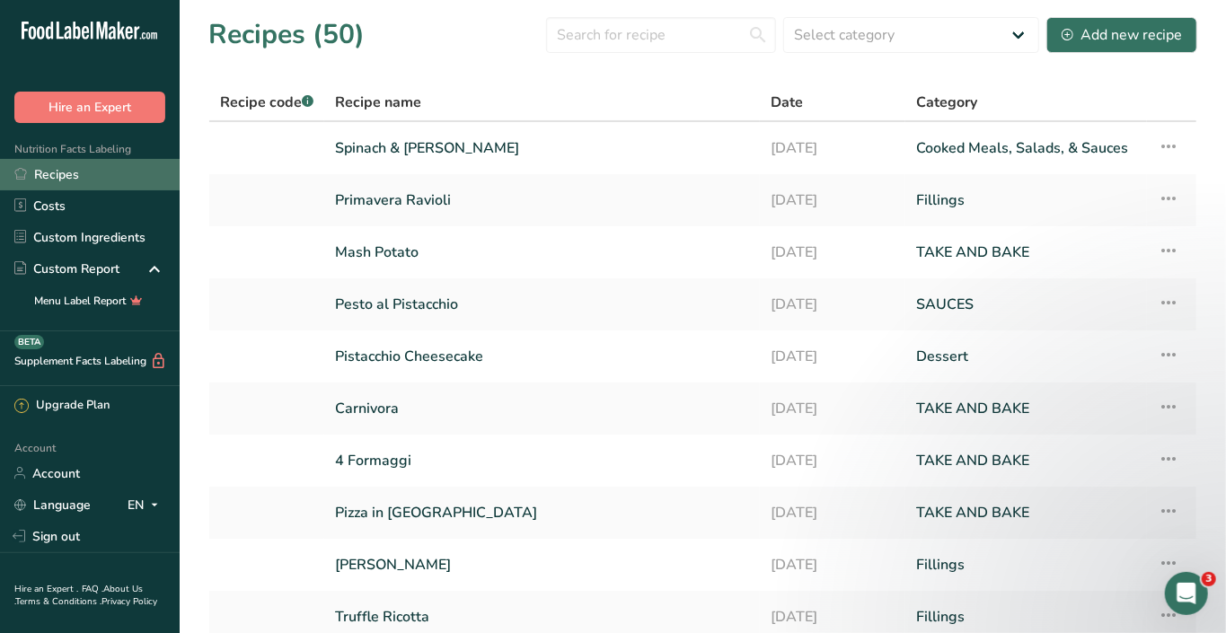
scroll to position [58, 0]
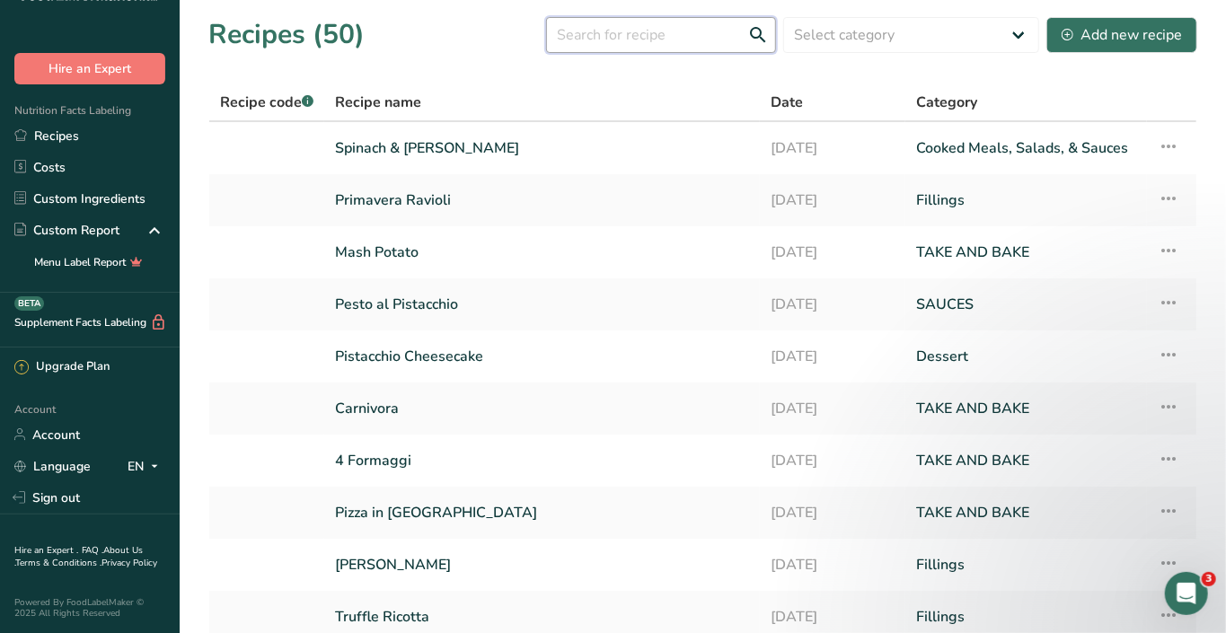
click at [647, 20] on input "text" at bounding box center [661, 35] width 230 height 36
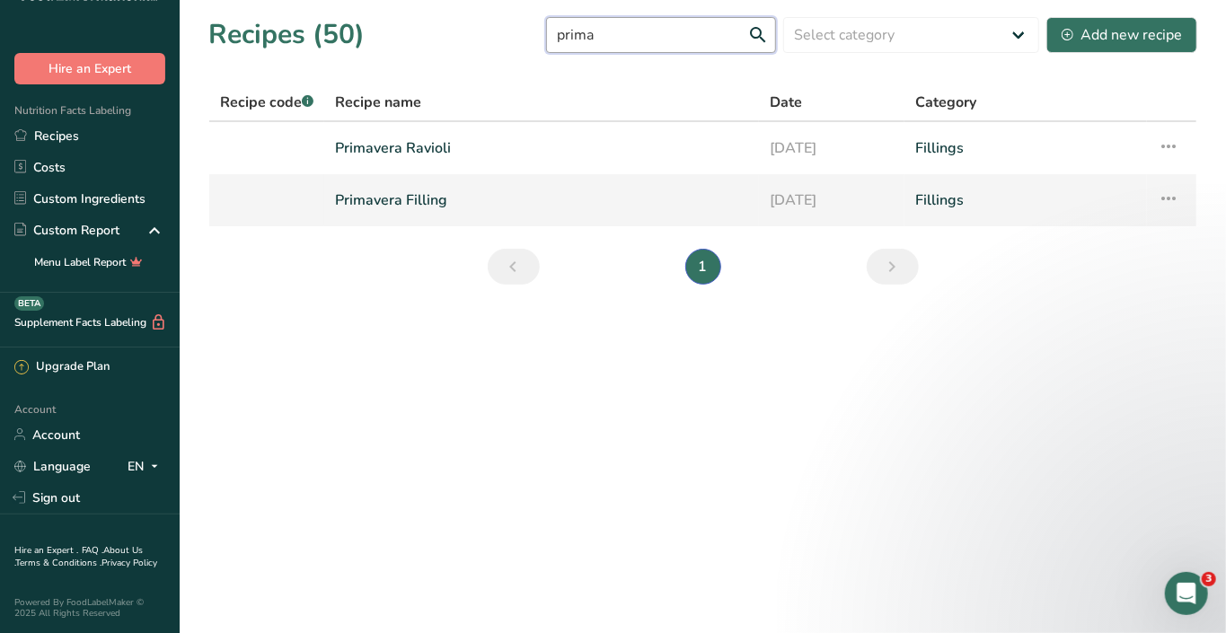
type input "prima"
click at [375, 195] on link "Primavera Filling" at bounding box center [541, 200] width 413 height 38
click at [379, 141] on link "Primavera Ravioli" at bounding box center [541, 148] width 413 height 38
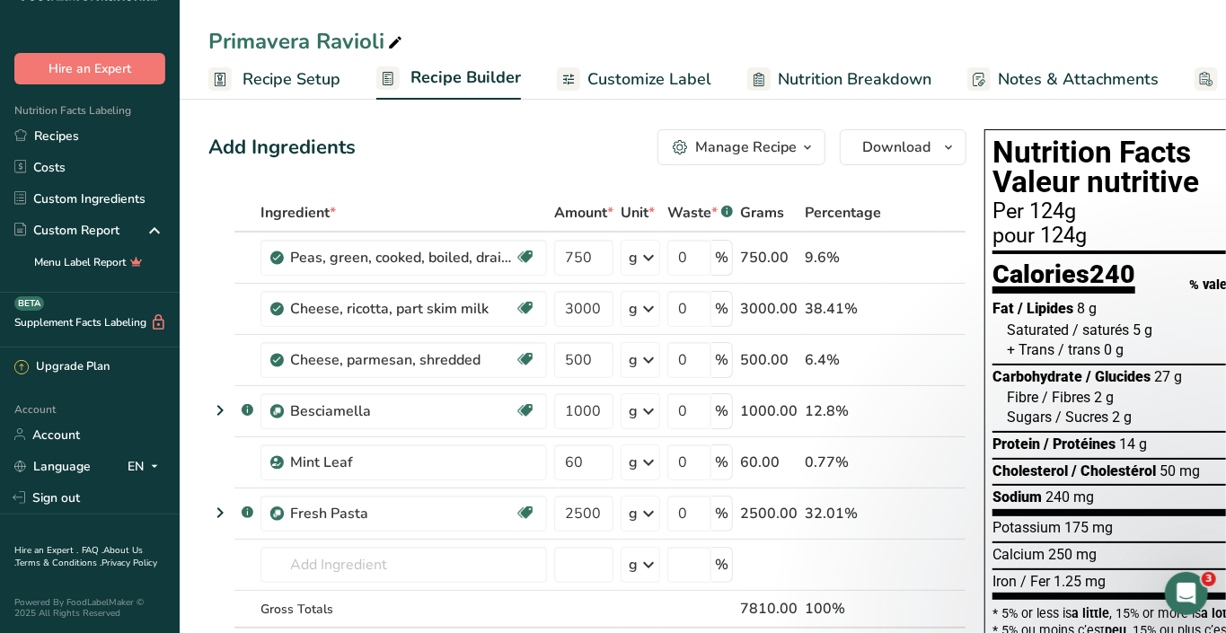
scroll to position [65, 0]
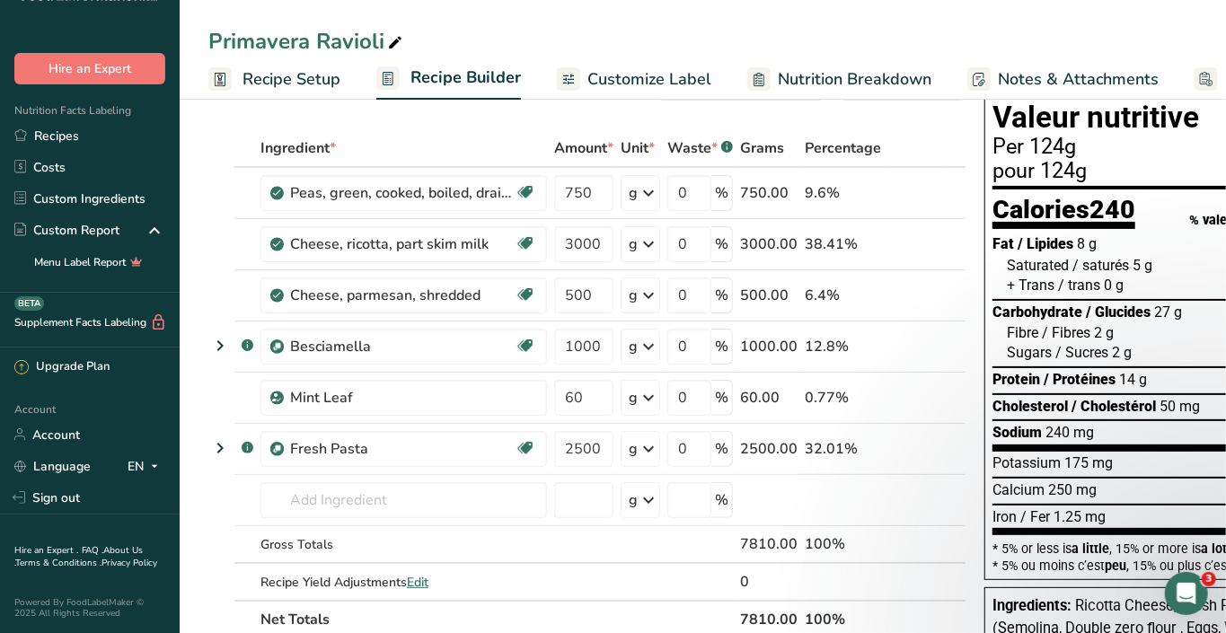
click at [268, 63] on link "Recipe Setup" at bounding box center [274, 79] width 132 height 40
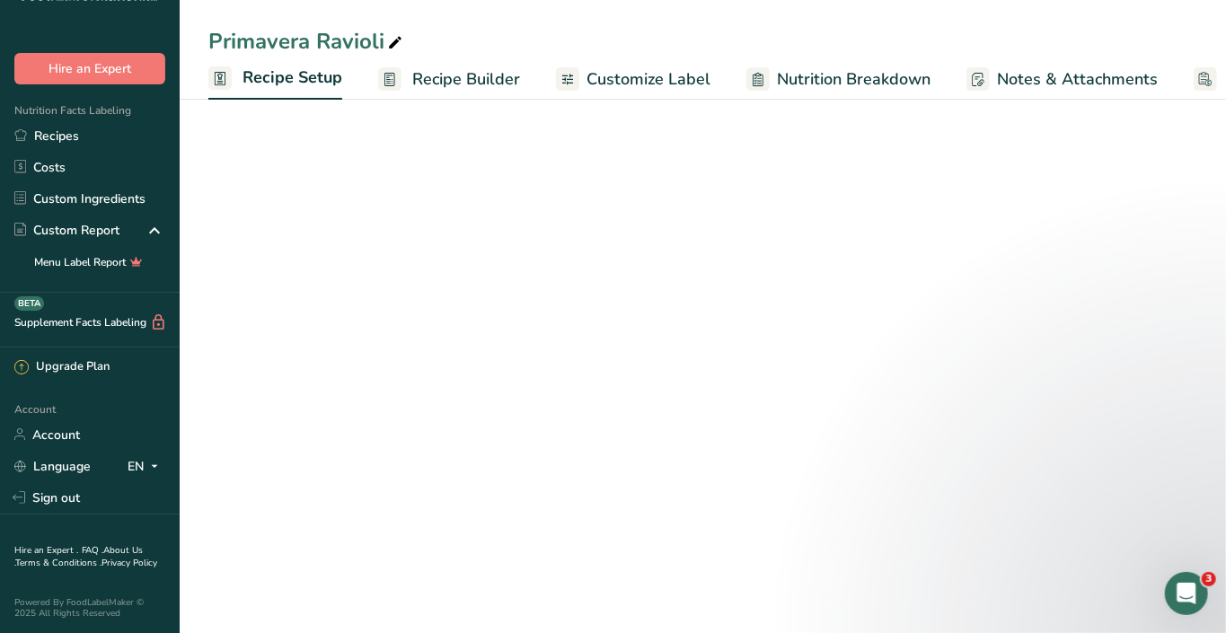
scroll to position [0, 5]
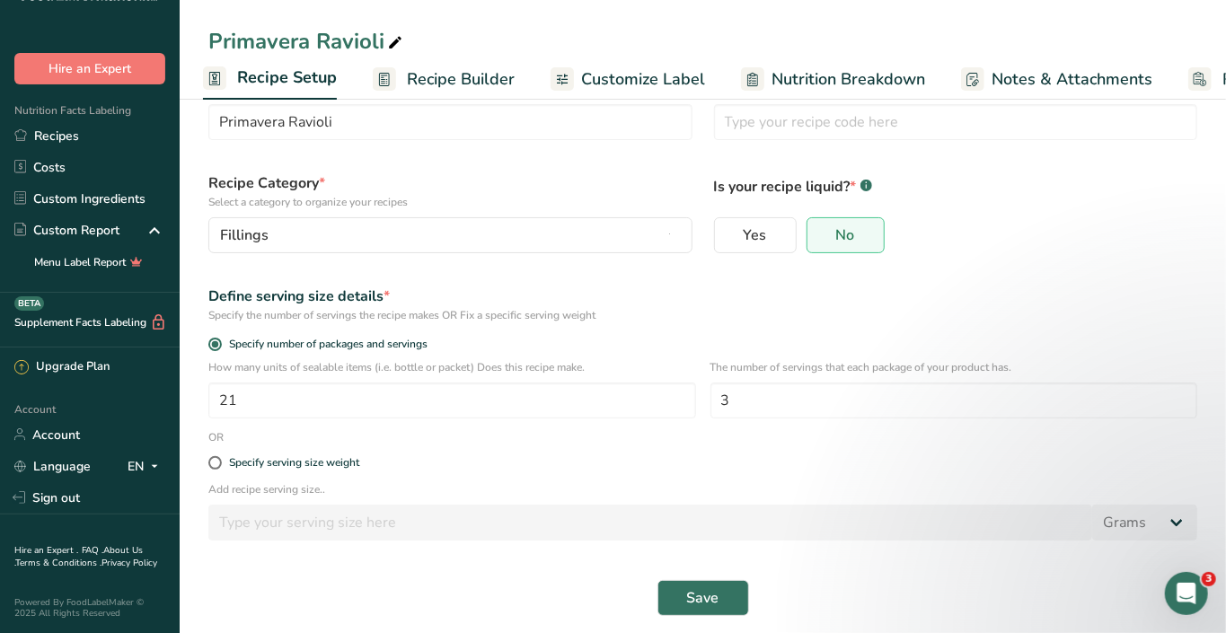
click at [219, 482] on div "Specify serving size weight" at bounding box center [703, 464] width 1011 height 36
